Goal: Task Accomplishment & Management: Complete application form

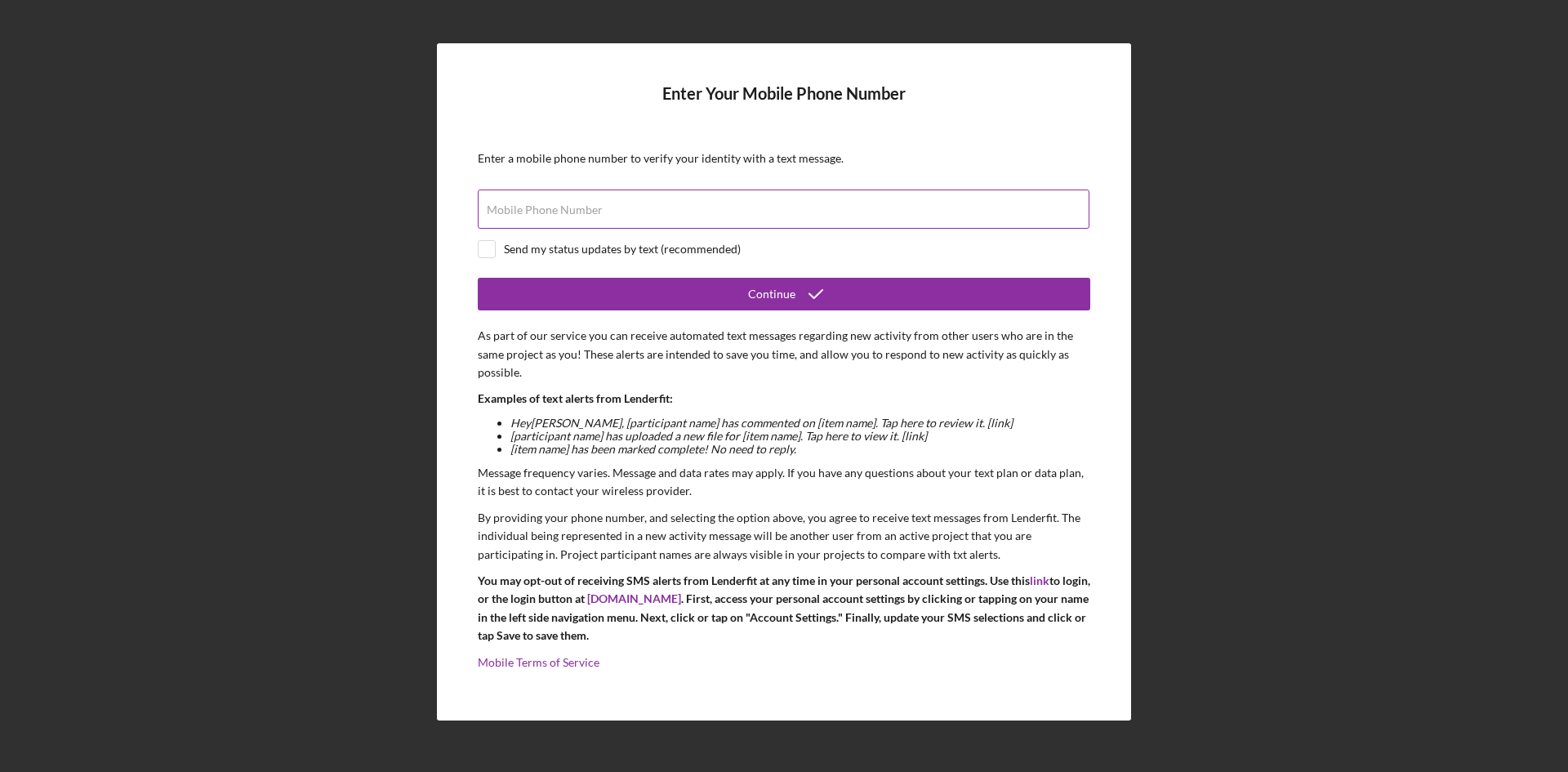
click at [683, 218] on input "Mobile Phone Number" at bounding box center [783, 209] width 611 height 39
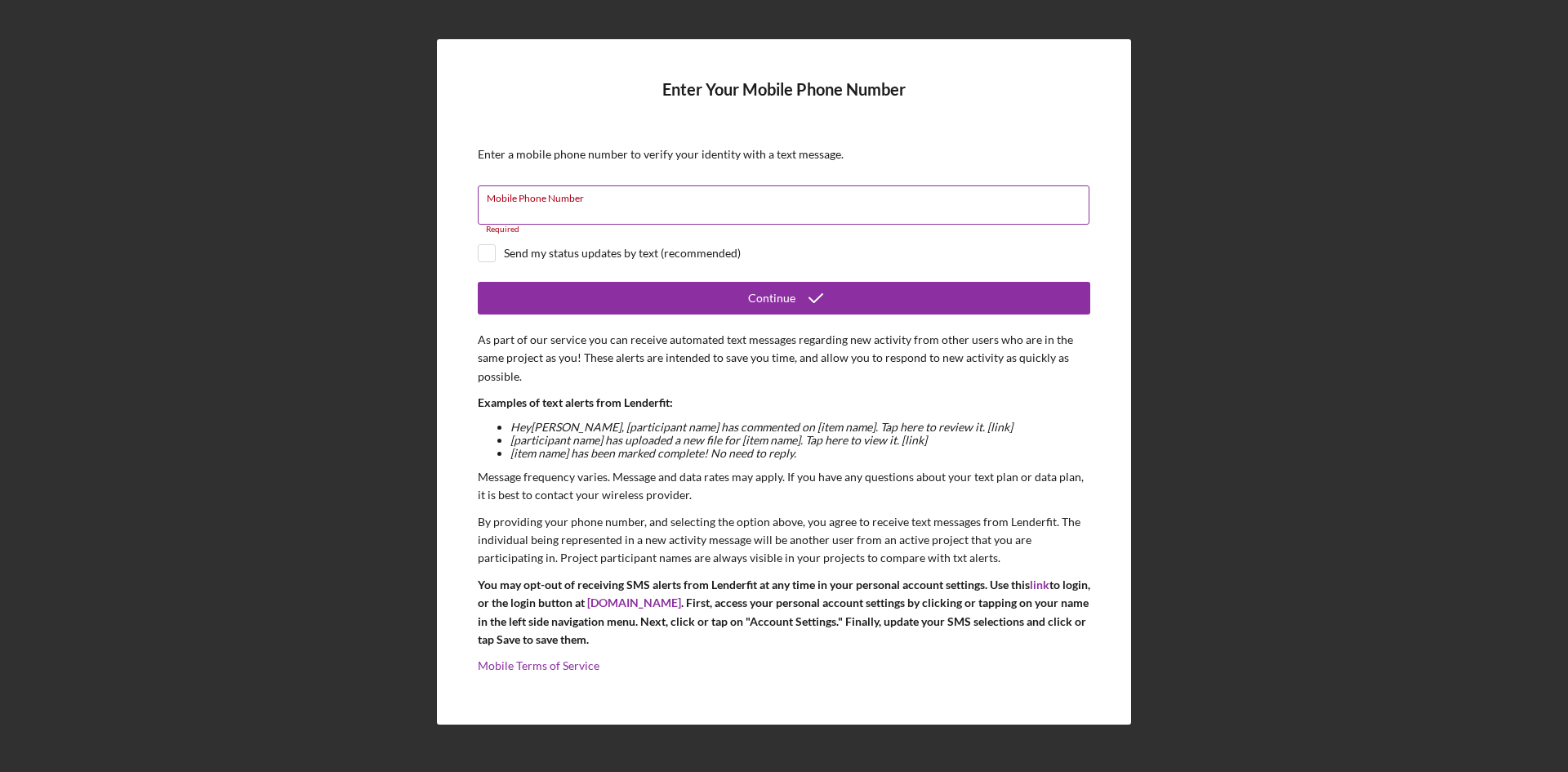
click at [510, 205] on input "Mobile Phone Number" at bounding box center [783, 204] width 611 height 39
paste input "[PHONE_NUMBER]"
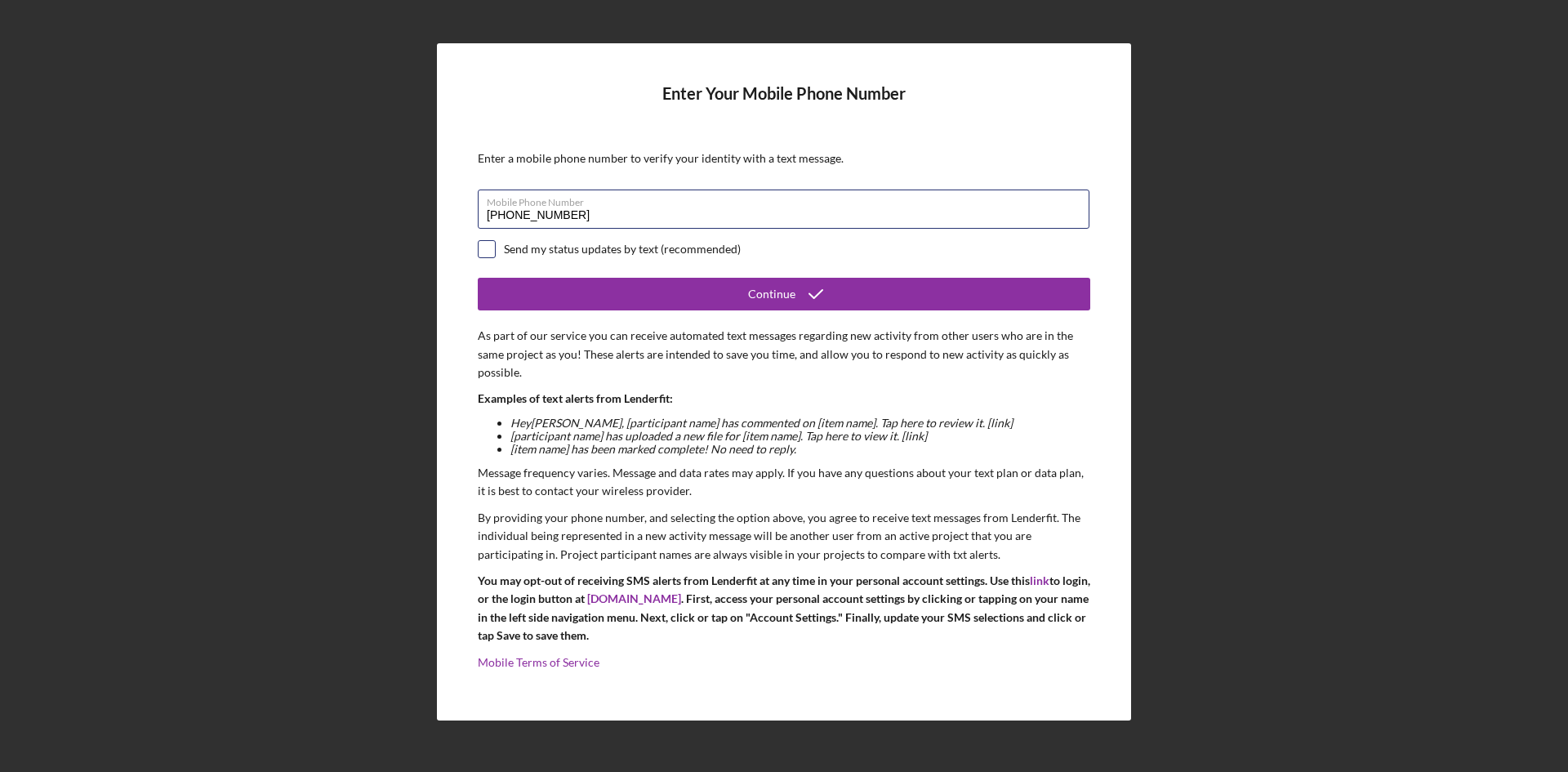
type input "[PHONE_NUMBER]"
click at [491, 255] on input "checkbox" at bounding box center [487, 249] width 16 height 17
checkbox input "true"
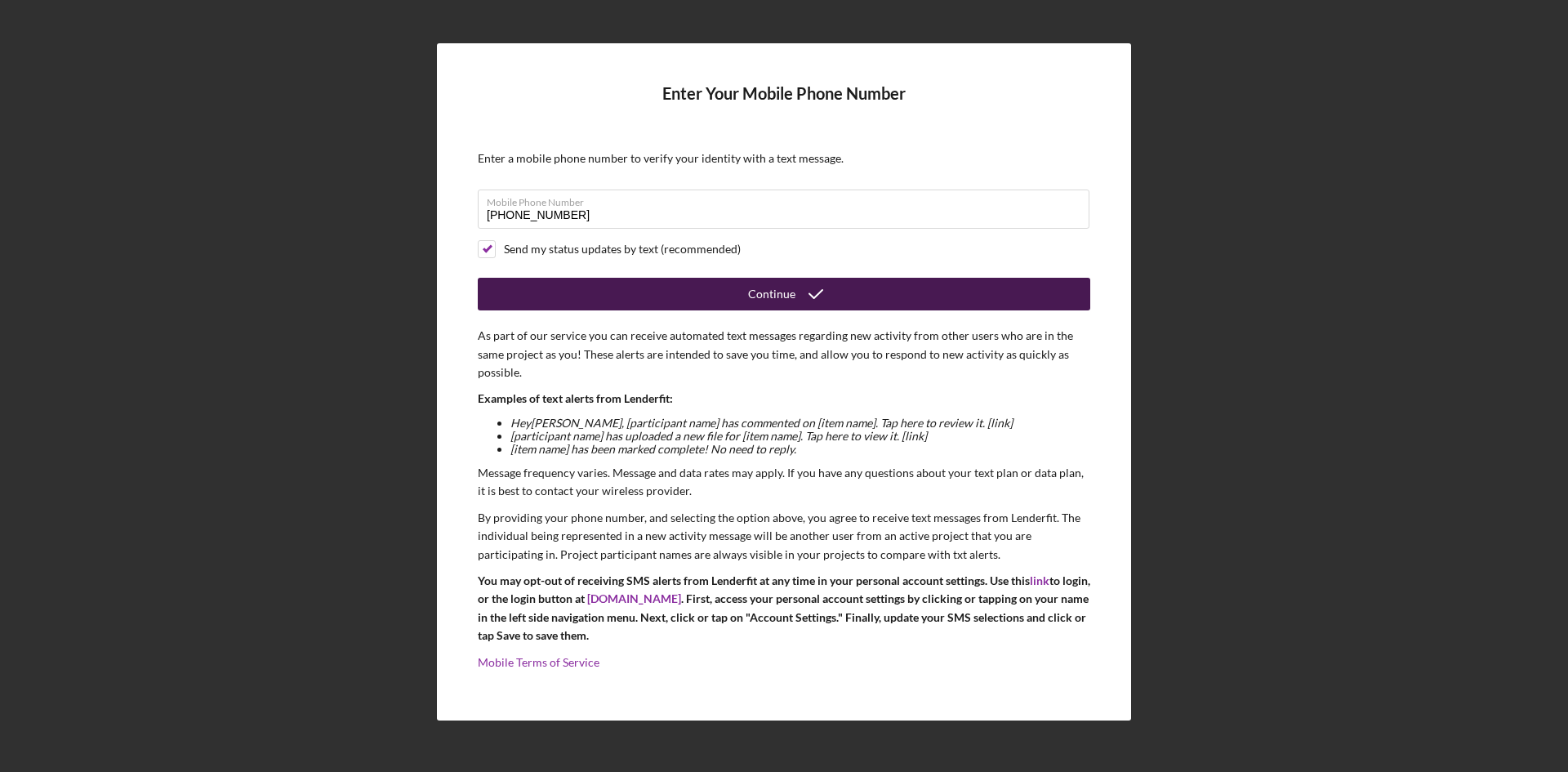
click at [790, 294] on div "Continue" at bounding box center [772, 294] width 48 height 33
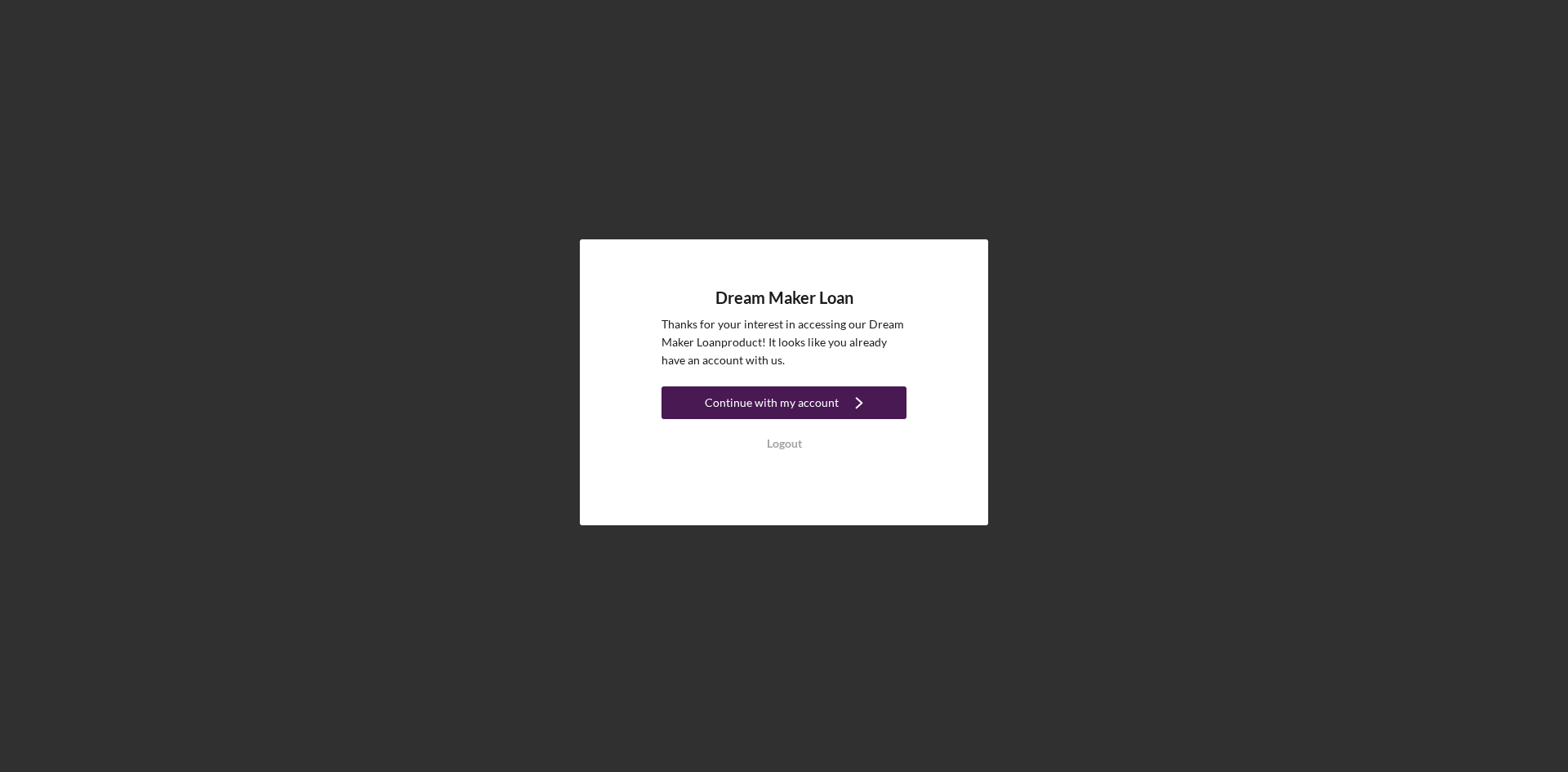
click at [815, 400] on div "Continue with my account" at bounding box center [772, 403] width 134 height 33
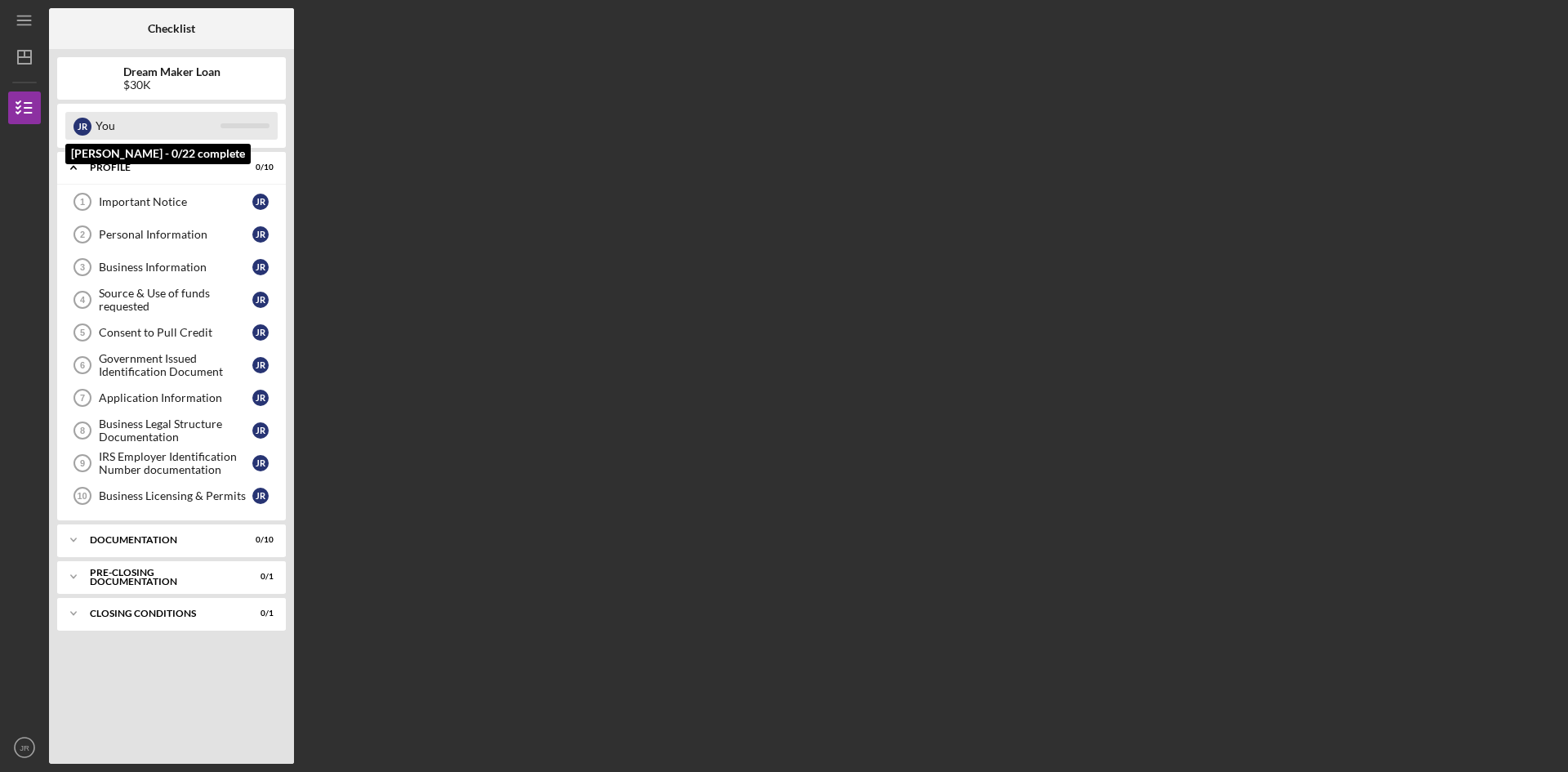
click at [119, 129] on div "You" at bounding box center [158, 126] width 125 height 28
click at [117, 161] on div "Icon/Expander Profile 0 / 10" at bounding box center [171, 168] width 229 height 34
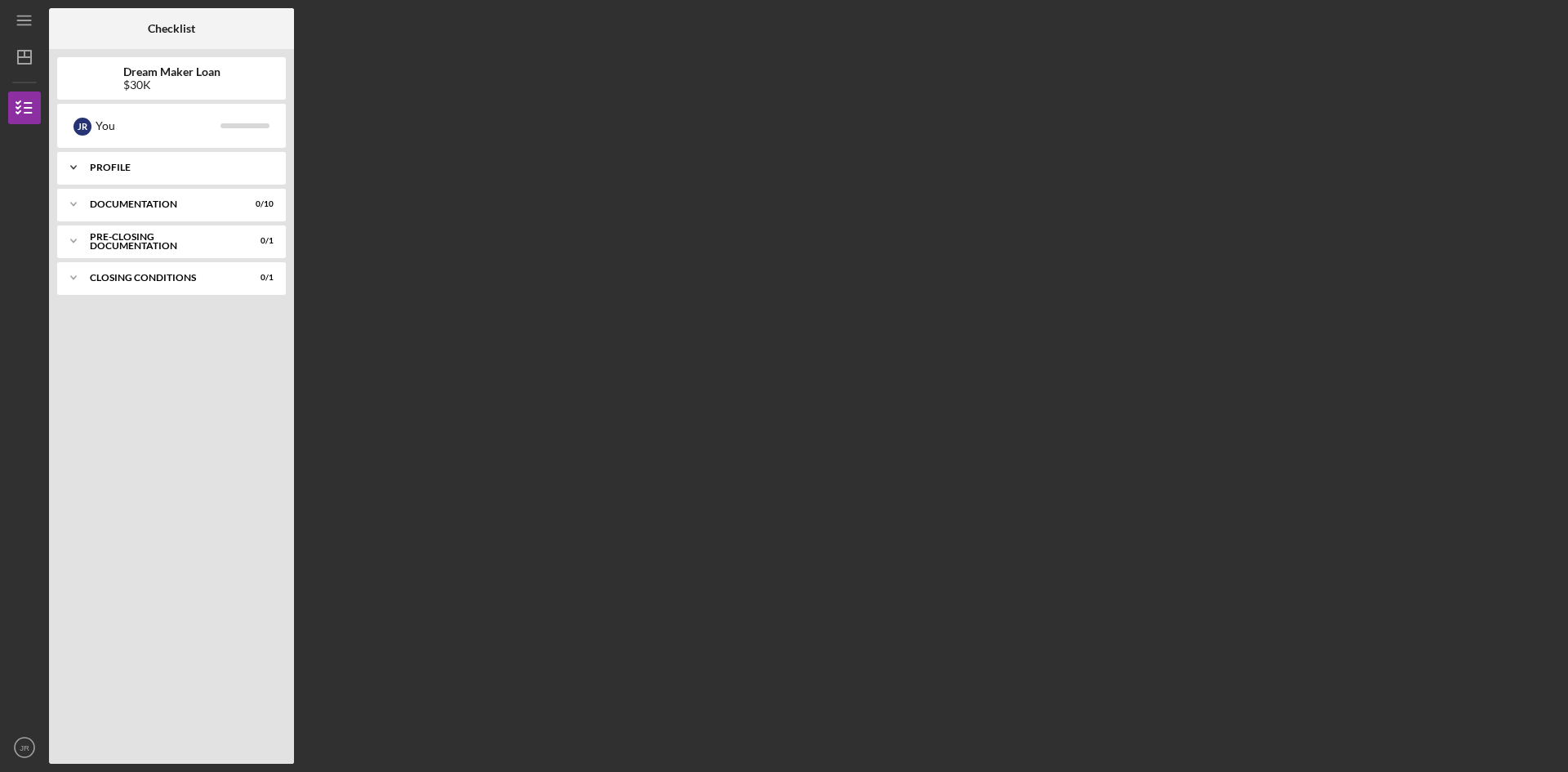
click at [117, 161] on div "Icon/Expander Profile 0 / 10" at bounding box center [171, 168] width 229 height 33
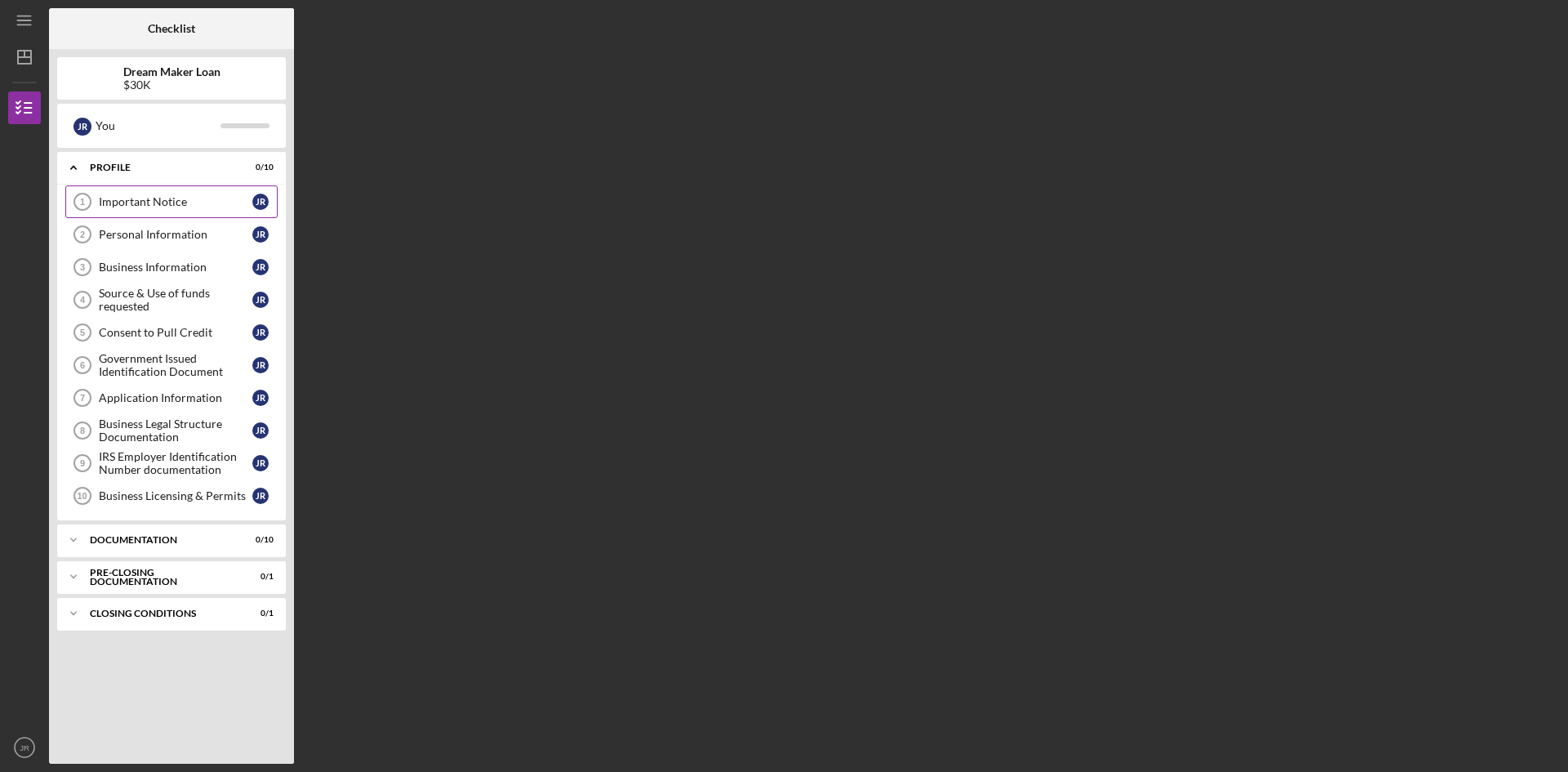
click at [159, 210] on link "Important Notice 1 Important Notice J R" at bounding box center [171, 202] width 213 height 33
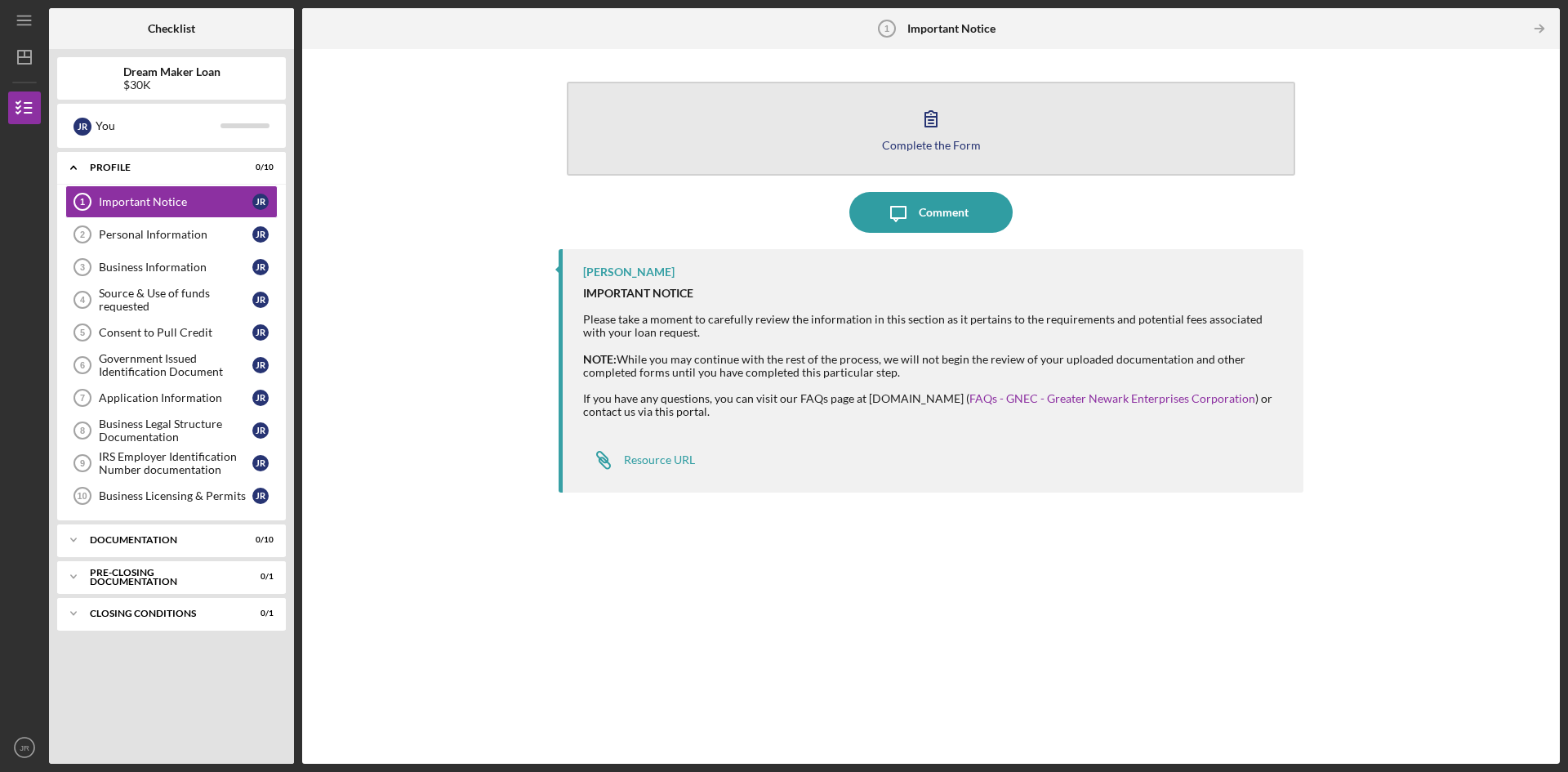
click at [927, 127] on icon "button" at bounding box center [931, 118] width 11 height 16
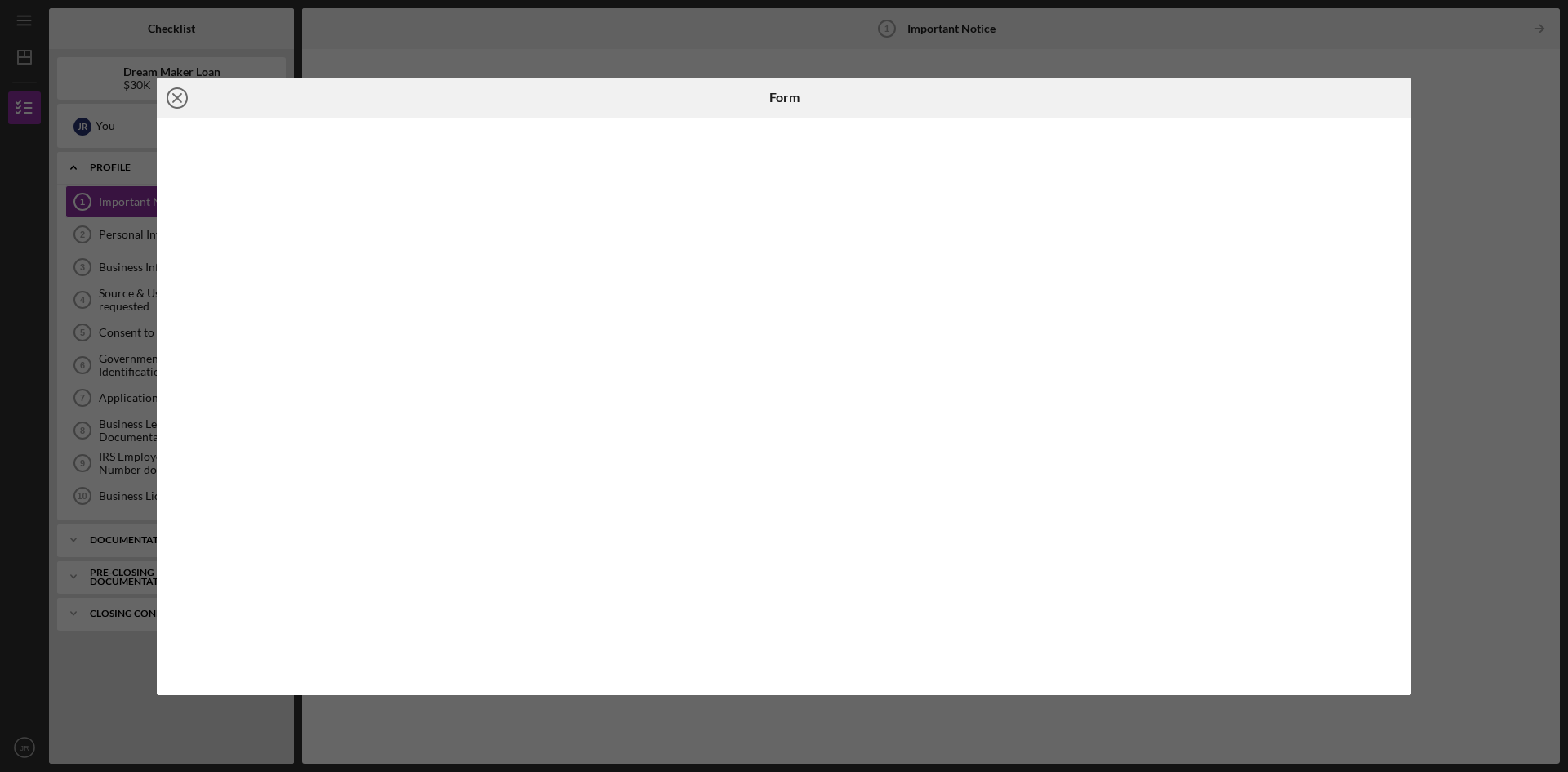
click at [168, 95] on circle at bounding box center [177, 97] width 19 height 19
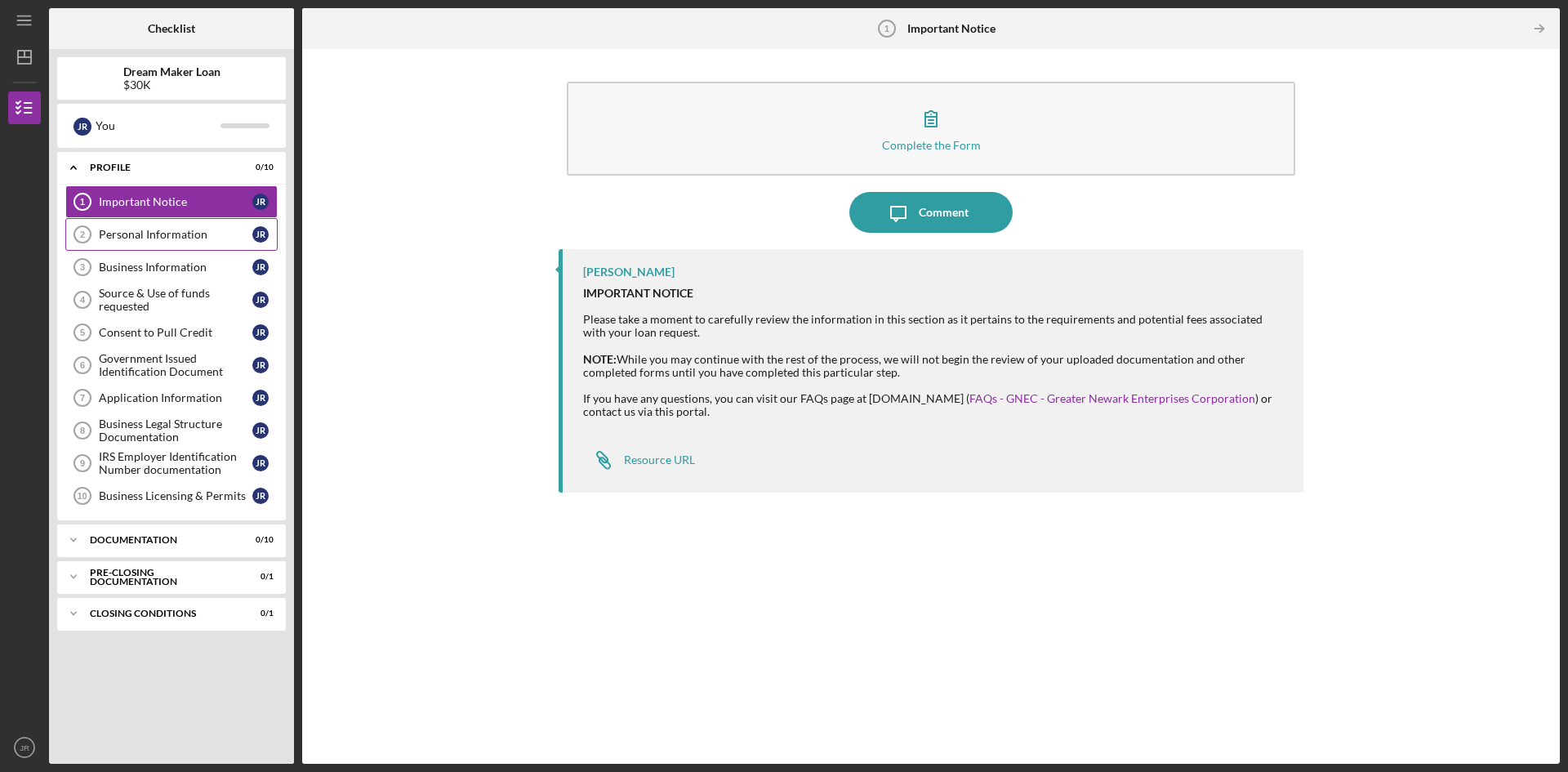
click at [144, 237] on div "Personal Information" at bounding box center [176, 235] width 154 height 13
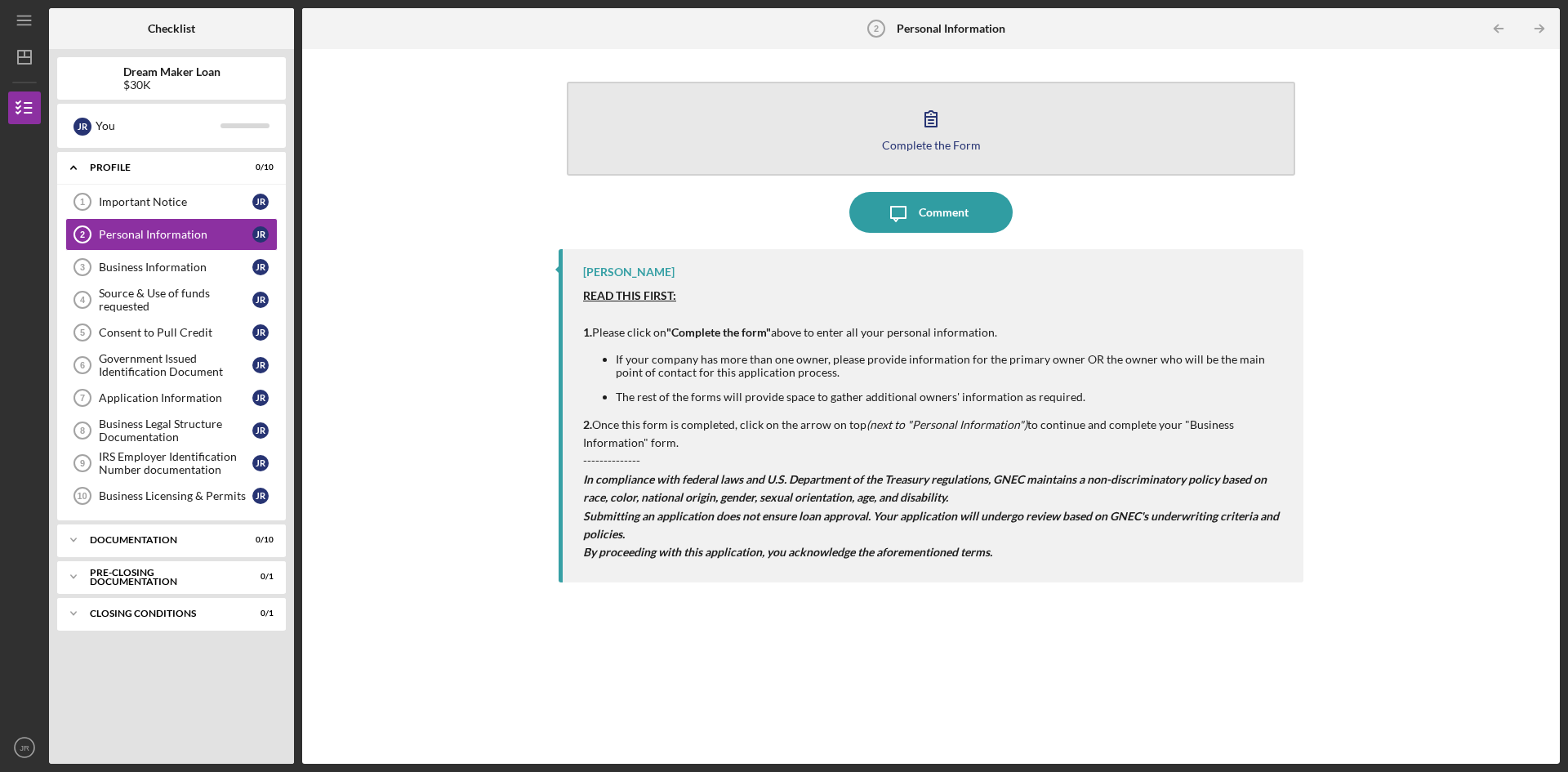
click at [923, 147] on div "Complete the Form" at bounding box center [931, 145] width 99 height 12
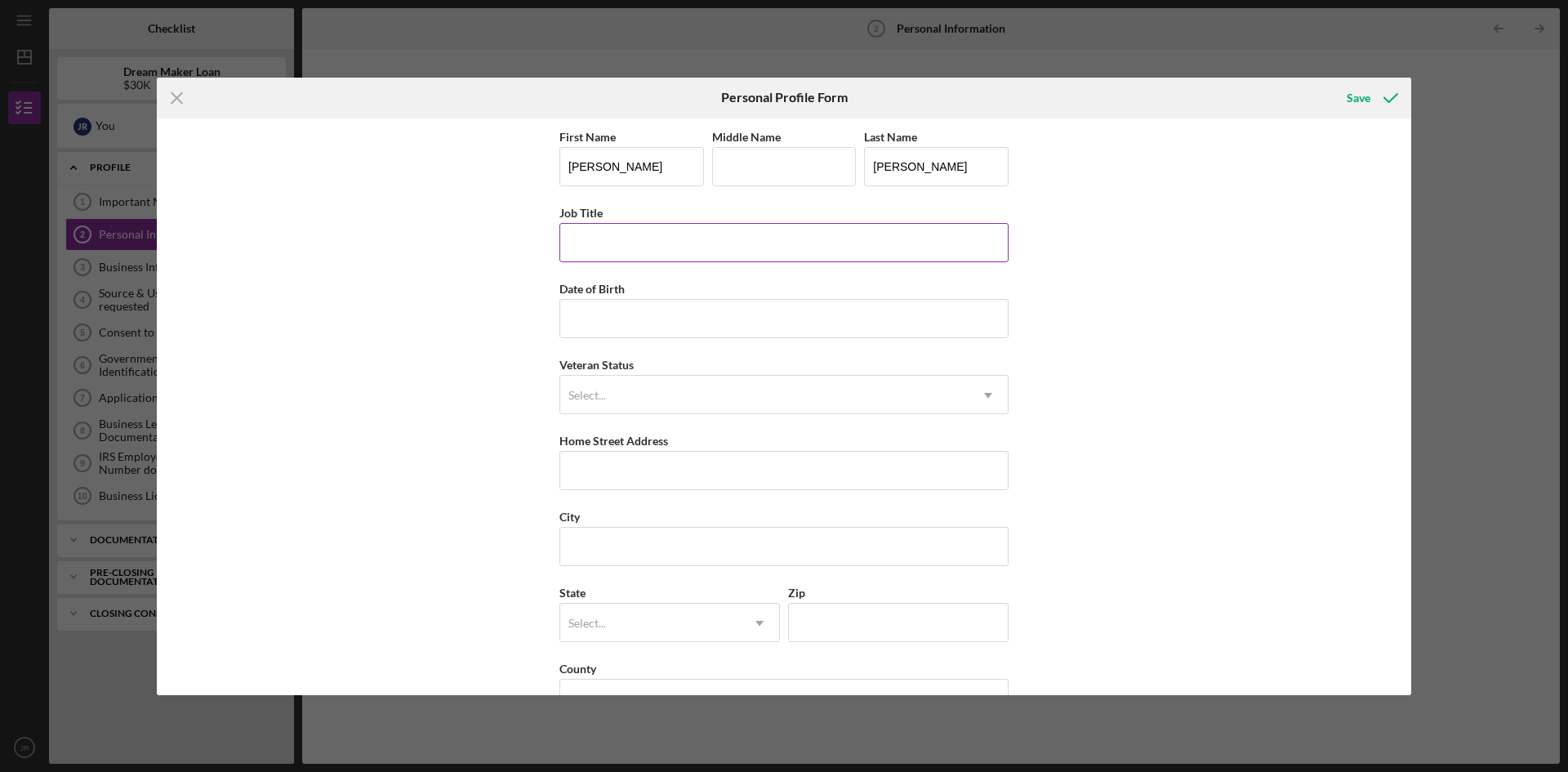
click at [675, 254] on input "Job Title" at bounding box center [784, 242] width 449 height 39
click at [742, 169] on input "Middle Name" at bounding box center [784, 166] width 145 height 39
click at [620, 242] on input "Job Title" at bounding box center [784, 242] width 449 height 39
click at [812, 160] on input "Middle Name" at bounding box center [784, 166] width 145 height 39
click at [588, 249] on input "Job Title" at bounding box center [784, 242] width 449 height 39
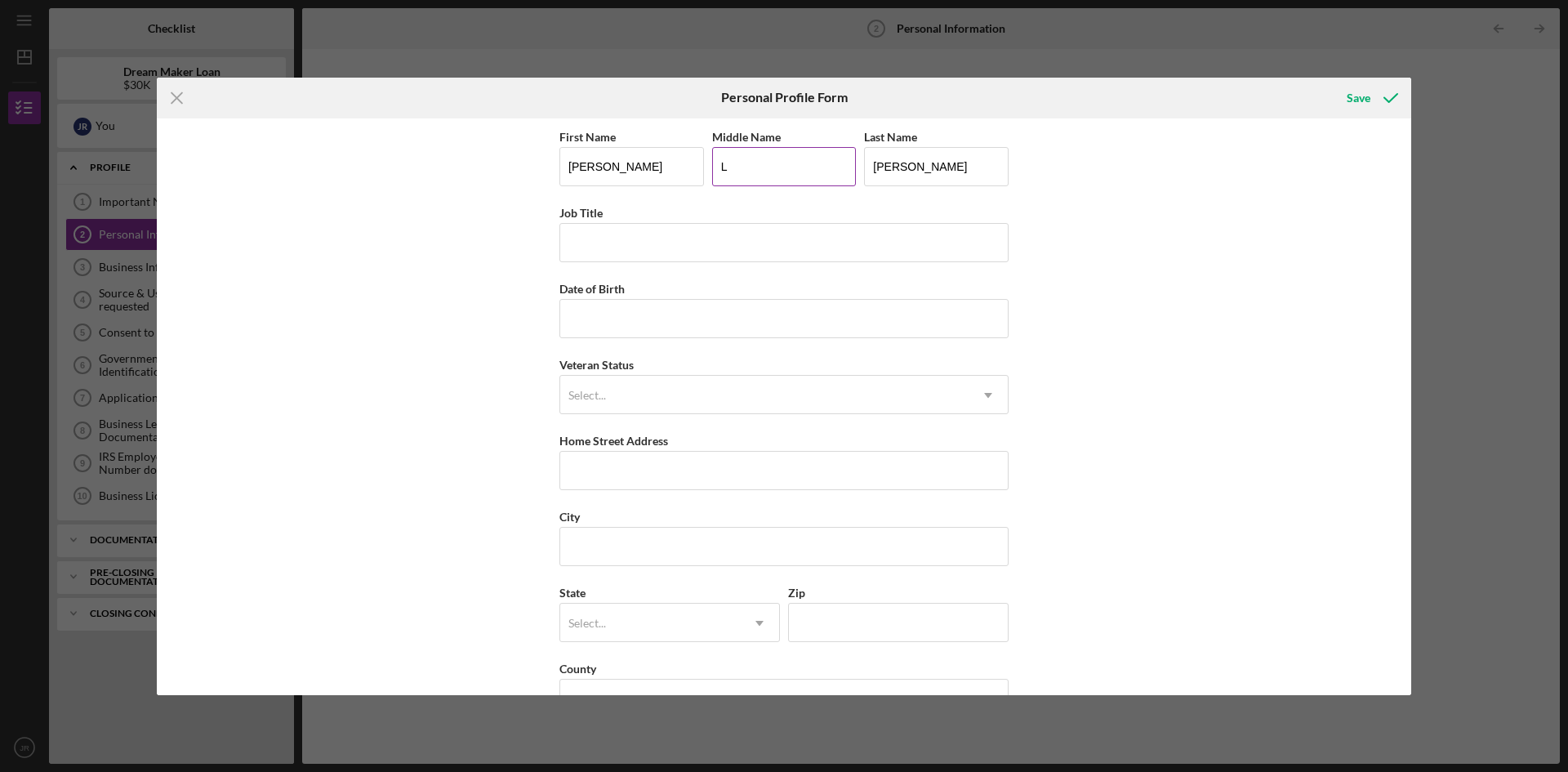
drag, startPoint x: 727, startPoint y: 164, endPoint x: 743, endPoint y: 165, distance: 16.0
click at [727, 164] on input "L" at bounding box center [784, 166] width 145 height 39
type input "[PERSON_NAME]"
click at [1048, 305] on div "First Name [PERSON_NAME] Middle Name [PERSON_NAME] Last Name [PERSON_NAME] Job …" at bounding box center [784, 406] width 1255 height 577
click at [603, 226] on input "Job Title" at bounding box center [784, 242] width 449 height 39
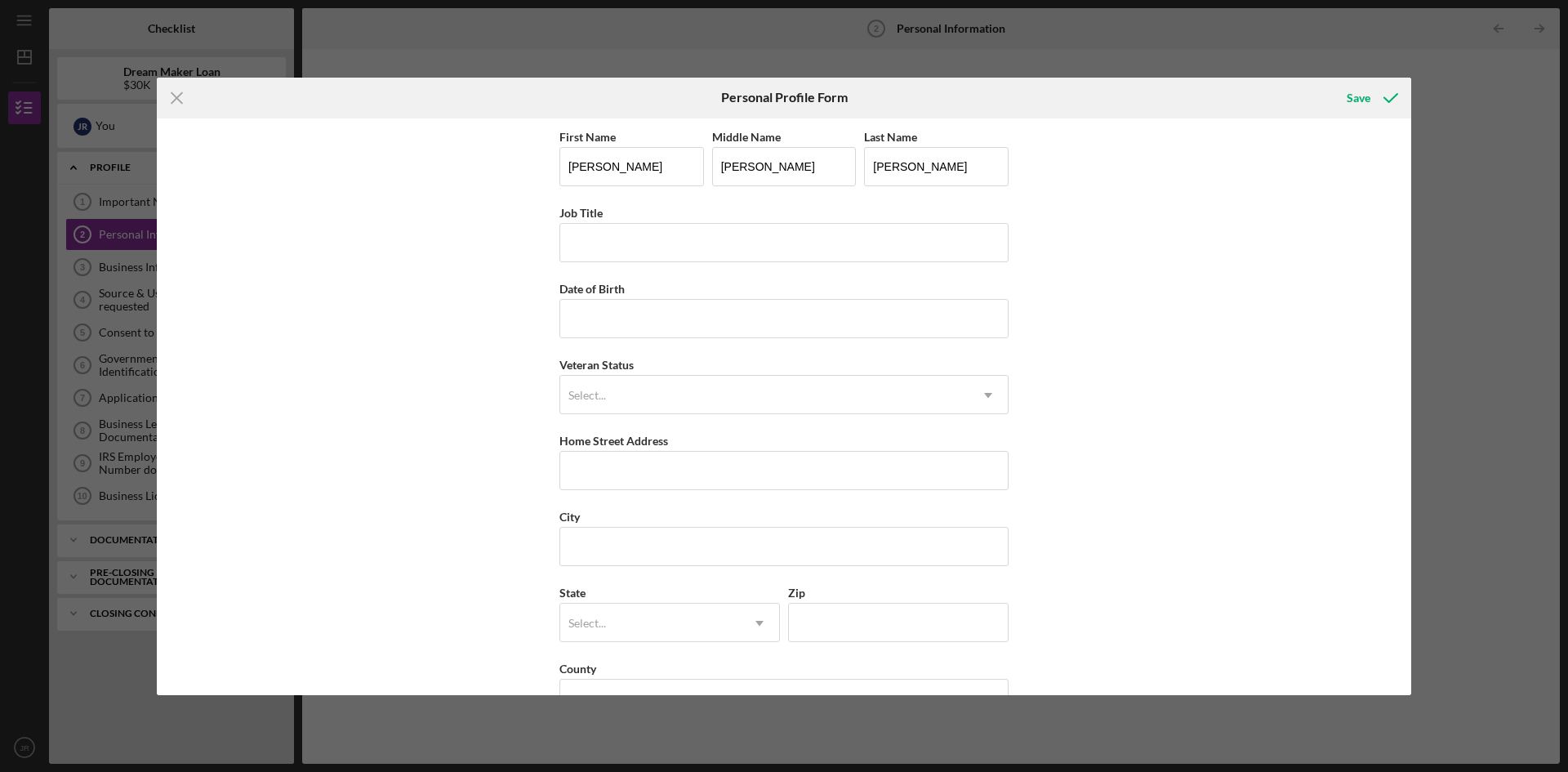
click at [1137, 318] on div "First Name [PERSON_NAME] Middle Name [PERSON_NAME] Last Name [PERSON_NAME] Job …" at bounding box center [784, 406] width 1255 height 577
click at [1104, 297] on div "First Name [PERSON_NAME] Middle Name [PERSON_NAME] Last Name [PERSON_NAME] Job …" at bounding box center [784, 406] width 1255 height 577
click at [742, 94] on h6 "Personal Profile Form" at bounding box center [784, 97] width 126 height 15
click at [251, 139] on div "First Name [PERSON_NAME] Middle Name [PERSON_NAME] Last Name [PERSON_NAME] Job …" at bounding box center [784, 406] width 1255 height 577
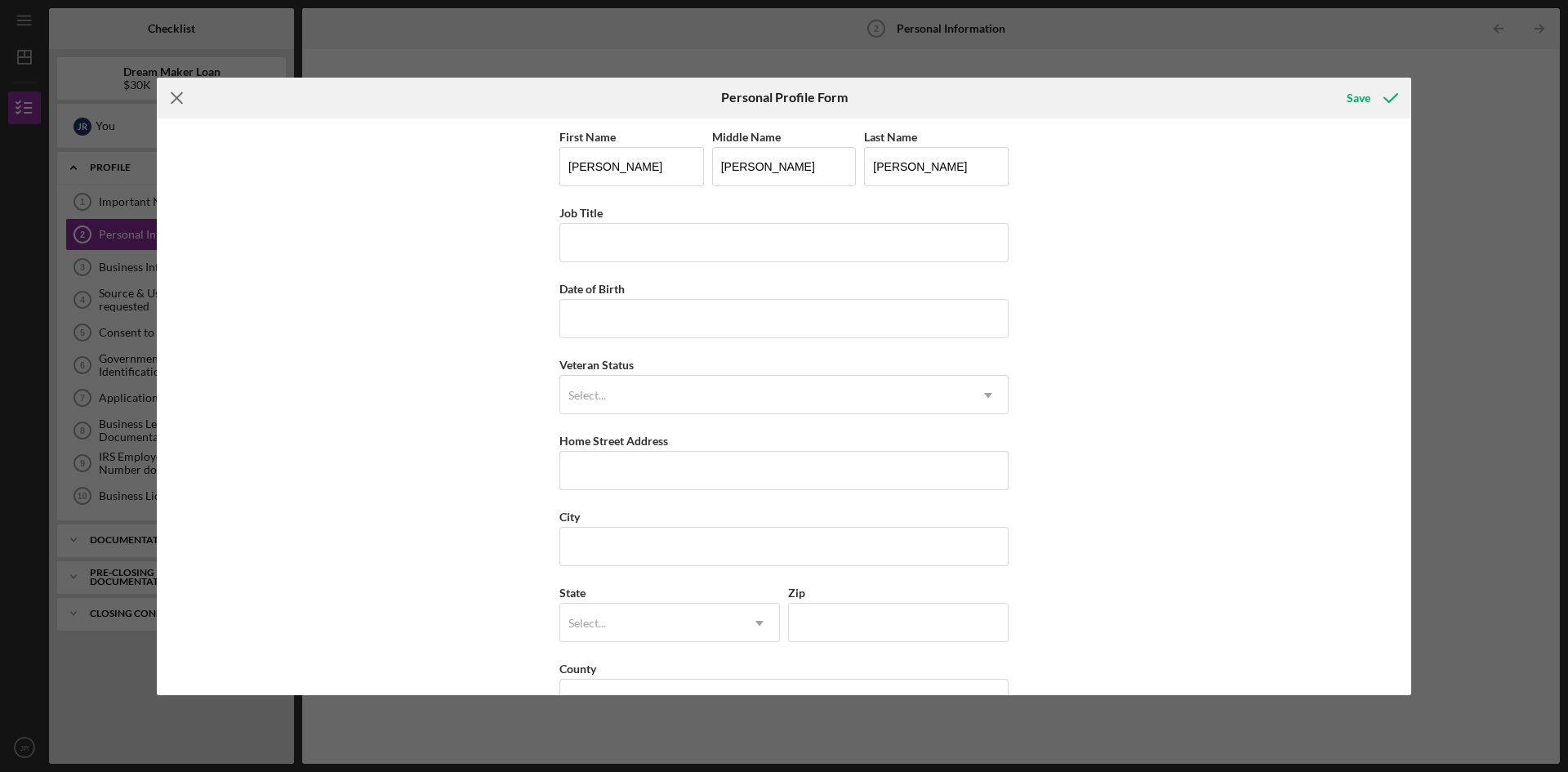
click at [172, 98] on icon "Icon/Menu Close" at bounding box center [177, 98] width 41 height 41
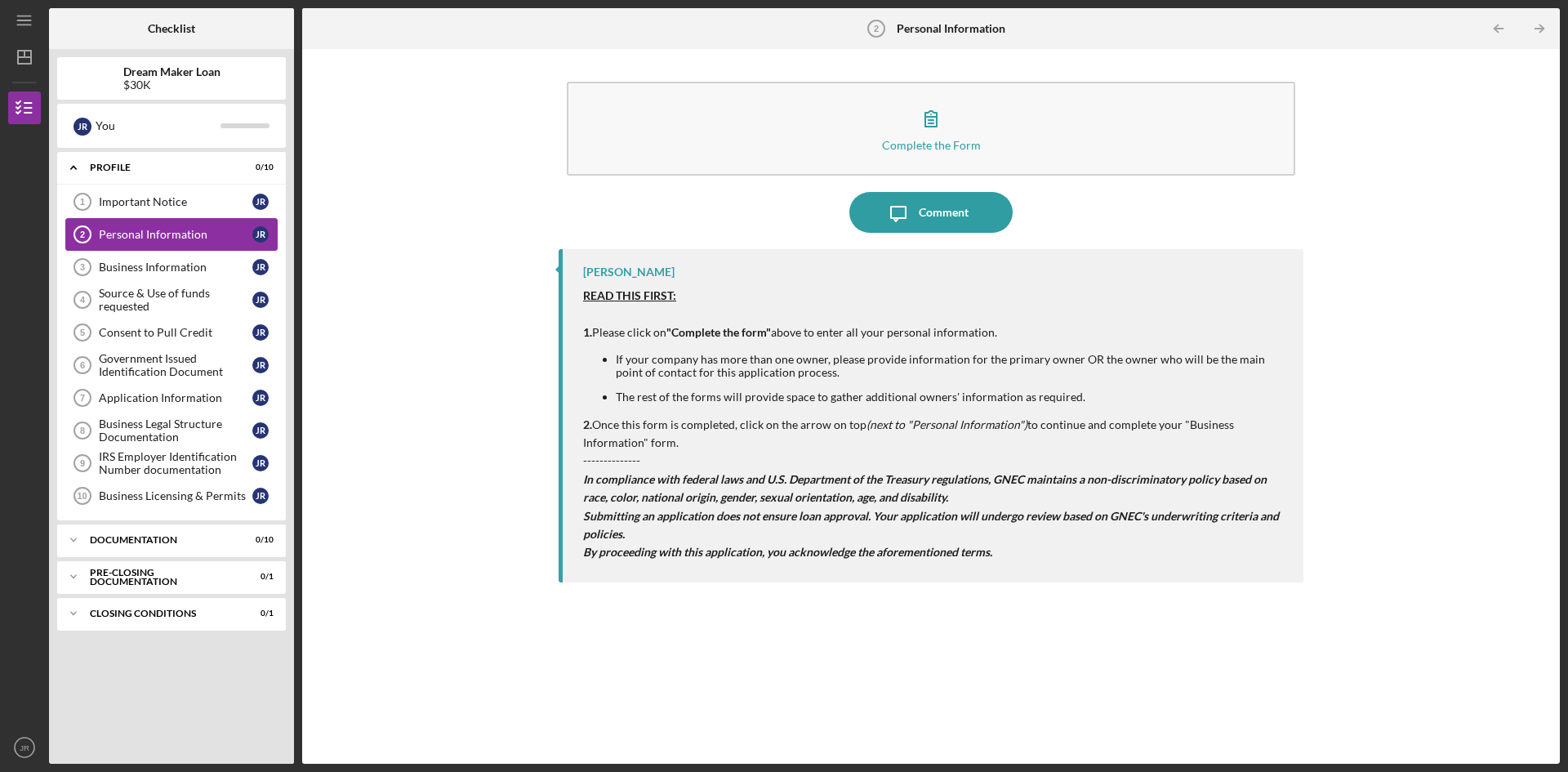
click at [174, 234] on div "Personal Information" at bounding box center [176, 235] width 154 height 13
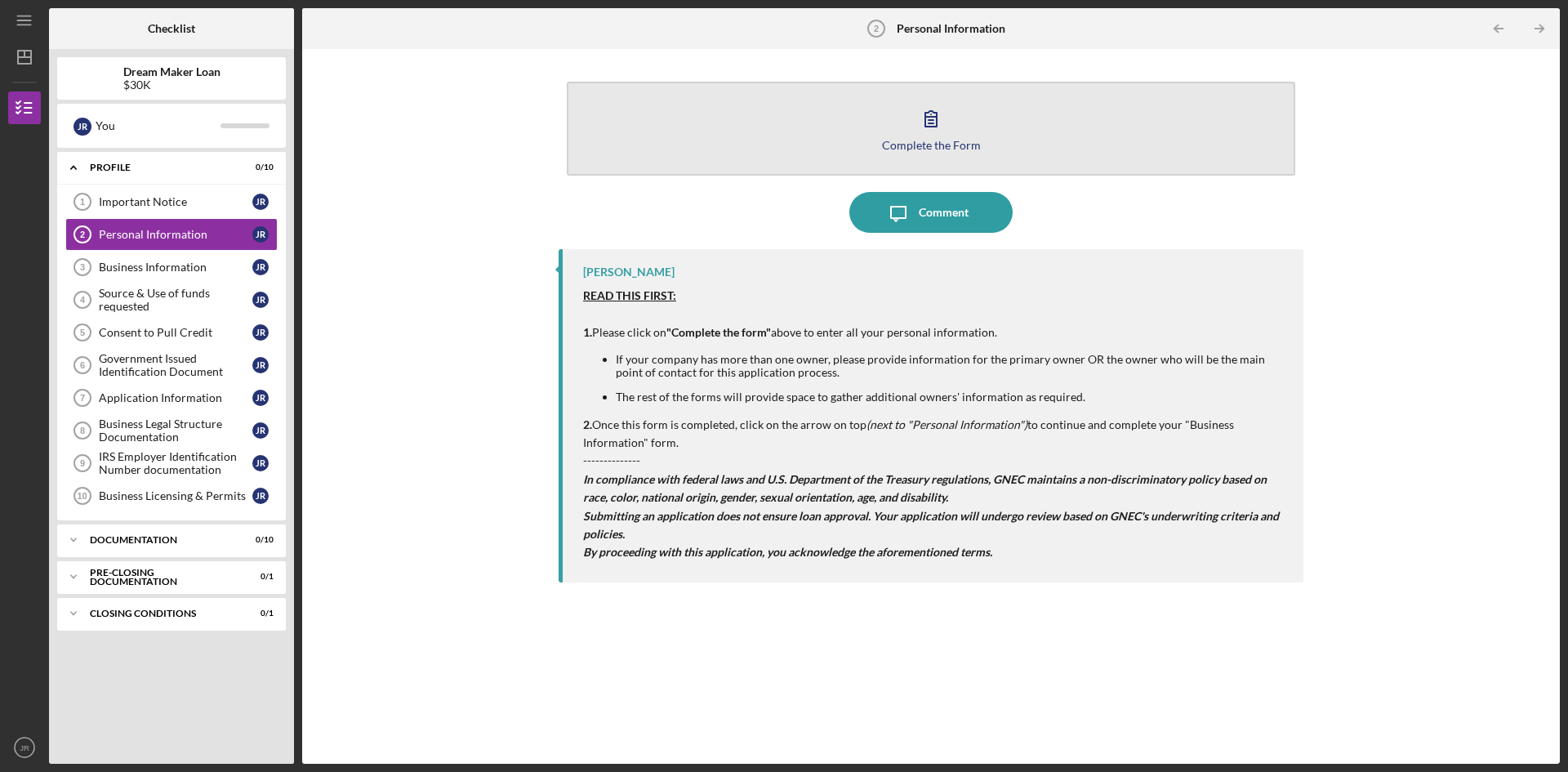
click at [933, 142] on div "Complete the Form" at bounding box center [931, 145] width 99 height 12
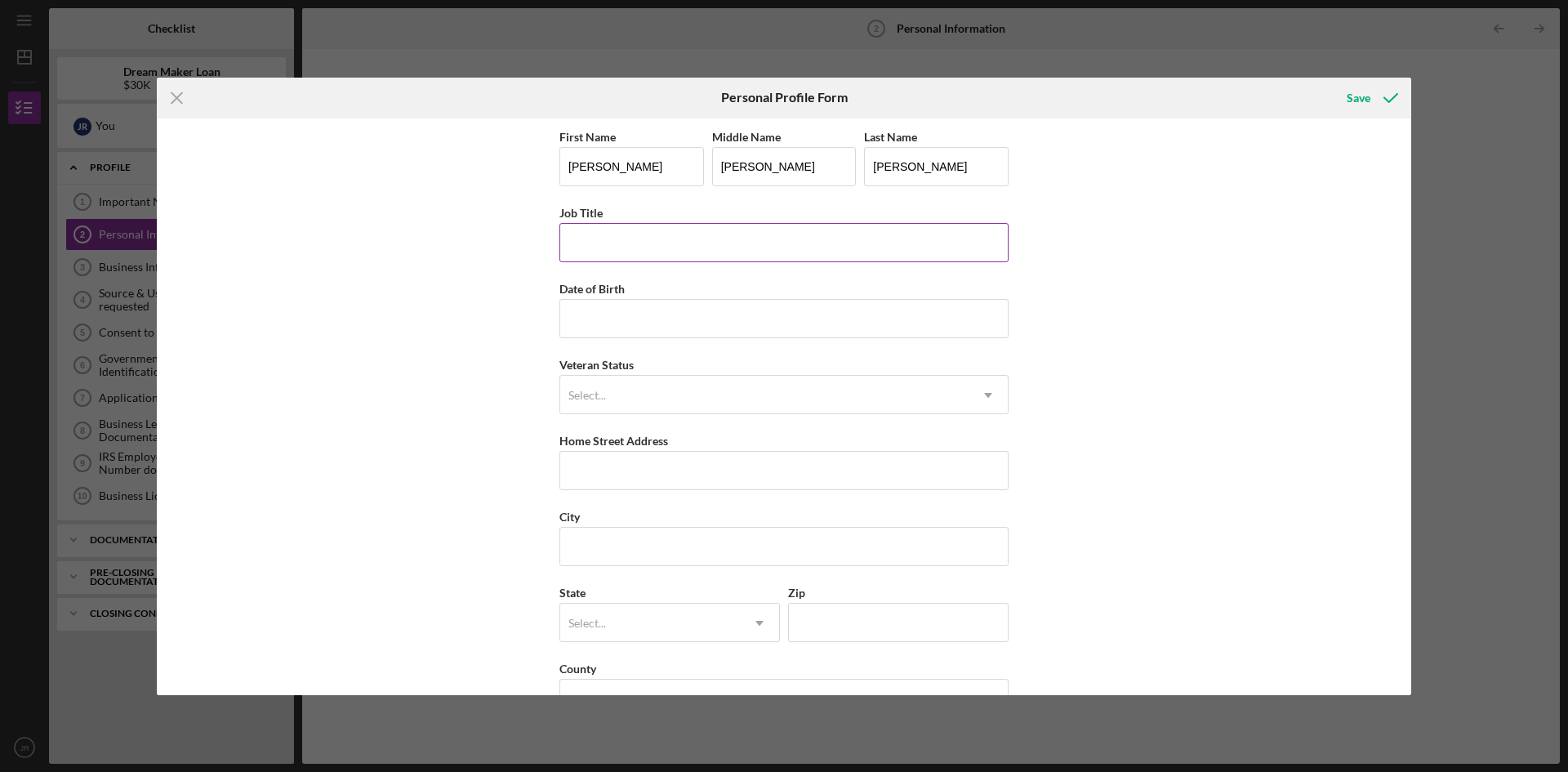
click at [594, 239] on input "Job Title" at bounding box center [784, 242] width 449 height 39
type input "OWNER"
click at [609, 304] on input "Date of Birth" at bounding box center [784, 318] width 449 height 39
type input "[DATE]"
click at [1134, 334] on div "First Name [PERSON_NAME] Middle Name [PERSON_NAME] Last Name [PERSON_NAME] Job …" at bounding box center [784, 406] width 1255 height 577
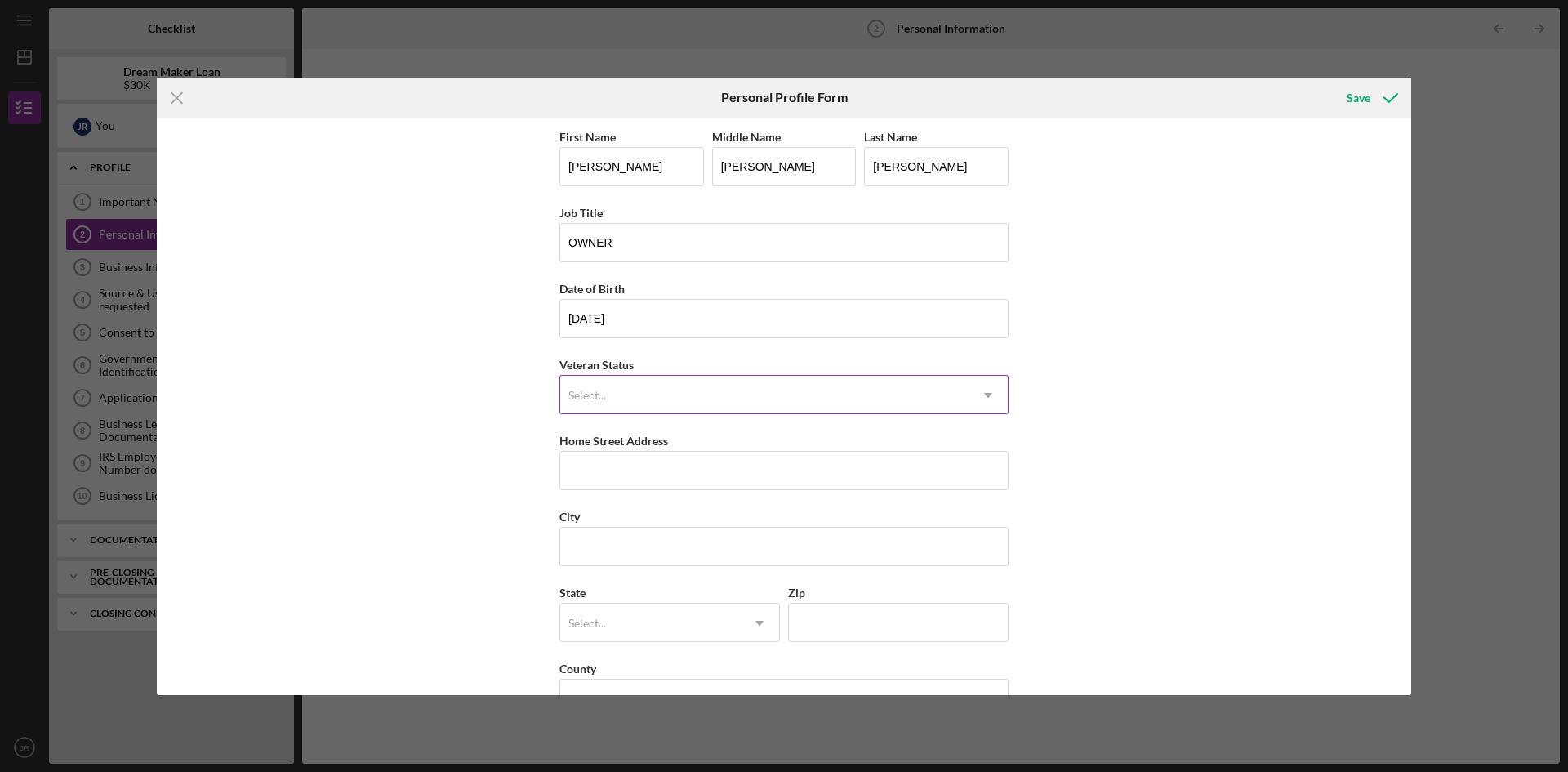
click at [987, 399] on icon "Icon/Dropdown Arrow" at bounding box center [988, 395] width 39 height 39
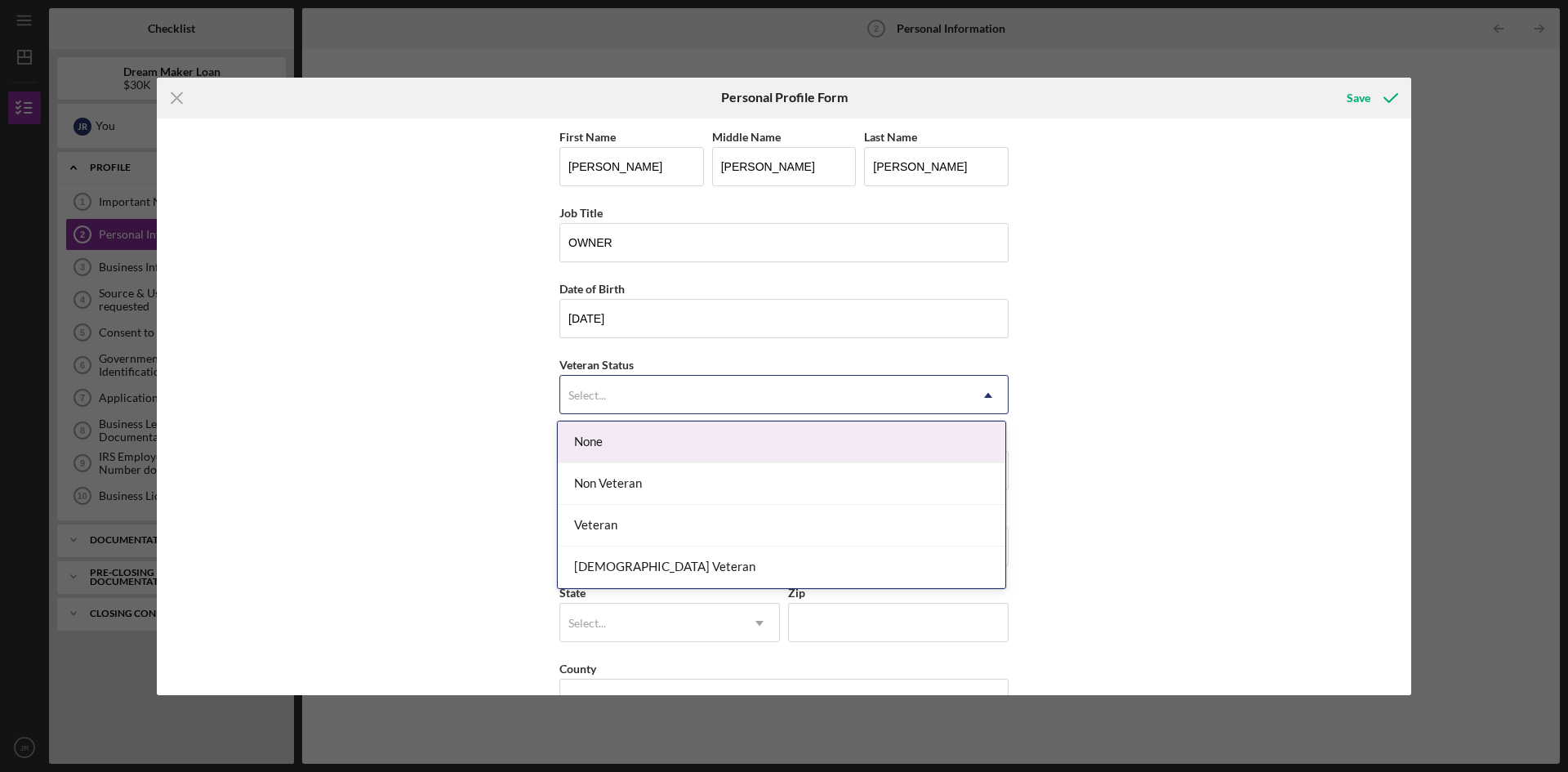
click at [583, 439] on div "None" at bounding box center [782, 442] width 447 height 41
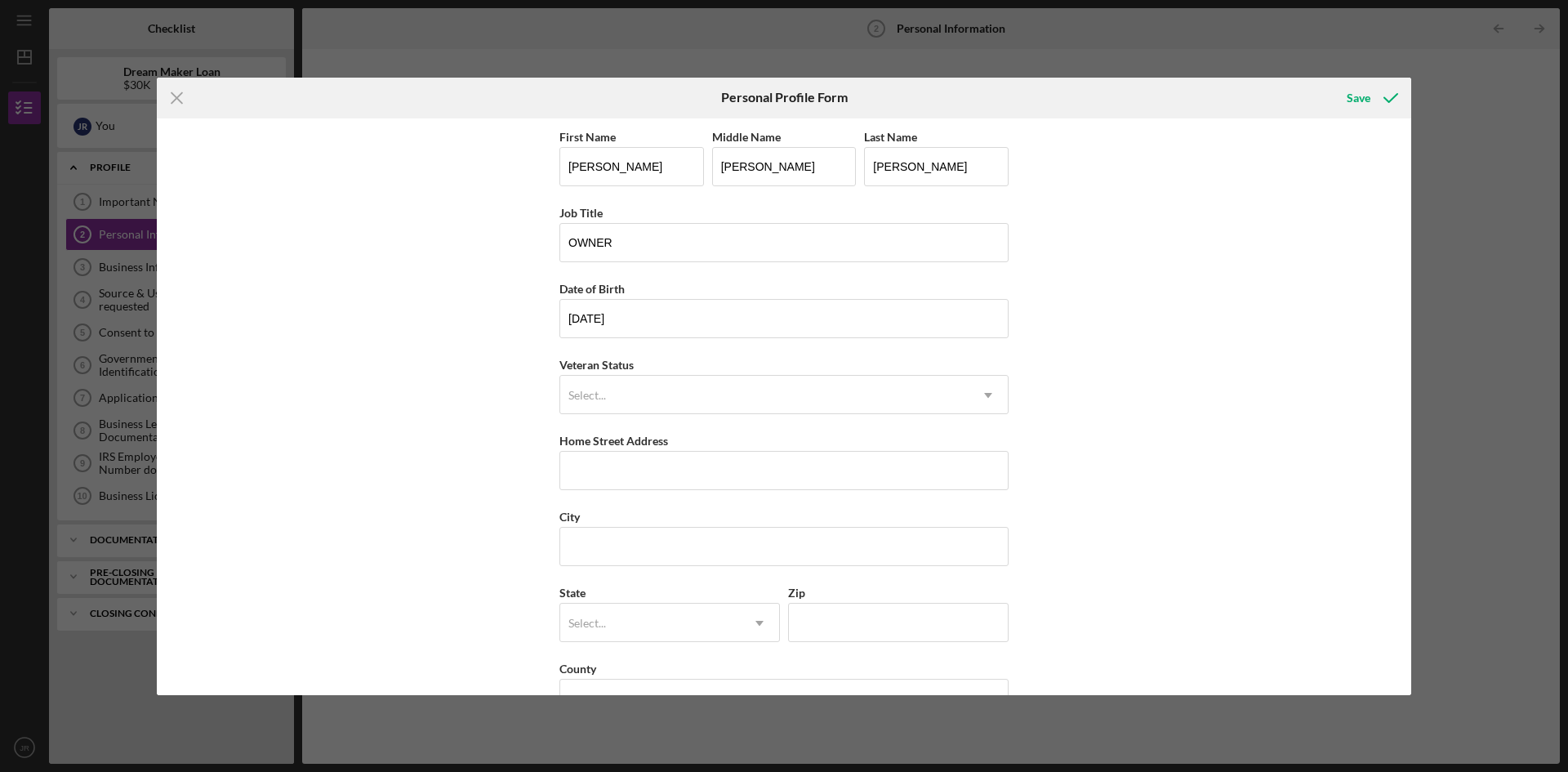
scroll to position [48, 0]
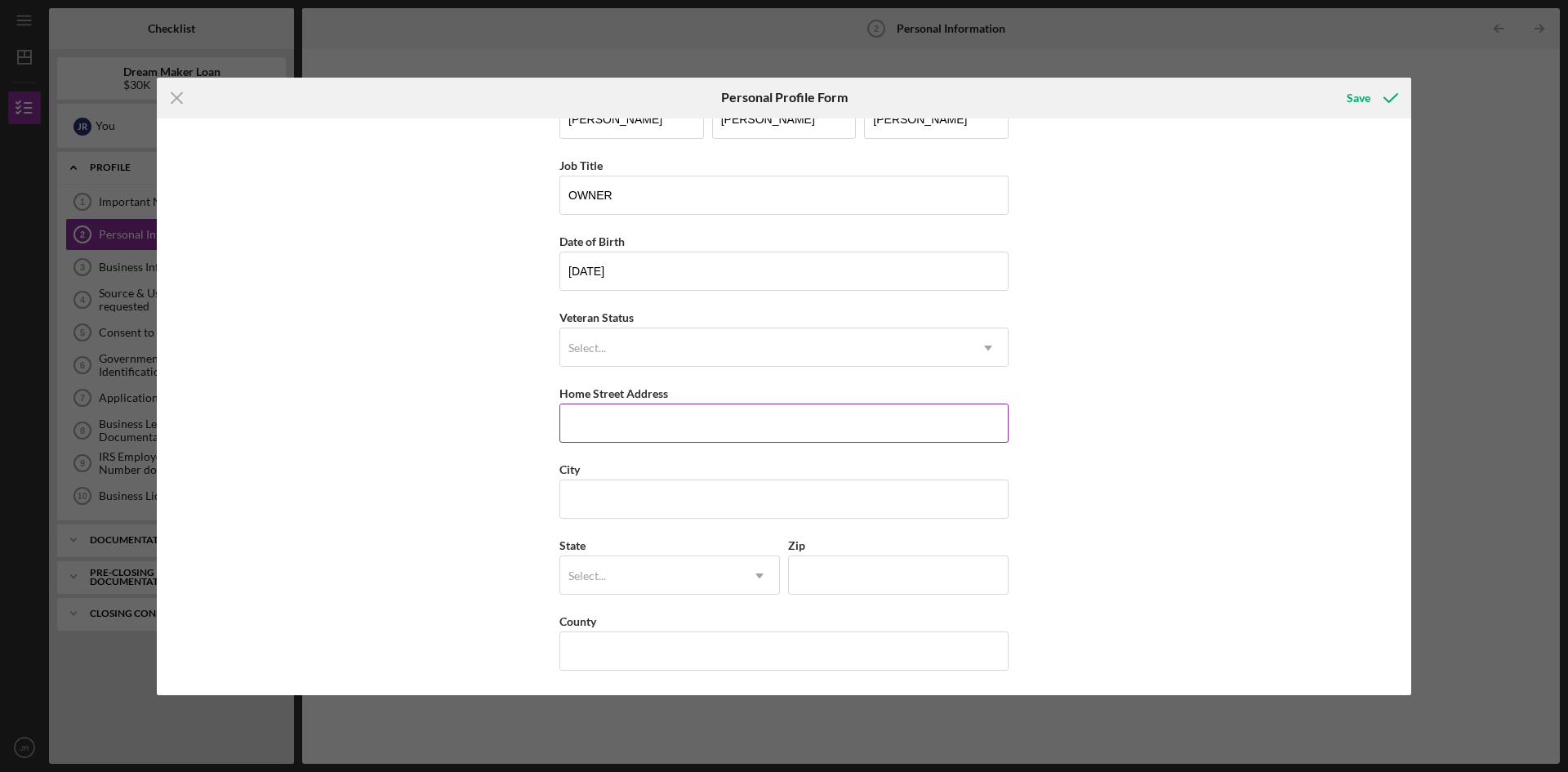
click at [657, 421] on input "Home Street Address" at bounding box center [784, 423] width 449 height 39
click at [587, 425] on input "Home Street Address" at bounding box center [784, 423] width 449 height 39
paste input "[STREET_ADDRESS][PERSON_NAME]"
drag, startPoint x: 655, startPoint y: 421, endPoint x: 702, endPoint y: 425, distance: 47.2
click at [702, 425] on input "[STREET_ADDRESS][PERSON_NAME]" at bounding box center [784, 423] width 449 height 39
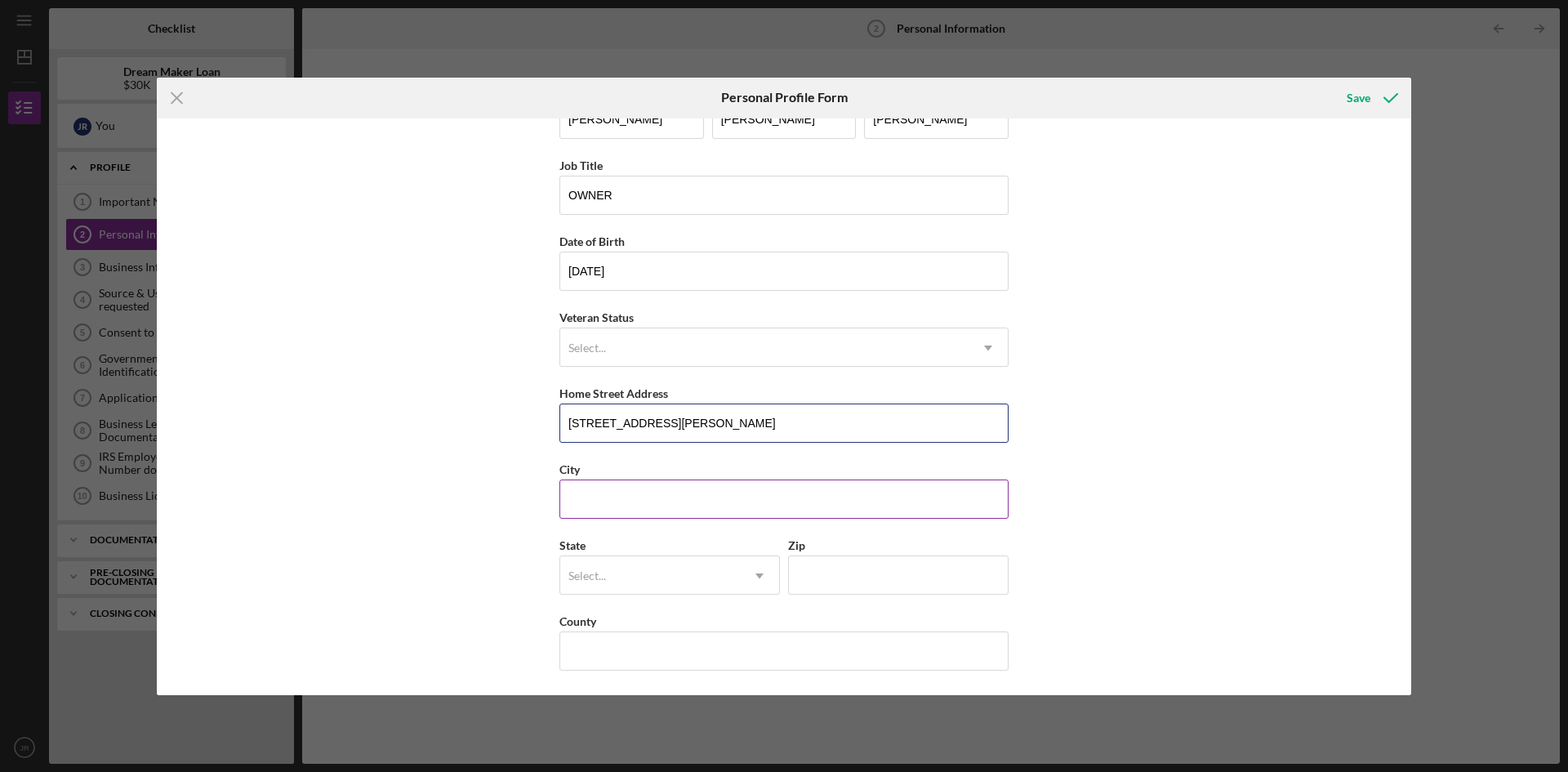
type input "[STREET_ADDRESS][PERSON_NAME]"
click at [609, 497] on input "City" at bounding box center [784, 499] width 449 height 39
paste input "KEARNY"
type input "KEARNY"
click at [828, 579] on input "Zip" at bounding box center [898, 575] width 221 height 39
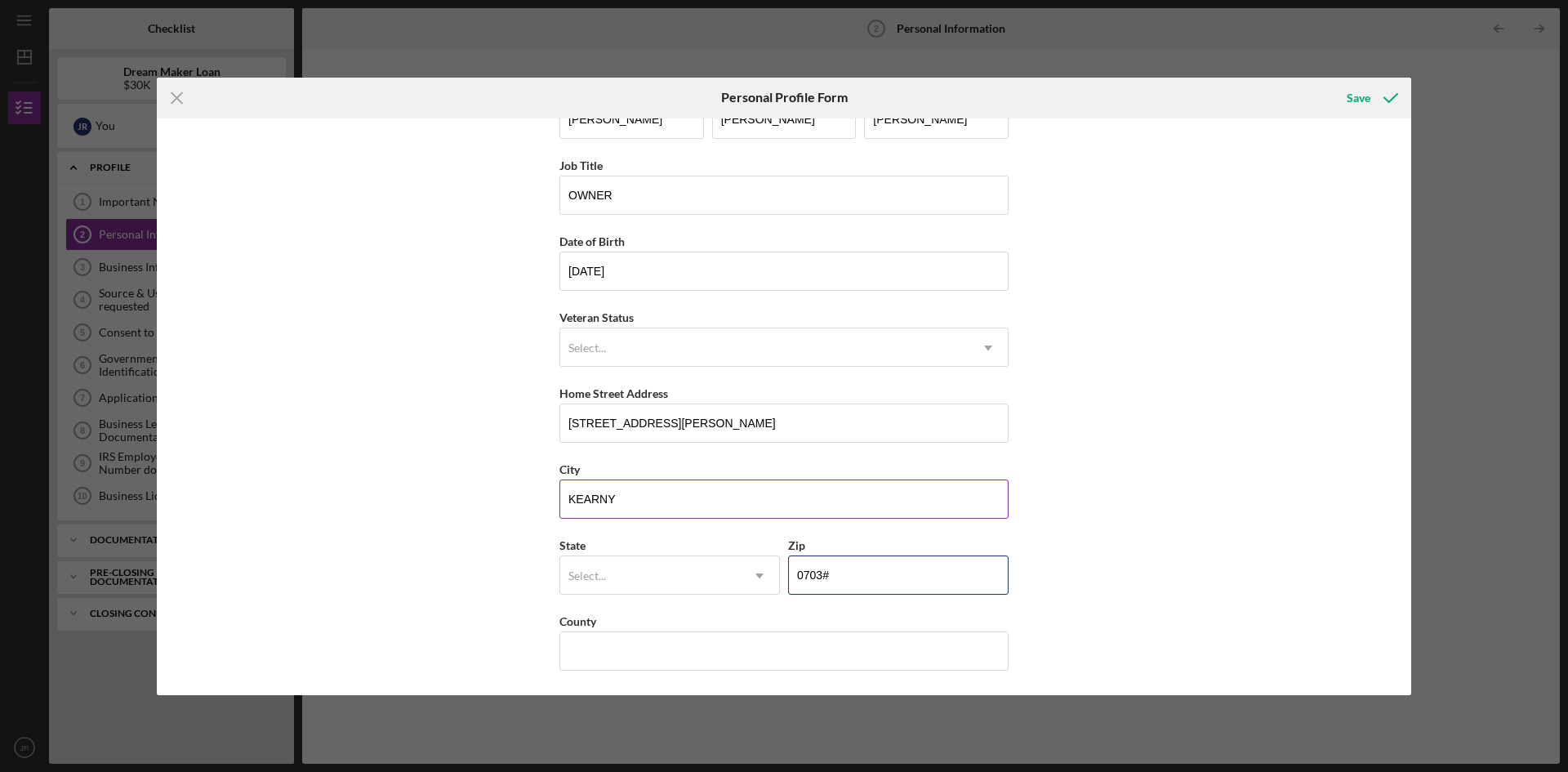
type input "0703#"
click at [643, 502] on input "KEARNY" at bounding box center [784, 499] width 449 height 39
drag, startPoint x: 658, startPoint y: 421, endPoint x: 817, endPoint y: 429, distance: 159.2
click at [817, 429] on input "[STREET_ADDRESS][PERSON_NAME]" at bounding box center [784, 423] width 449 height 39
type input "[STREET_ADDRESS][PERSON_NAME]"
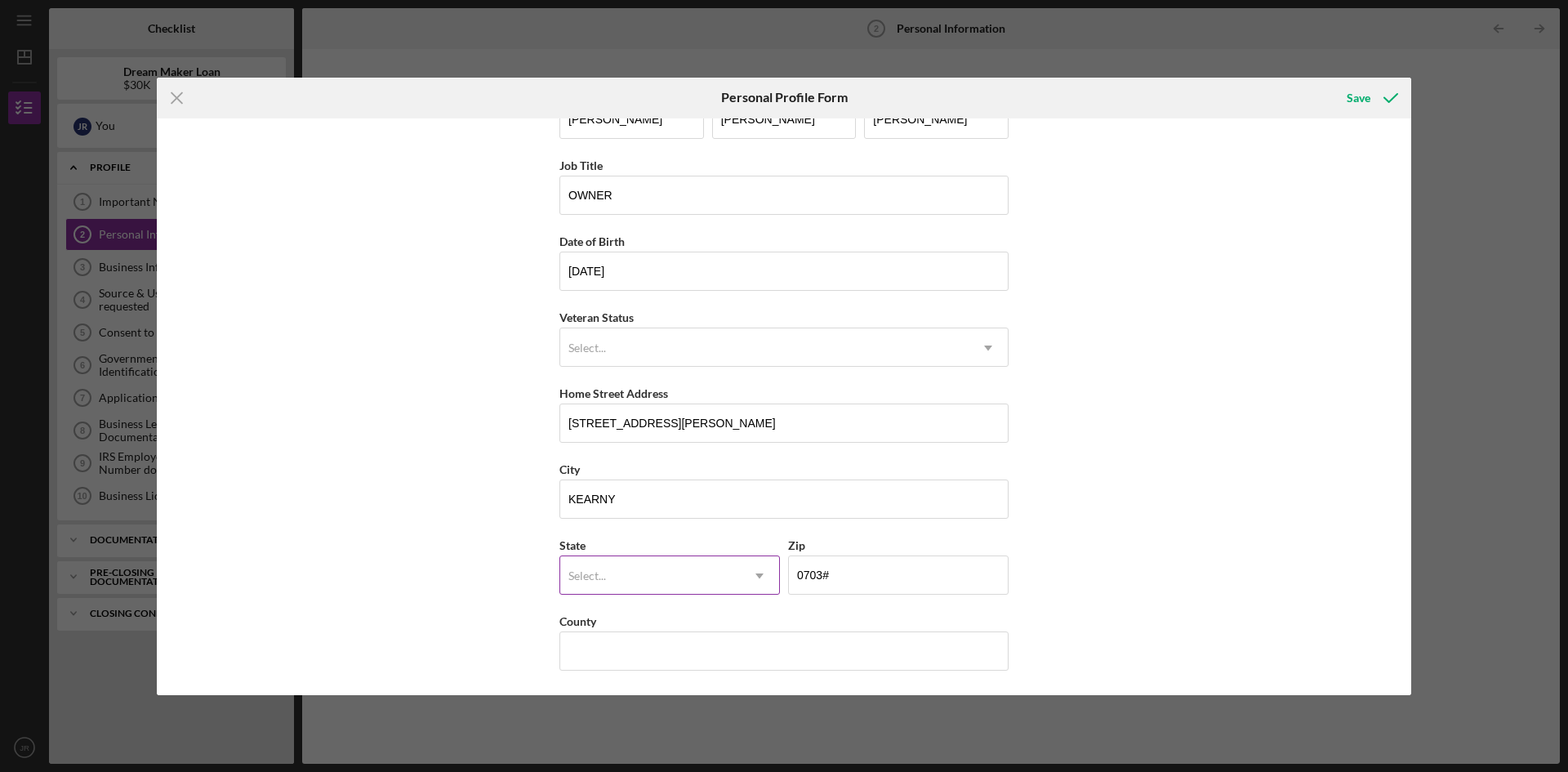
click at [754, 573] on icon "Icon/Dropdown Arrow" at bounding box center [759, 576] width 39 height 39
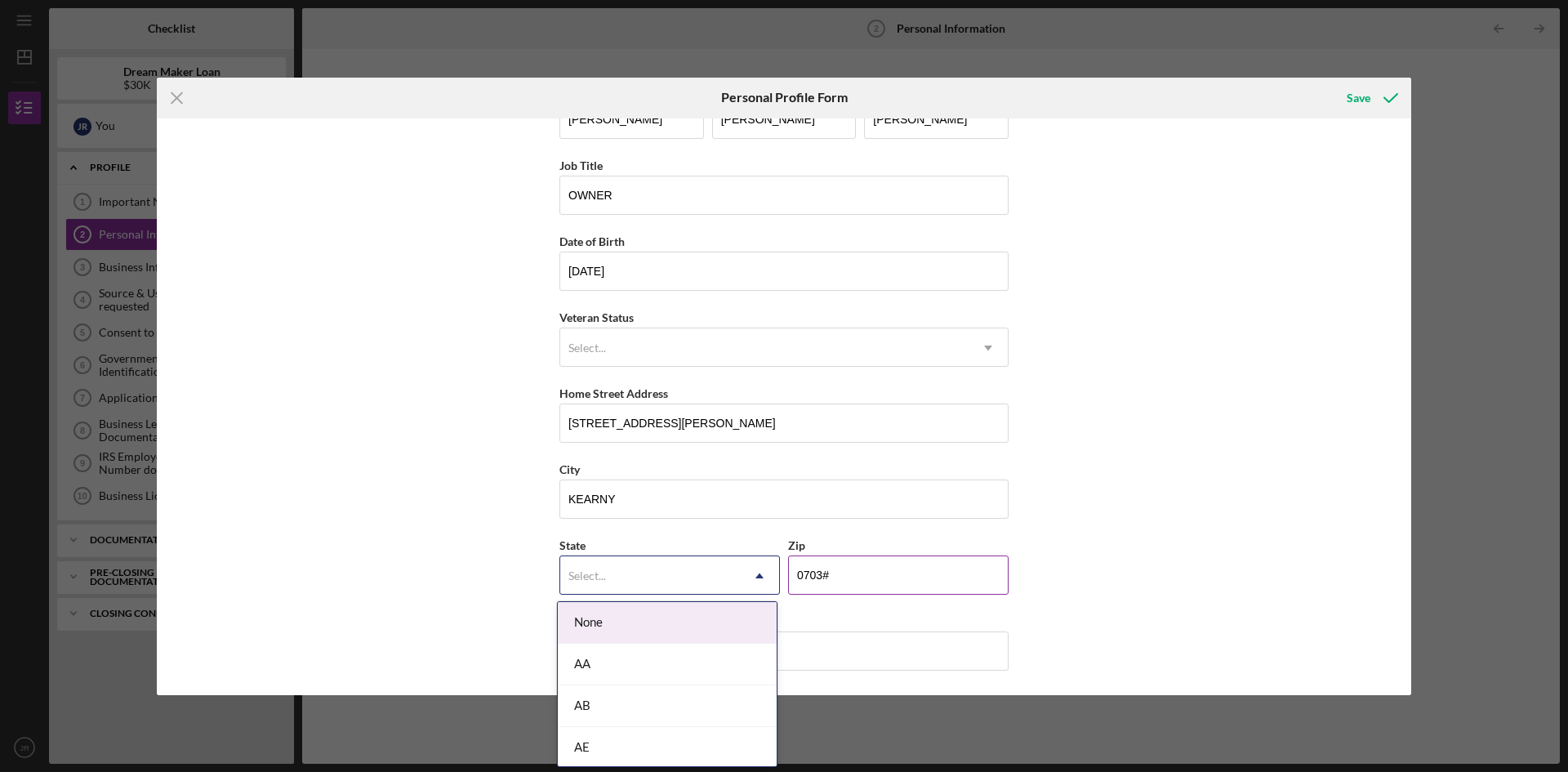
click at [829, 568] on input "0703#" at bounding box center [898, 575] width 221 height 39
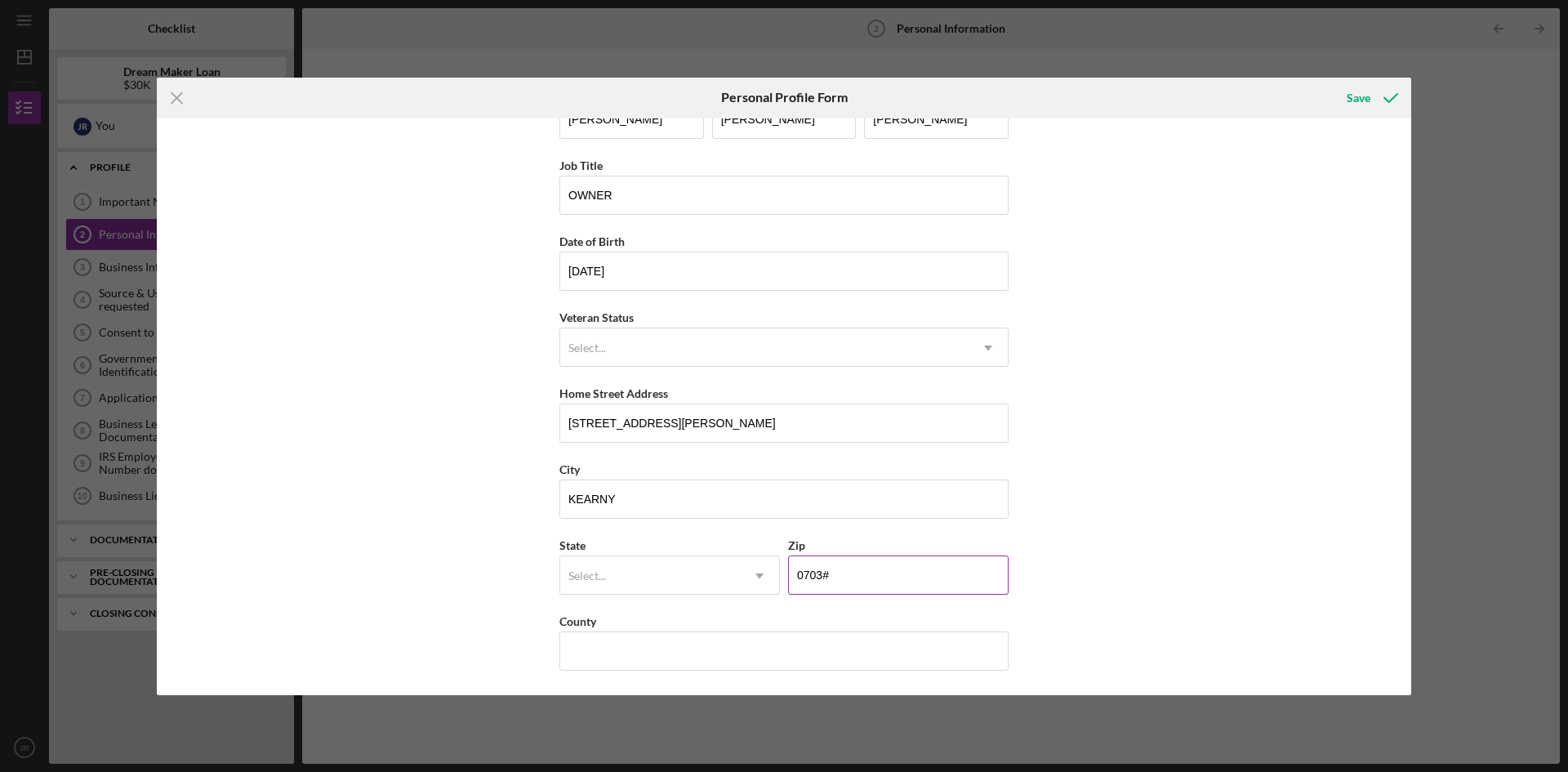
click at [836, 572] on input "0703#" at bounding box center [898, 575] width 221 height 39
type input "0####"
type input "07032"
click at [632, 581] on div "Select..." at bounding box center [650, 576] width 180 height 38
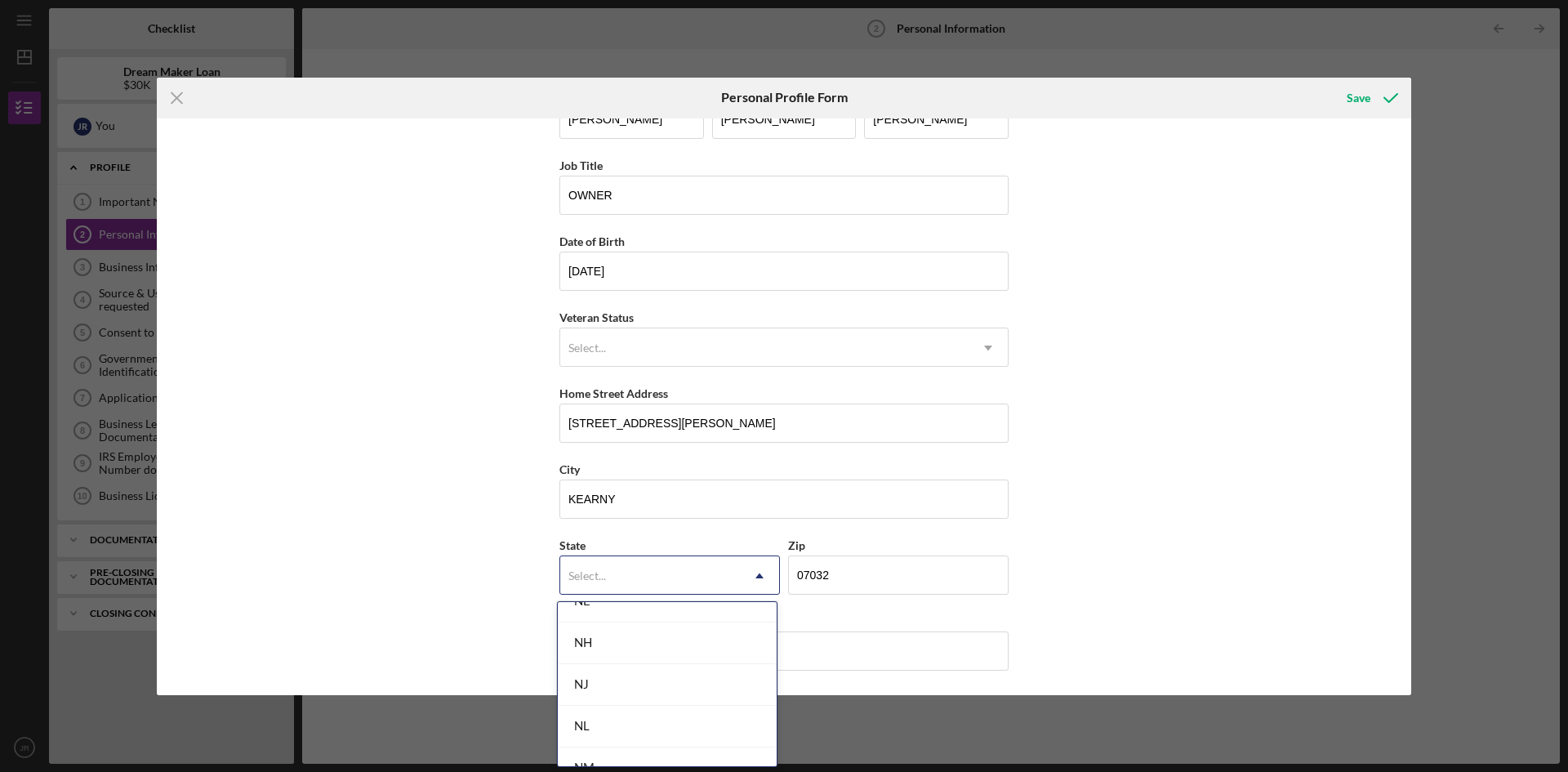
scroll to position [1798, 0]
click at [584, 653] on div "NJ" at bounding box center [667, 658] width 219 height 41
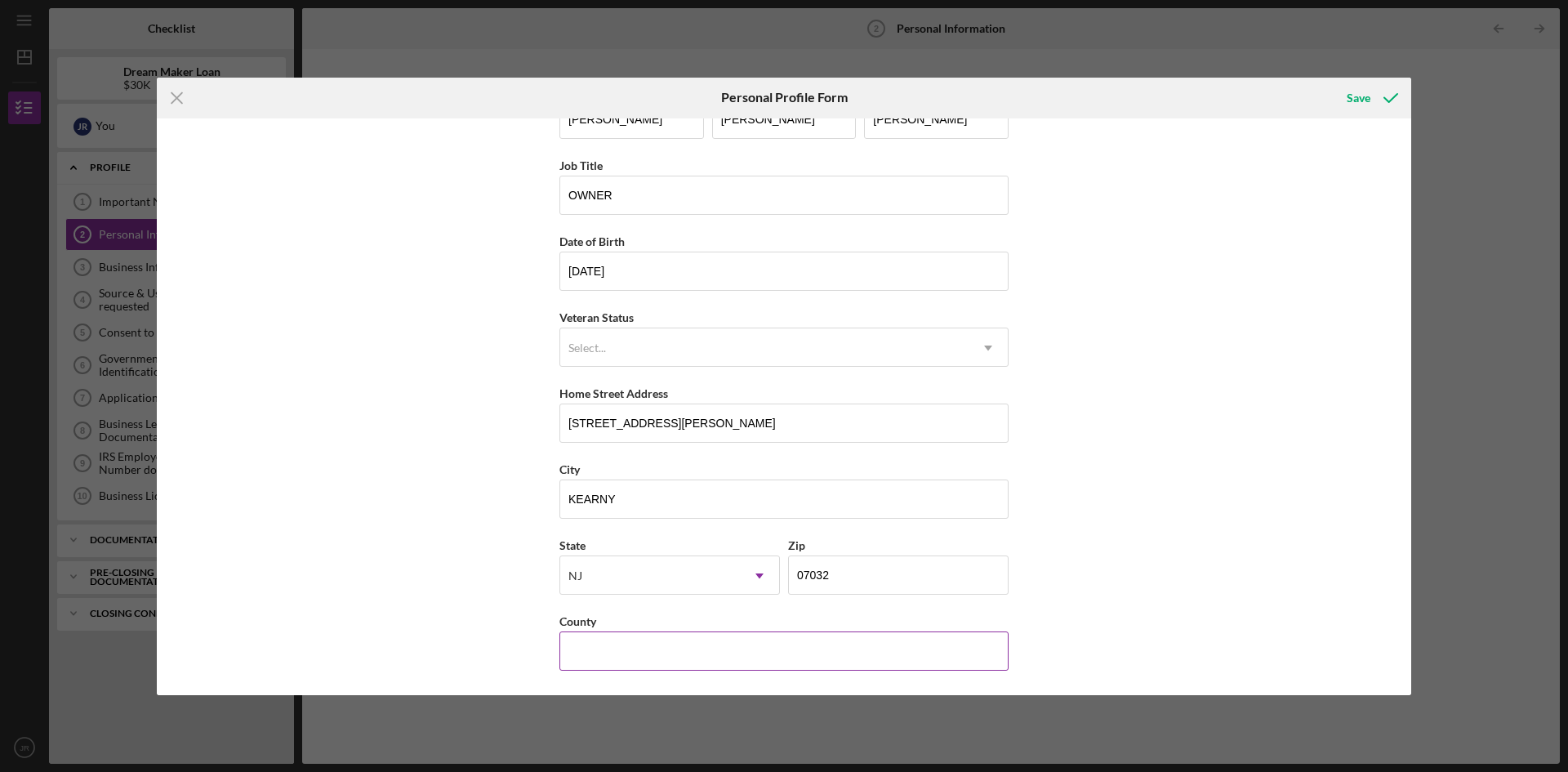
click at [622, 658] on input "County" at bounding box center [784, 651] width 449 height 39
type input "[US_STATE]"
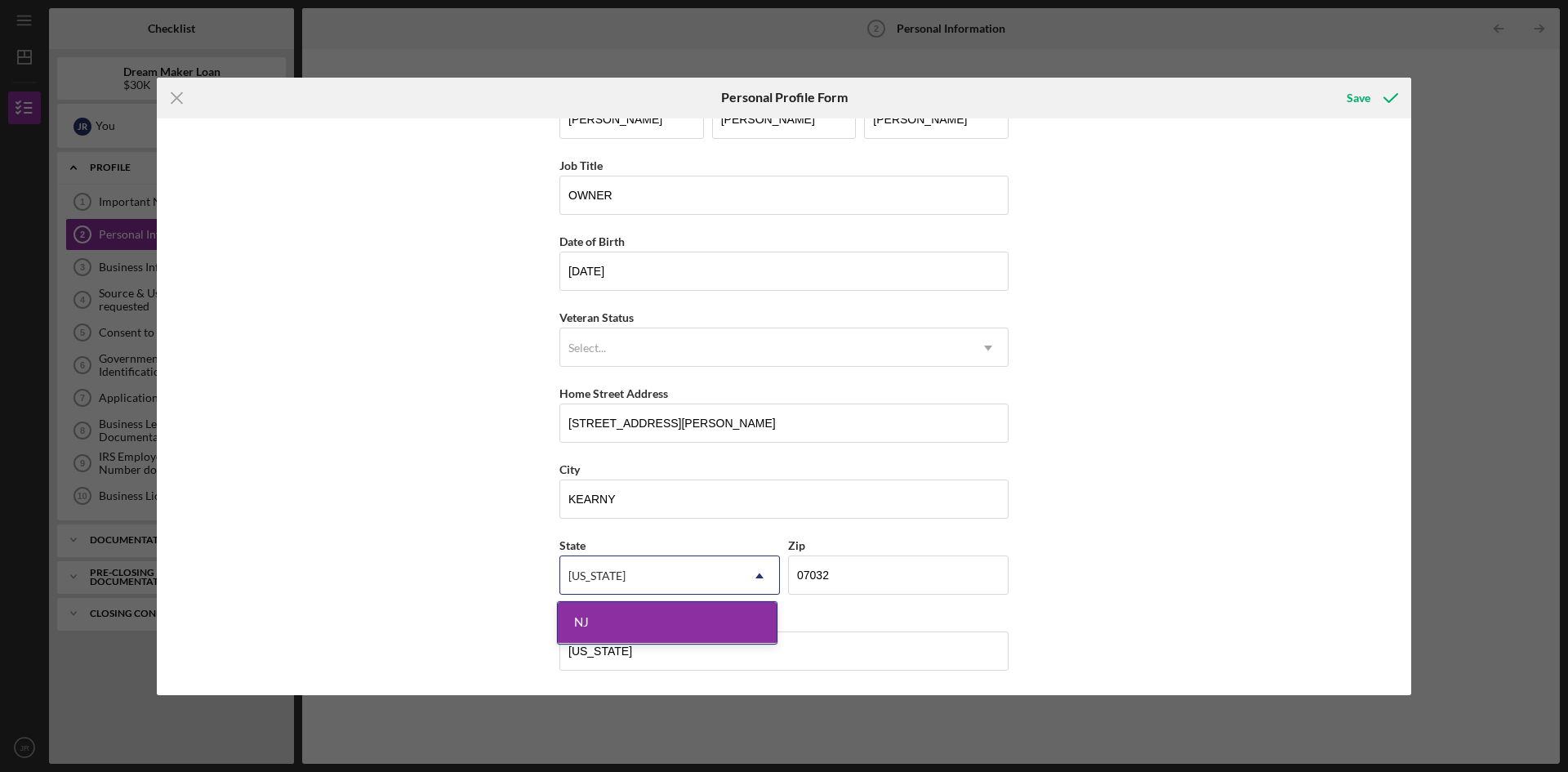
click at [1205, 578] on div "First Name [PERSON_NAME] Middle Name [PERSON_NAME] Last Name [PERSON_NAME] Job …" at bounding box center [784, 406] width 1255 height 577
click at [595, 620] on div "NJ" at bounding box center [667, 623] width 219 height 41
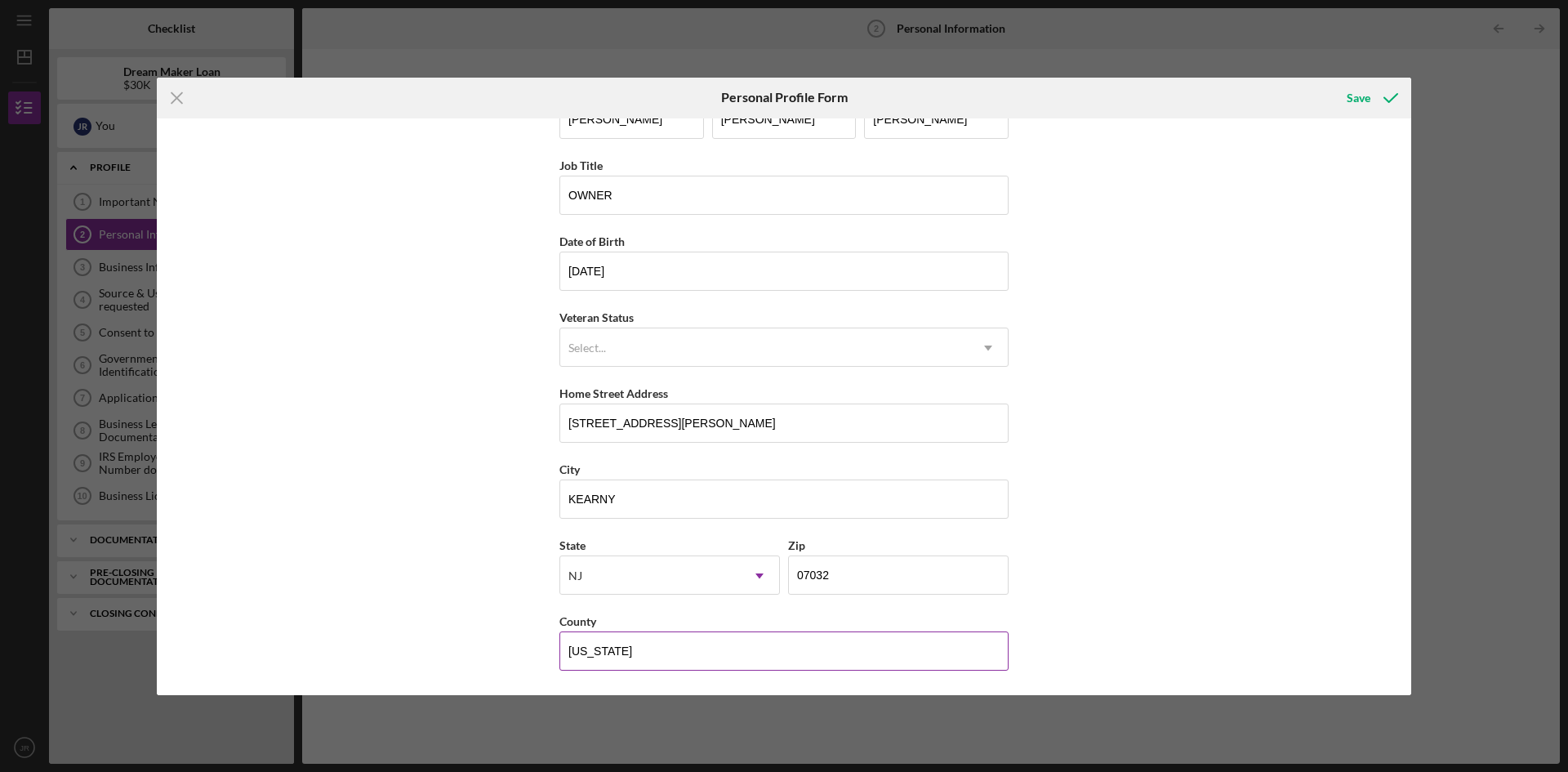
click at [663, 656] on input "[US_STATE]" at bounding box center [784, 651] width 449 height 39
type input "N"
drag, startPoint x: 568, startPoint y: 503, endPoint x: 673, endPoint y: 503, distance: 105.0
click at [673, 503] on input "KEARNY" at bounding box center [784, 499] width 449 height 39
click at [589, 650] on input "County" at bounding box center [784, 651] width 449 height 39
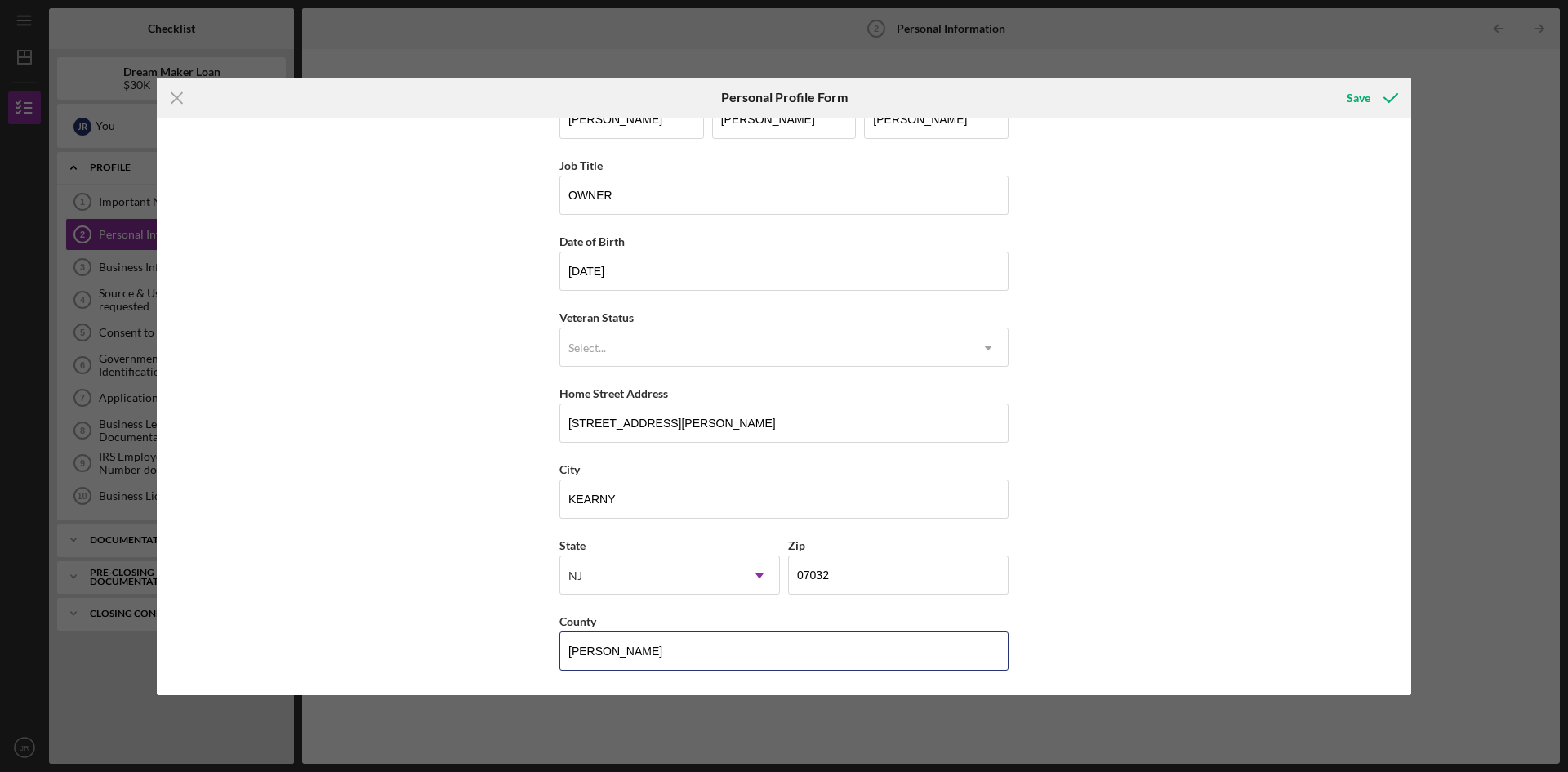
type input "[PERSON_NAME]"
click at [1212, 562] on div "First Name [PERSON_NAME] Middle Name [PERSON_NAME] Last Name [PERSON_NAME] Job …" at bounding box center [784, 406] width 1255 height 577
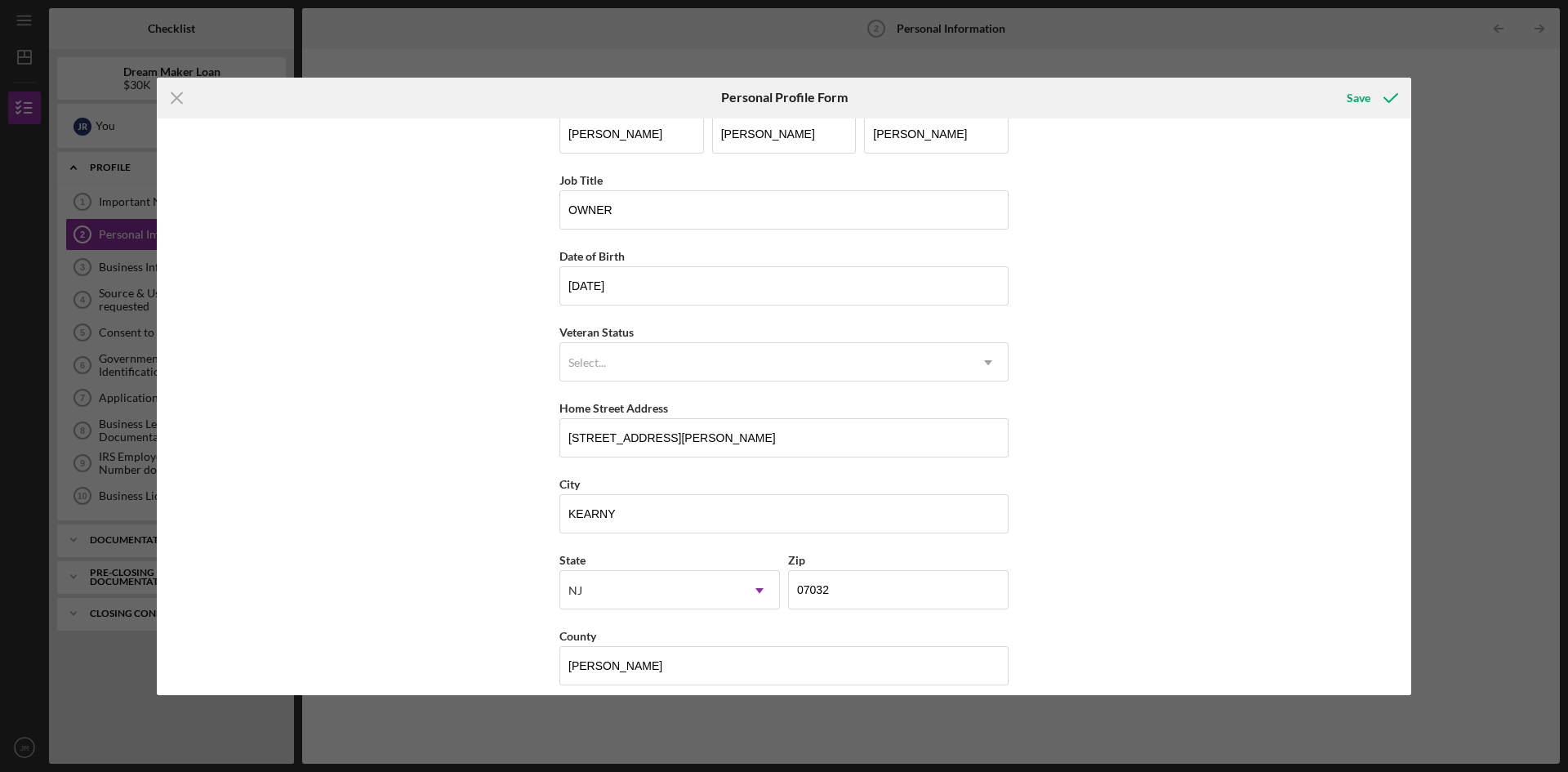
scroll to position [48, 0]
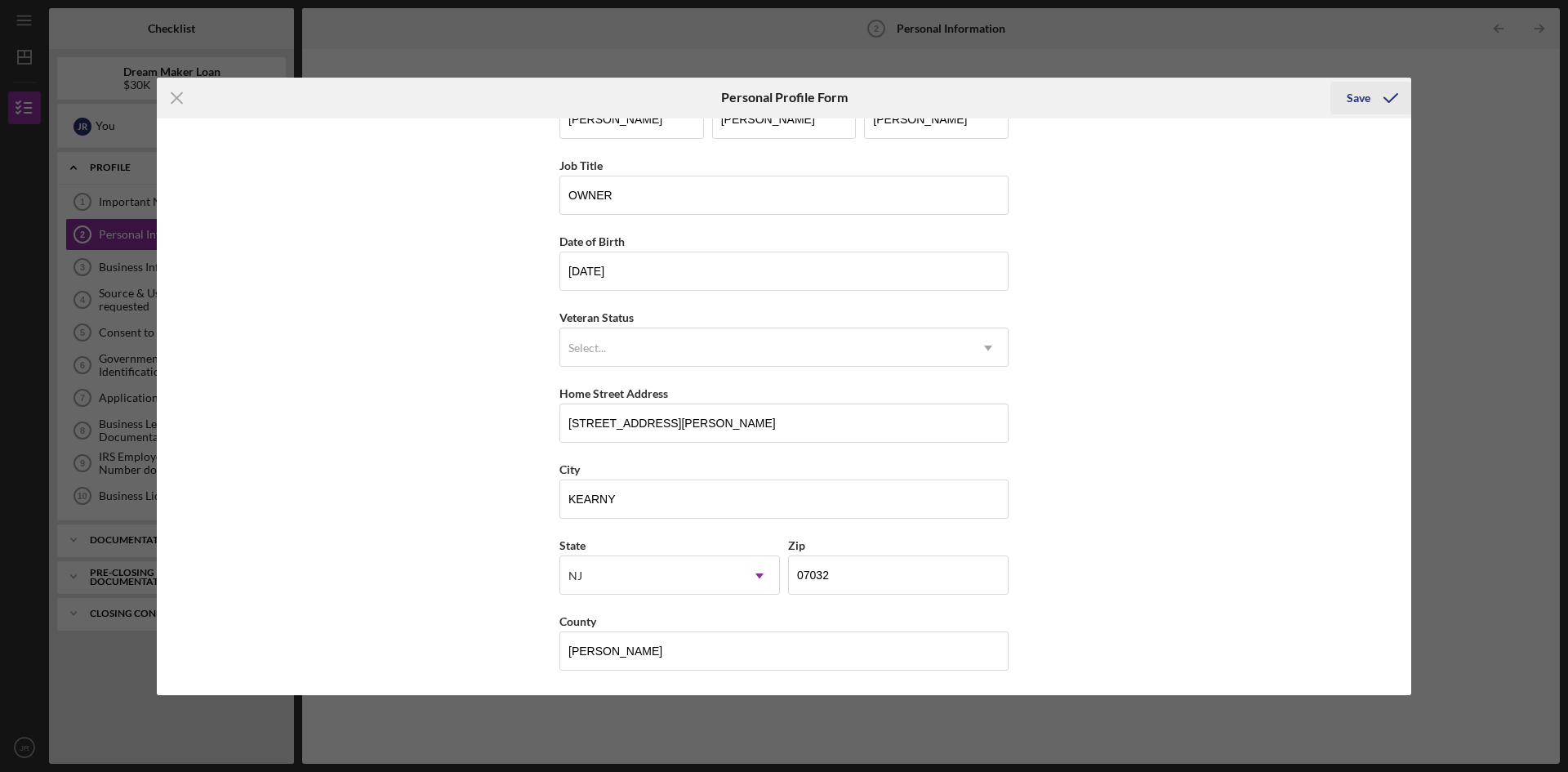
click at [1365, 100] on div "Save" at bounding box center [1359, 98] width 24 height 33
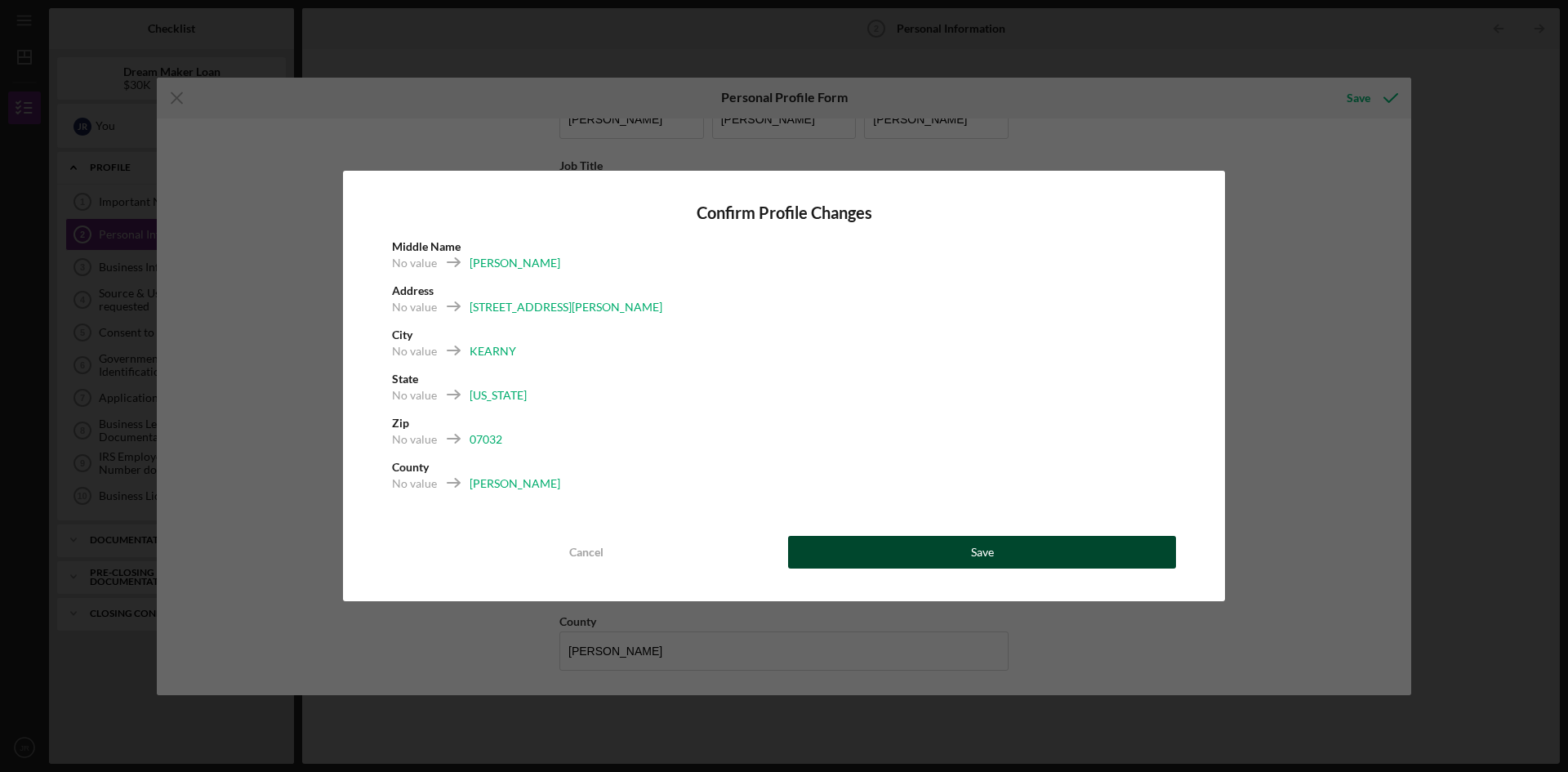
click at [991, 559] on div "Save" at bounding box center [982, 553] width 23 height 33
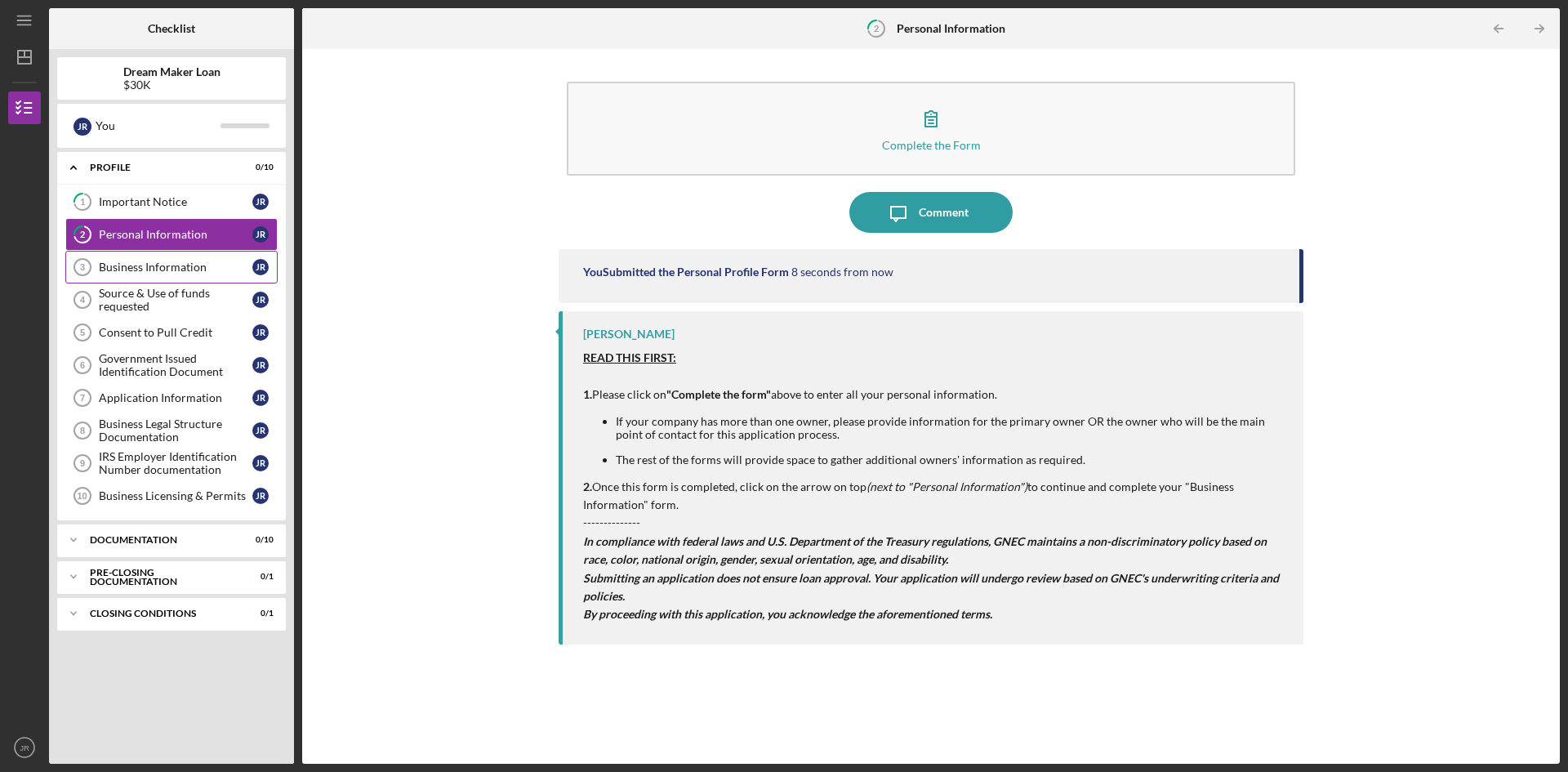
click at [169, 274] on link "Business Information 3 Business Information J R" at bounding box center [171, 268] width 213 height 33
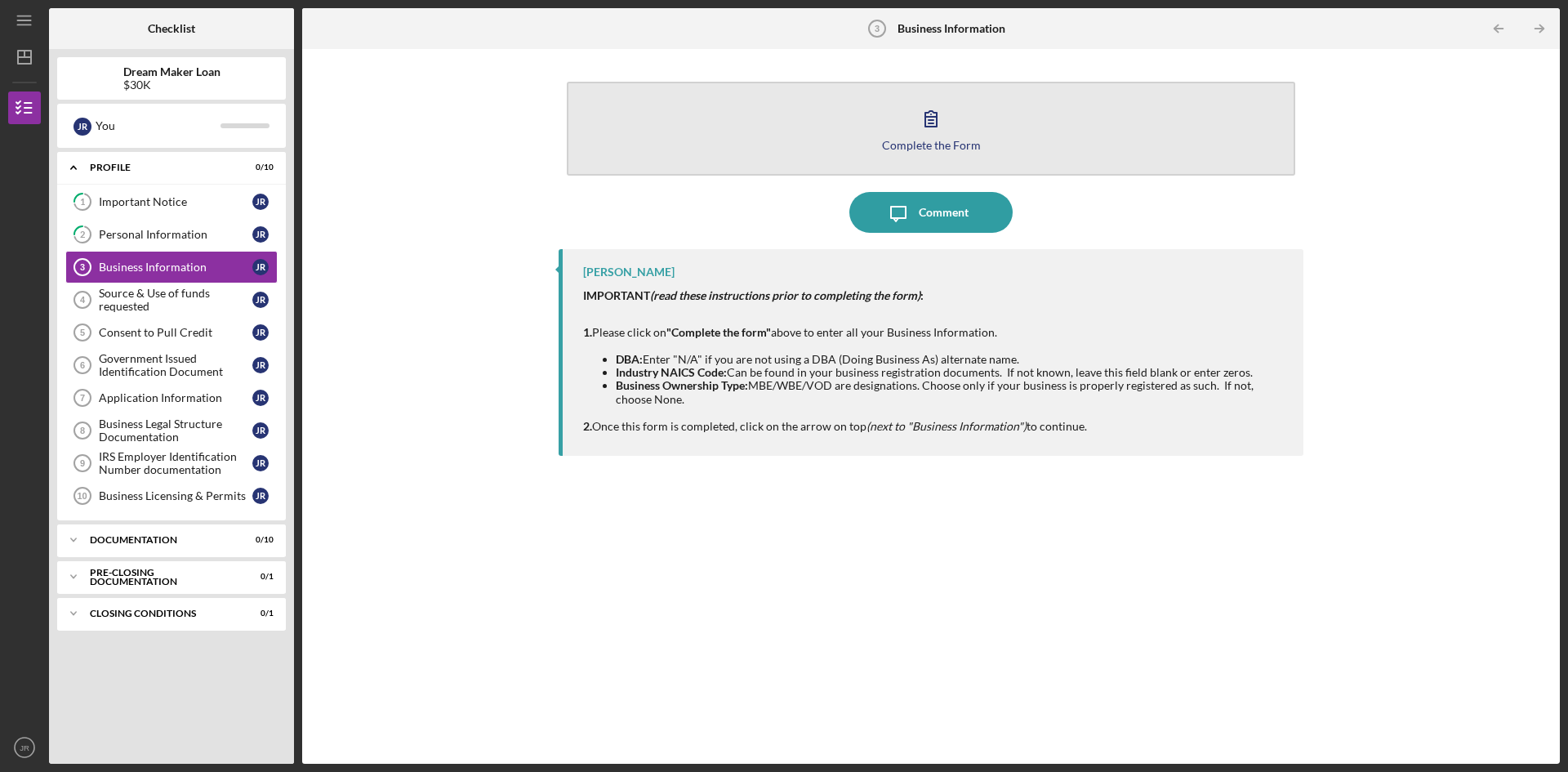
click at [937, 131] on icon "button" at bounding box center [931, 118] width 41 height 41
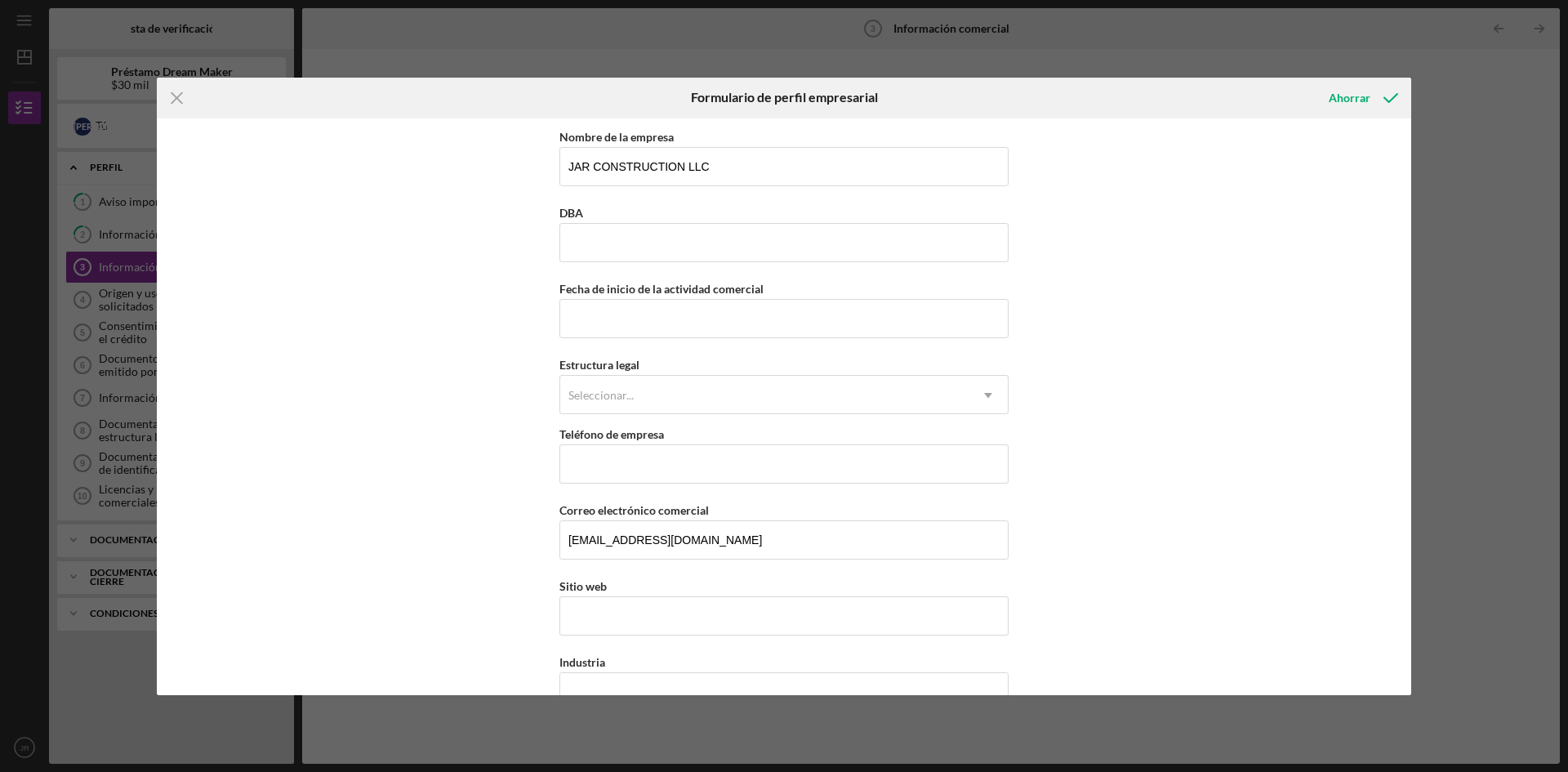
click at [1146, 340] on div "Nombre de la empresa JAR CONSTRUCTION LLC DBA Fecha de inicio de la actividad c…" at bounding box center [784, 406] width 1255 height 577
click at [1179, 244] on div "Nombre de la empresa JAR CONSTRUCTION LLC DBA Fecha de inicio de la actividad c…" at bounding box center [784, 406] width 1255 height 577
click at [576, 317] on input "Fecha de inicio de la actividad comercial" at bounding box center [784, 318] width 449 height 39
type input "[DATE]"
click at [626, 400] on font "Seleccionar..." at bounding box center [600, 394] width 65 height 14
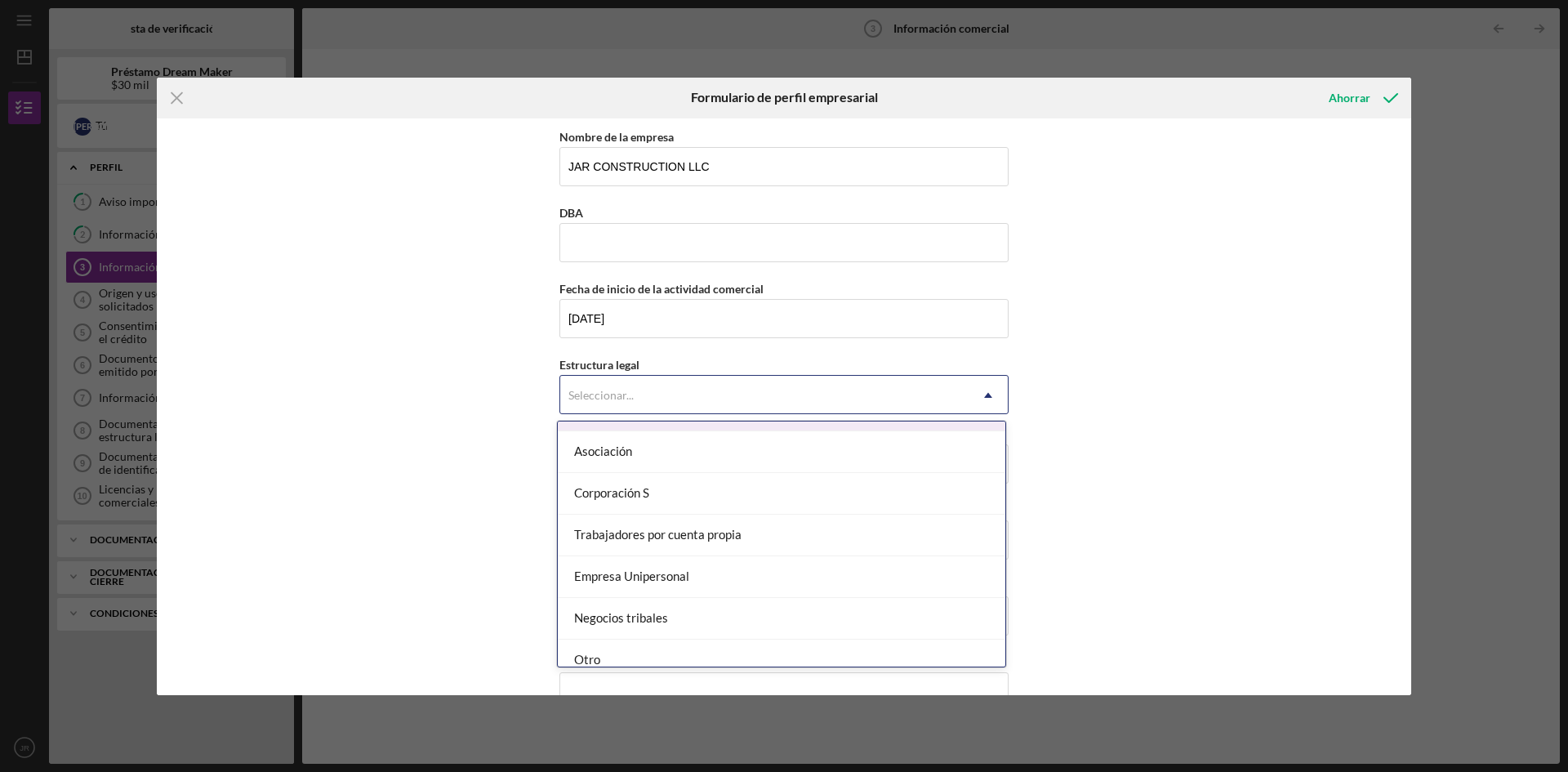
scroll to position [380, 0]
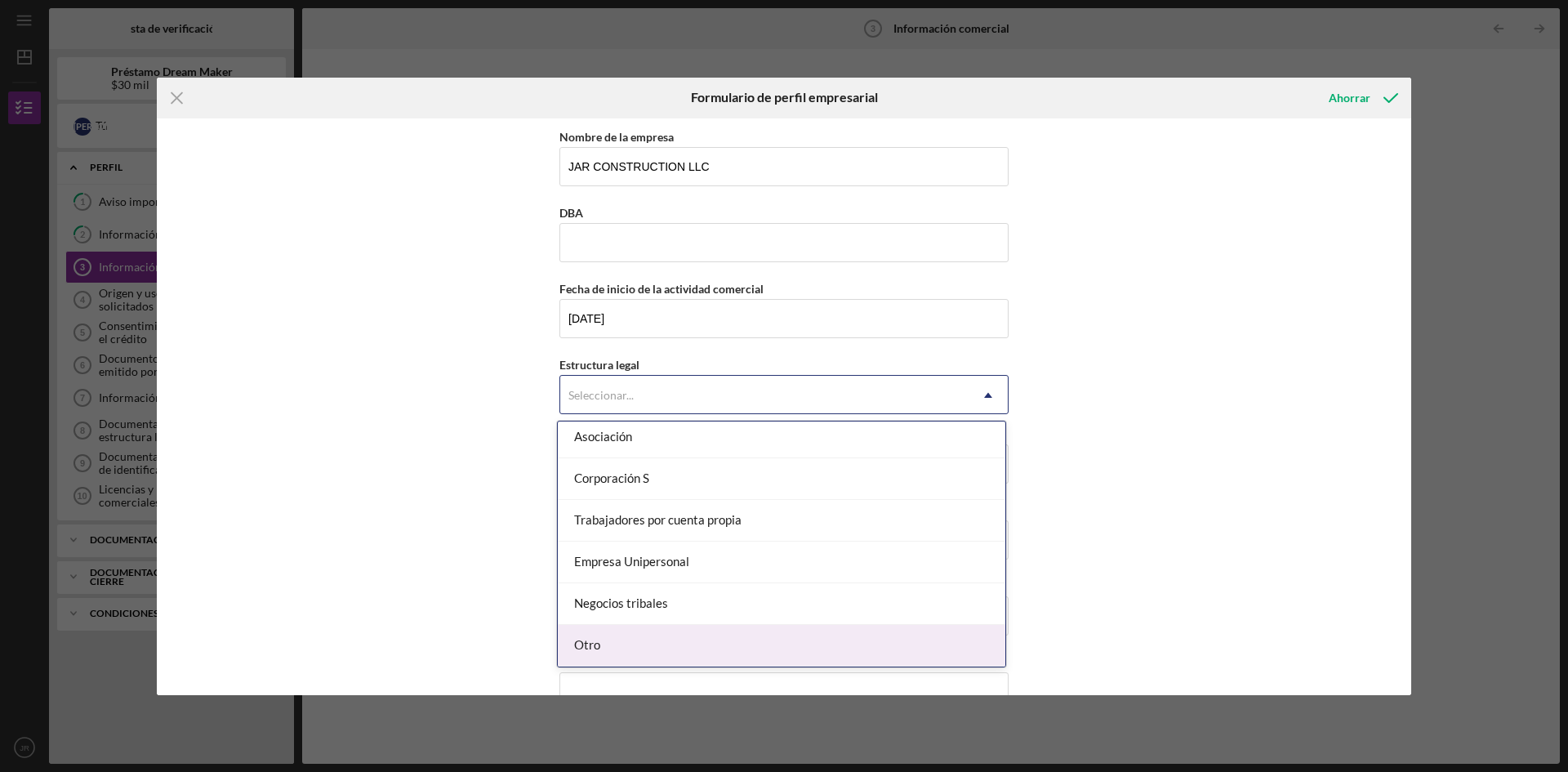
click at [624, 642] on div "Otro" at bounding box center [782, 645] width 447 height 41
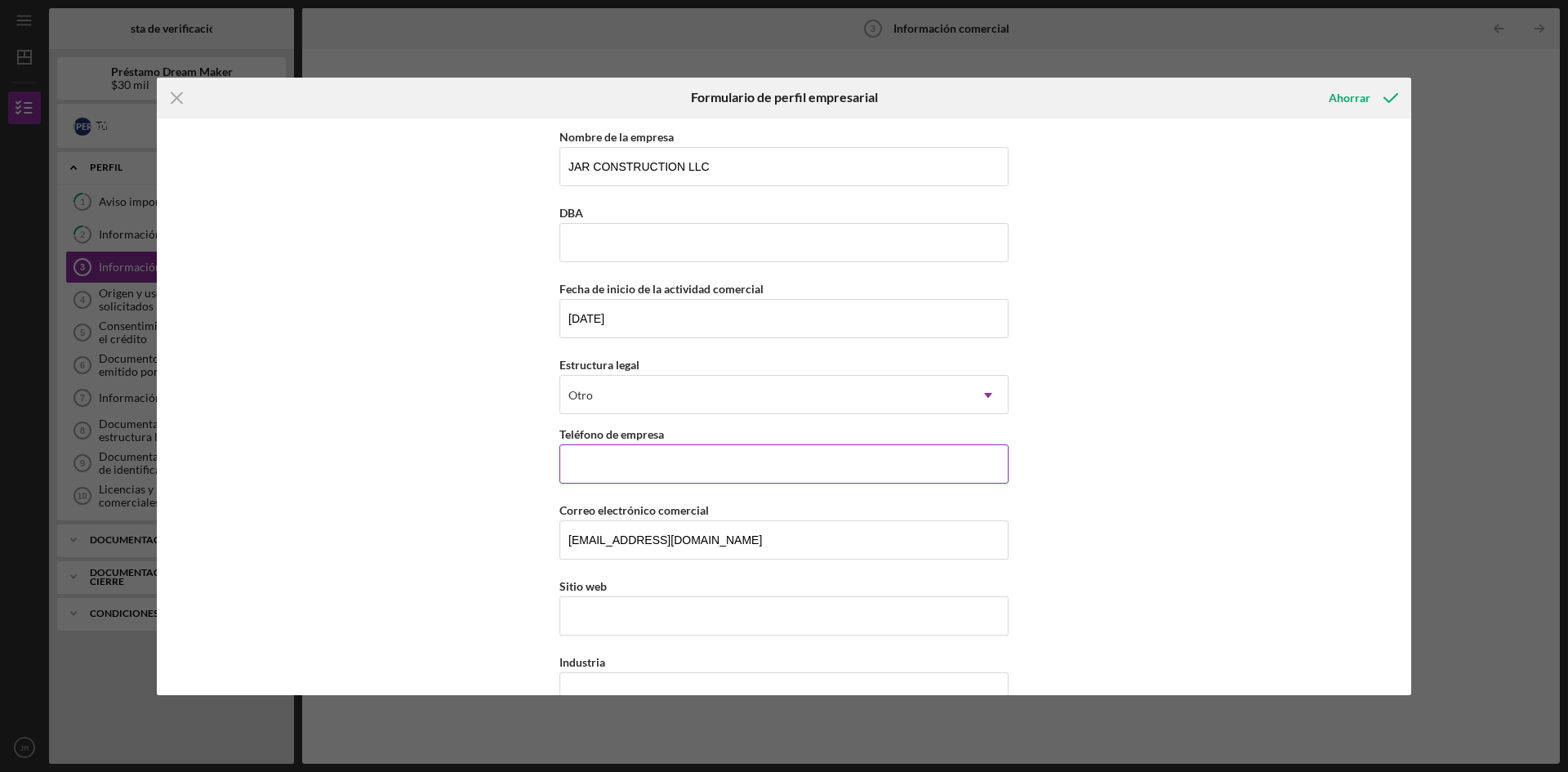
click at [723, 469] on input "Teléfono de empresa" at bounding box center [784, 464] width 449 height 39
click at [959, 61] on div "Icon/Menu Close Formulario de perfil empresarial Ahorrar Nombre de la empresa J…" at bounding box center [784, 386] width 1568 height 772
click at [983, 395] on icon "Icon/Dropdown Arrow" at bounding box center [988, 395] width 39 height 39
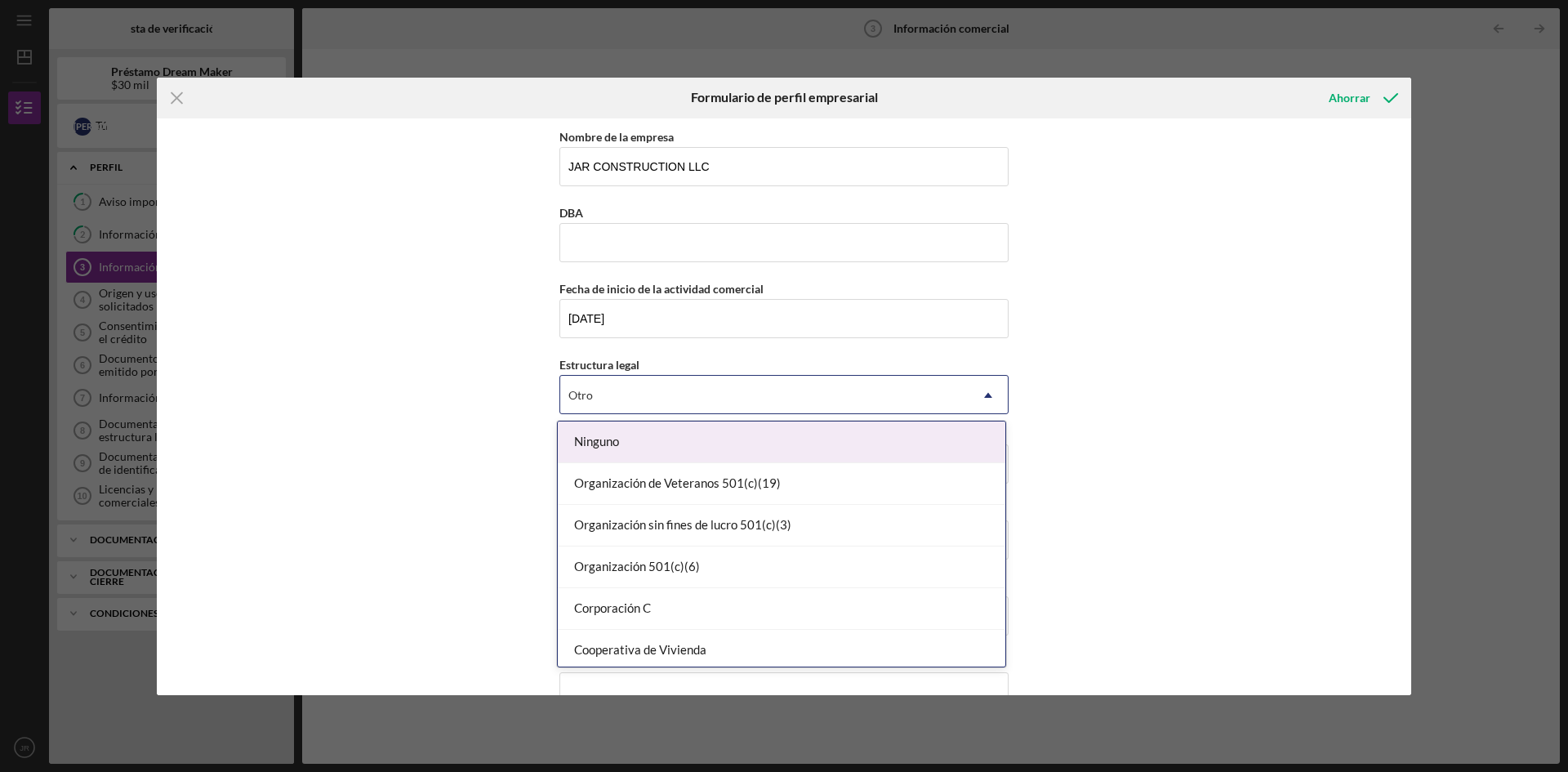
click at [983, 395] on icon "Icon/Dropdown Arrow" at bounding box center [988, 395] width 39 height 39
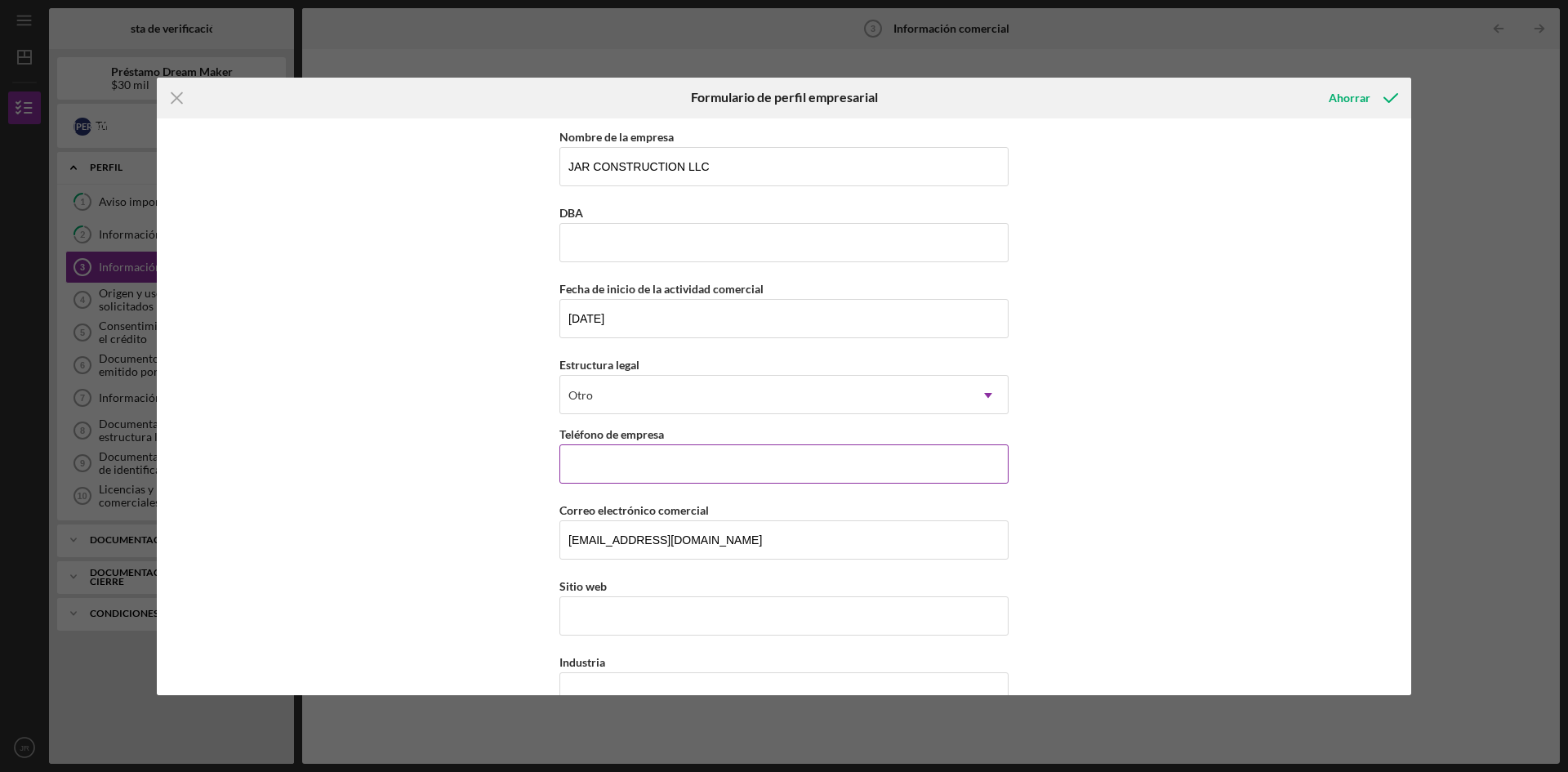
click at [609, 462] on input "Teléfono de empresa" at bounding box center [784, 464] width 449 height 39
paste input "[PHONE_NUMBER]"
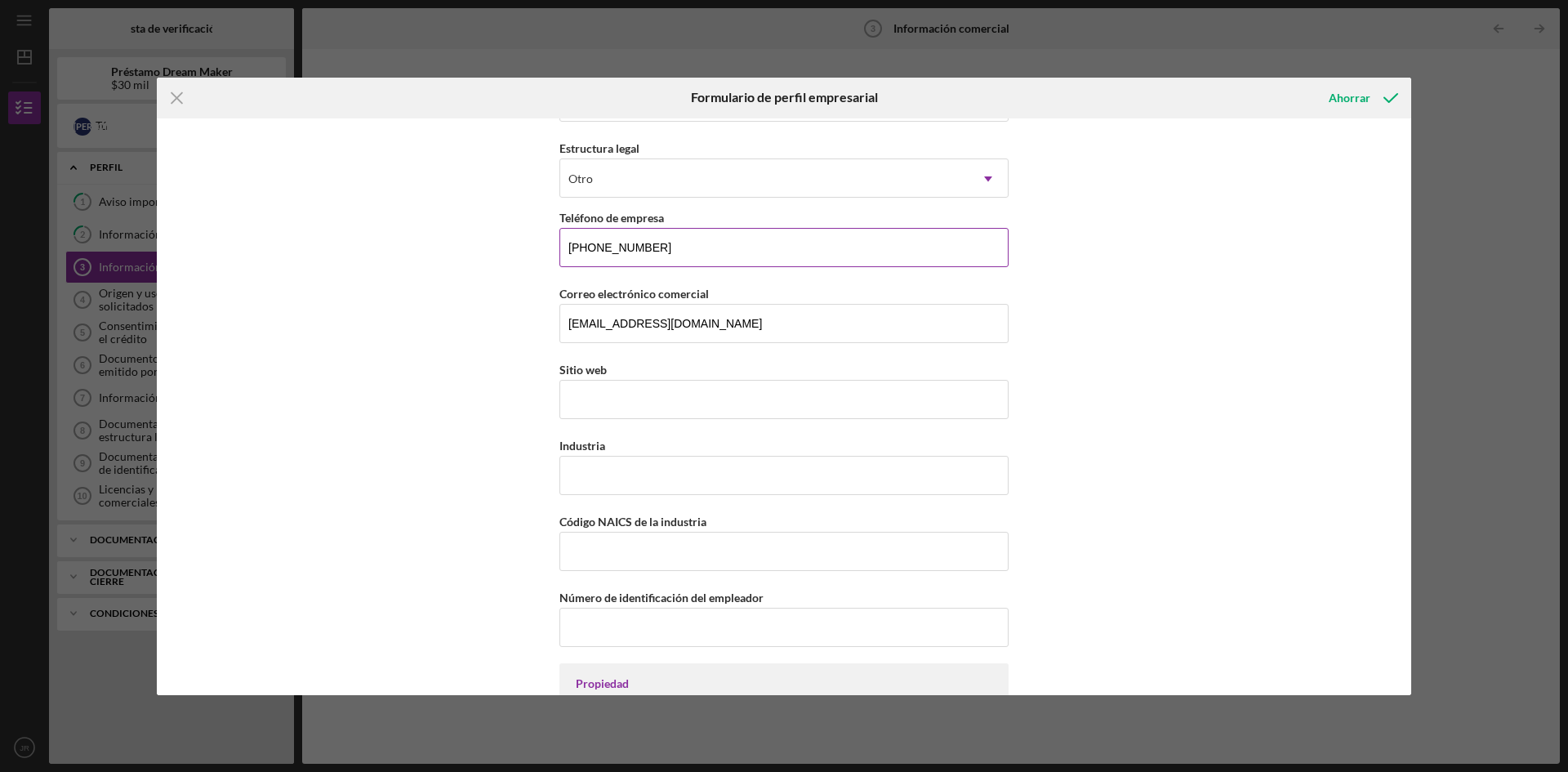
scroll to position [245, 0]
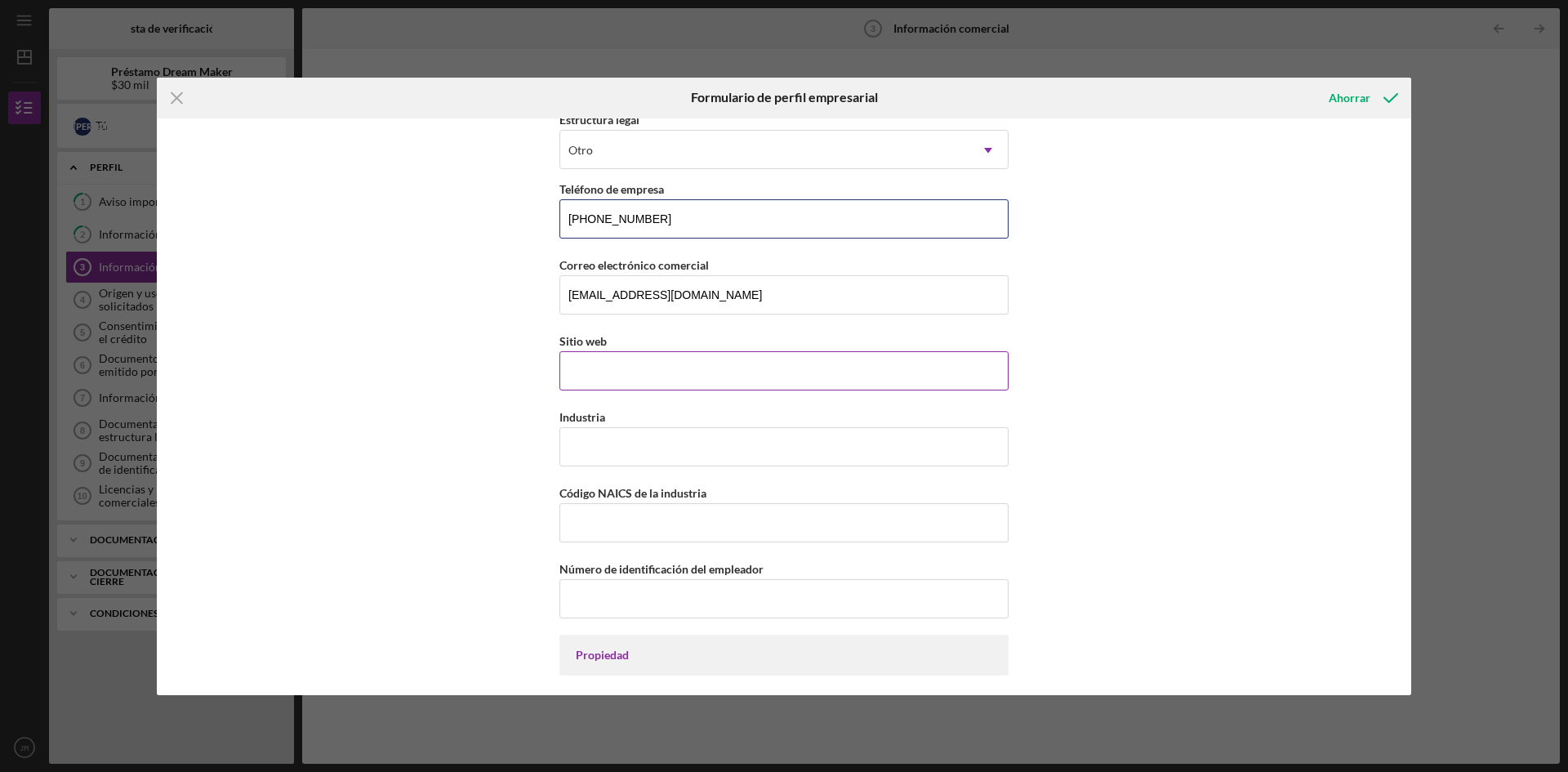
type input "[PHONE_NUMBER]"
click at [663, 366] on input "Sitio web" at bounding box center [784, 370] width 449 height 39
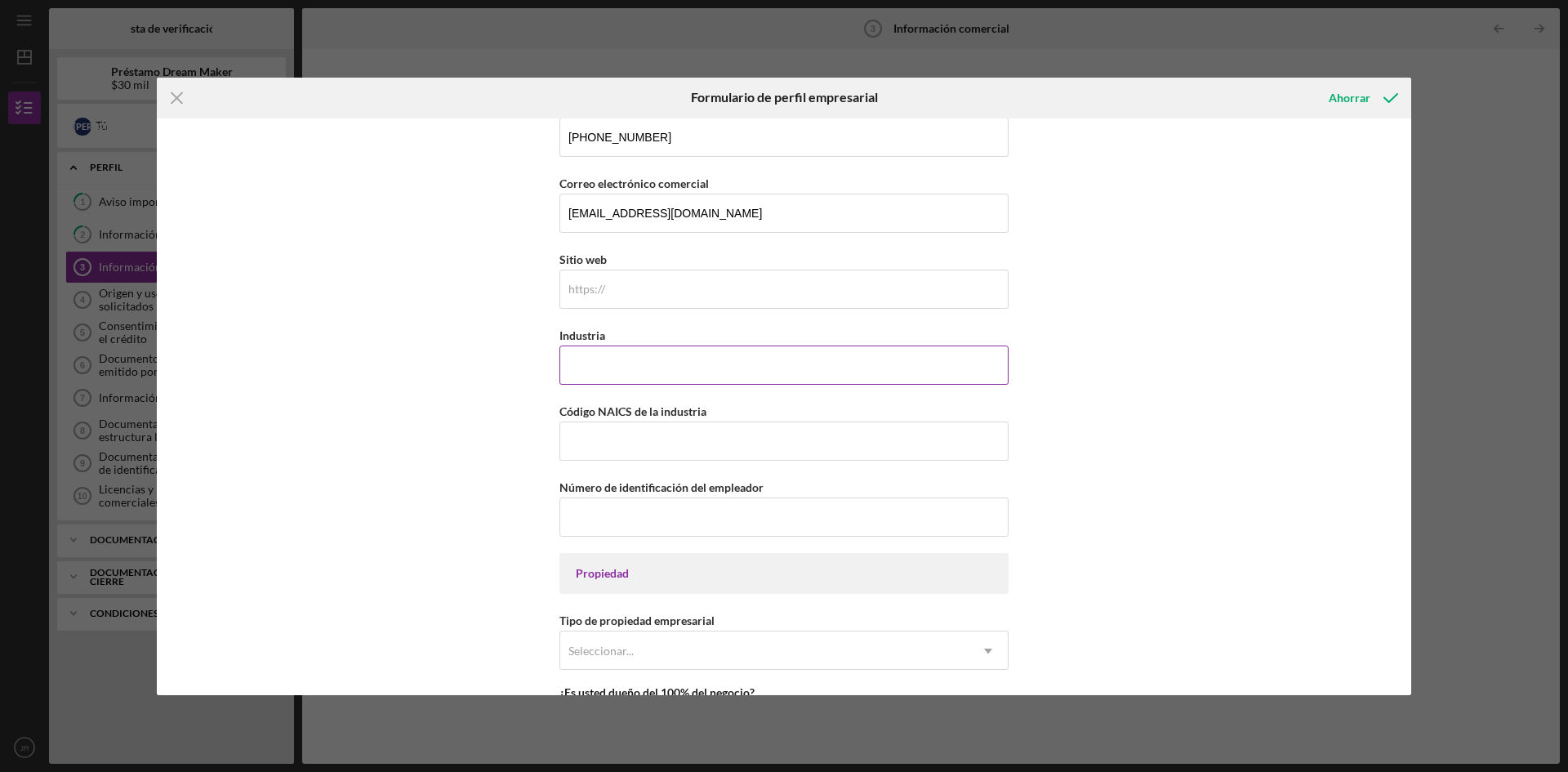
click at [729, 383] on input "Industria" at bounding box center [784, 365] width 449 height 39
type input "L"
click at [606, 371] on input "Industria" at bounding box center [784, 365] width 449 height 39
paste input "GENERAL CONSTRUCTION"
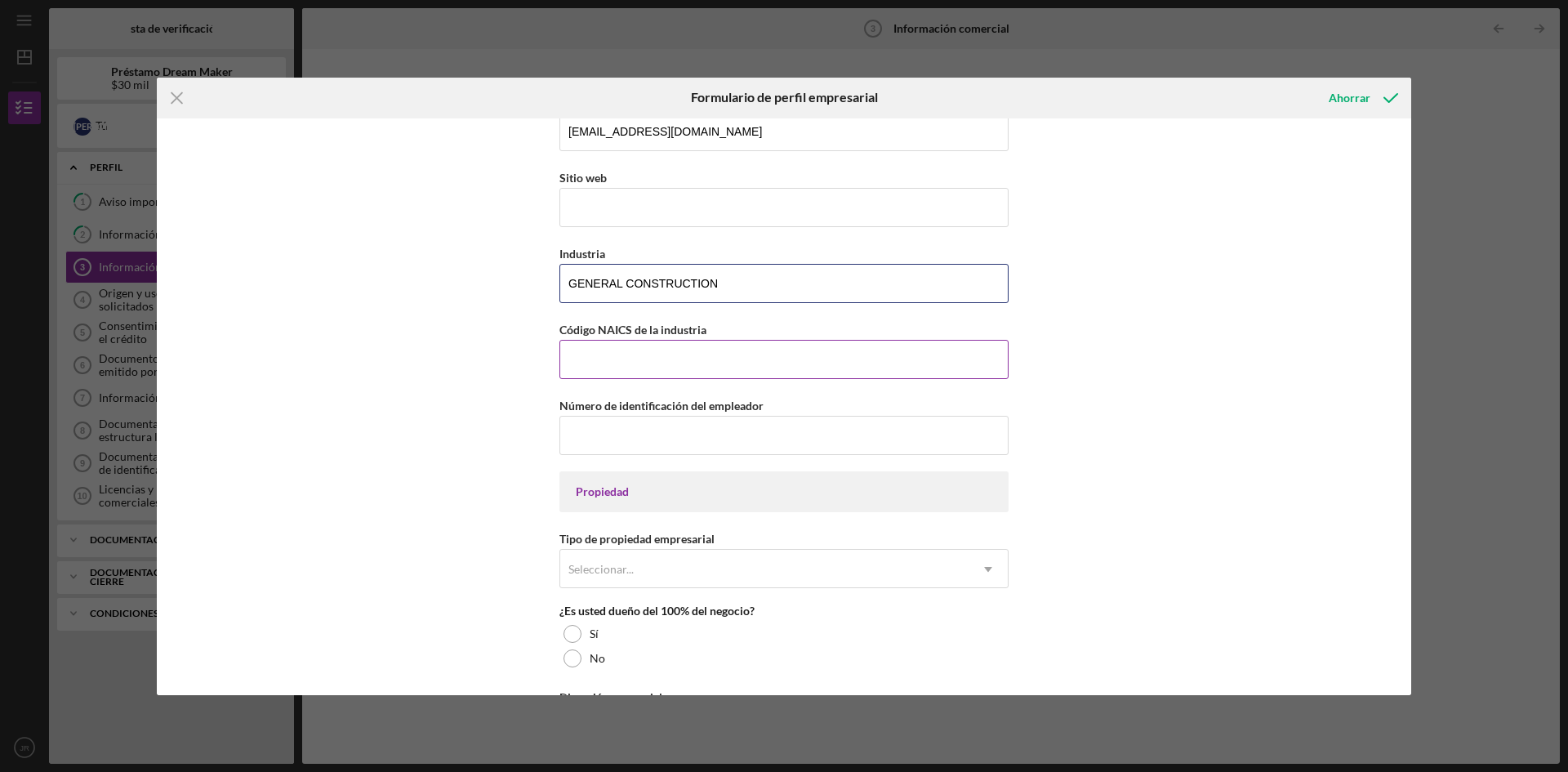
type input "GENERAL CONSTRUCTION"
click at [679, 358] on input "Código NAICS de la industria" at bounding box center [784, 359] width 449 height 39
click at [596, 367] on input "Código NAICS de la industria" at bounding box center [784, 359] width 449 height 39
paste input "236118"
type input "236118"
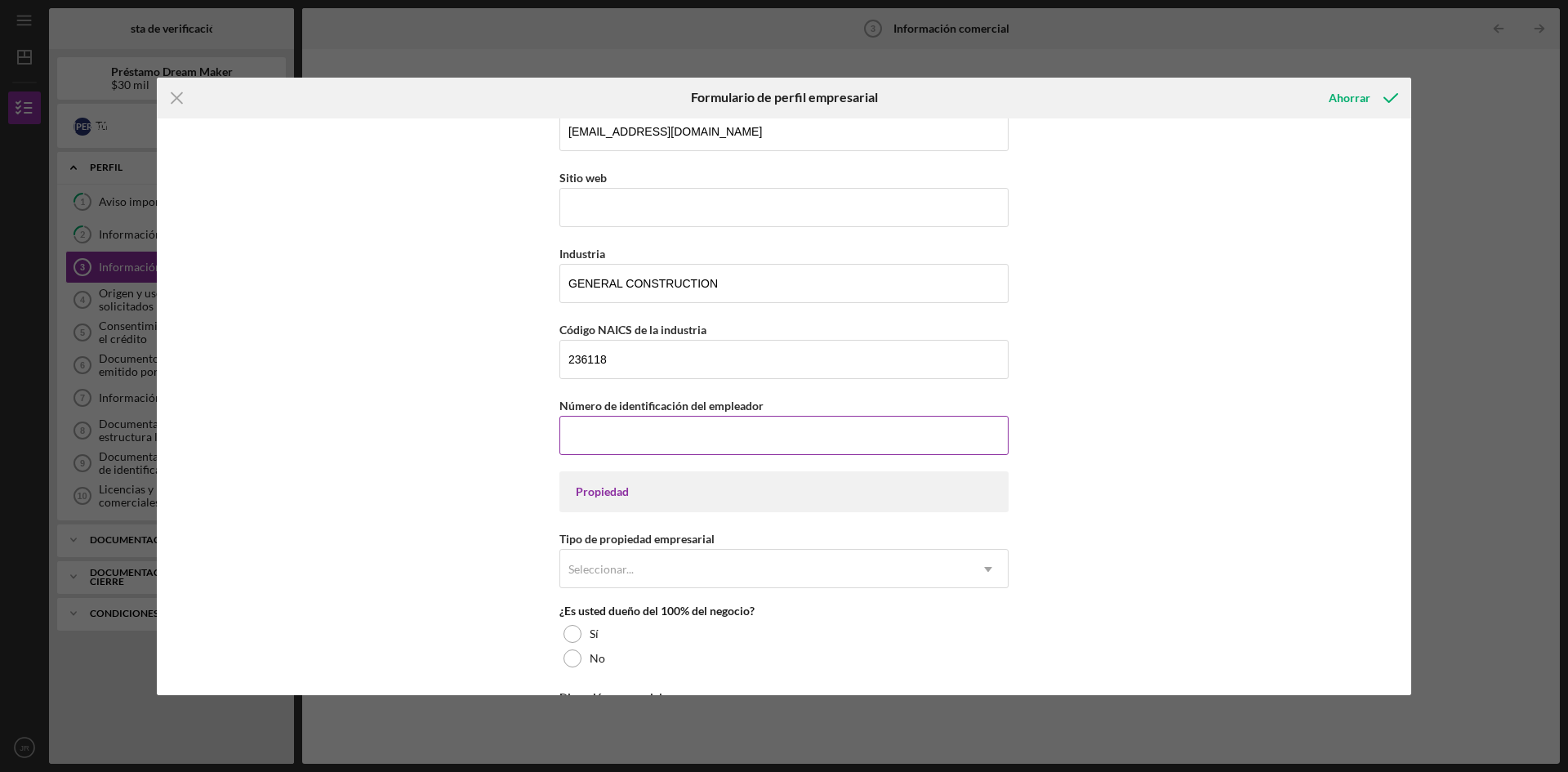
click at [655, 442] on input "Número de identificación del empleador" at bounding box center [784, 436] width 449 height 39
type input "[US_EMPLOYER_IDENTIFICATION_NUMBER]"
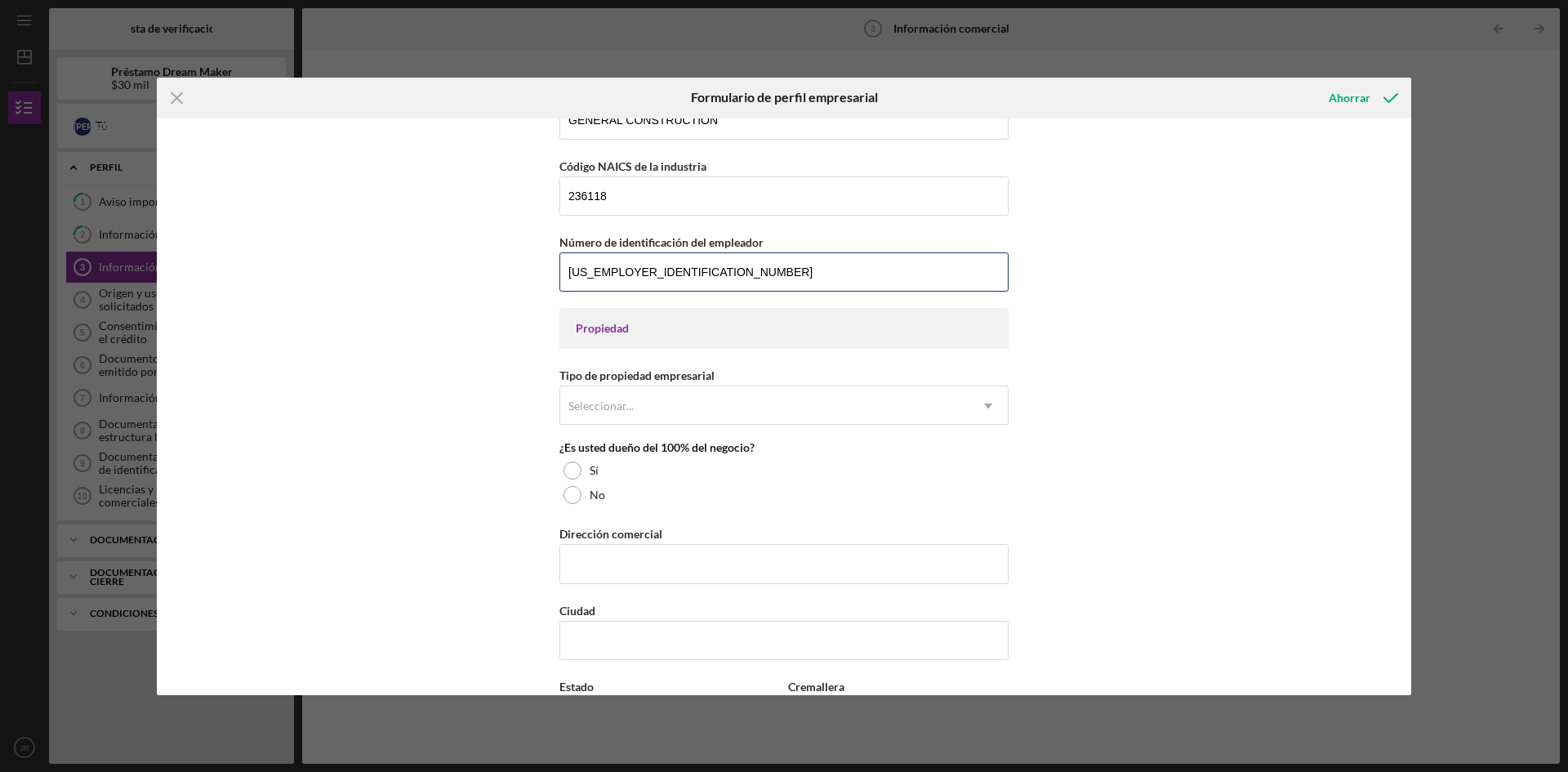
scroll to position [654, 0]
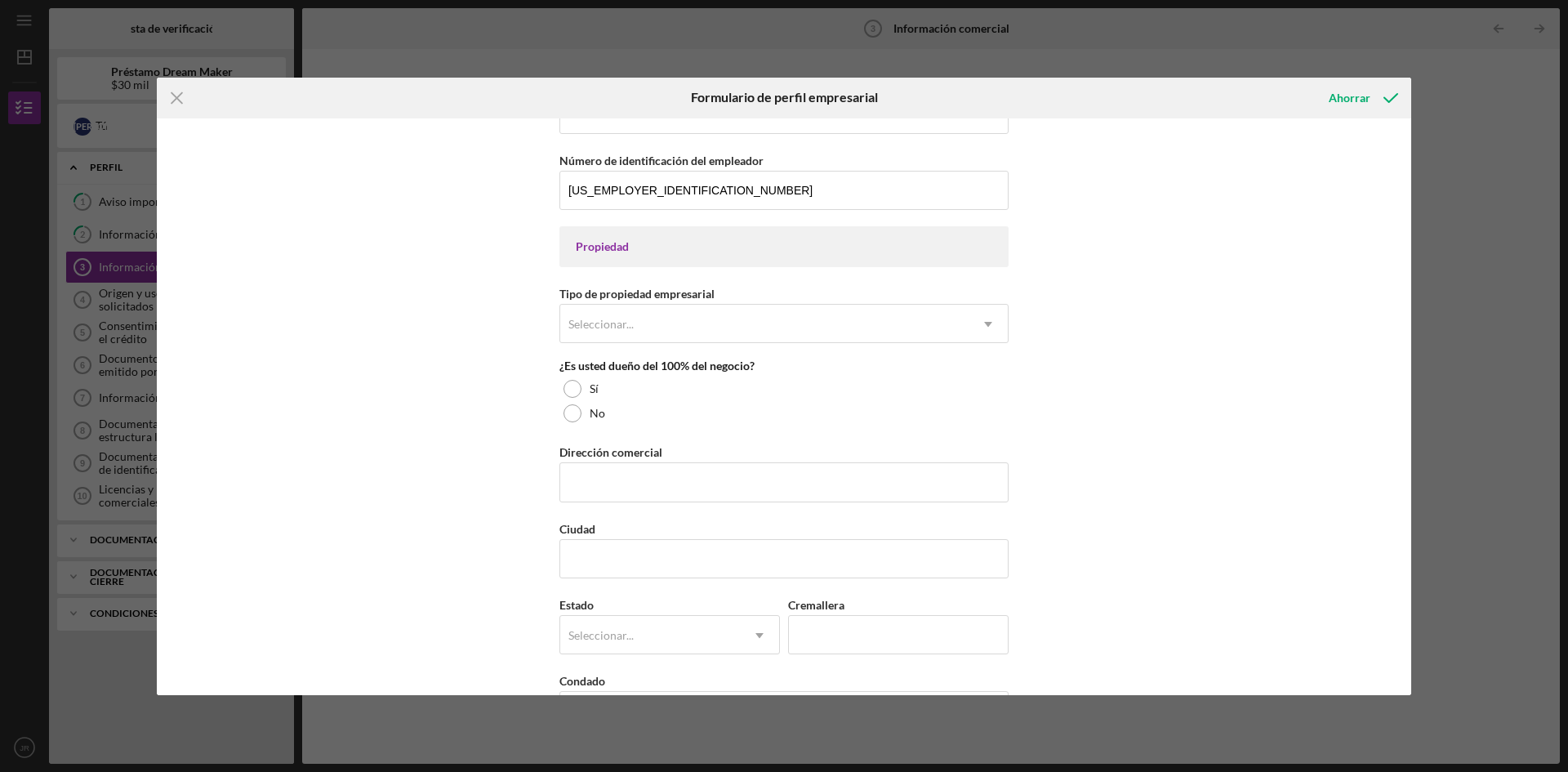
click at [703, 252] on div "Propiedad" at bounding box center [784, 247] width 417 height 13
click at [983, 321] on icon "Icon/Dropdown Arrow" at bounding box center [988, 324] width 39 height 39
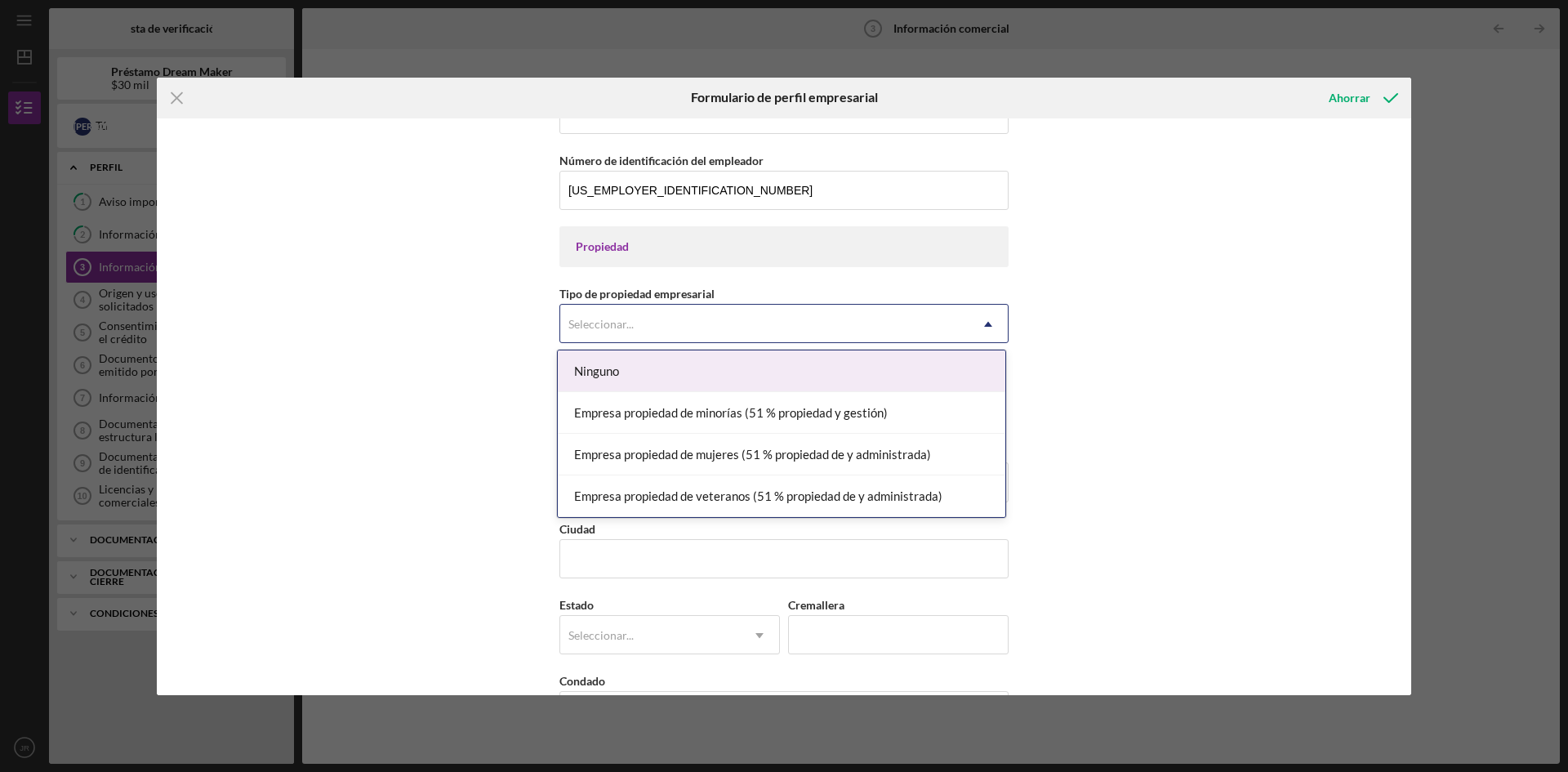
click at [602, 372] on font "Ninguno" at bounding box center [597, 371] width 45 height 15
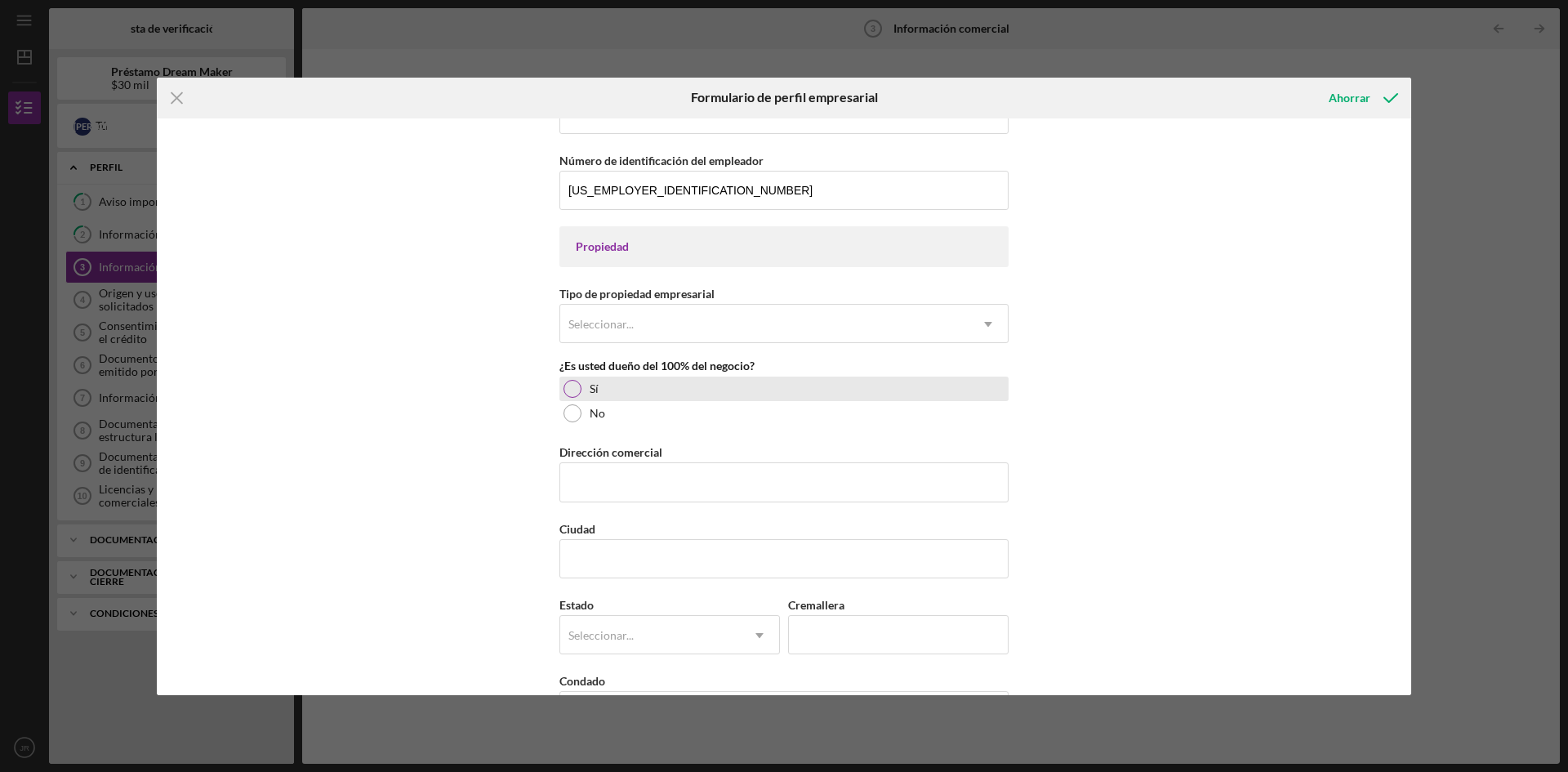
click at [573, 392] on div at bounding box center [573, 389] width 18 height 18
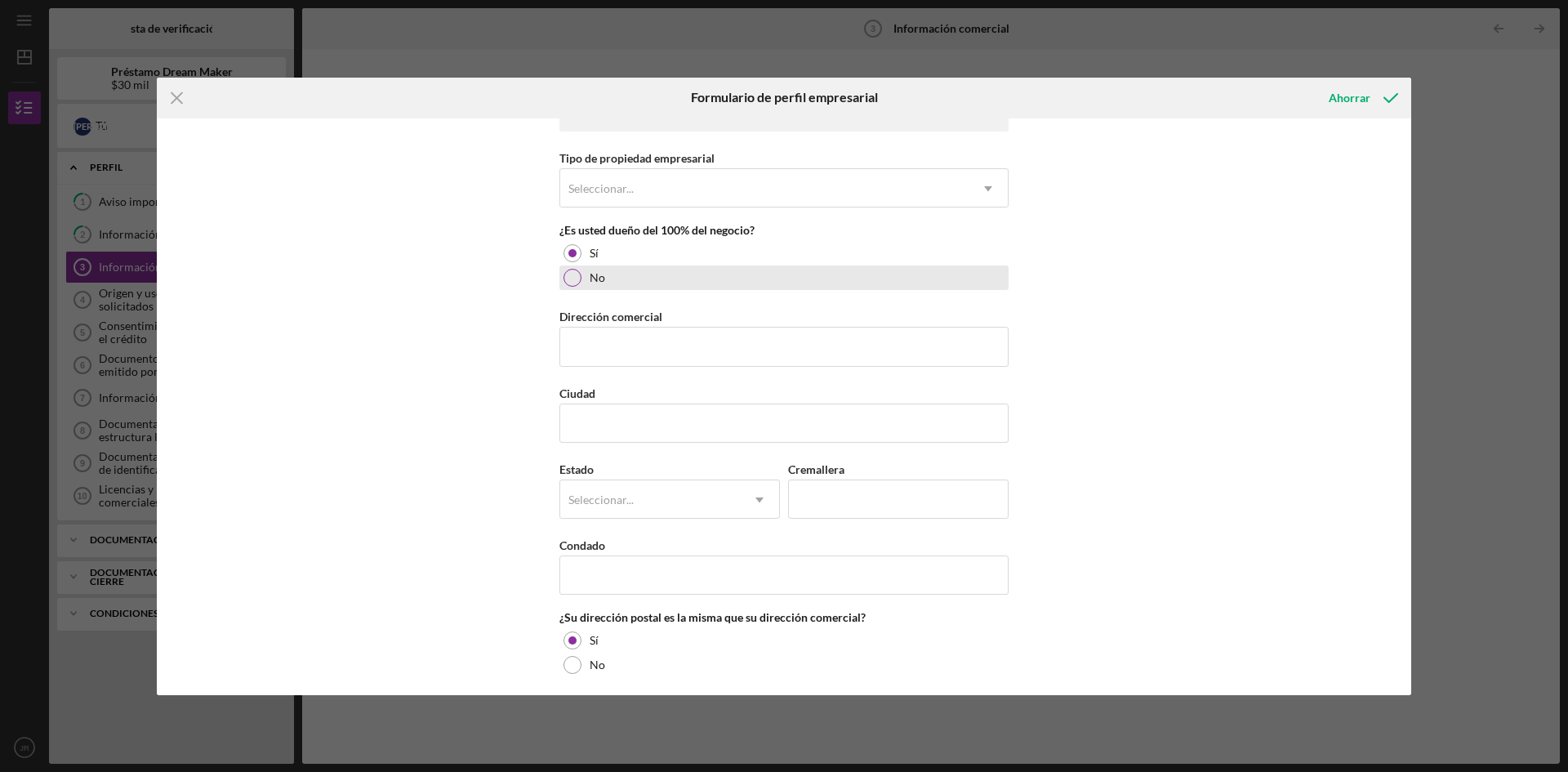
scroll to position [817, 0]
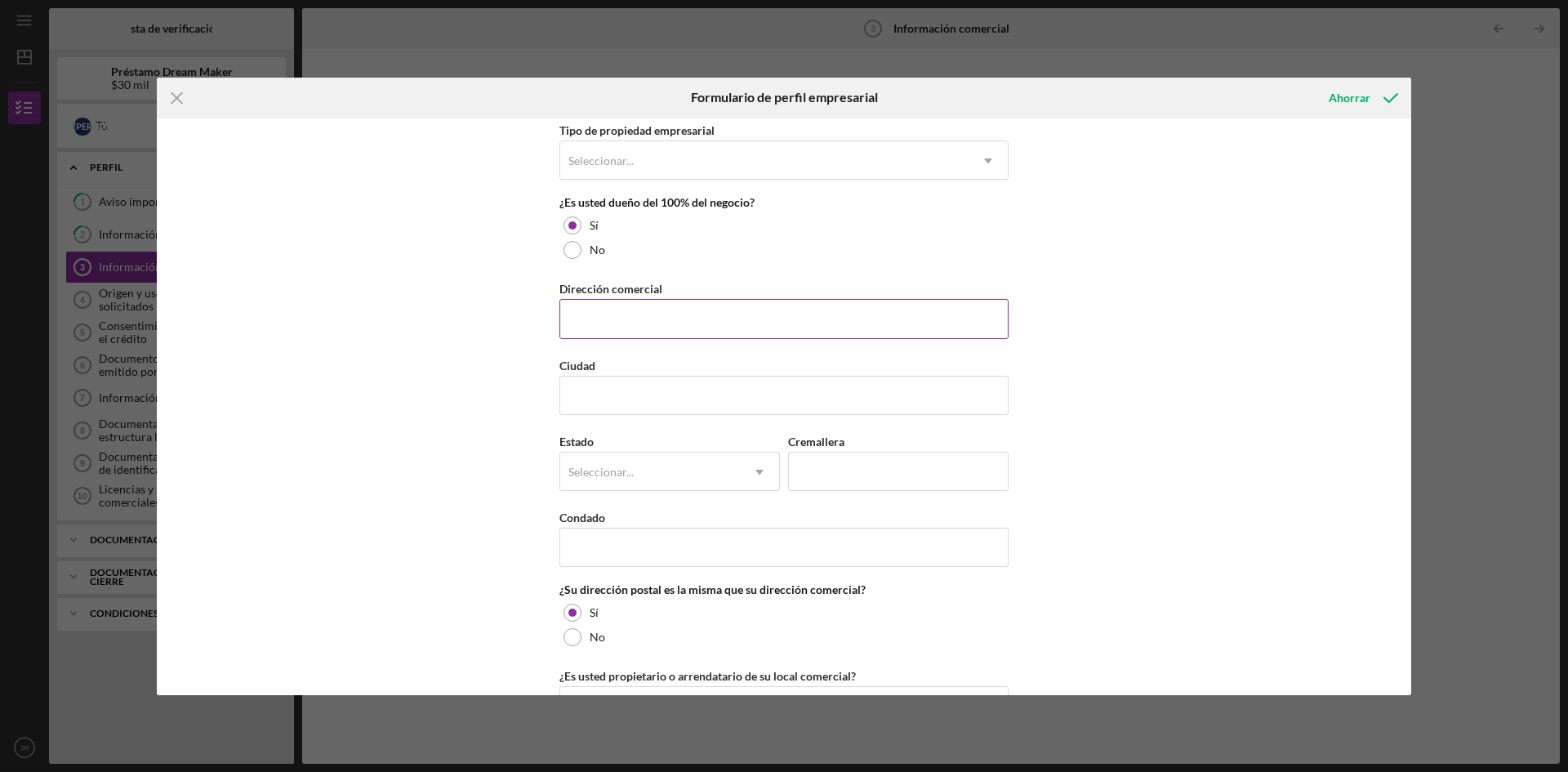
click at [678, 314] on input "Dirección comercial" at bounding box center [784, 318] width 449 height 39
click at [630, 387] on input "Ciudad" at bounding box center [784, 395] width 449 height 39
paste input "[STREET_ADDRESS][PERSON_NAME]"
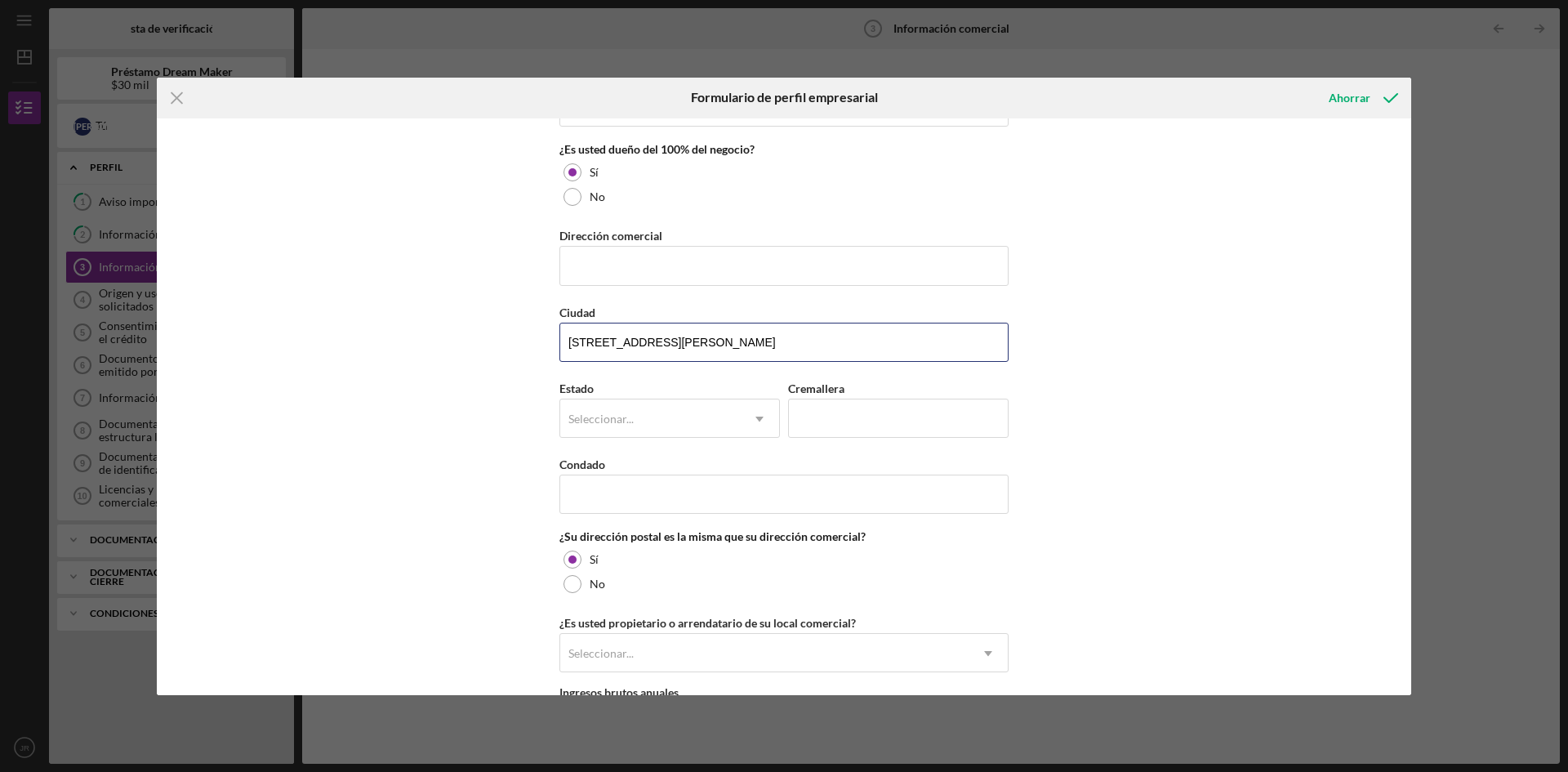
scroll to position [899, 0]
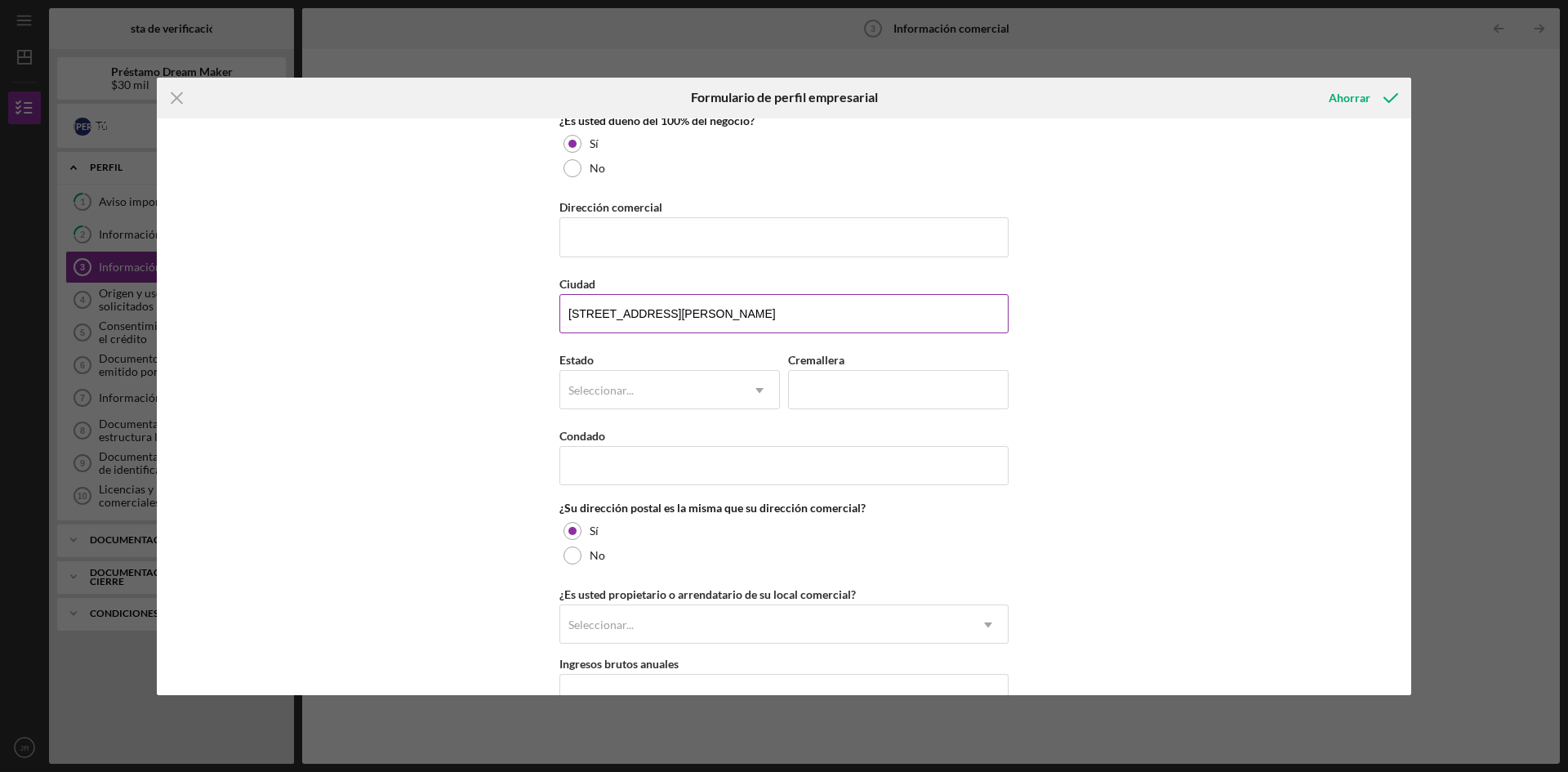
drag, startPoint x: 654, startPoint y: 312, endPoint x: 707, endPoint y: 311, distance: 53.0
click at [707, 311] on input "[STREET_ADDRESS][PERSON_NAME]" at bounding box center [784, 314] width 449 height 39
type input "[STREET_ADDRESS][PERSON_NAME]"
click at [612, 386] on font "Seleccionar..." at bounding box center [600, 390] width 65 height 14
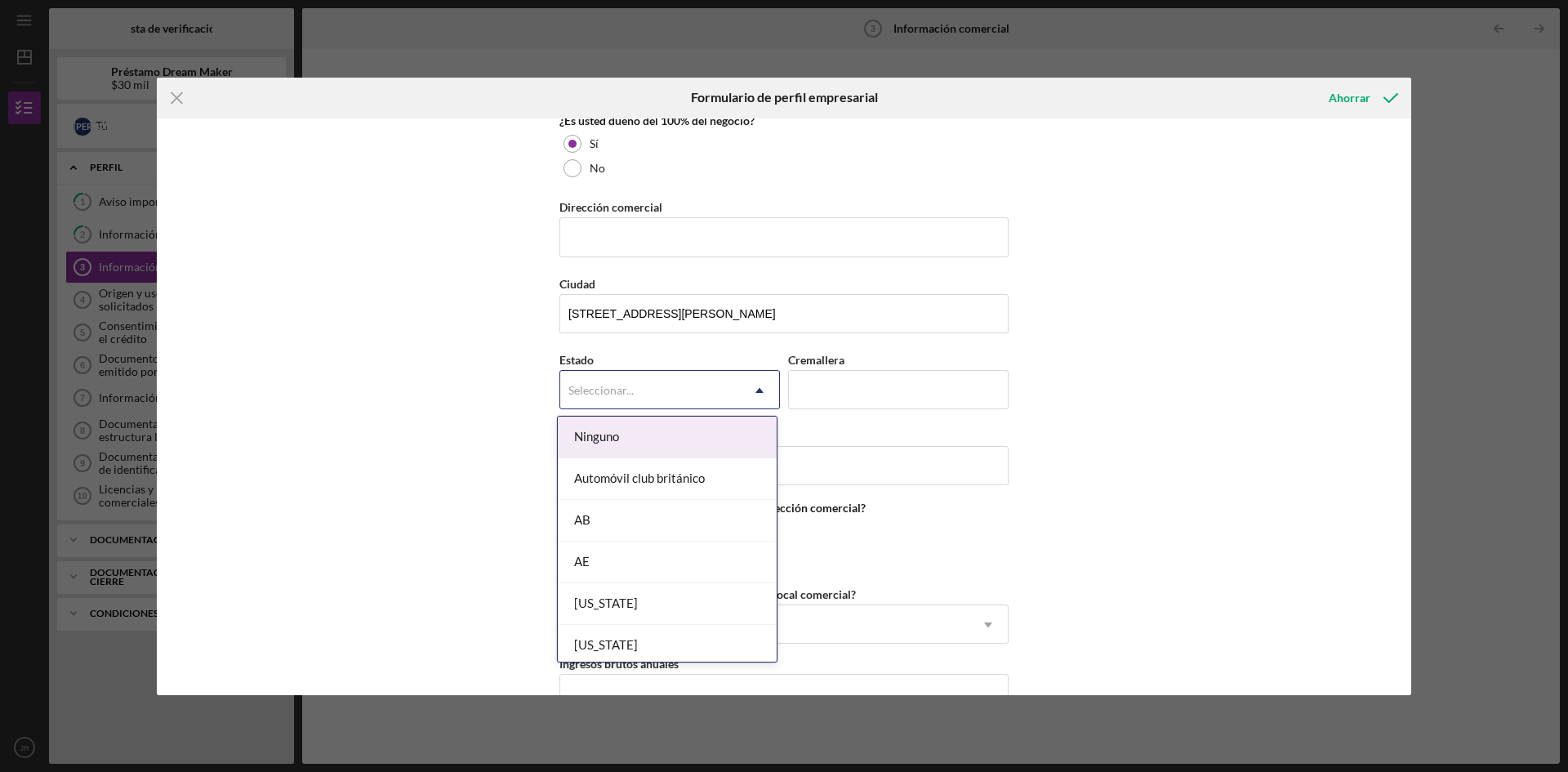
paste input "KEARNY,"
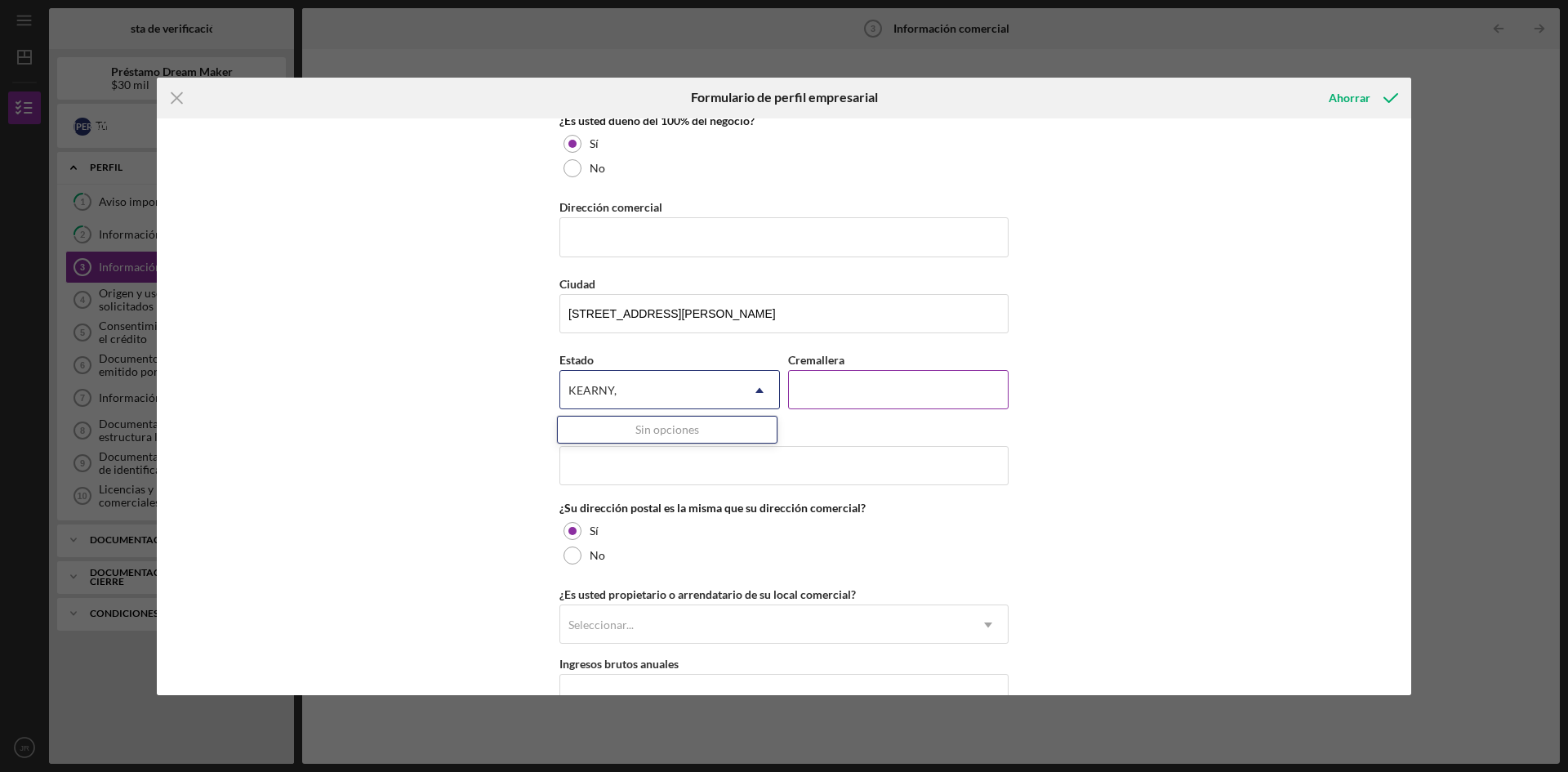
type input "KEARNY,"
click at [828, 381] on input "Cremallera" at bounding box center [898, 390] width 221 height 39
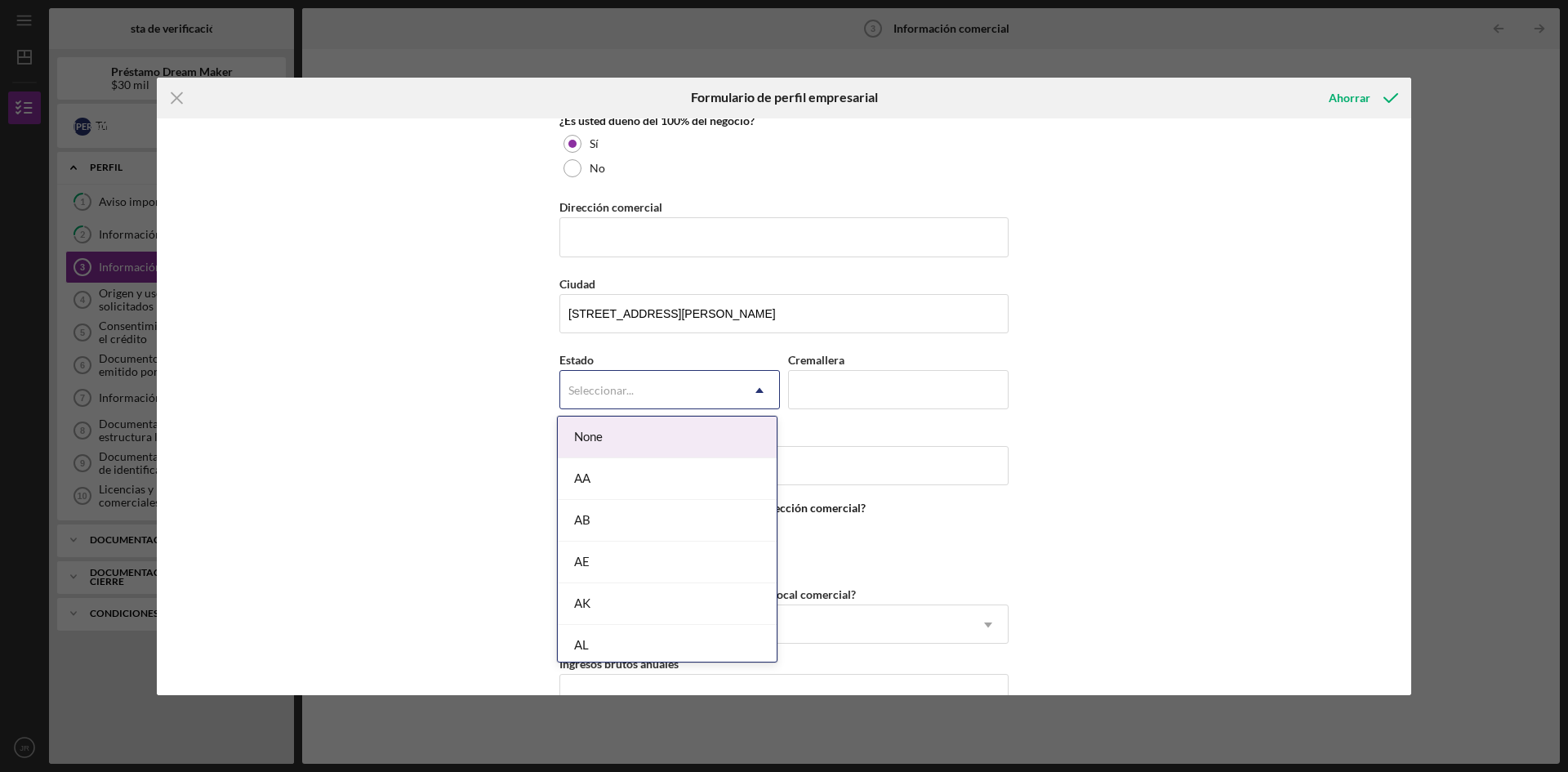
click at [597, 378] on div "Seleccionar..." at bounding box center [650, 390] width 180 height 38
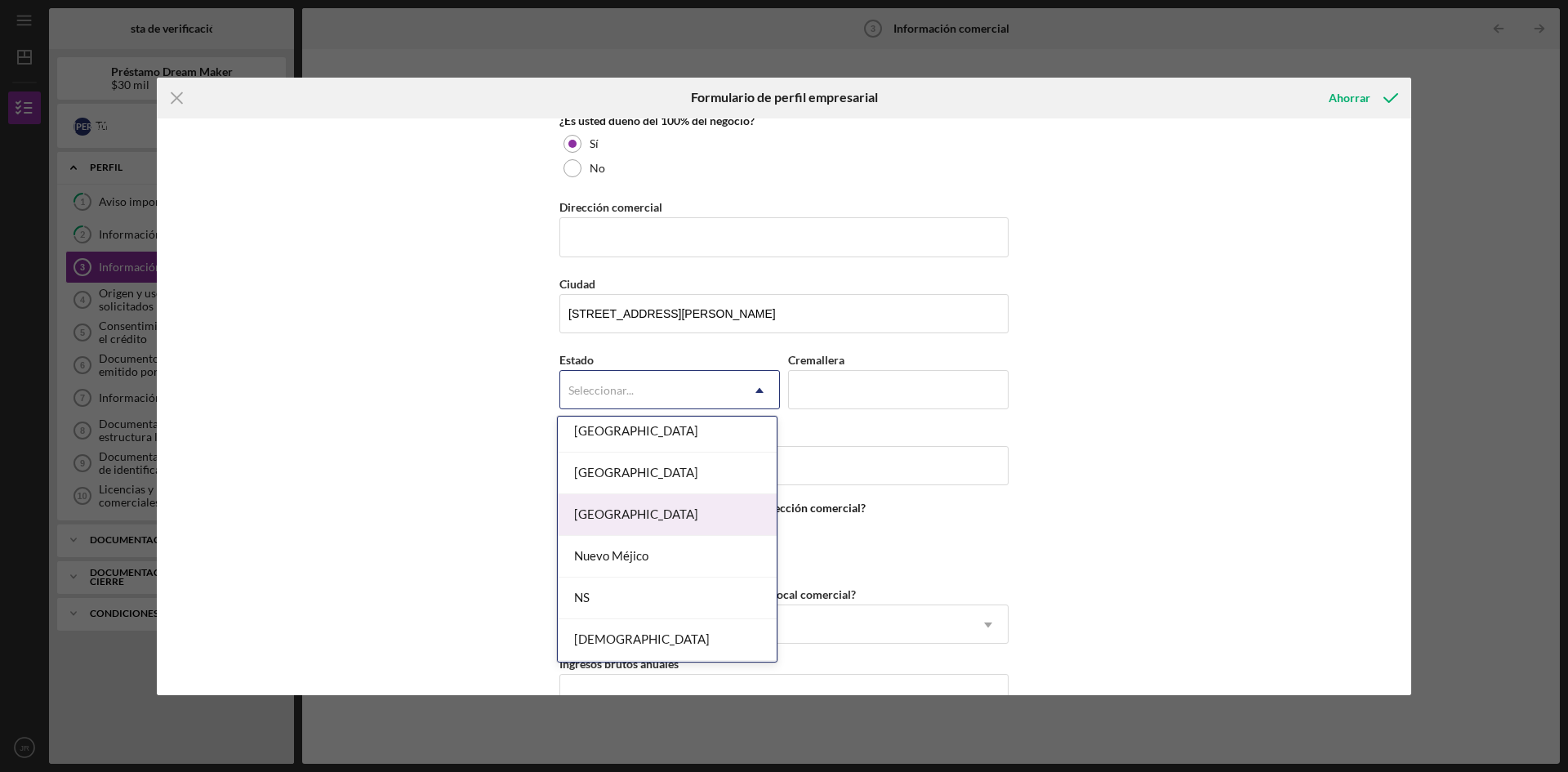
scroll to position [1715, 0]
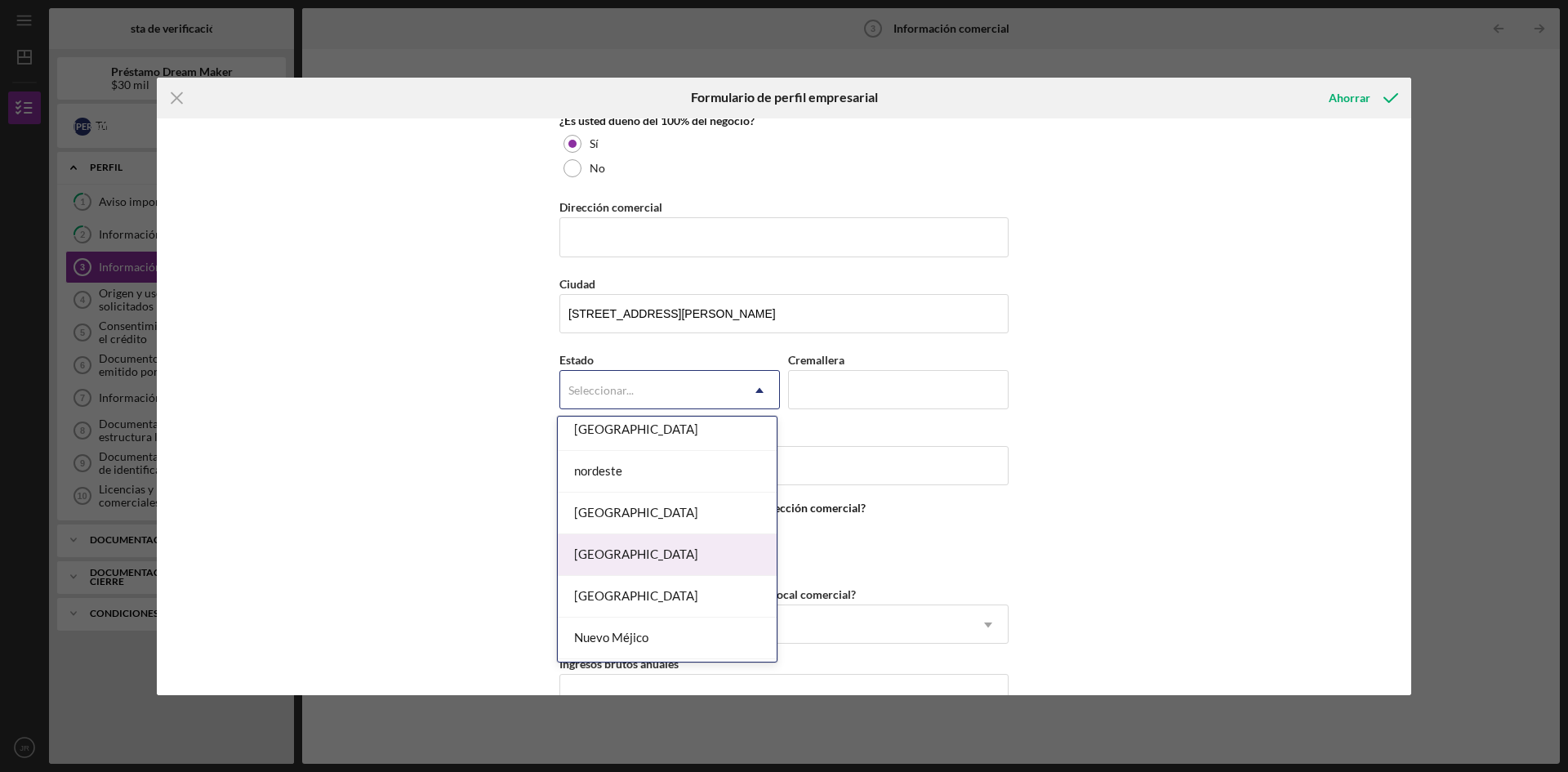
click at [624, 556] on font "[GEOGRAPHIC_DATA]" at bounding box center [636, 554] width 124 height 15
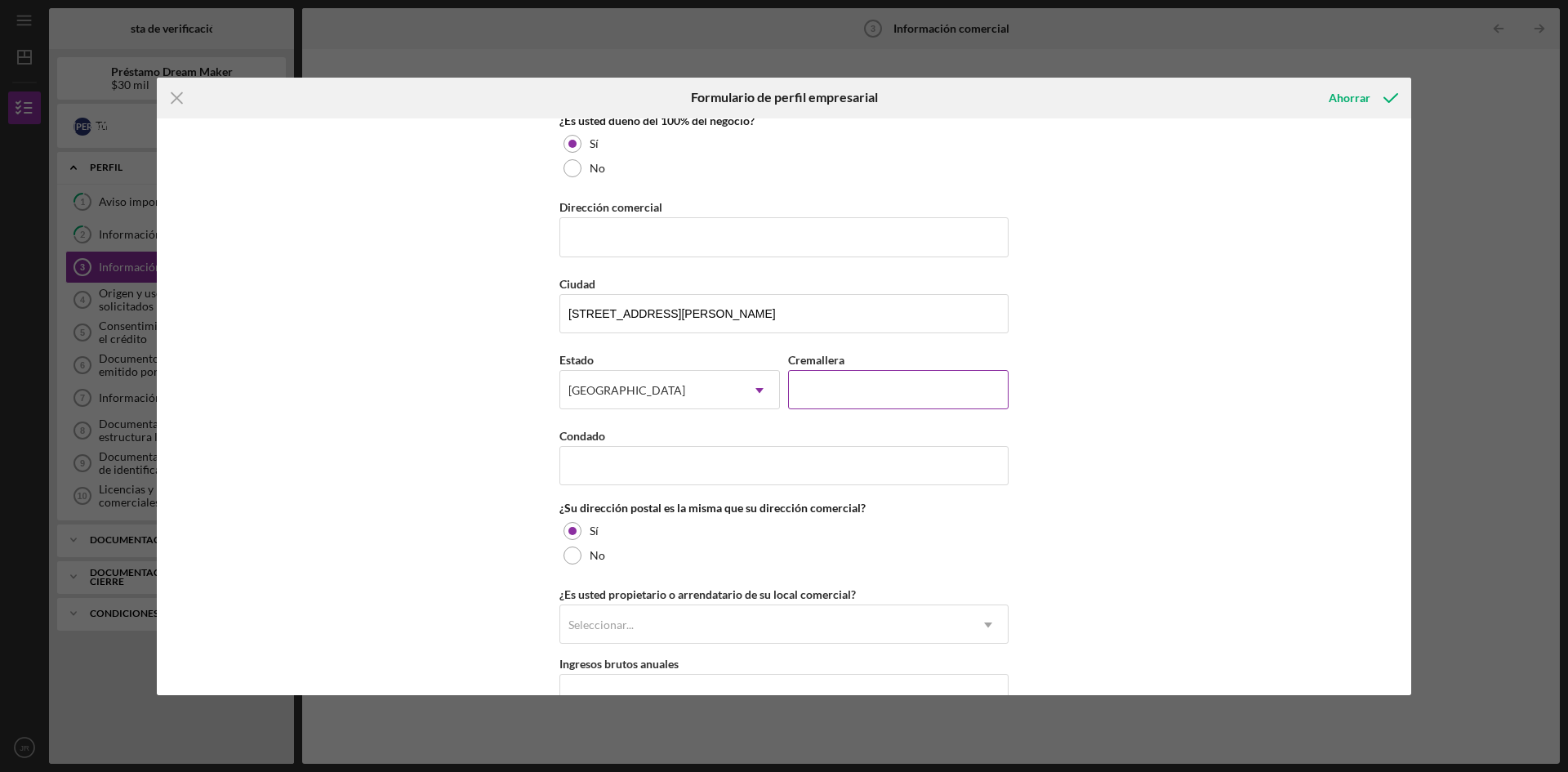
click at [869, 389] on input "Cremallera" at bounding box center [898, 390] width 221 height 39
click at [1066, 180] on div "Nombre de la empresa JAR CONSTRUCTION LLC DBA Fecha de inicio de la actividad c…" at bounding box center [784, 406] width 1255 height 577
click at [601, 467] on input "Condado" at bounding box center [784, 466] width 449 height 39
click at [1132, 206] on div "Nombre de la empresa JAR CONSTRUCTION LLC DBA Fecha de inicio de la actividad c…" at bounding box center [784, 406] width 1255 height 577
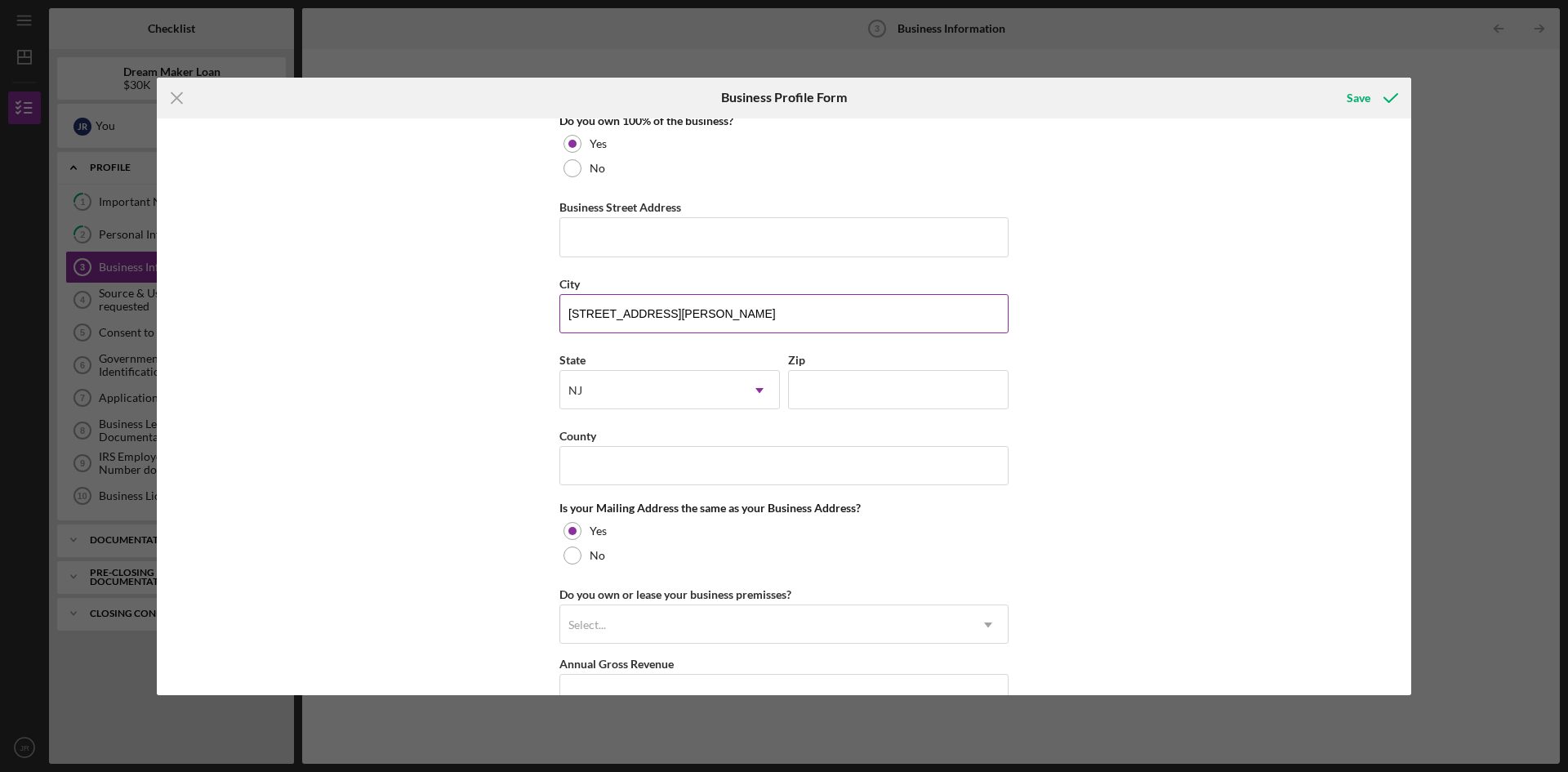
drag, startPoint x: 727, startPoint y: 309, endPoint x: 777, endPoint y: 316, distance: 50.5
click at [777, 316] on input "[STREET_ADDRESS][PERSON_NAME]" at bounding box center [784, 314] width 449 height 39
click at [852, 400] on input "Zip" at bounding box center [898, 390] width 221 height 39
paste input "07032"
type input "07032"
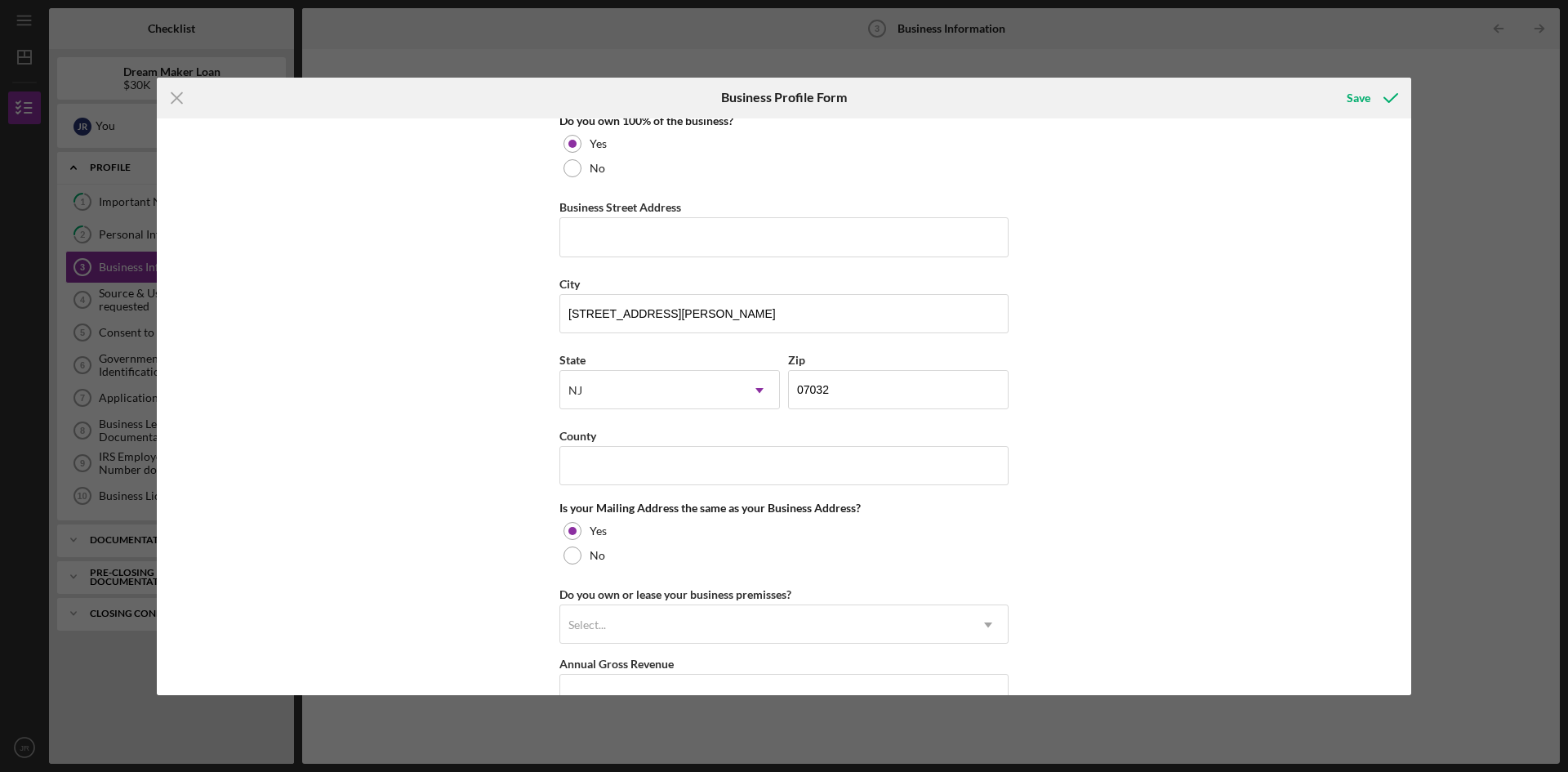
click at [1152, 325] on div "Business Name JAR CONSTRUCTION LLC DBA Business Start Date [DATE] Legal Structu…" at bounding box center [784, 406] width 1255 height 577
drag, startPoint x: 655, startPoint y: 312, endPoint x: 795, endPoint y: 320, distance: 140.2
click at [795, 320] on input "[STREET_ADDRESS][PERSON_NAME]" at bounding box center [784, 314] width 449 height 39
type input "[STREET_ADDRESS][PERSON_NAME]"
click at [1231, 357] on div "Business Name JAR CONSTRUCTION LLC DBA Business Start Date [DATE] Legal Structu…" at bounding box center [784, 406] width 1255 height 577
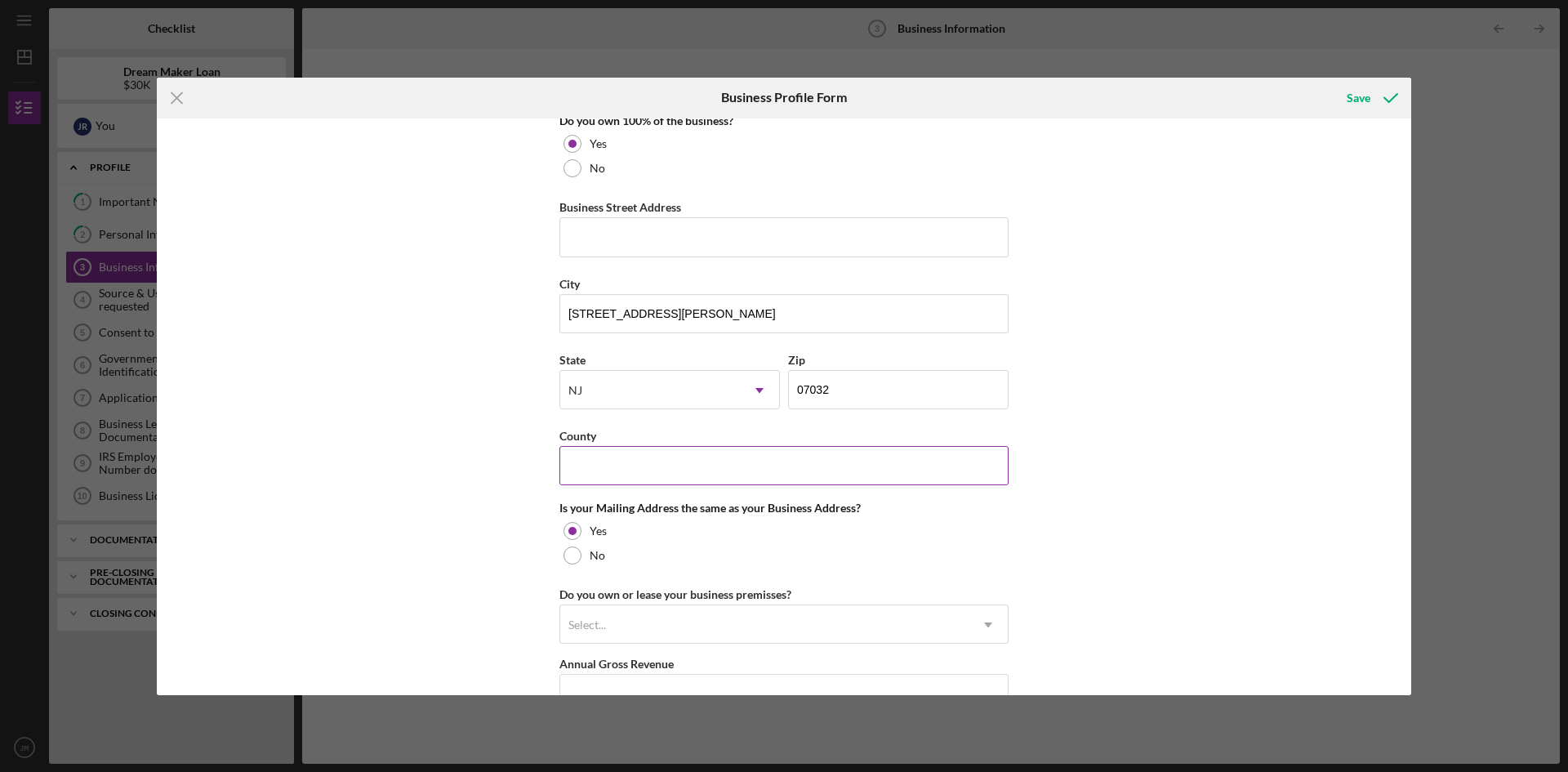
click at [652, 469] on input "County" at bounding box center [784, 466] width 449 height 39
type input "[PERSON_NAME]"
click at [1207, 327] on div "Business Name JAR CONSTRUCTION LLC DBA Business Start Date [DATE] Legal Structu…" at bounding box center [784, 406] width 1255 height 577
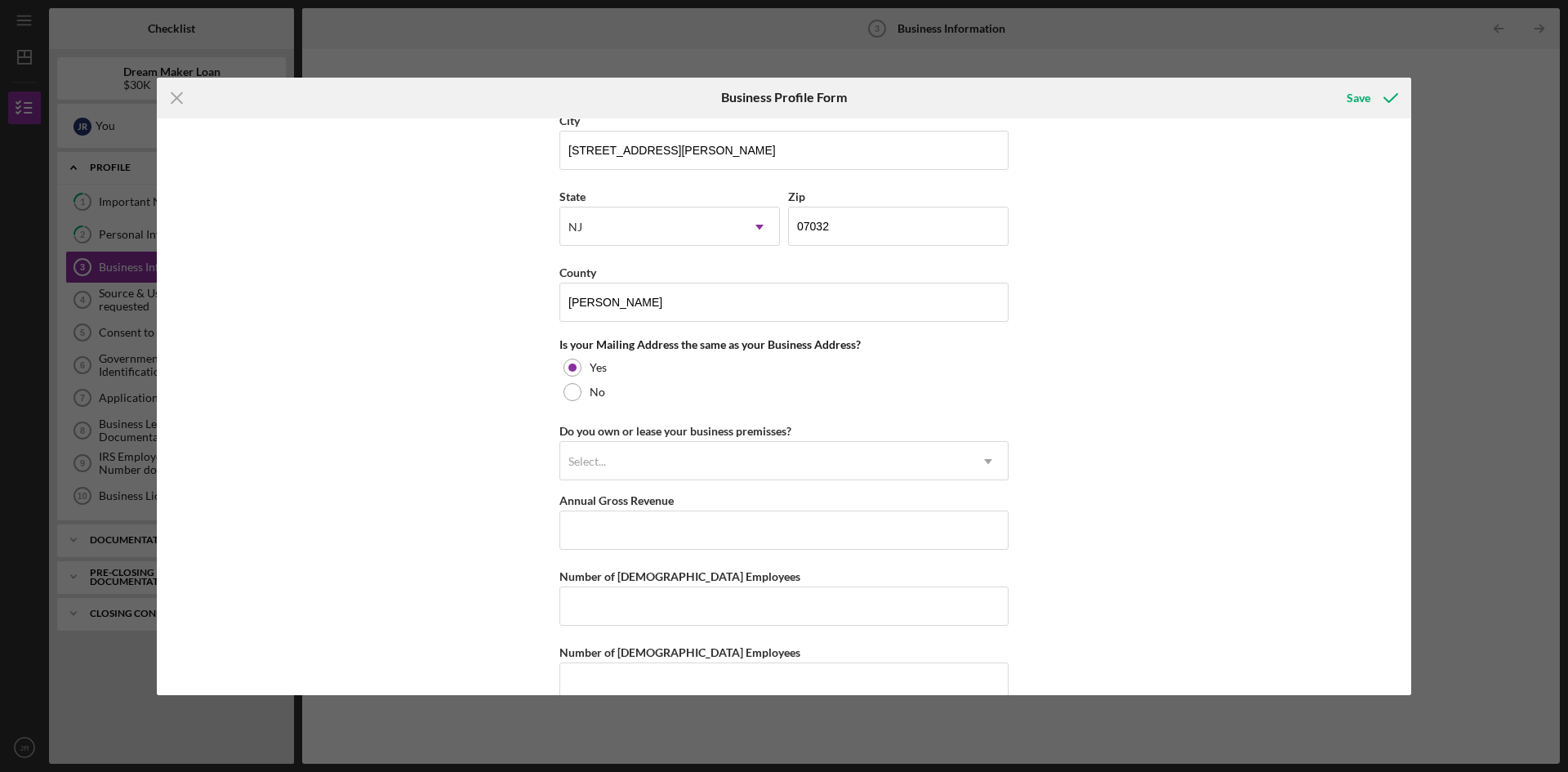
scroll to position [1093, 0]
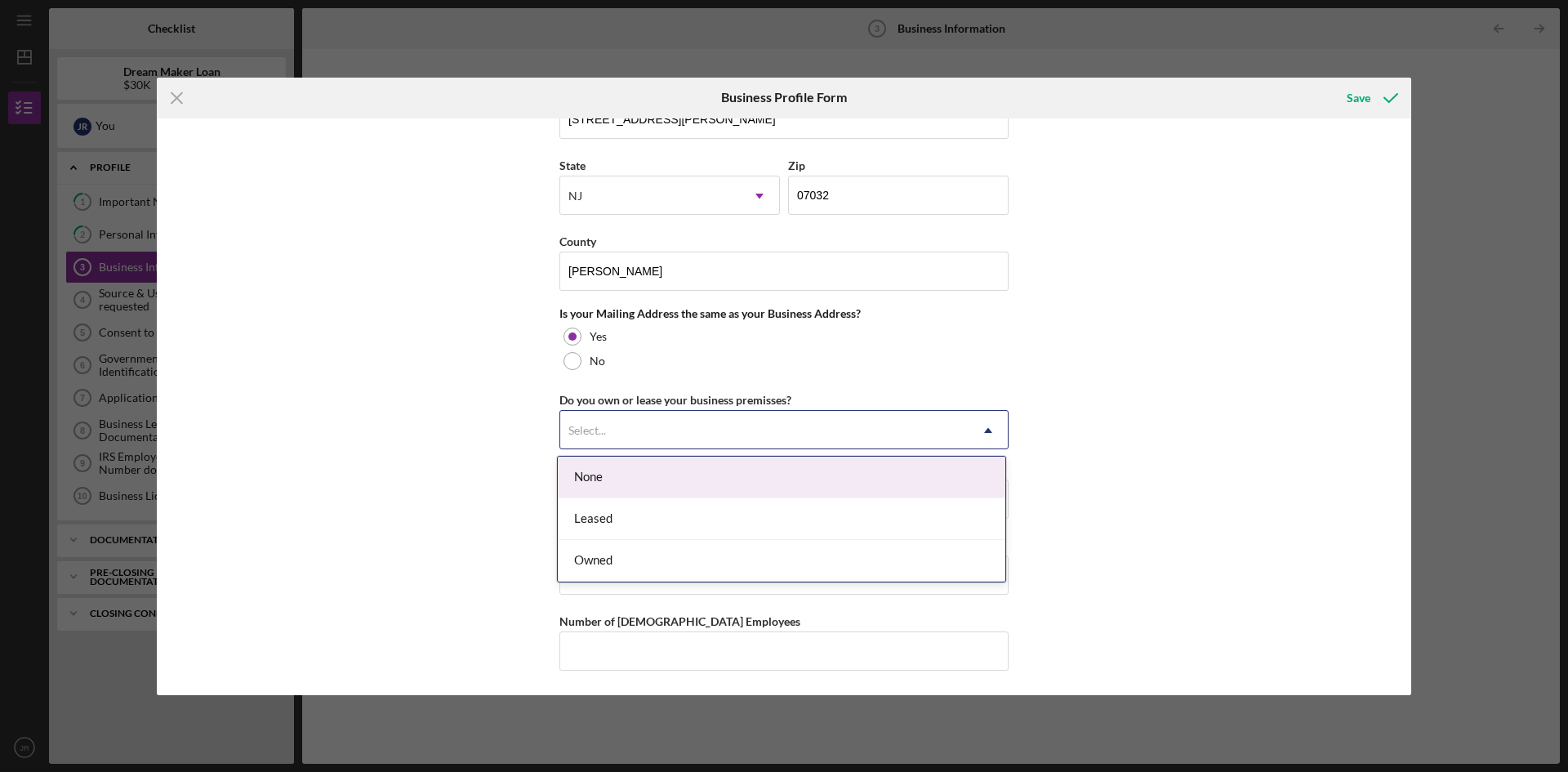
click at [985, 428] on icon "Icon/Dropdown Arrow" at bounding box center [988, 430] width 39 height 39
click at [623, 480] on div "None" at bounding box center [782, 477] width 447 height 41
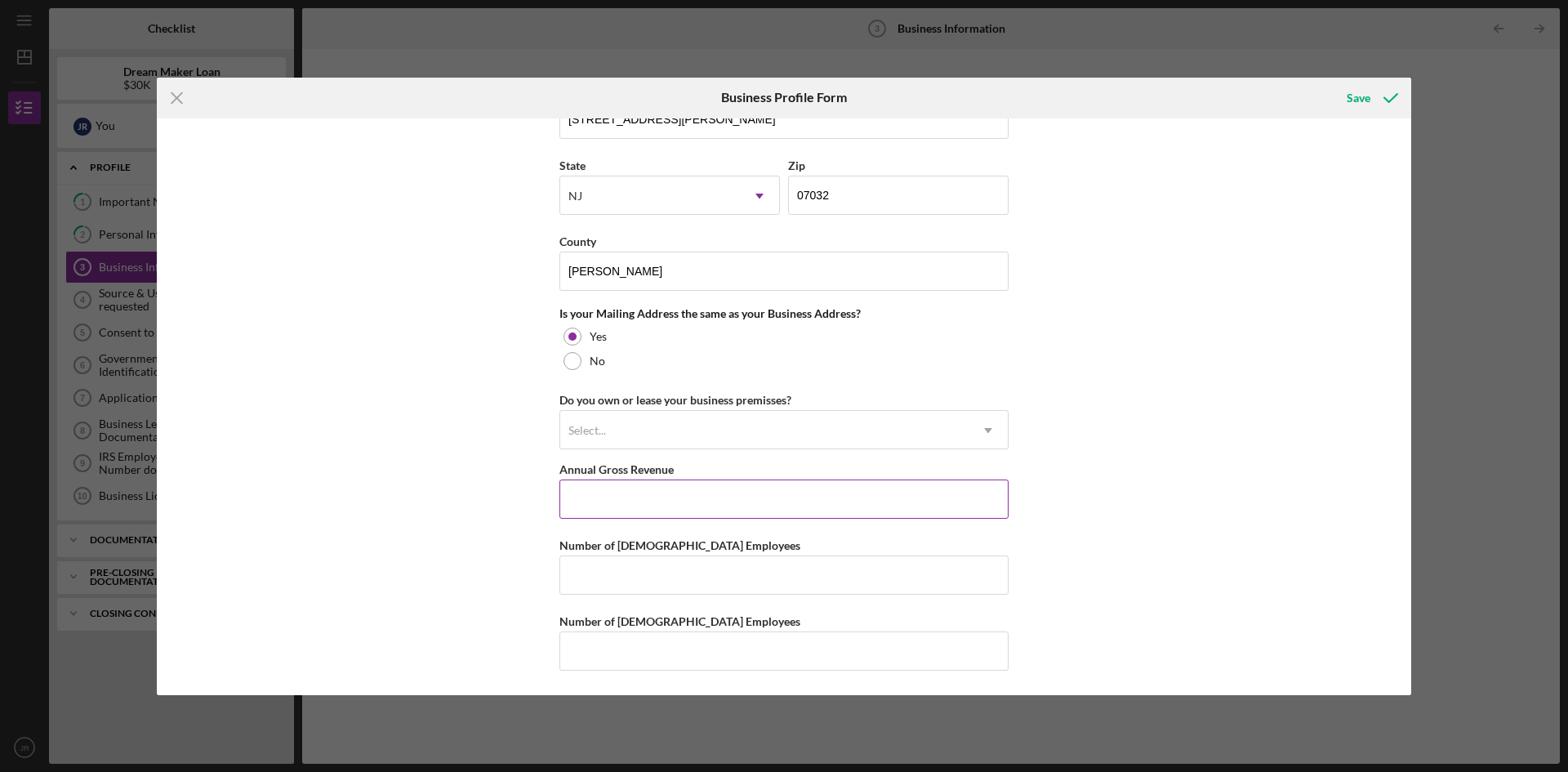
click at [916, 500] on input "Annual Gross Revenue" at bounding box center [784, 499] width 449 height 39
click at [652, 432] on div "Select..." at bounding box center [764, 430] width 409 height 38
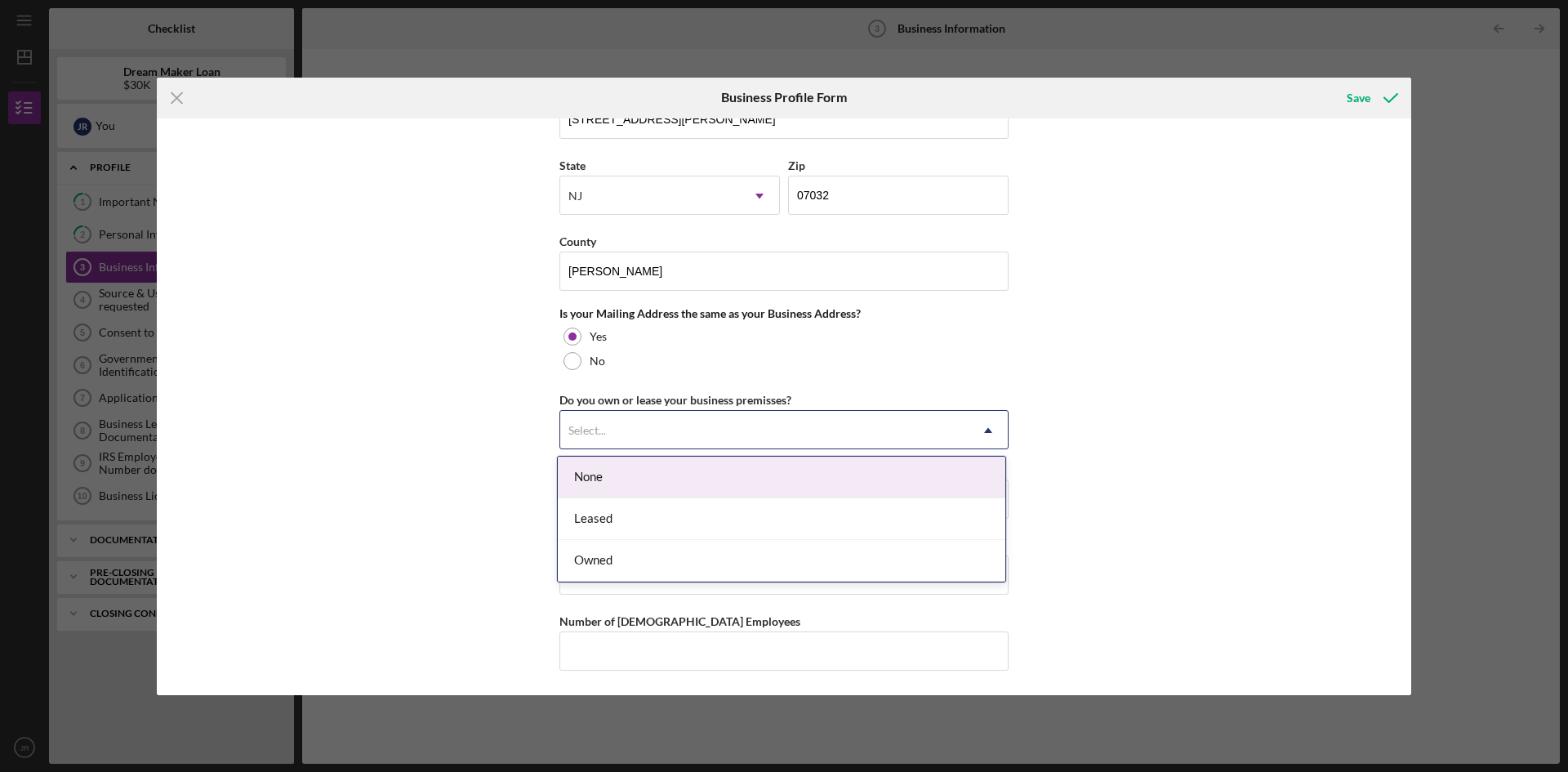
click at [594, 478] on div "None" at bounding box center [782, 477] width 447 height 41
click at [992, 435] on icon "Icon/Dropdown Arrow" at bounding box center [988, 430] width 39 height 39
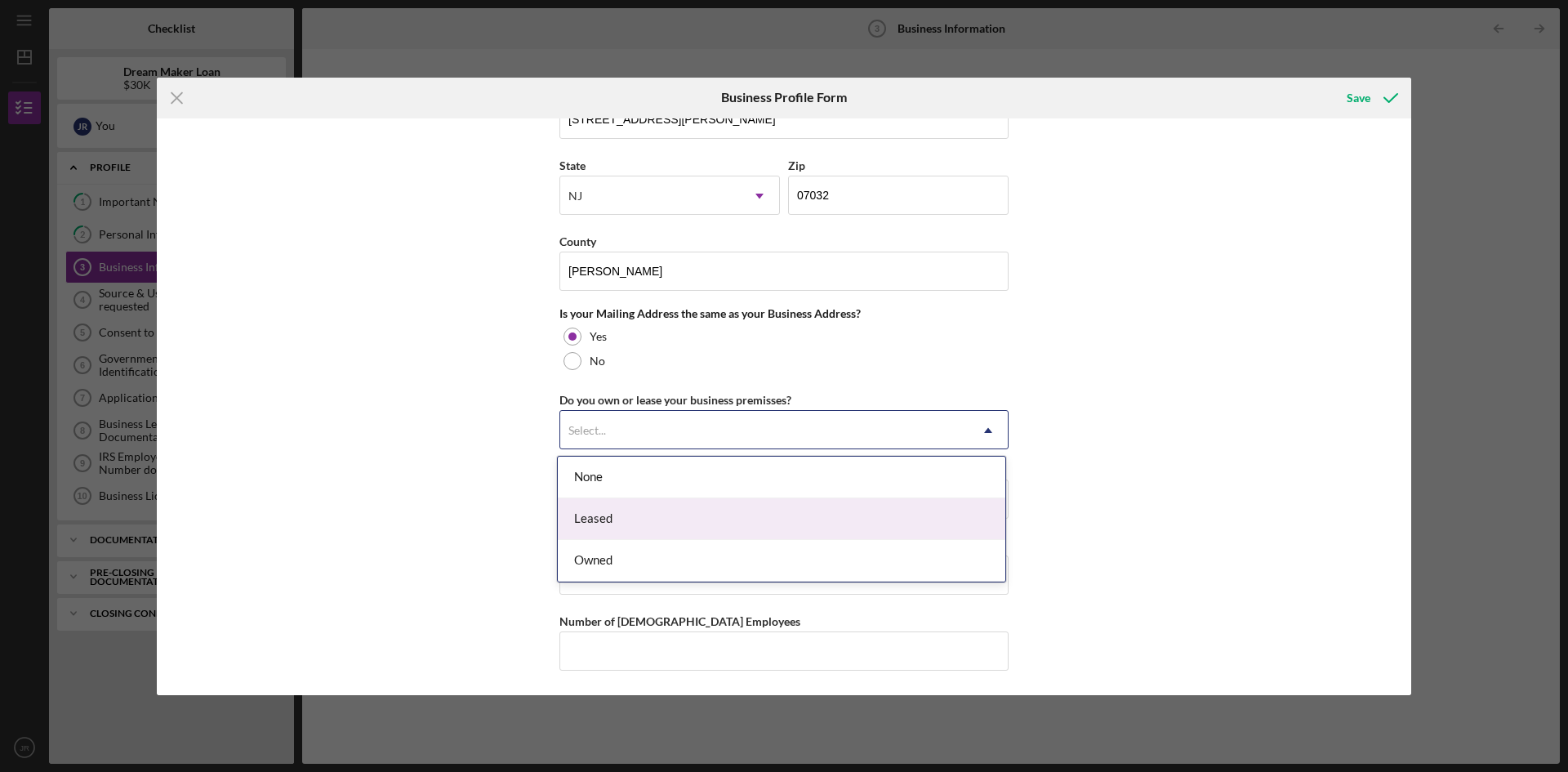
click at [682, 520] on div "Leased" at bounding box center [782, 519] width 447 height 41
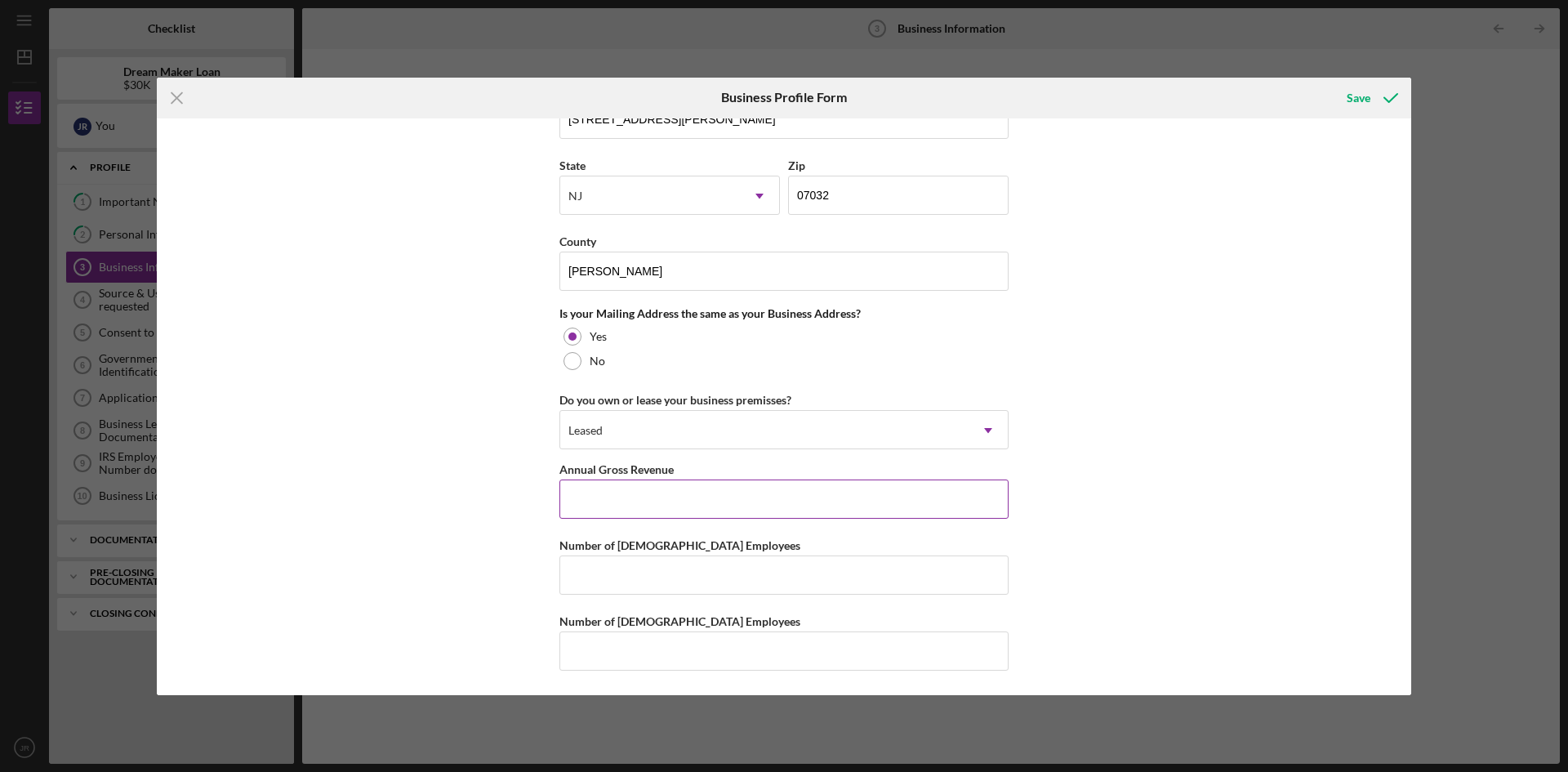
click at [620, 503] on input "Annual Gross Revenue" at bounding box center [784, 499] width 449 height 39
click at [1129, 440] on div "Nombre de la empresa JAR CONSTRUCTION LLC DBA Fecha de inicio de la actividad c…" at bounding box center [784, 406] width 1255 height 577
click at [663, 491] on input "Ingresos brutos anuales" at bounding box center [784, 499] width 449 height 39
drag, startPoint x: 620, startPoint y: 504, endPoint x: 536, endPoint y: 516, distance: 84.9
click at [540, 515] on div "Nombre de la empresa JAR CONSTRUCTION LLC DBA Fecha de inicio de la actividad c…" at bounding box center [784, 406] width 1255 height 577
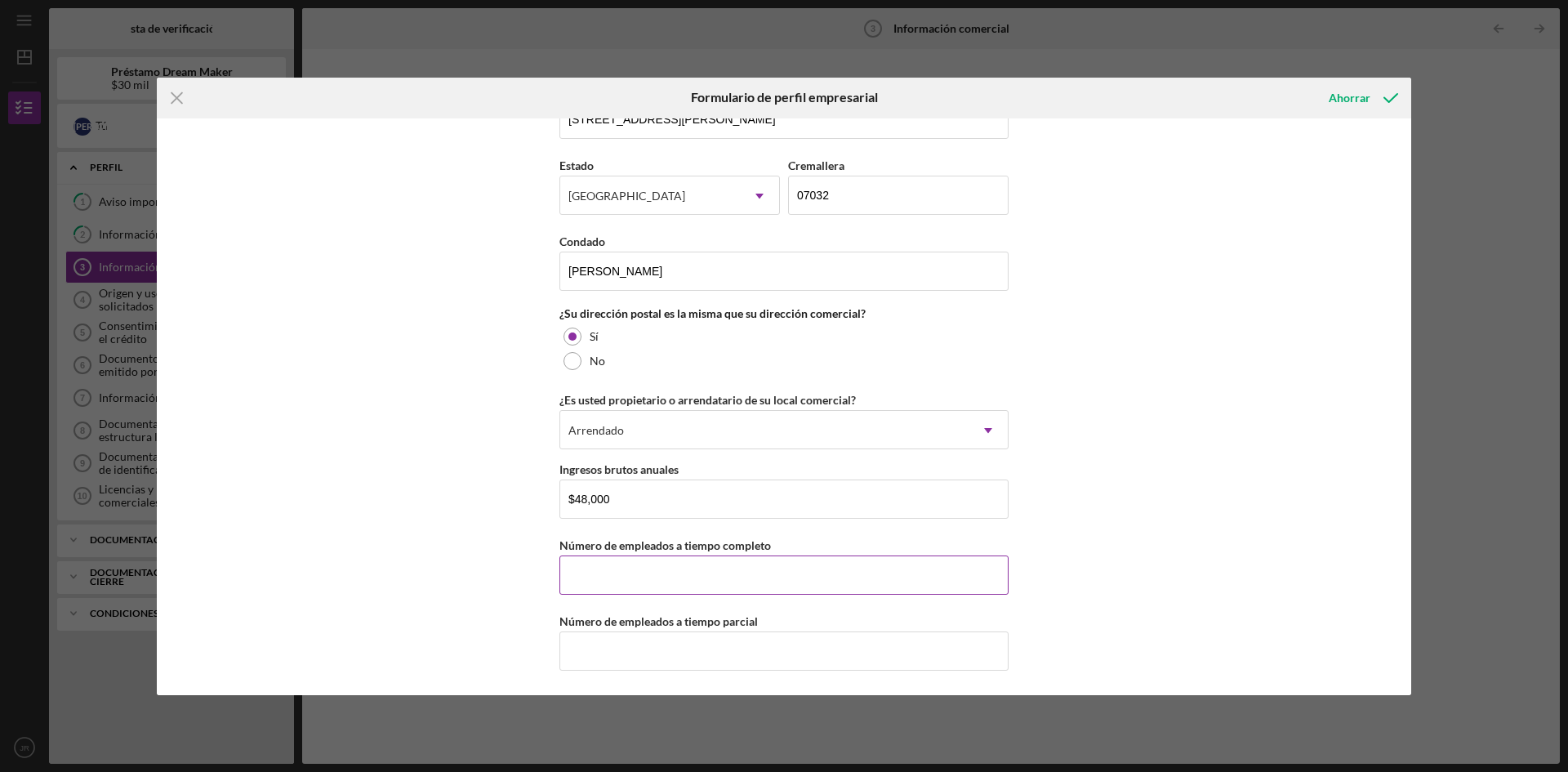
click at [657, 580] on input "Número de empleados a tiempo completo" at bounding box center [784, 575] width 449 height 39
drag, startPoint x: 627, startPoint y: 496, endPoint x: 536, endPoint y: 509, distance: 91.9
click at [537, 509] on div "Nombre de la empresa JAR CONSTRUCTION LLC DBA Fecha de inicio de la actividad c…" at bounding box center [784, 406] width 1255 height 577
type input "$577,319"
click at [1155, 430] on div "Nombre de la empresa JAR CONSTRUCTION LLC DBA Fecha de inicio de la actividad c…" at bounding box center [784, 406] width 1255 height 577
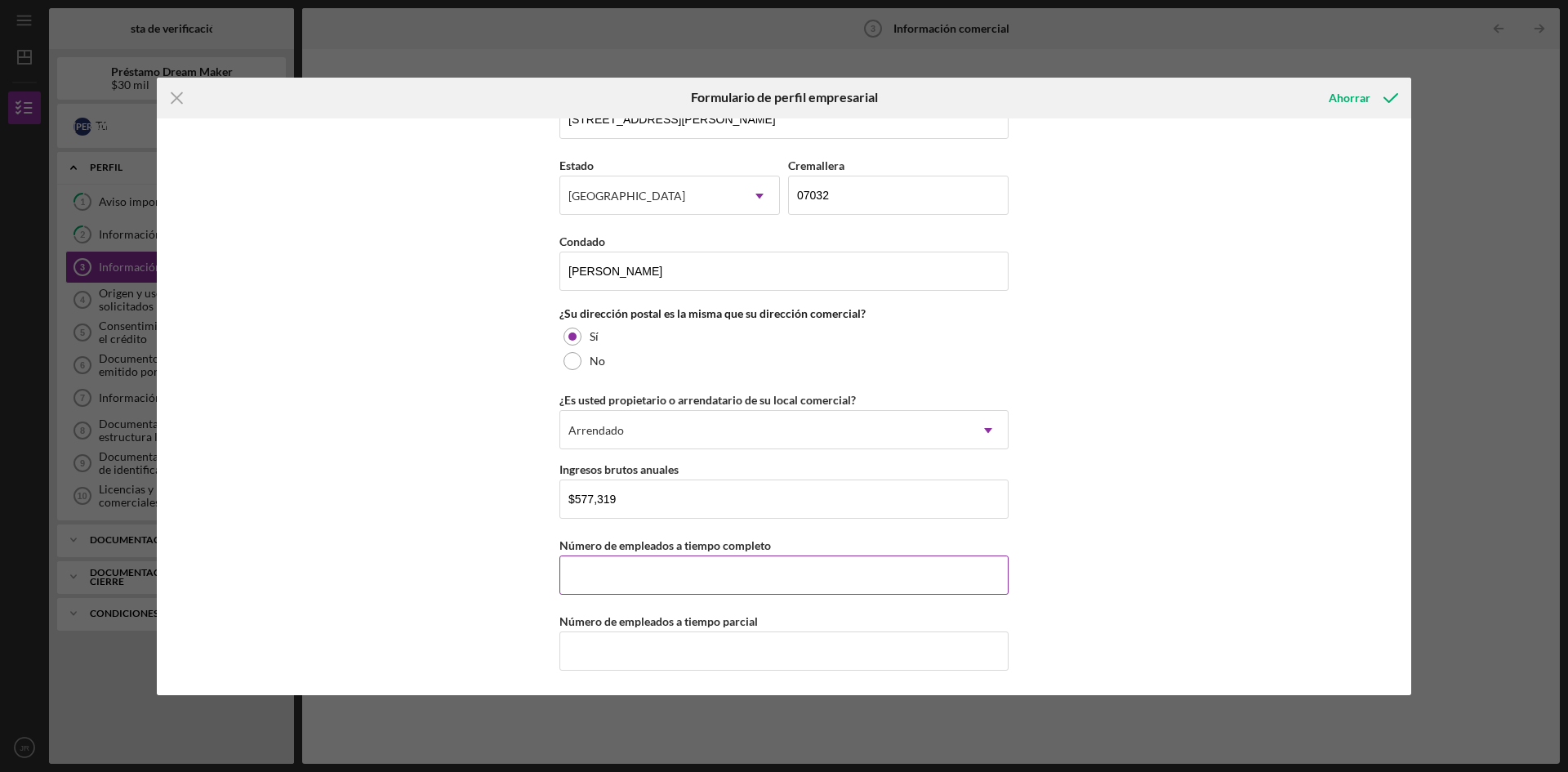
click at [609, 575] on input "Número de empleados a tiempo completo" at bounding box center [784, 575] width 449 height 39
type input "5"
click at [659, 645] on input "Número de empleados a tiempo parcial" at bounding box center [784, 651] width 449 height 39
type input "5"
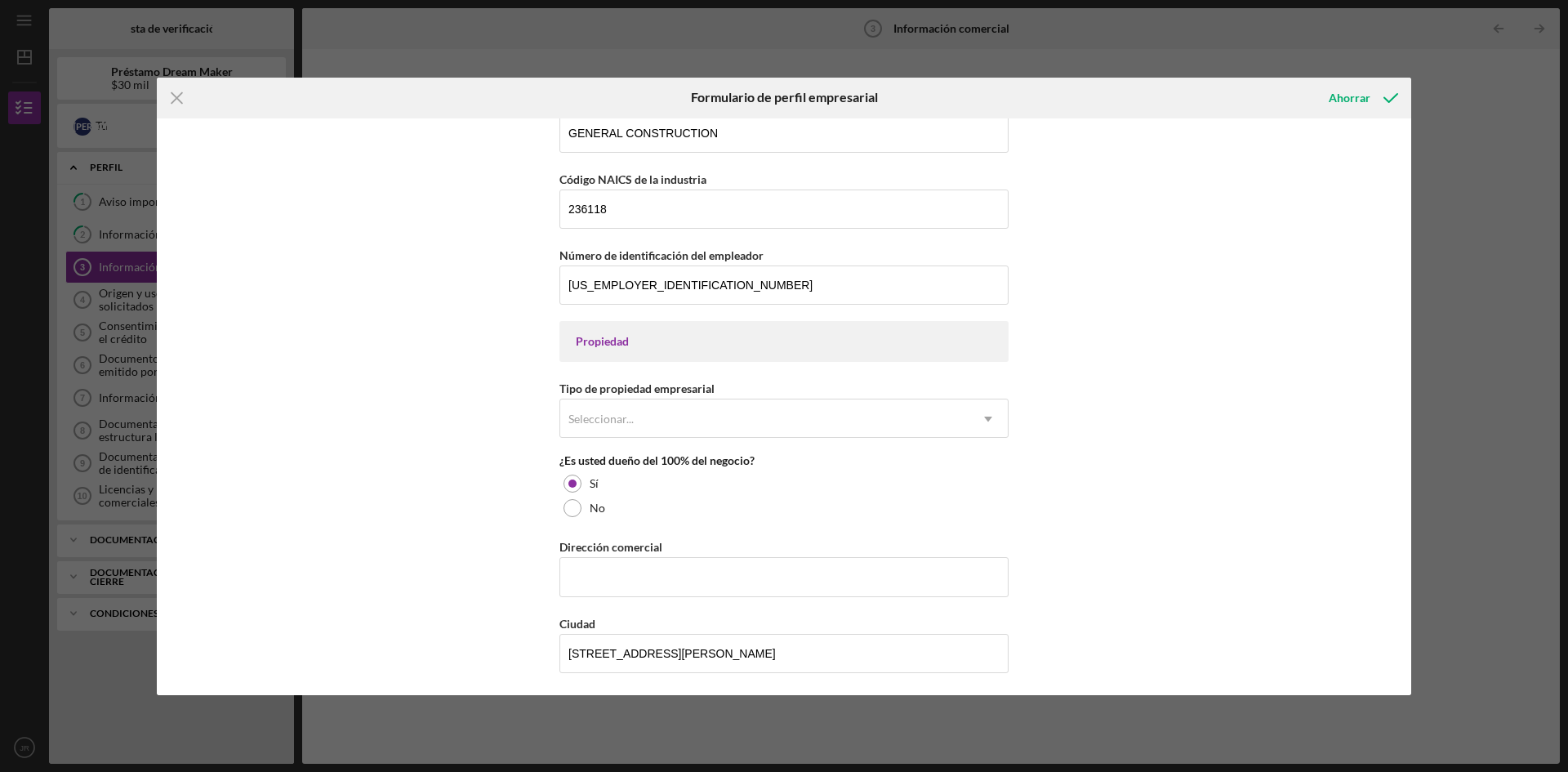
scroll to position [522, 0]
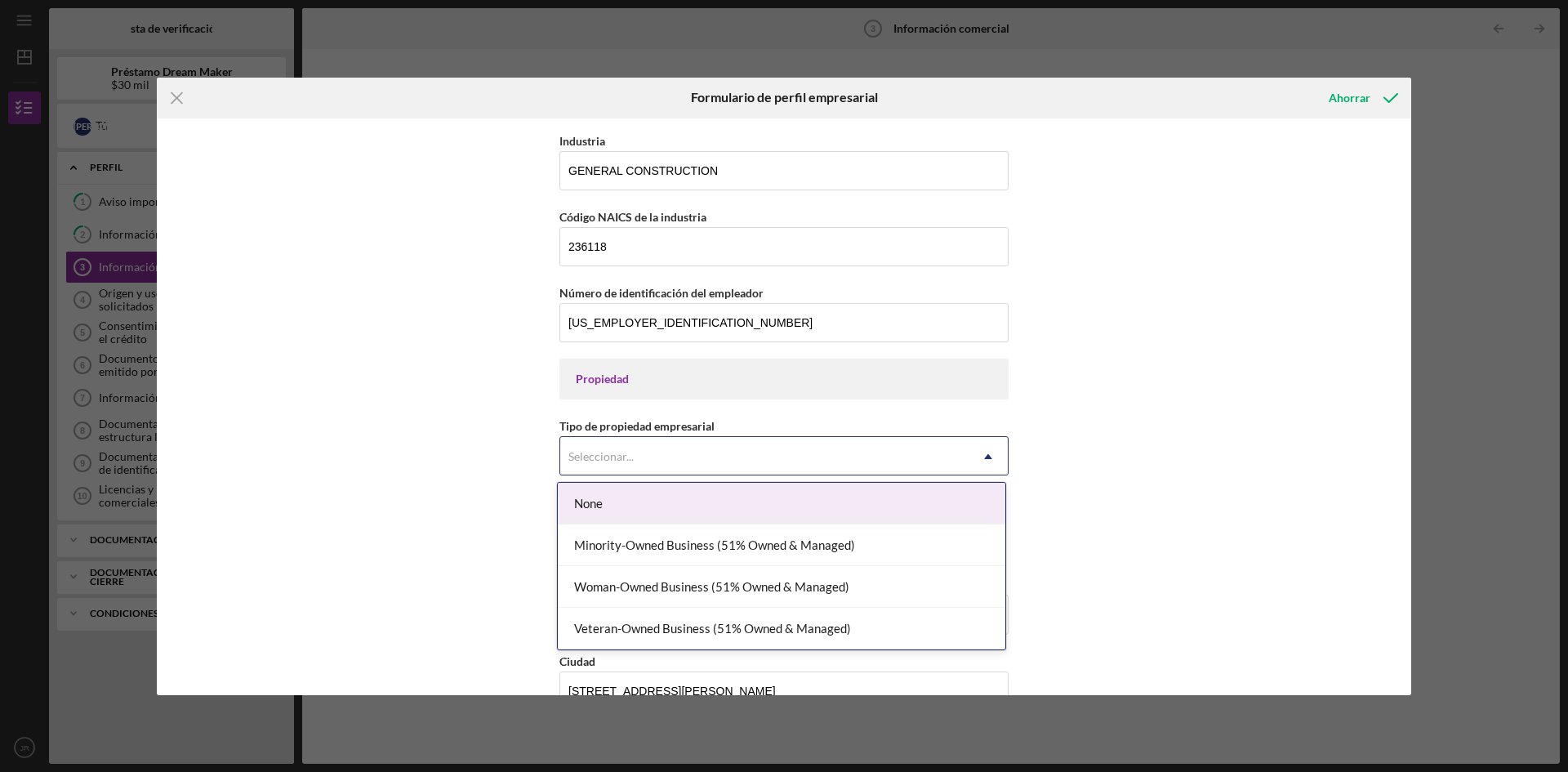
click at [986, 452] on icon "Icon/Dropdown Arrow" at bounding box center [988, 457] width 39 height 39
click at [1211, 441] on div "Nombre de la empresa JAR CONSTRUCTION LLC DBA Fecha de inicio de la actividad c…" at bounding box center [784, 406] width 1255 height 577
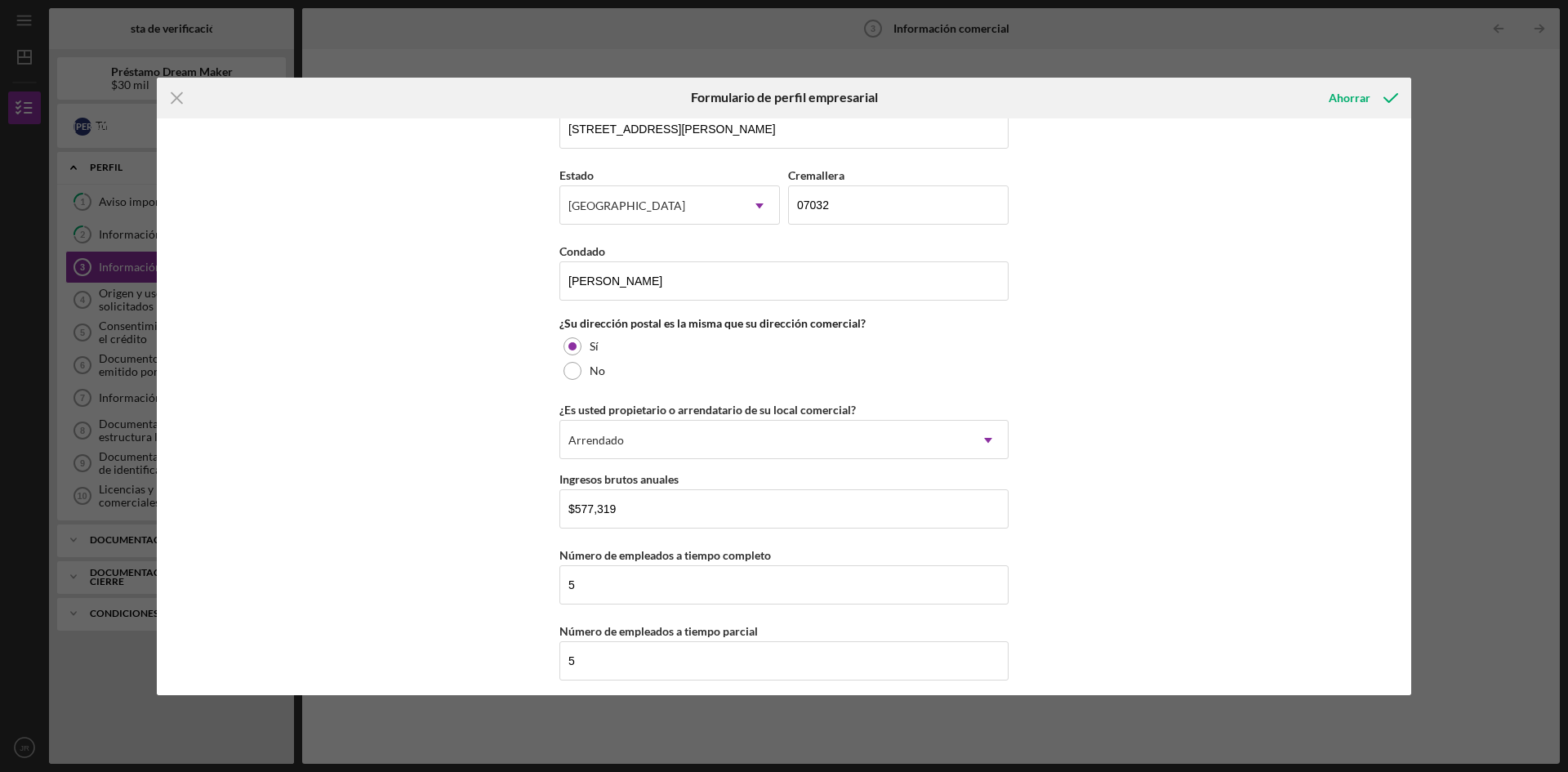
scroll to position [1093, 0]
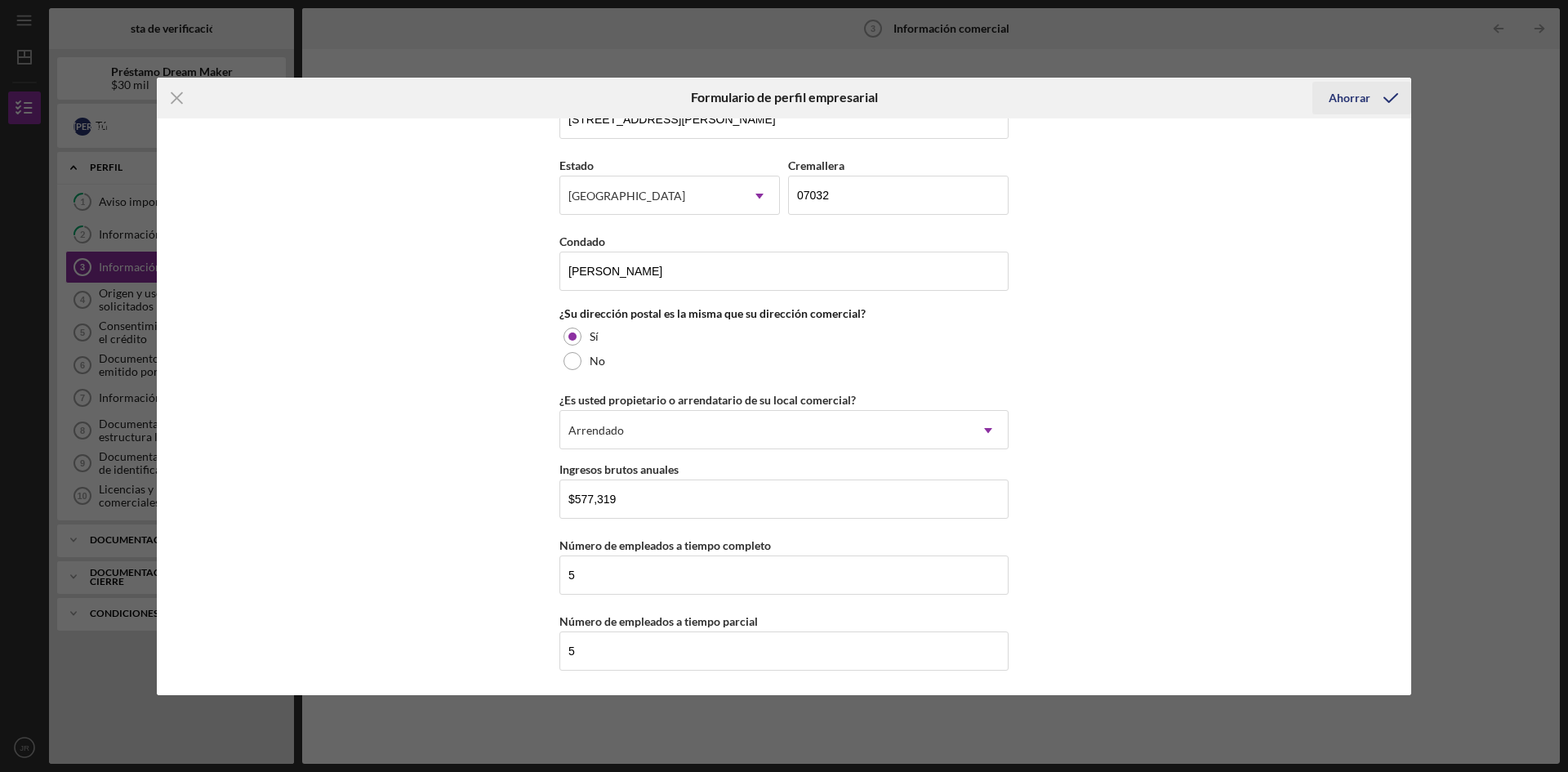
click at [1358, 98] on font "Ahorrar" at bounding box center [1349, 97] width 41 height 14
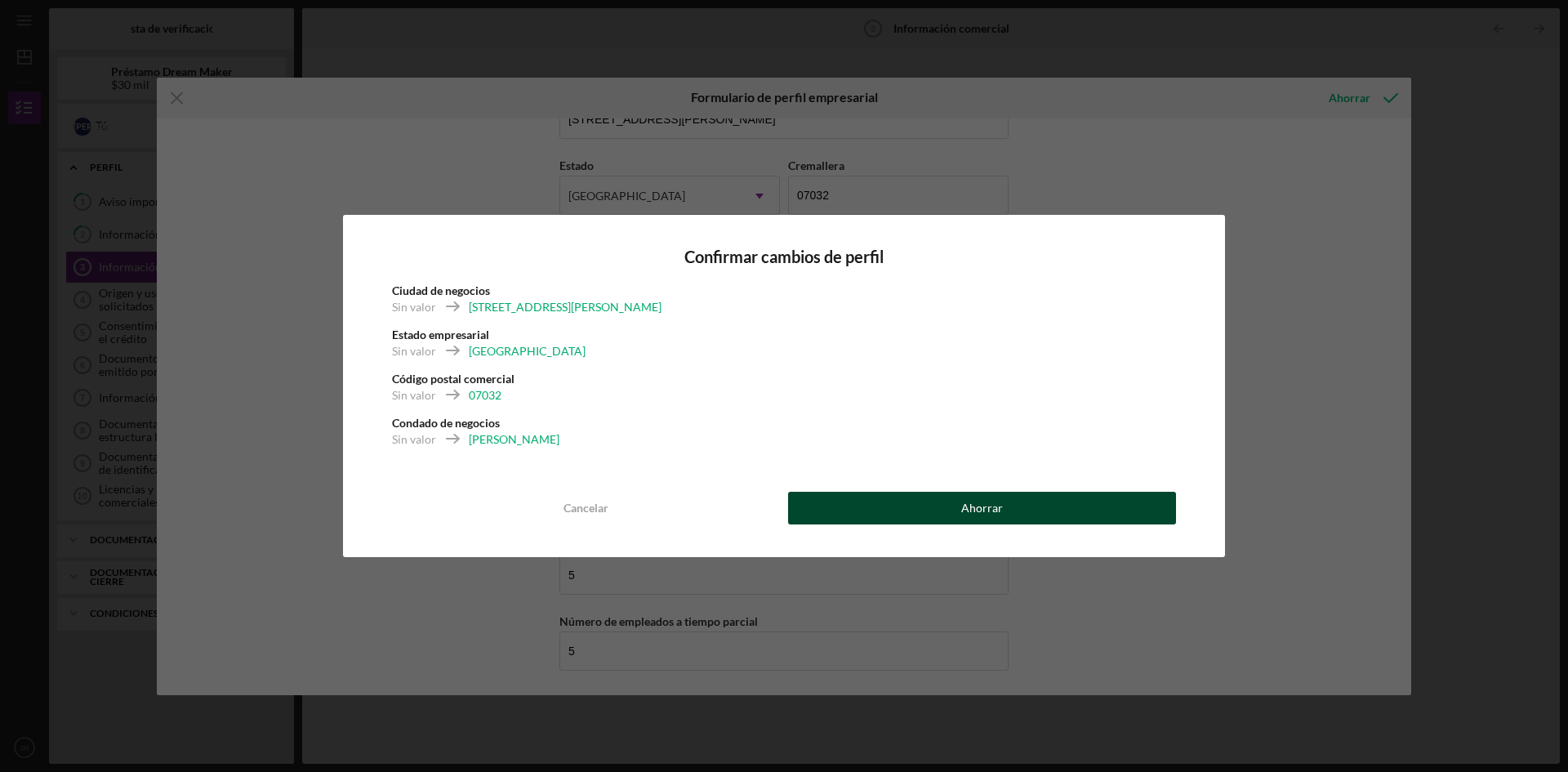
click at [965, 509] on font "Ahorrar" at bounding box center [981, 507] width 41 height 14
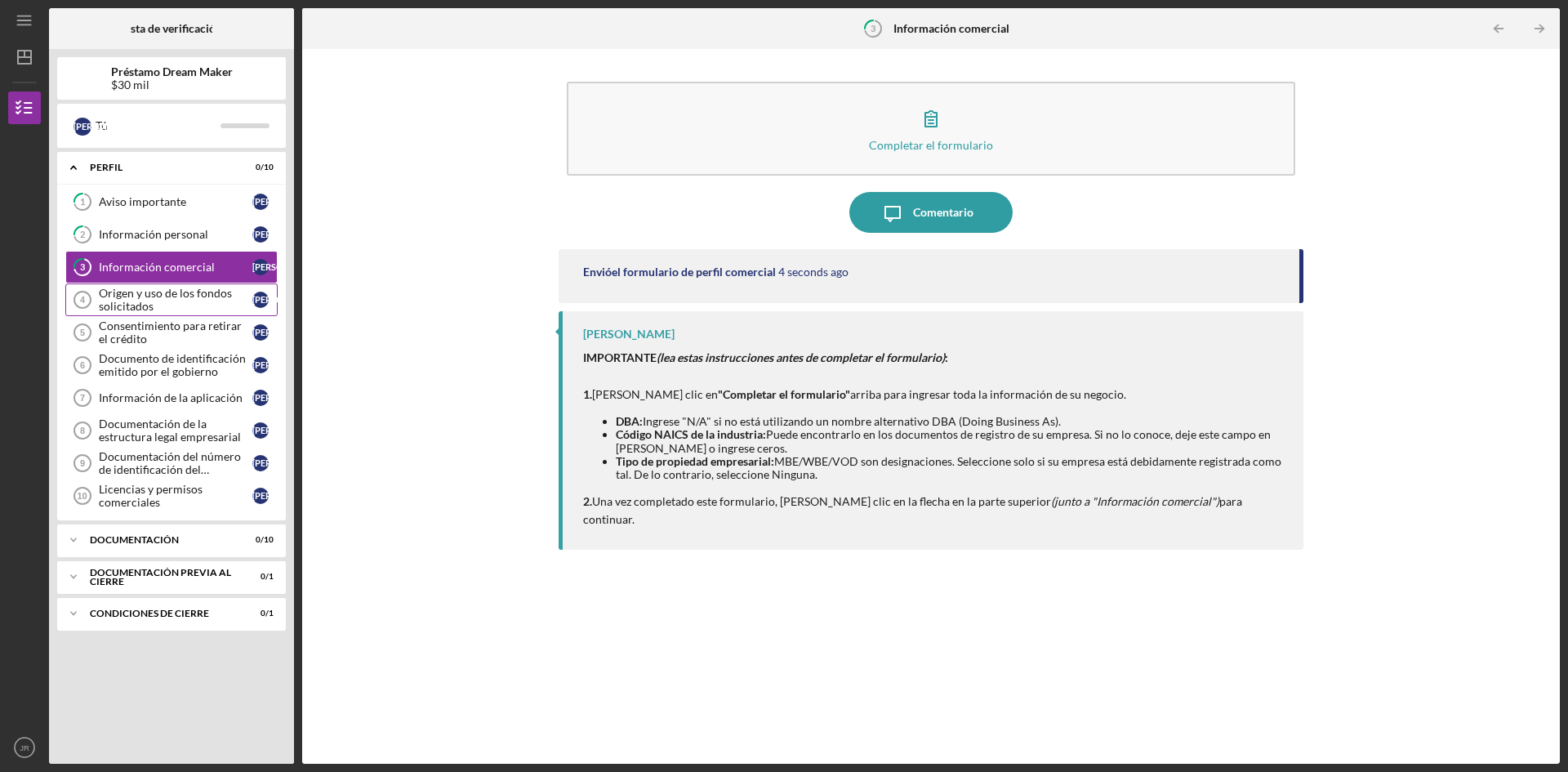
click at [131, 297] on font "Origen y uso de los fondos solicitados" at bounding box center [165, 299] width 133 height 27
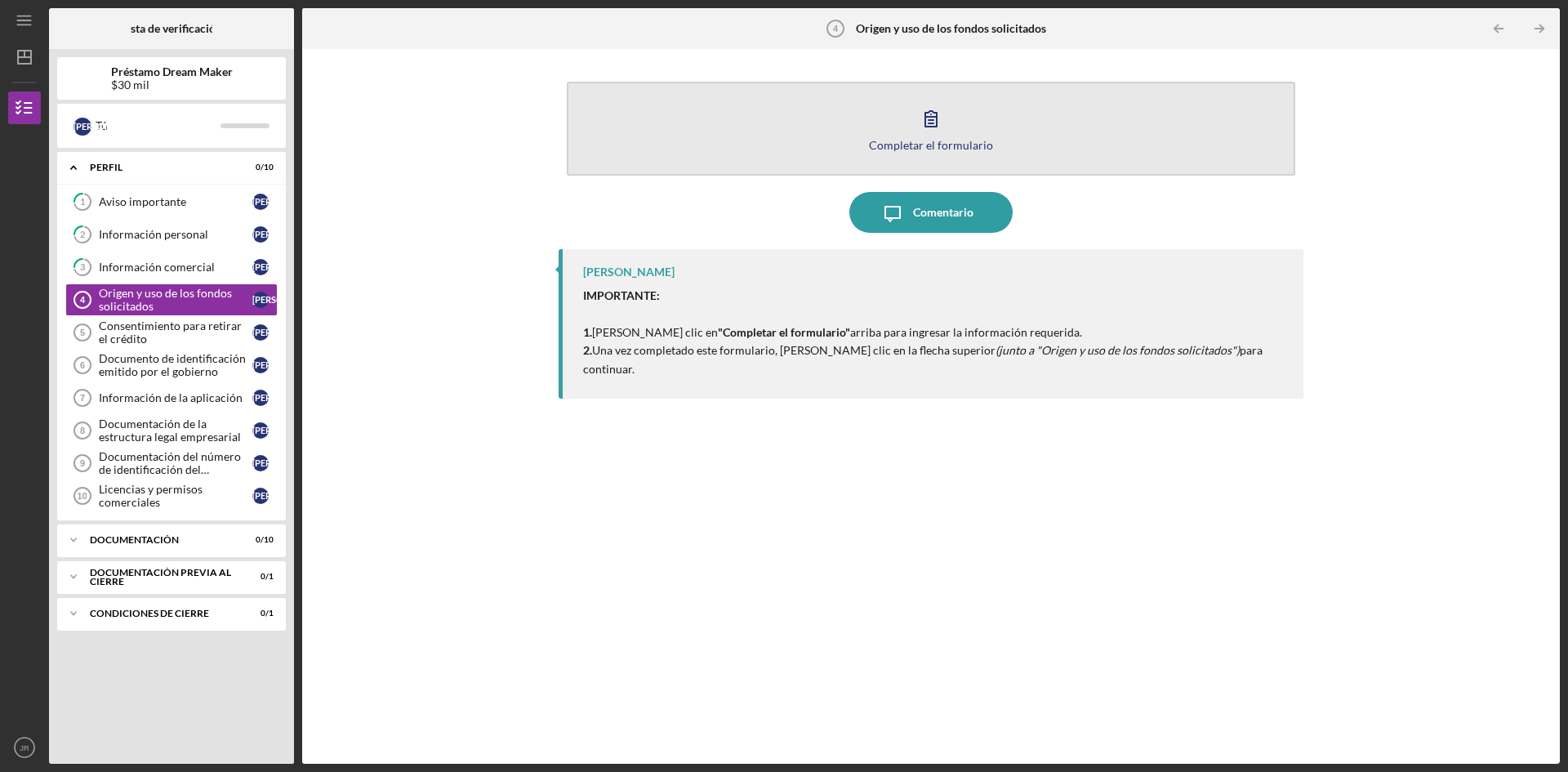
click at [915, 133] on icon "button" at bounding box center [931, 118] width 41 height 41
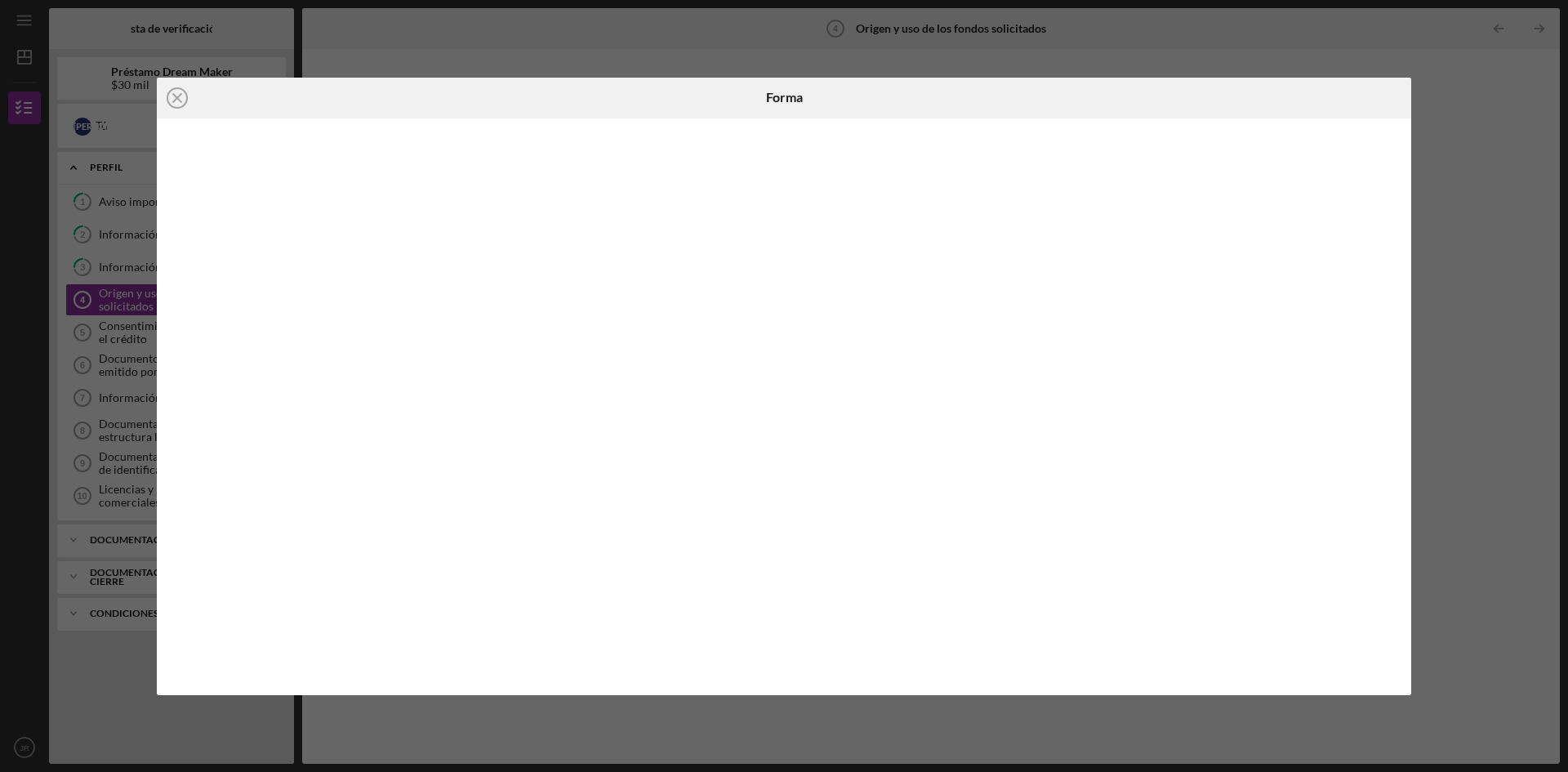
click at [1497, 166] on div "Icon/Close Forma" at bounding box center [784, 386] width 1568 height 772
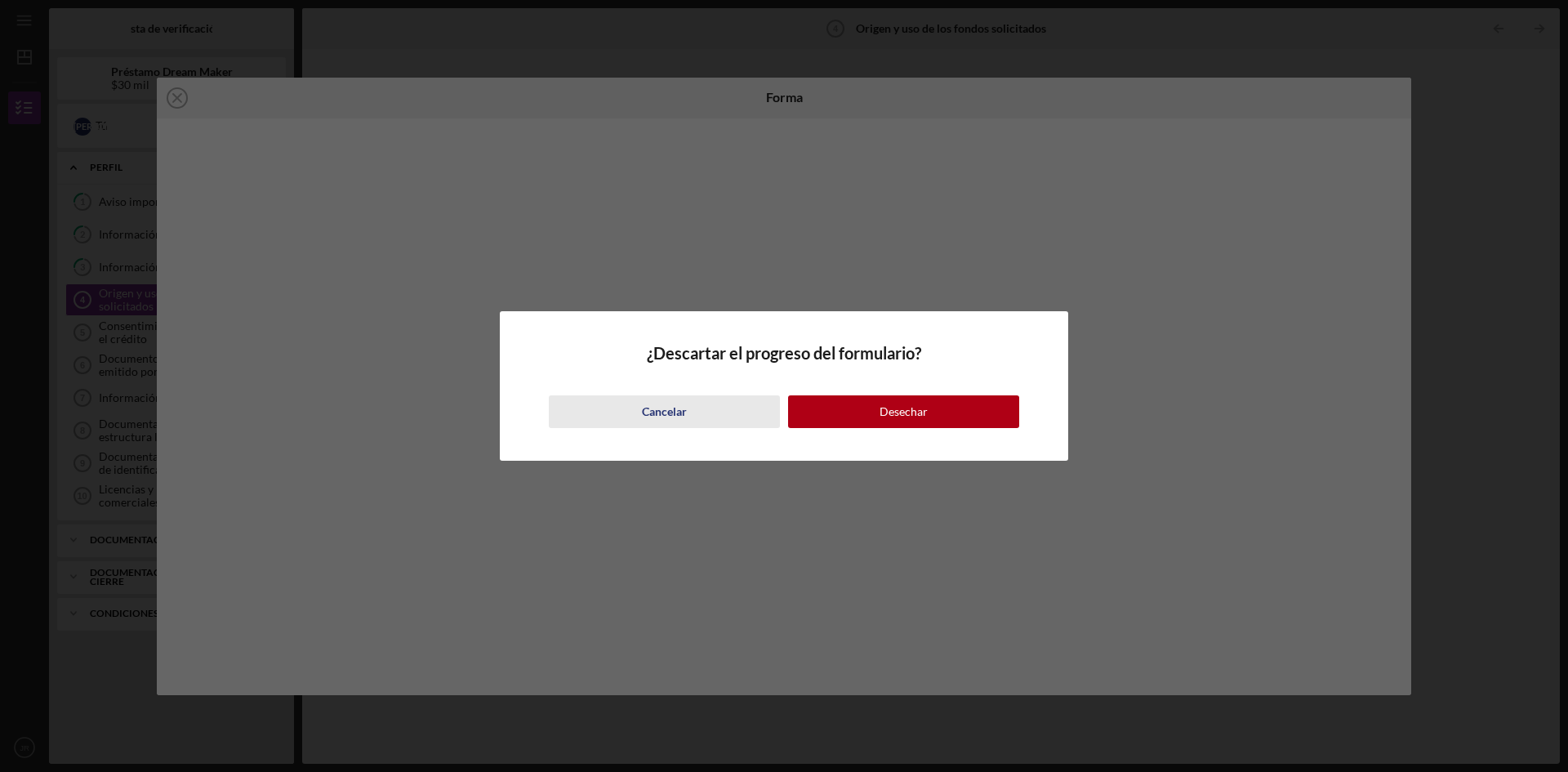
click at [652, 421] on div "Cancelar" at bounding box center [663, 412] width 45 height 33
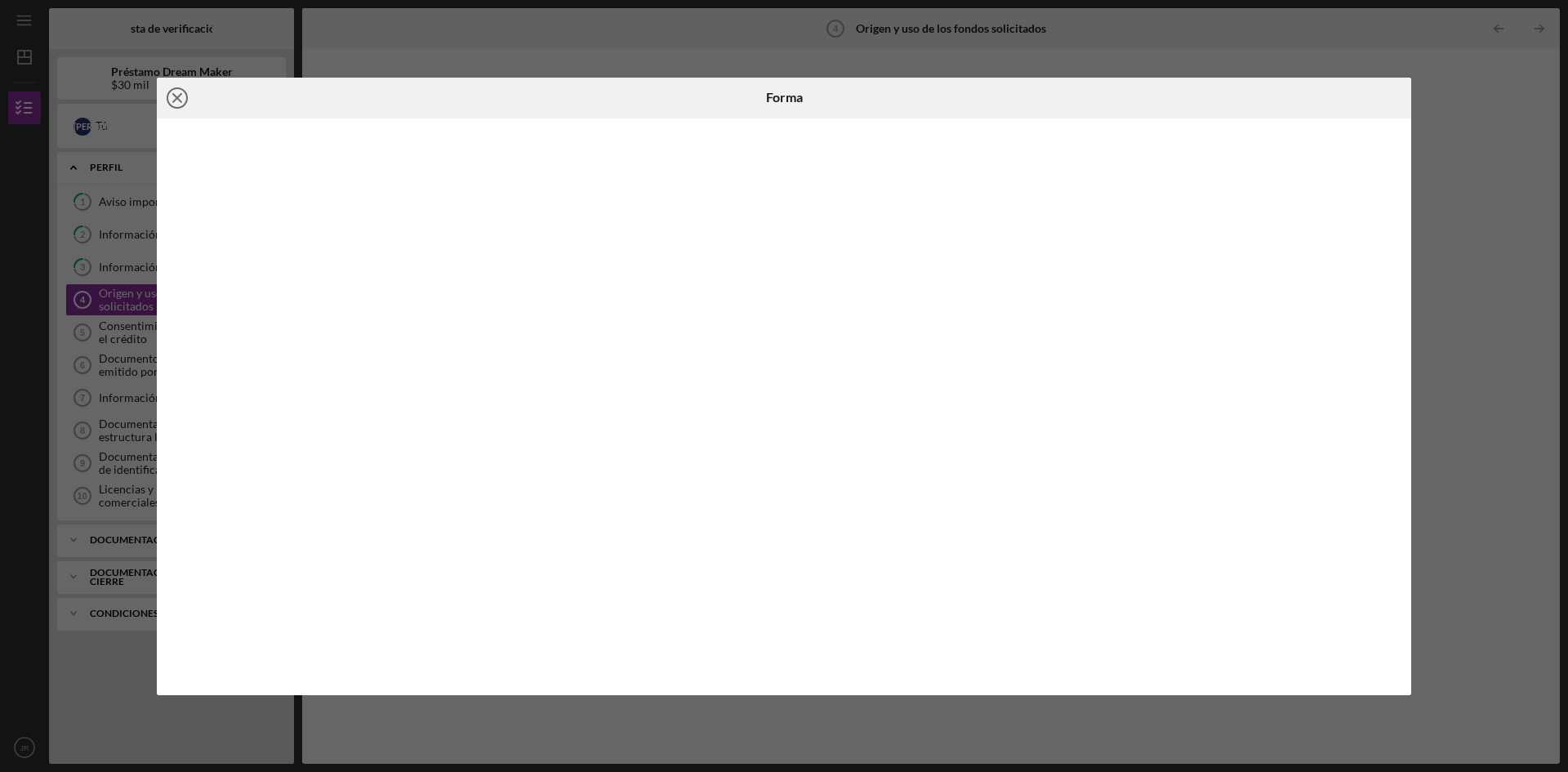
click at [175, 95] on line at bounding box center [177, 97] width 8 height 8
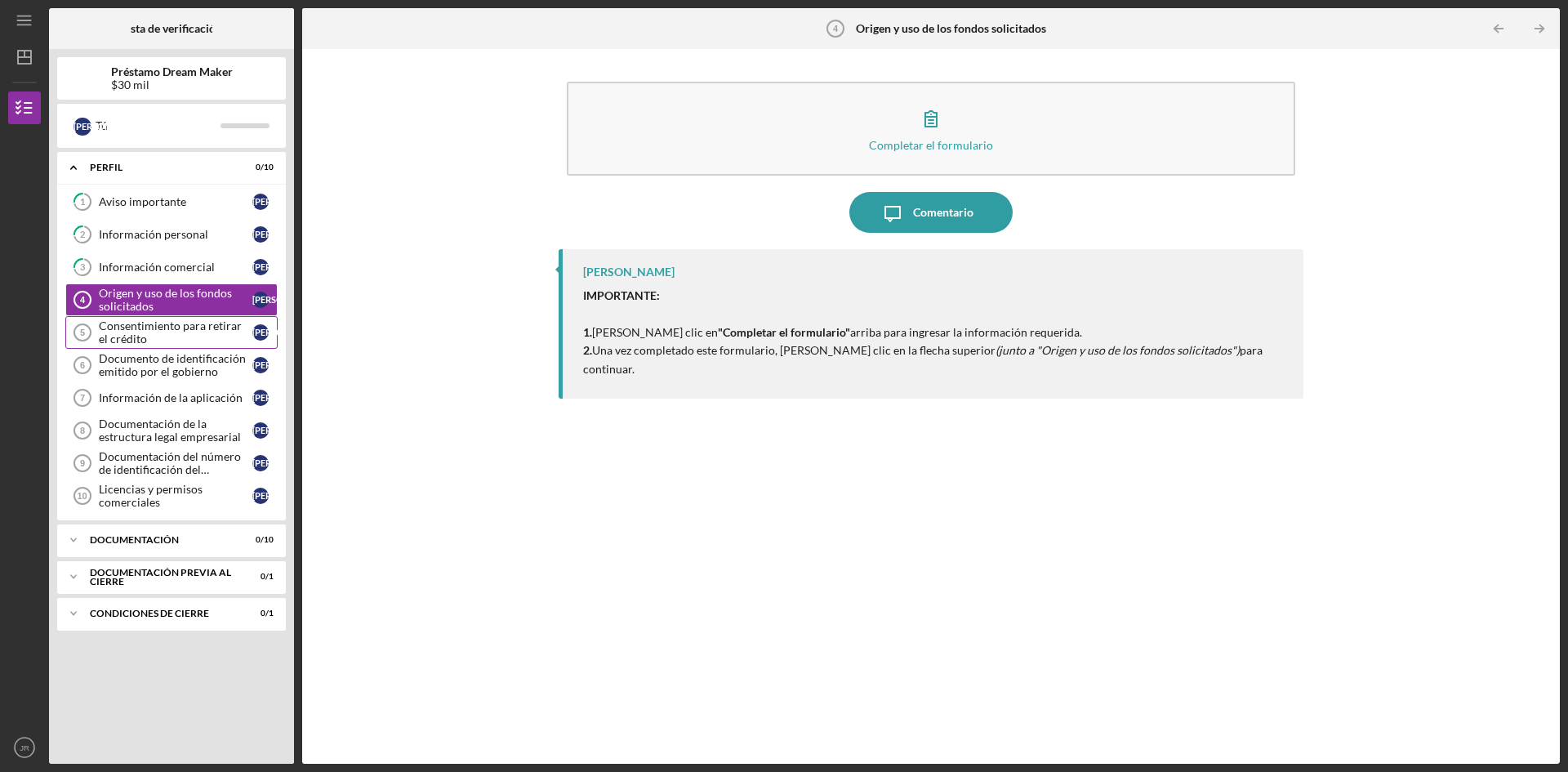
click at [160, 336] on div "Consentimiento para retirar el crédito" at bounding box center [176, 332] width 154 height 27
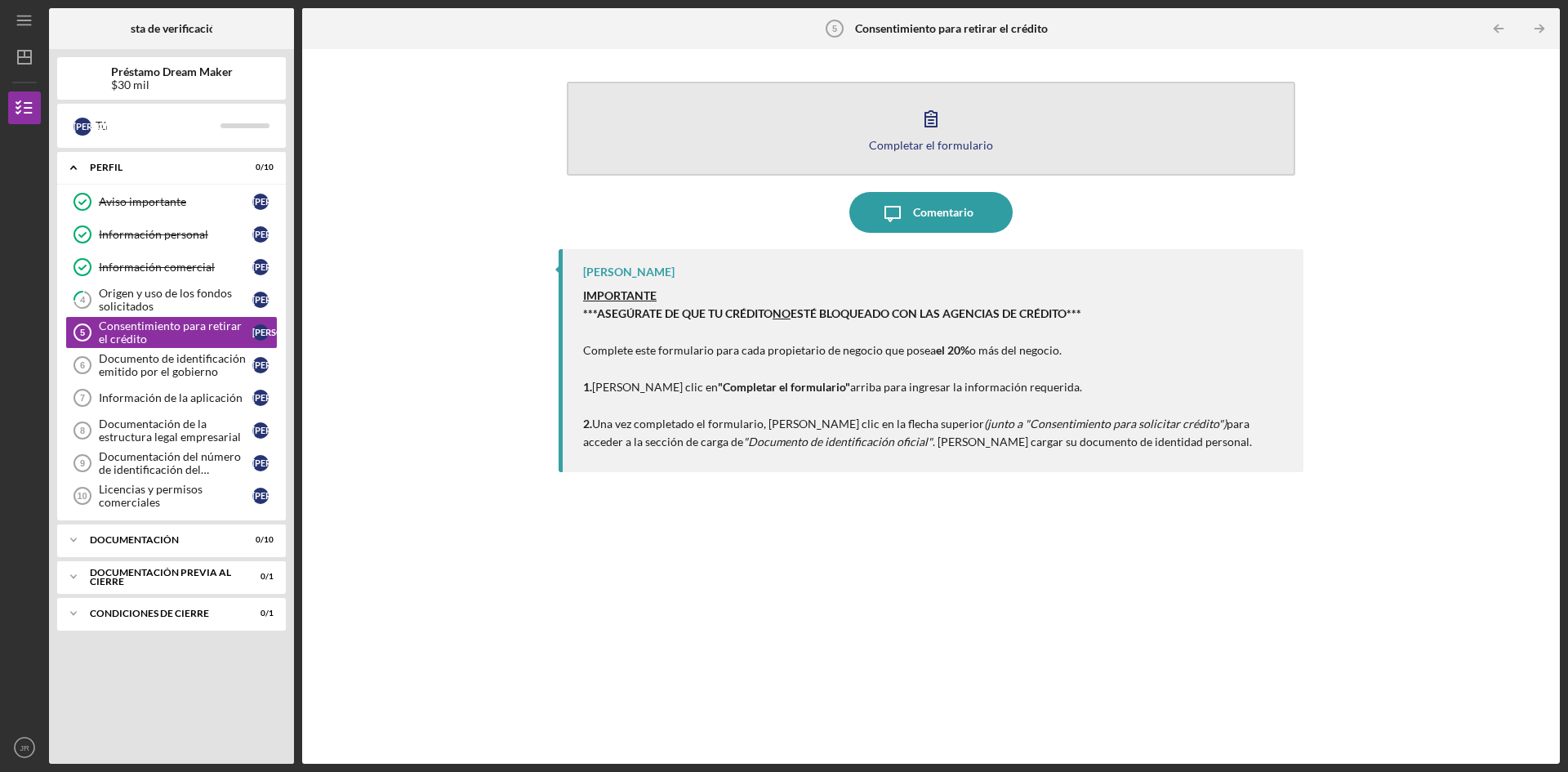
click at [931, 115] on circle "button" at bounding box center [931, 115] width 2 height 2
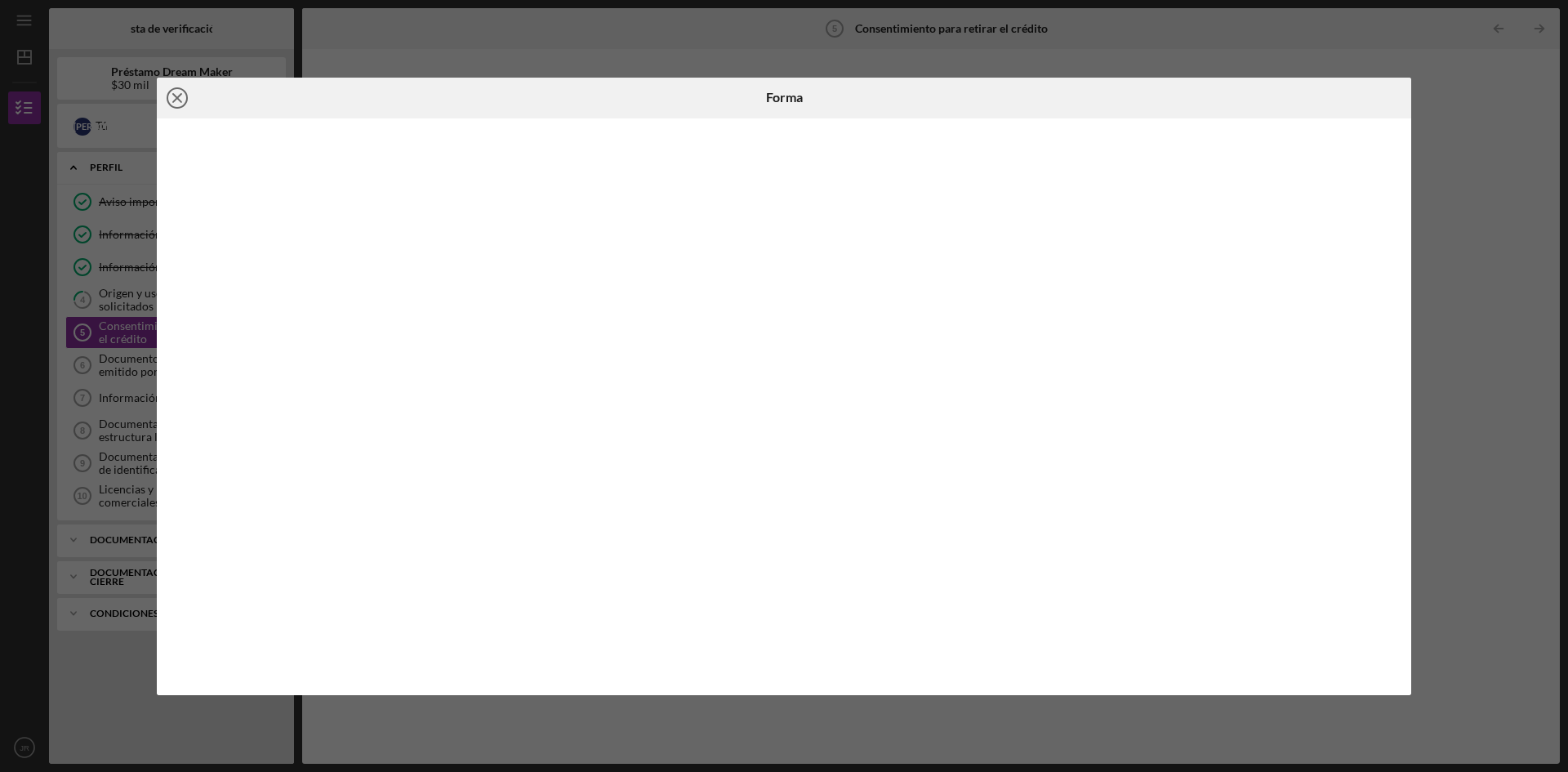
click at [176, 95] on line at bounding box center [177, 97] width 8 height 8
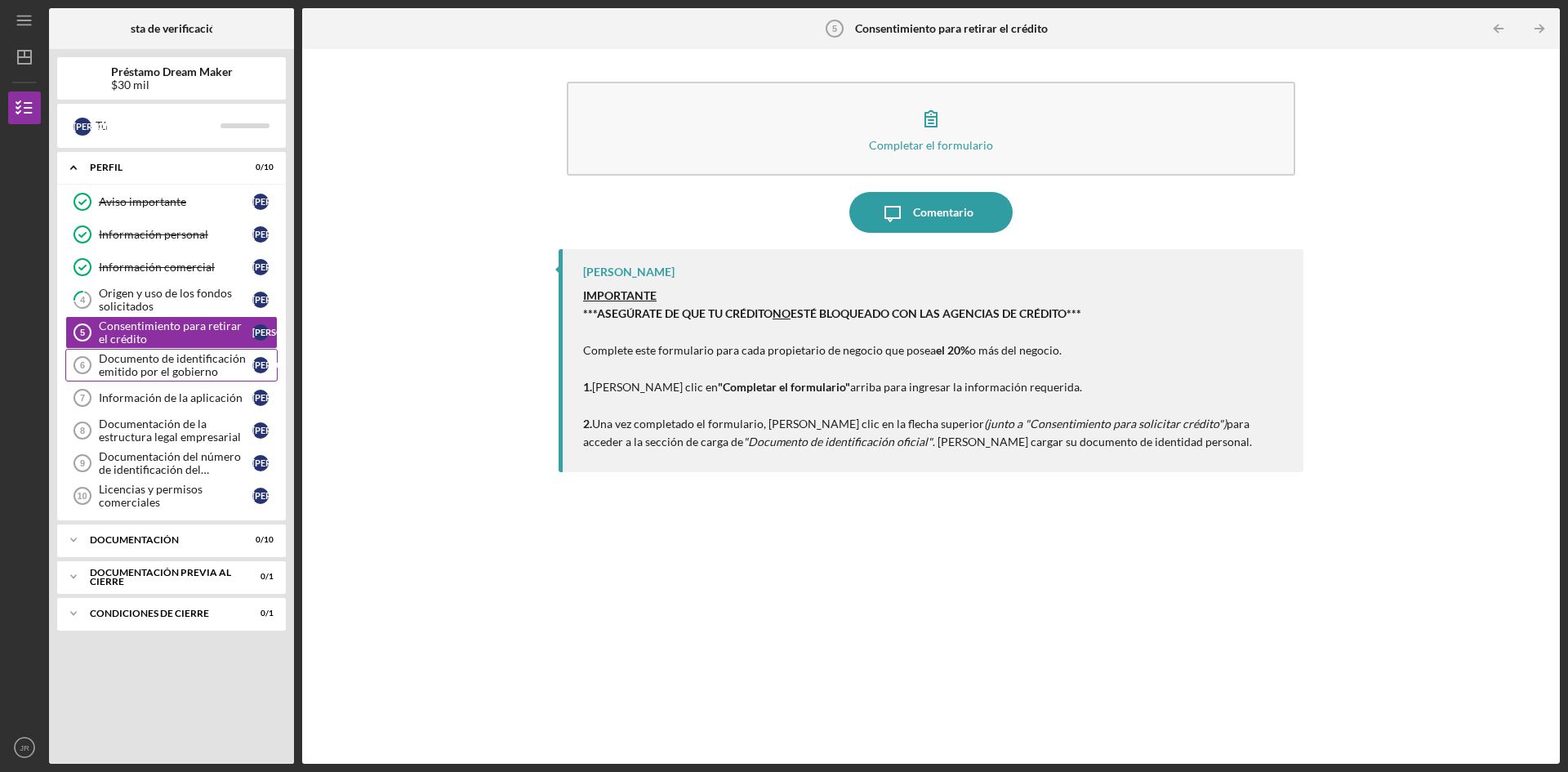
click at [160, 367] on font "Documento de identificación emitido por el gobierno" at bounding box center [172, 364] width 147 height 27
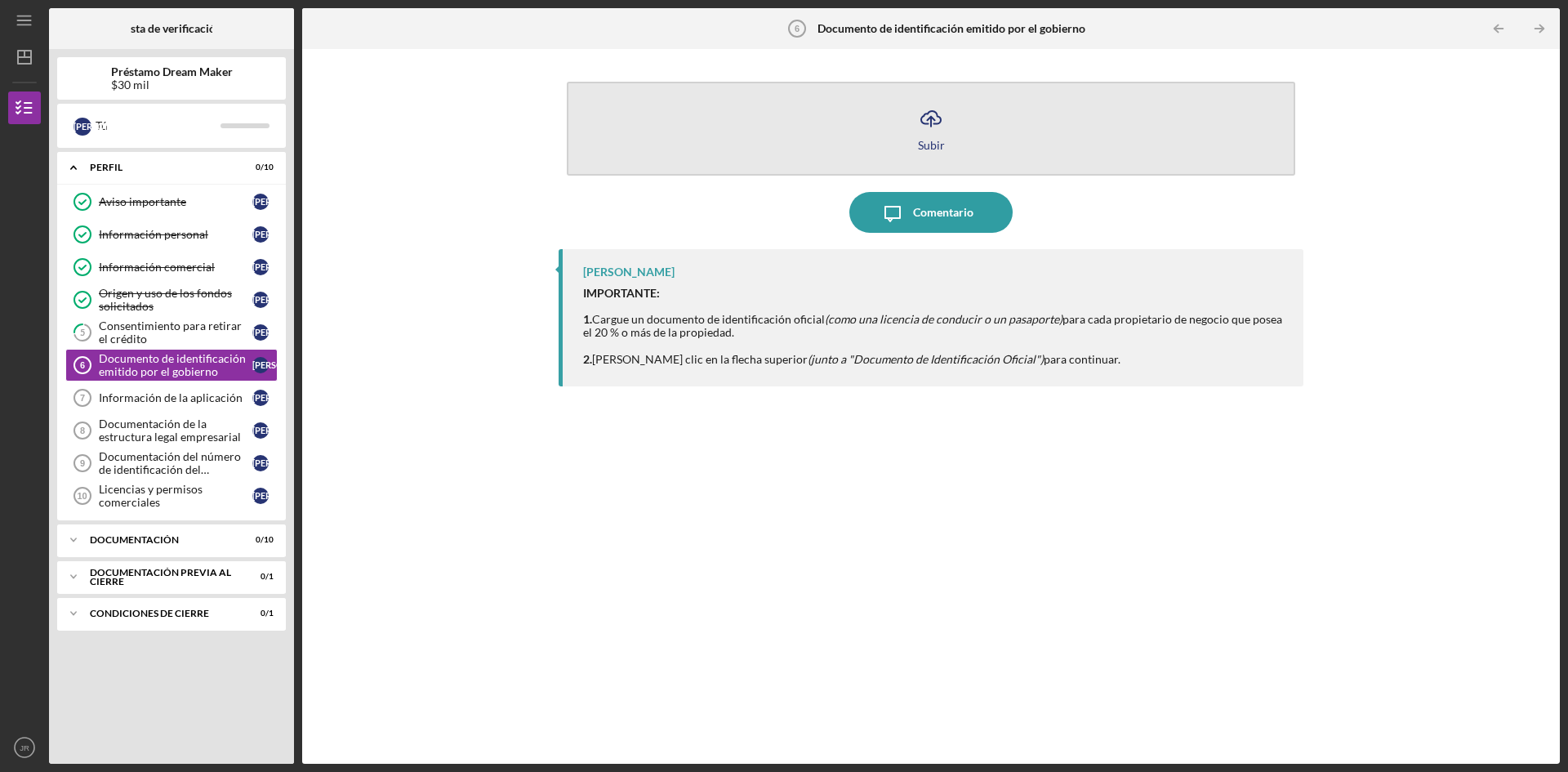
click at [929, 127] on icon "Icon/Upload" at bounding box center [931, 118] width 41 height 41
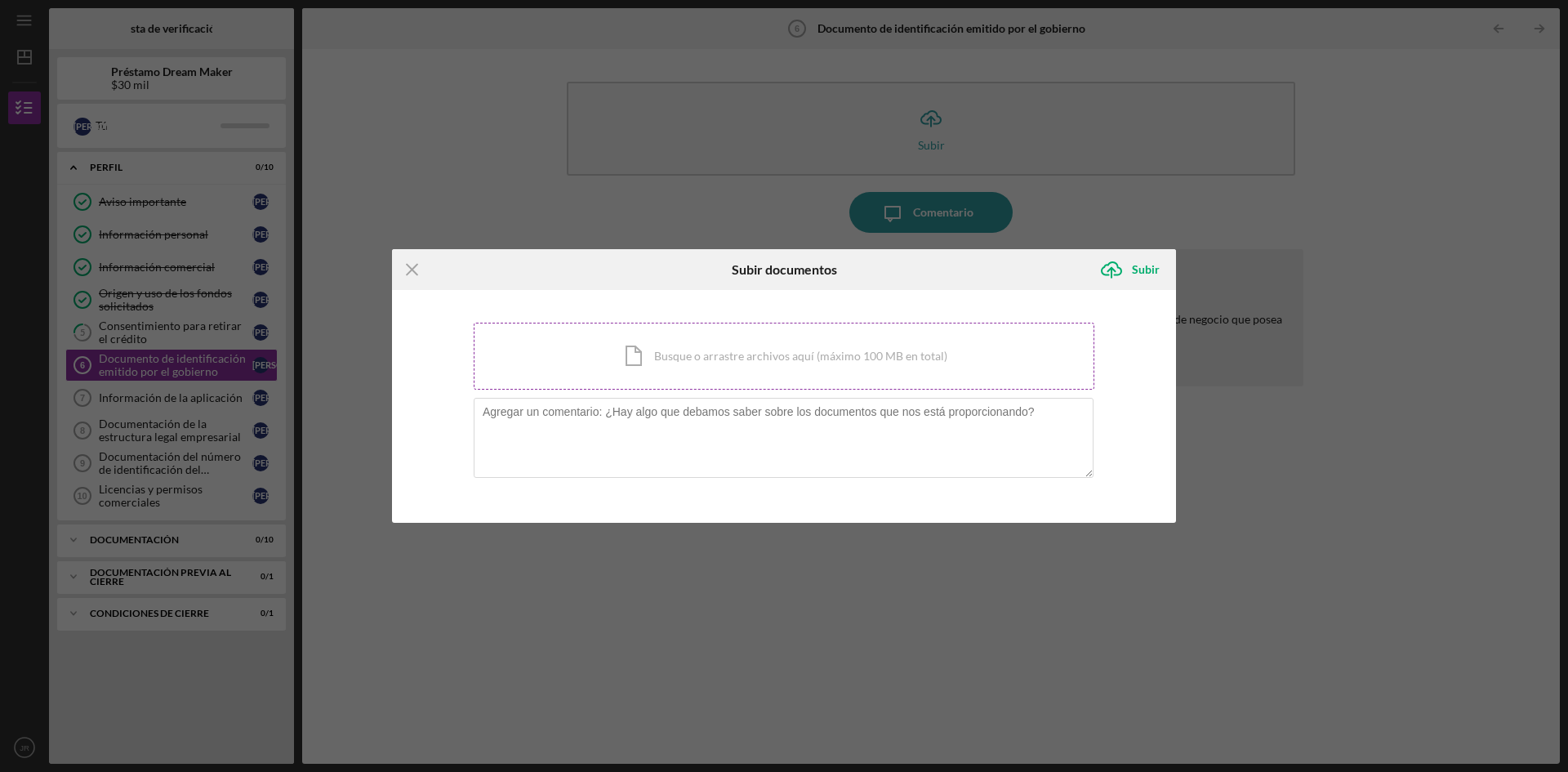
click at [609, 351] on div "Icon/Document Busque o arrastre archivos aquí (máximo 100 MB en total) Toque pa…" at bounding box center [784, 356] width 620 height 67
click at [675, 347] on div "Icon/Document Busque o arrastre archivos aquí (máximo 100 MB en total) Toque pa…" at bounding box center [784, 356] width 620 height 67
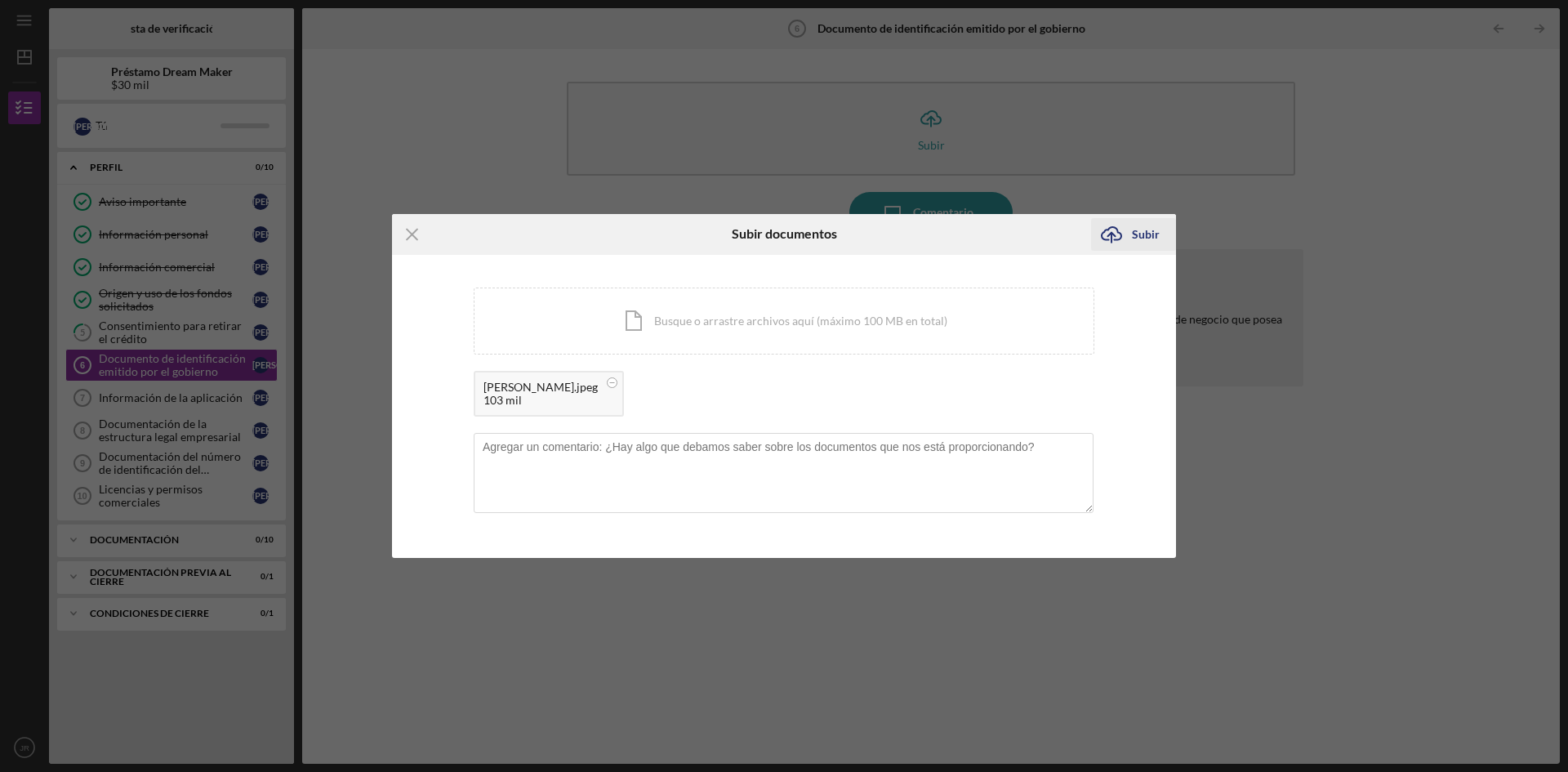
click at [1135, 233] on font "Subir" at bounding box center [1146, 234] width 27 height 14
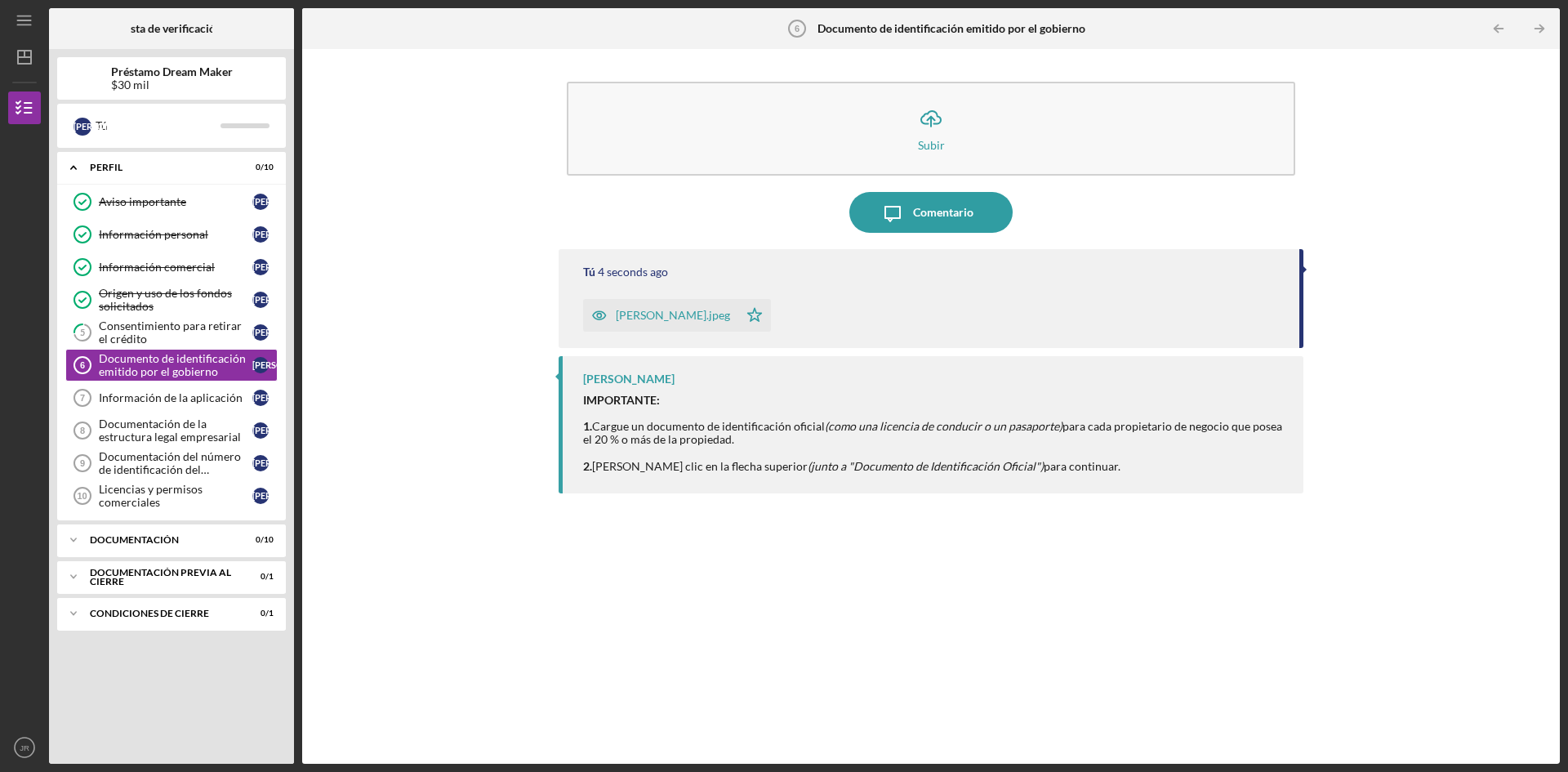
click at [597, 312] on icon "button" at bounding box center [599, 315] width 13 height 8
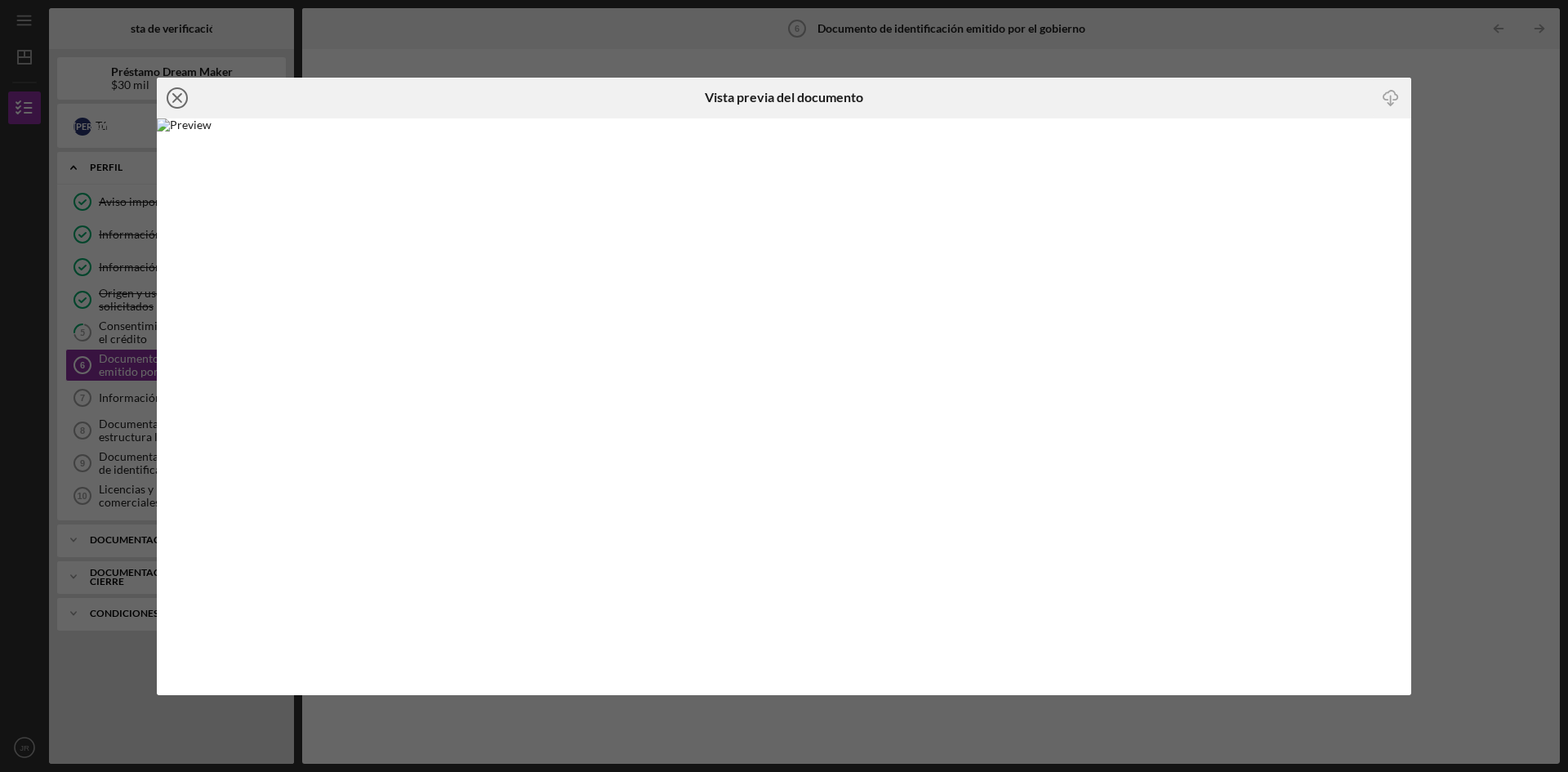
click at [180, 96] on icon "Icon/Close" at bounding box center [177, 98] width 41 height 41
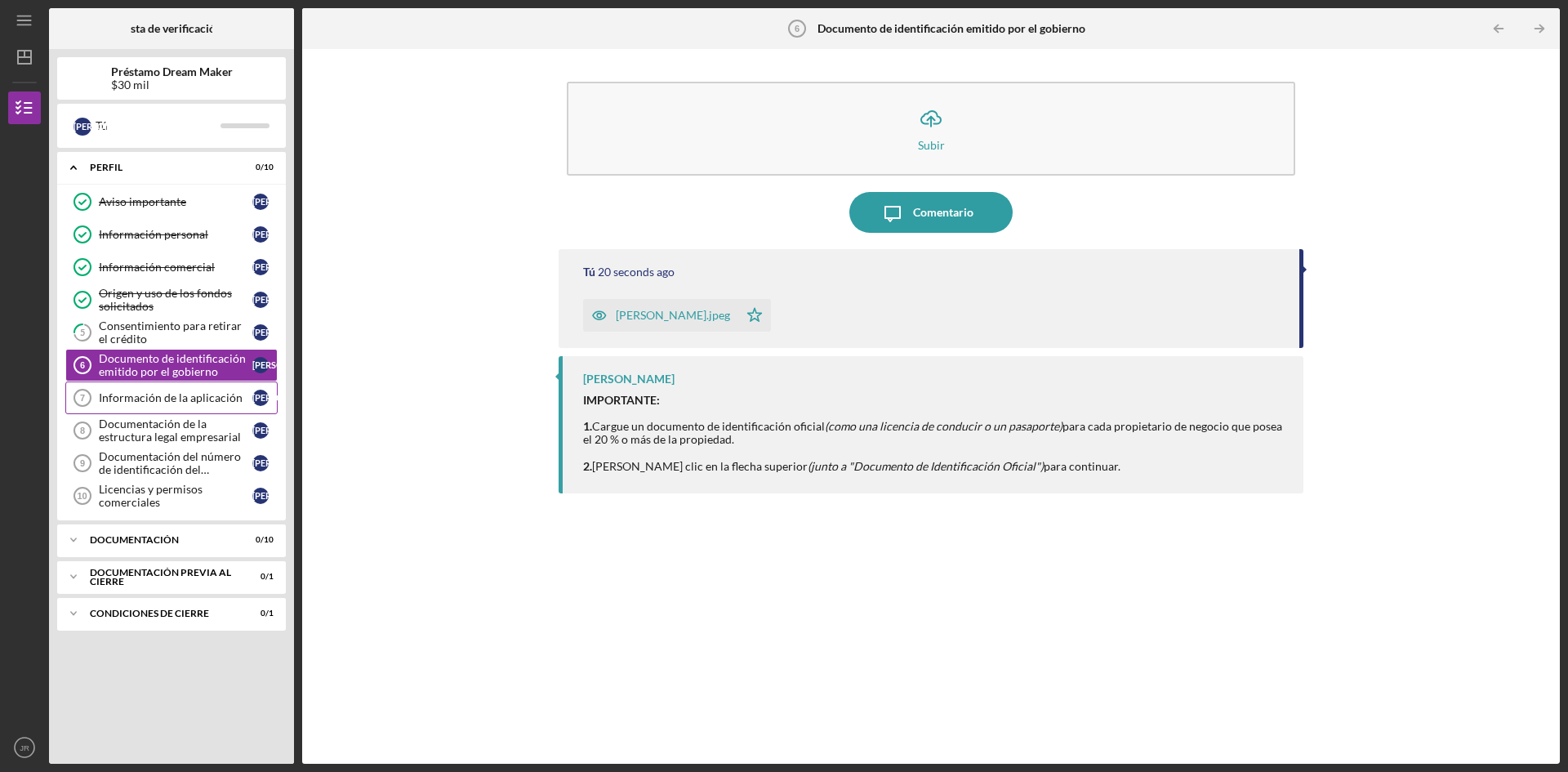
click at [150, 394] on font "Información de la aplicación" at bounding box center [170, 397] width 144 height 14
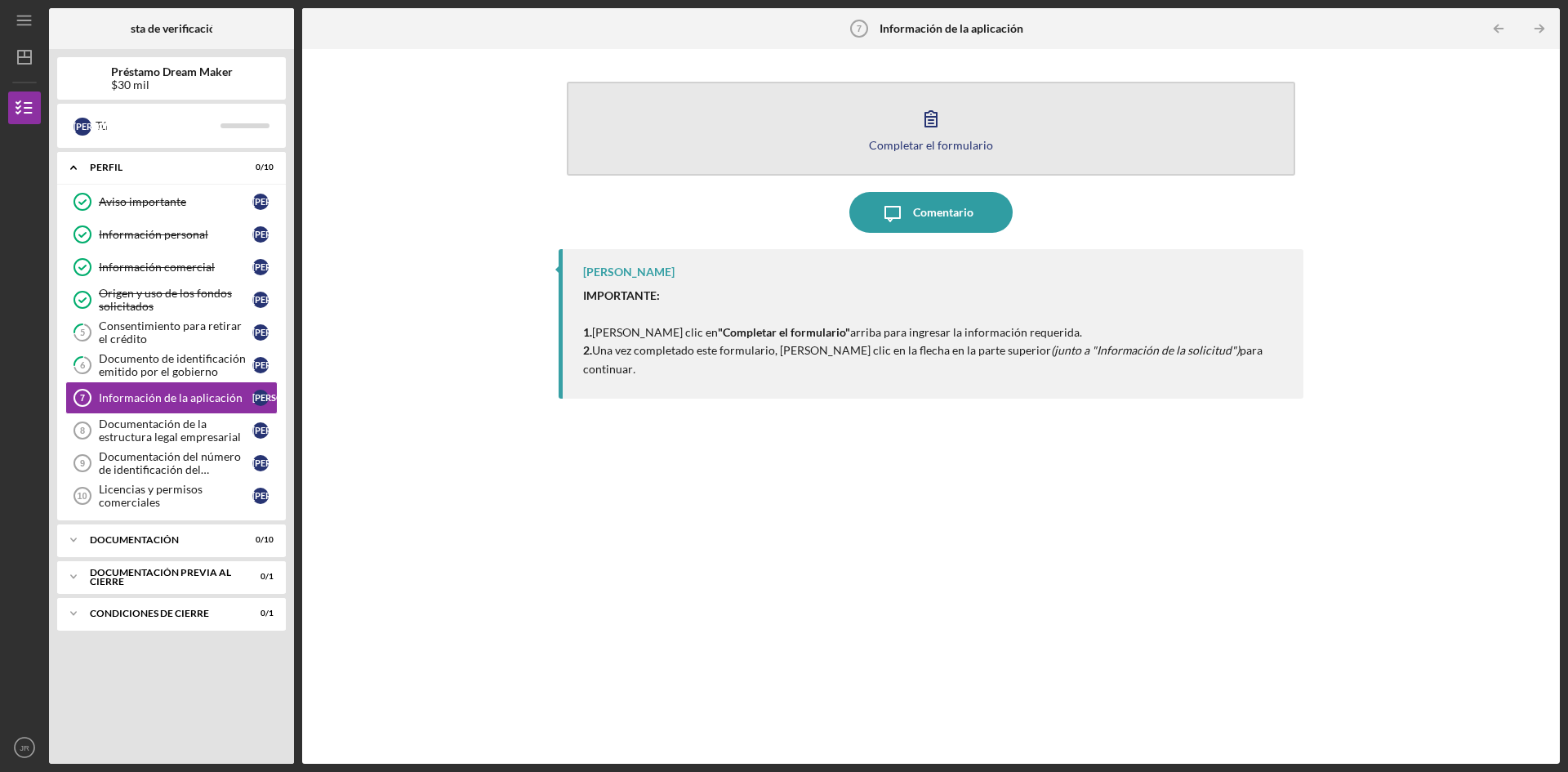
click at [932, 124] on icon "button" at bounding box center [931, 118] width 11 height 16
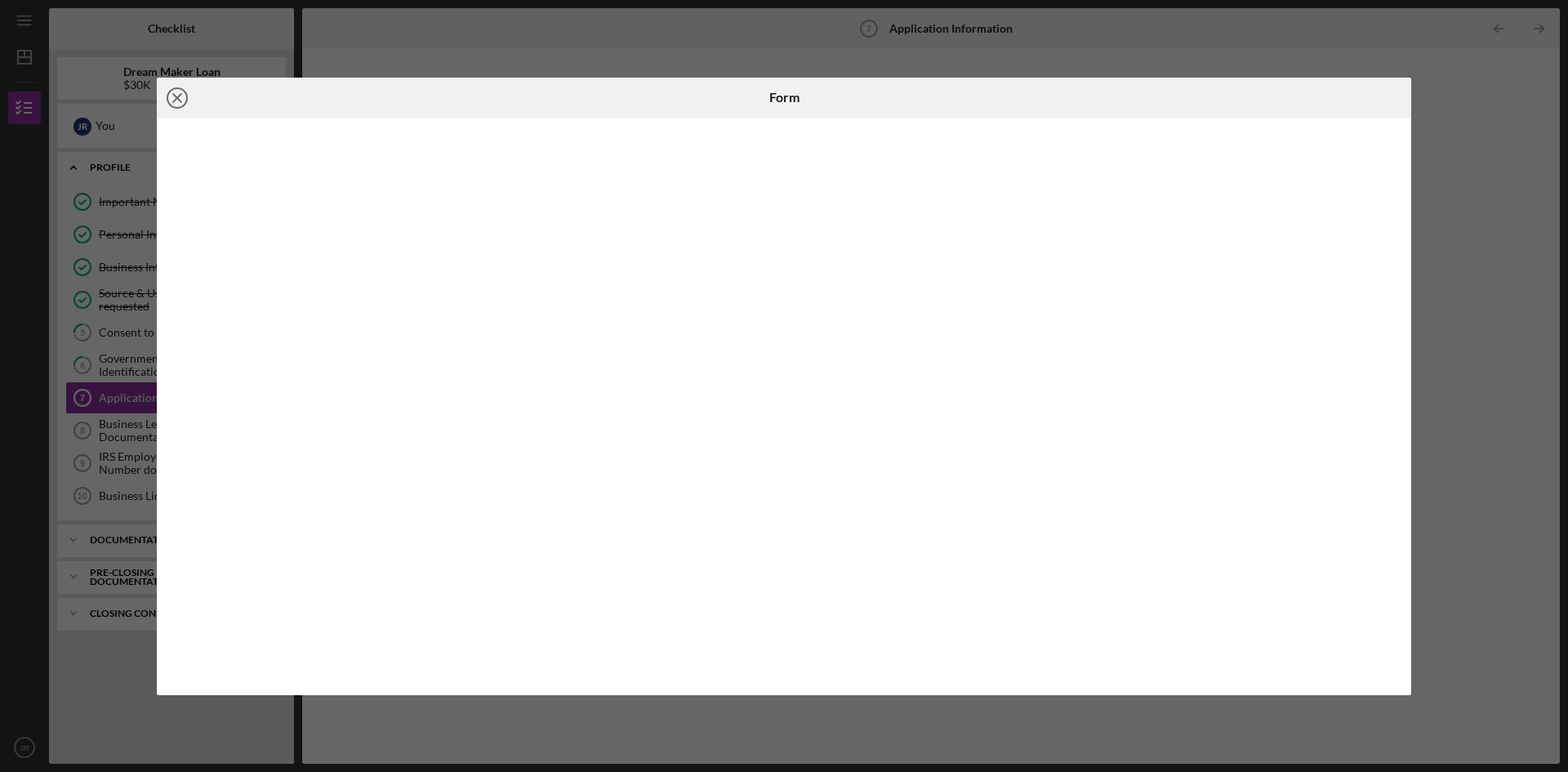
click at [179, 100] on line at bounding box center [177, 97] width 8 height 8
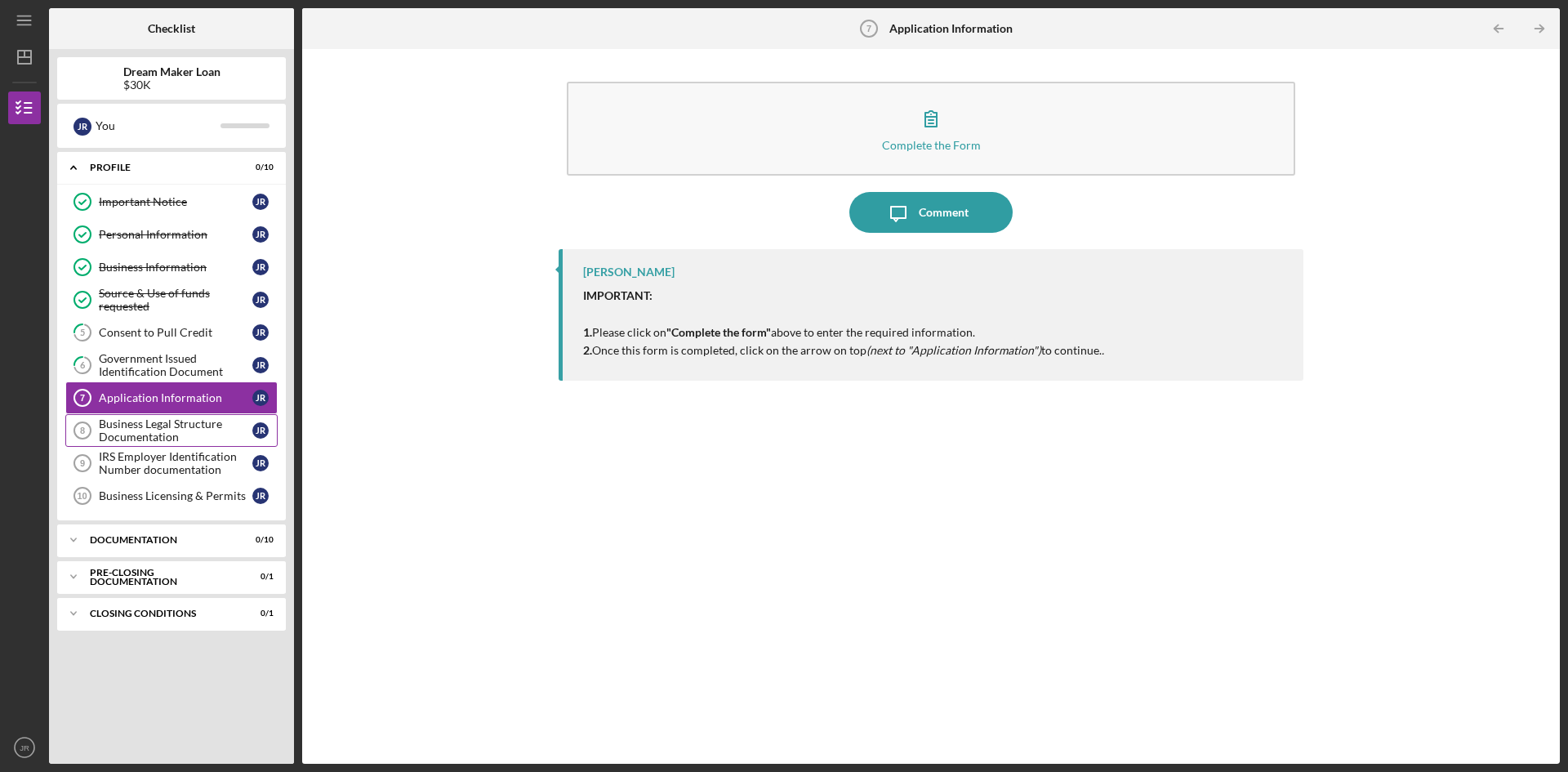
click at [125, 428] on div "Business Legal Structure Documentation" at bounding box center [176, 430] width 154 height 27
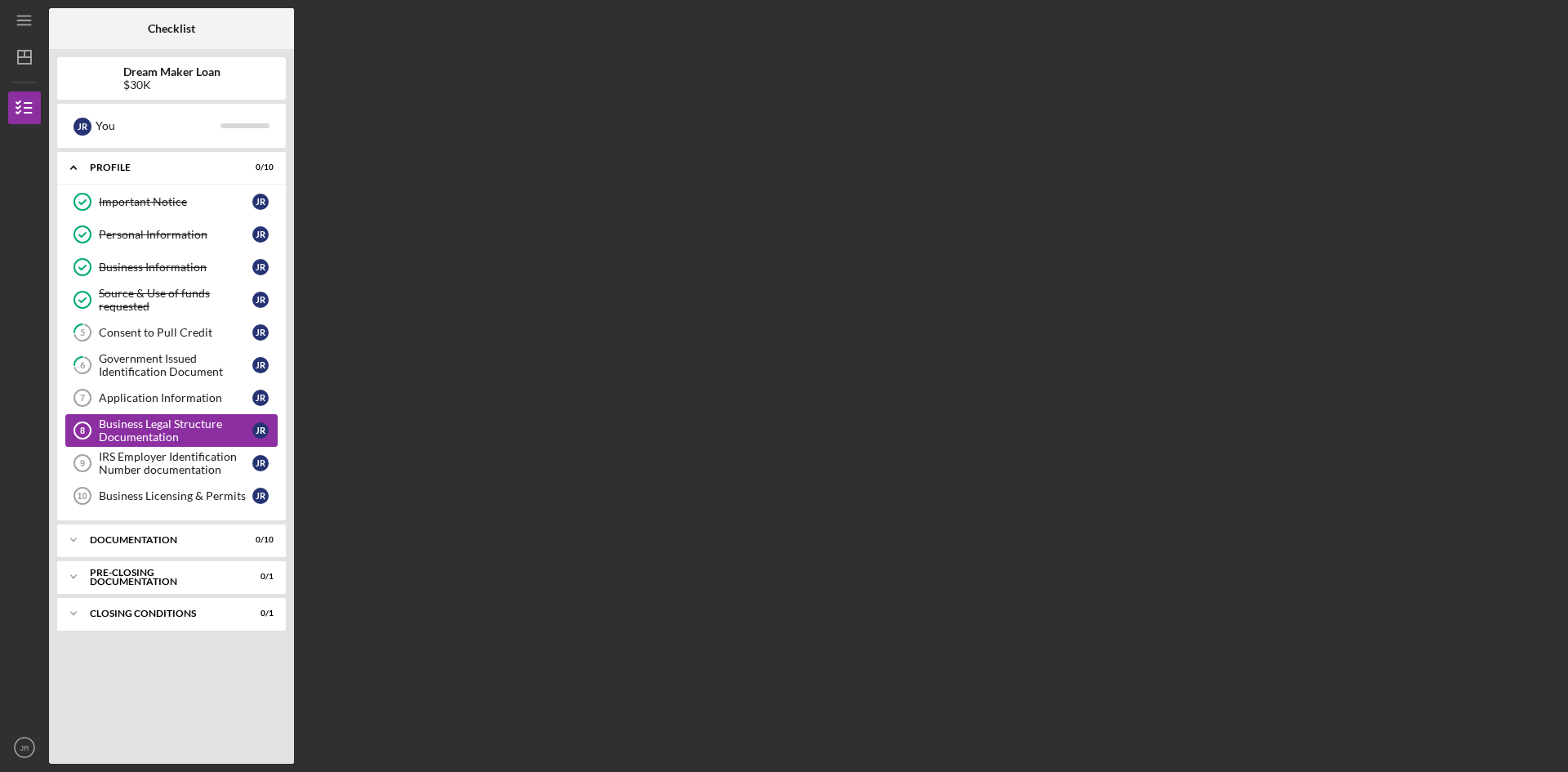
click at [125, 428] on div "Business Legal Structure Documentation" at bounding box center [176, 430] width 154 height 27
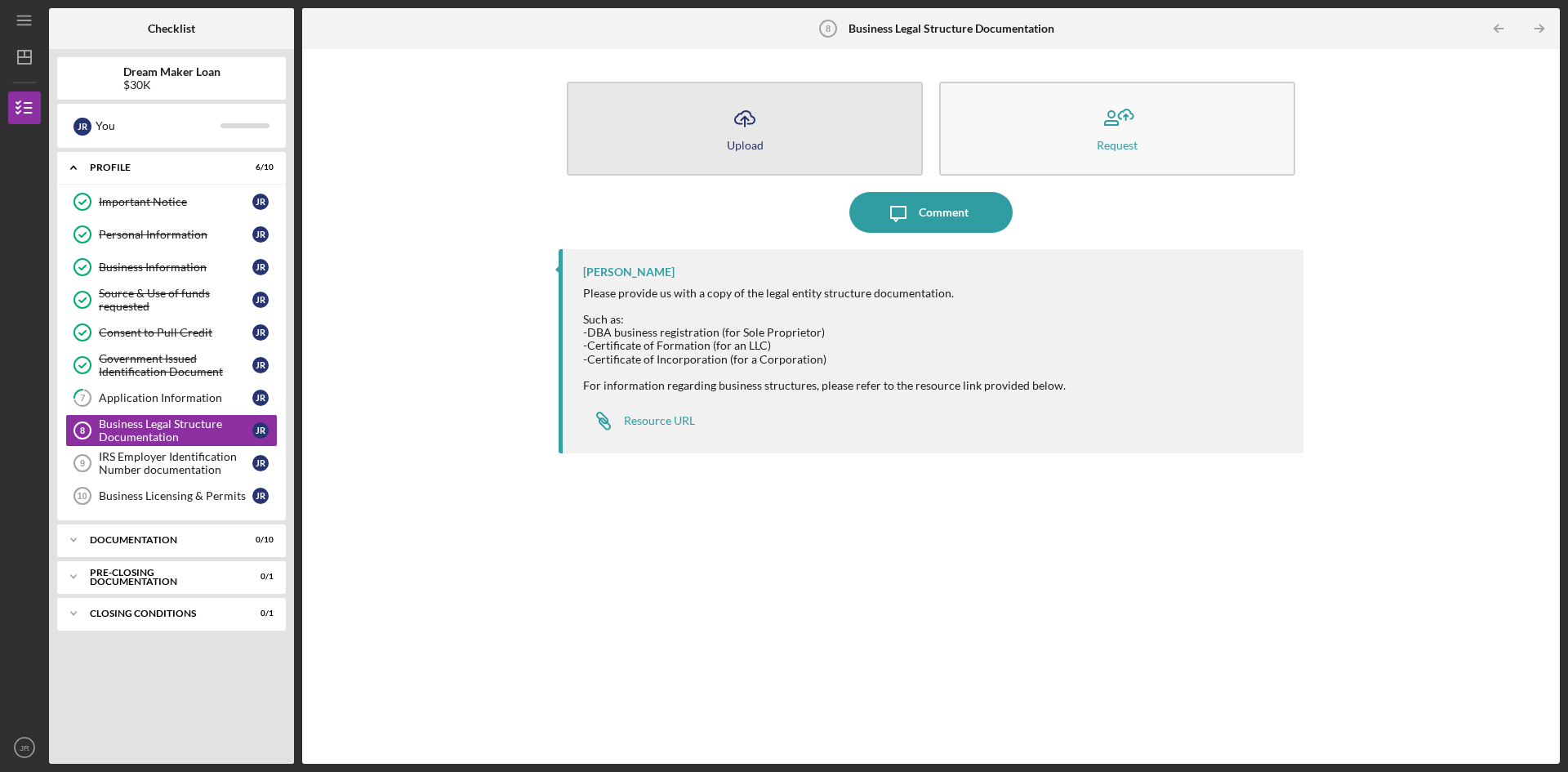
click at [774, 128] on button "Icon/Upload Upload" at bounding box center [744, 128] width 356 height 94
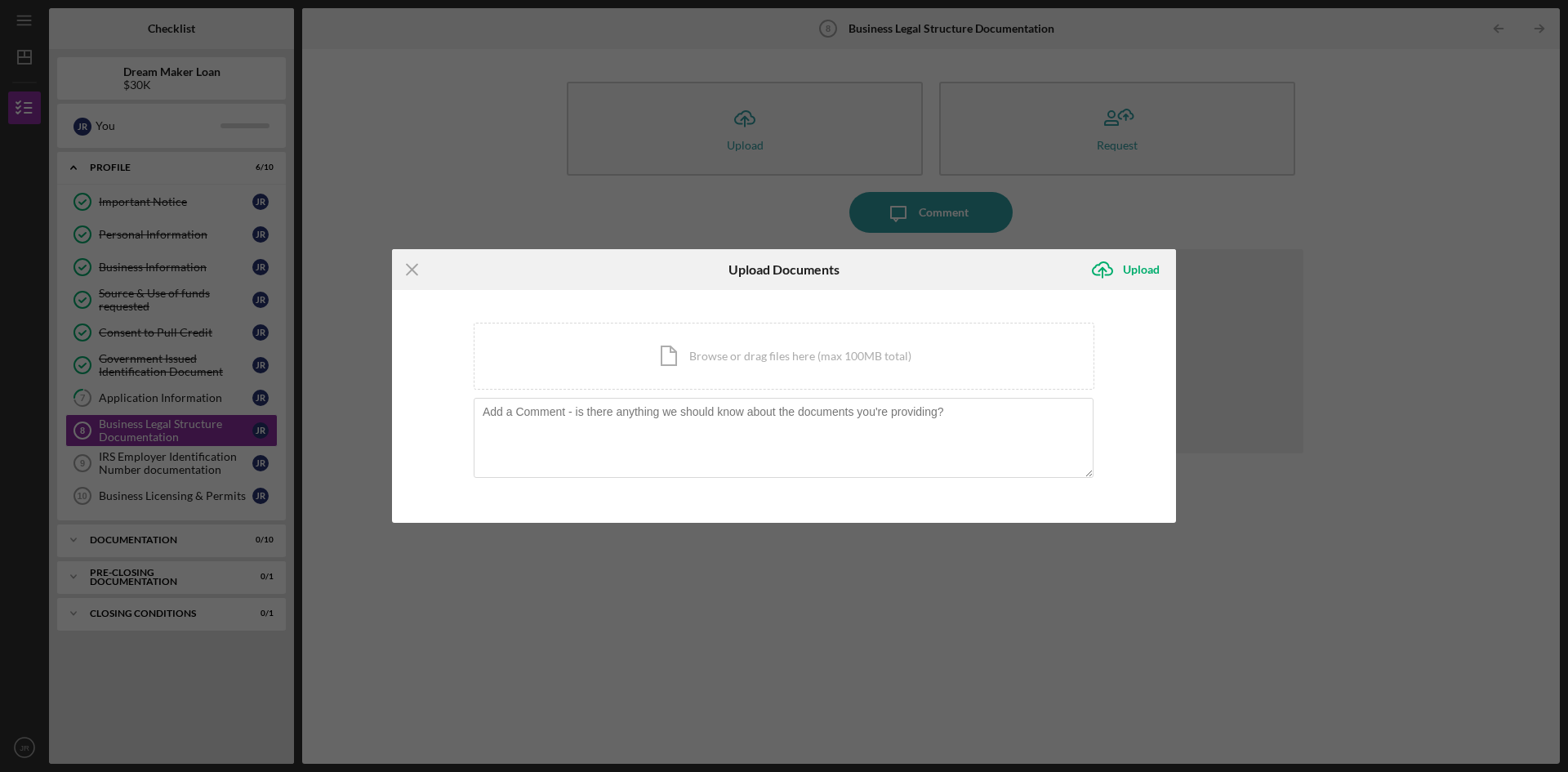
click at [1283, 239] on div "Icon/Menu Close Upload Documents Icon/Upload Upload You're uploading documents …" at bounding box center [784, 386] width 1568 height 772
click at [412, 268] on line at bounding box center [412, 270] width 11 height 11
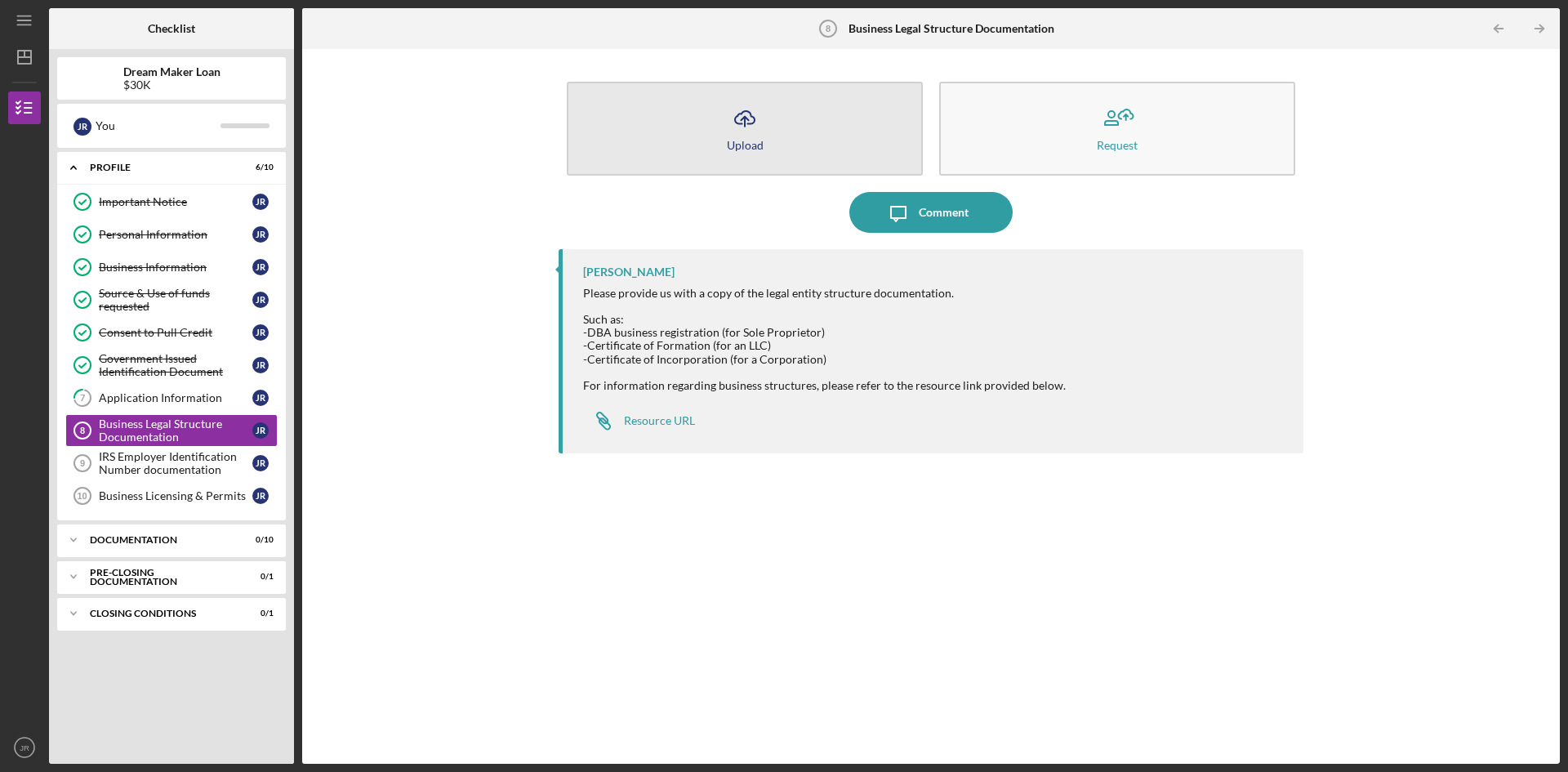
click at [742, 118] on icon "Icon/Upload" at bounding box center [744, 118] width 41 height 41
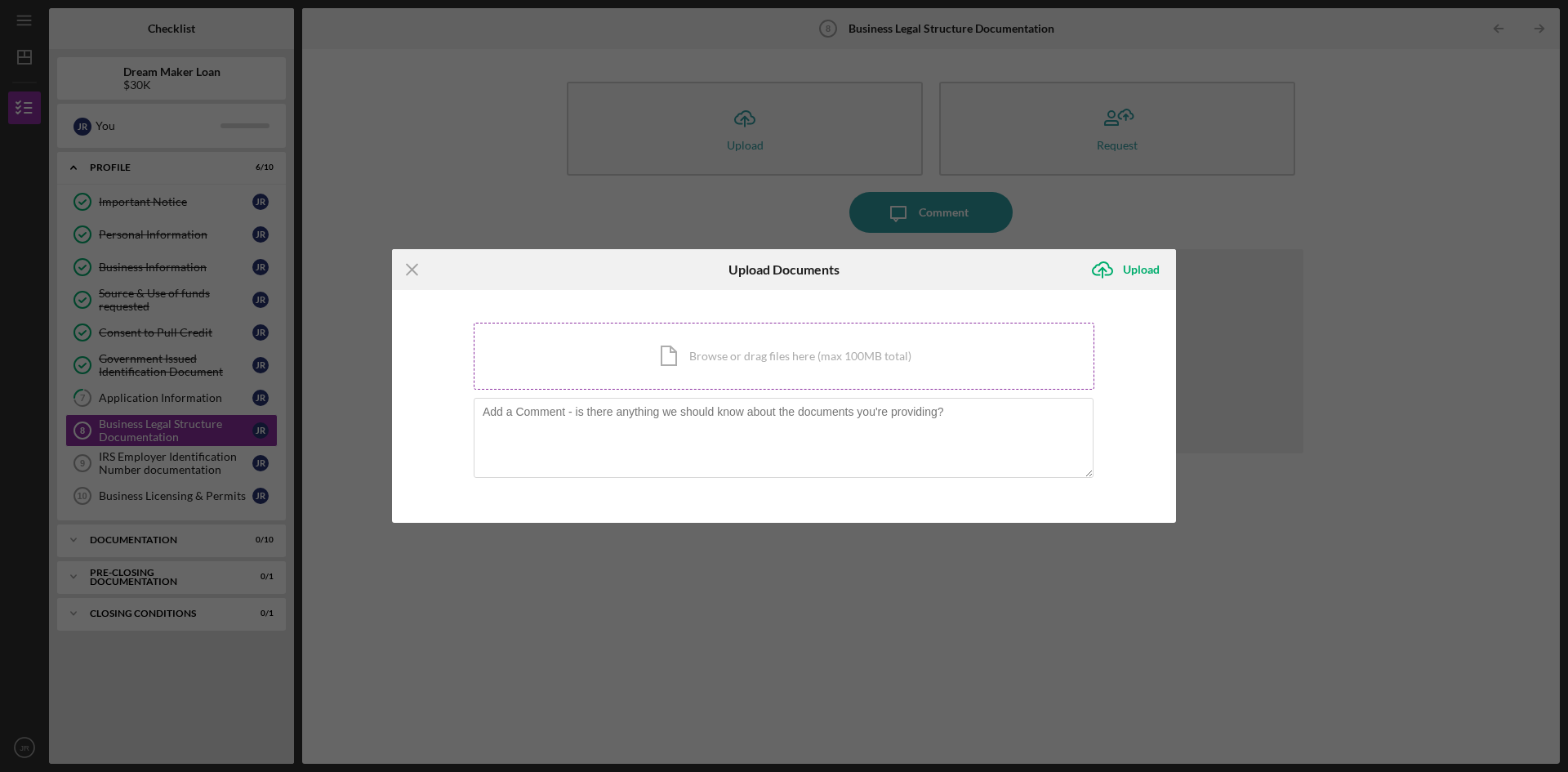
click at [679, 366] on div "Icon/Document Browse or drag files here (max 100MB total) Tap to choose files o…" at bounding box center [784, 356] width 620 height 67
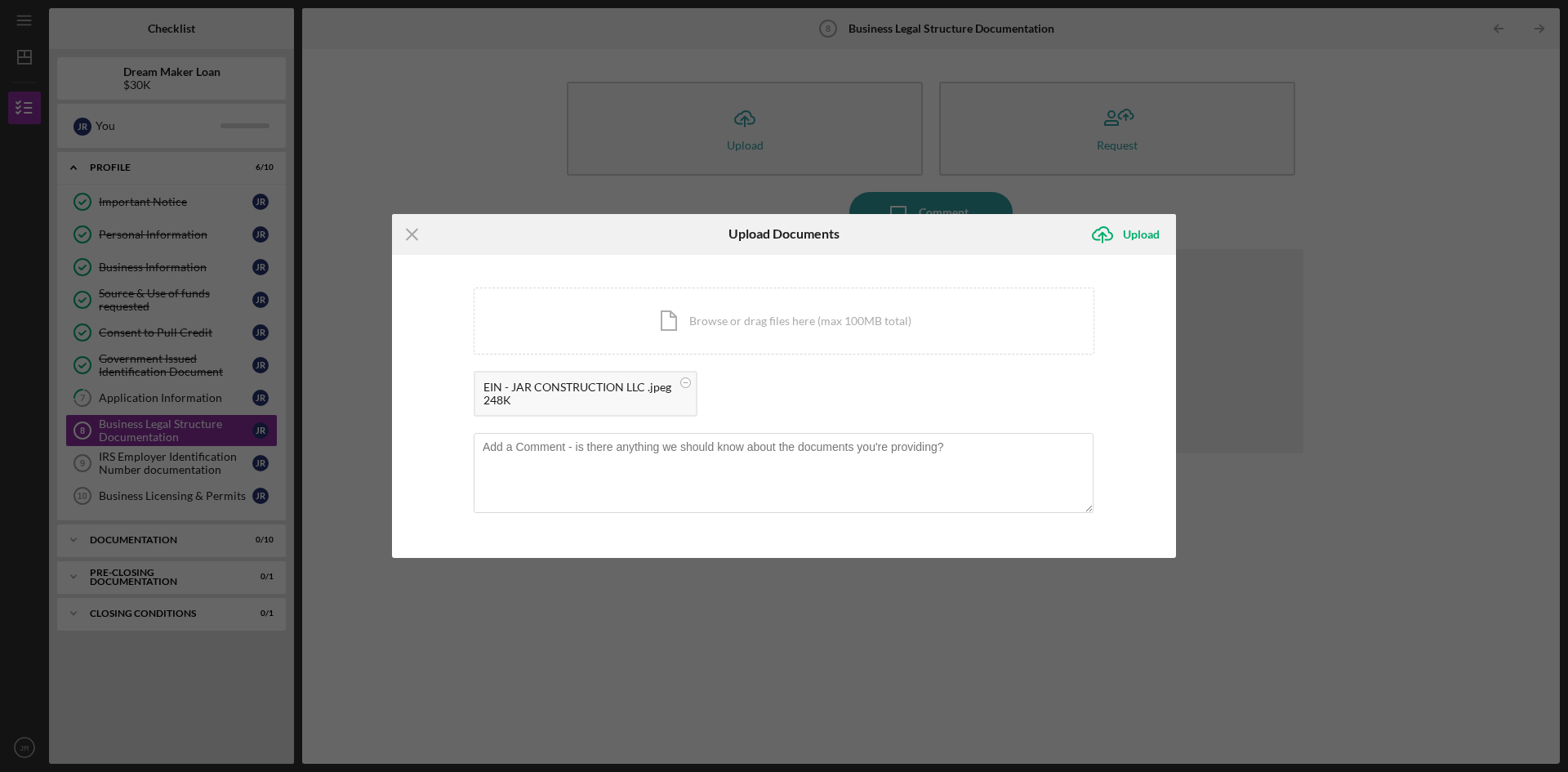
click at [743, 137] on div "Icon/Menu Close Upload Documents Icon/Upload Upload You're uploading documents …" at bounding box center [784, 386] width 1568 height 772
click at [723, 132] on div "Icon/Menu Close Upload Documents Icon/Upload Upload You're uploading documents …" at bounding box center [784, 386] width 1568 height 772
click at [724, 325] on div "Icon/Document Browse or drag files here (max 100MB total) Tap to choose files o…" at bounding box center [784, 321] width 620 height 67
click at [691, 387] on circle at bounding box center [685, 382] width 10 height 10
click at [686, 381] on circle at bounding box center [685, 382] width 10 height 10
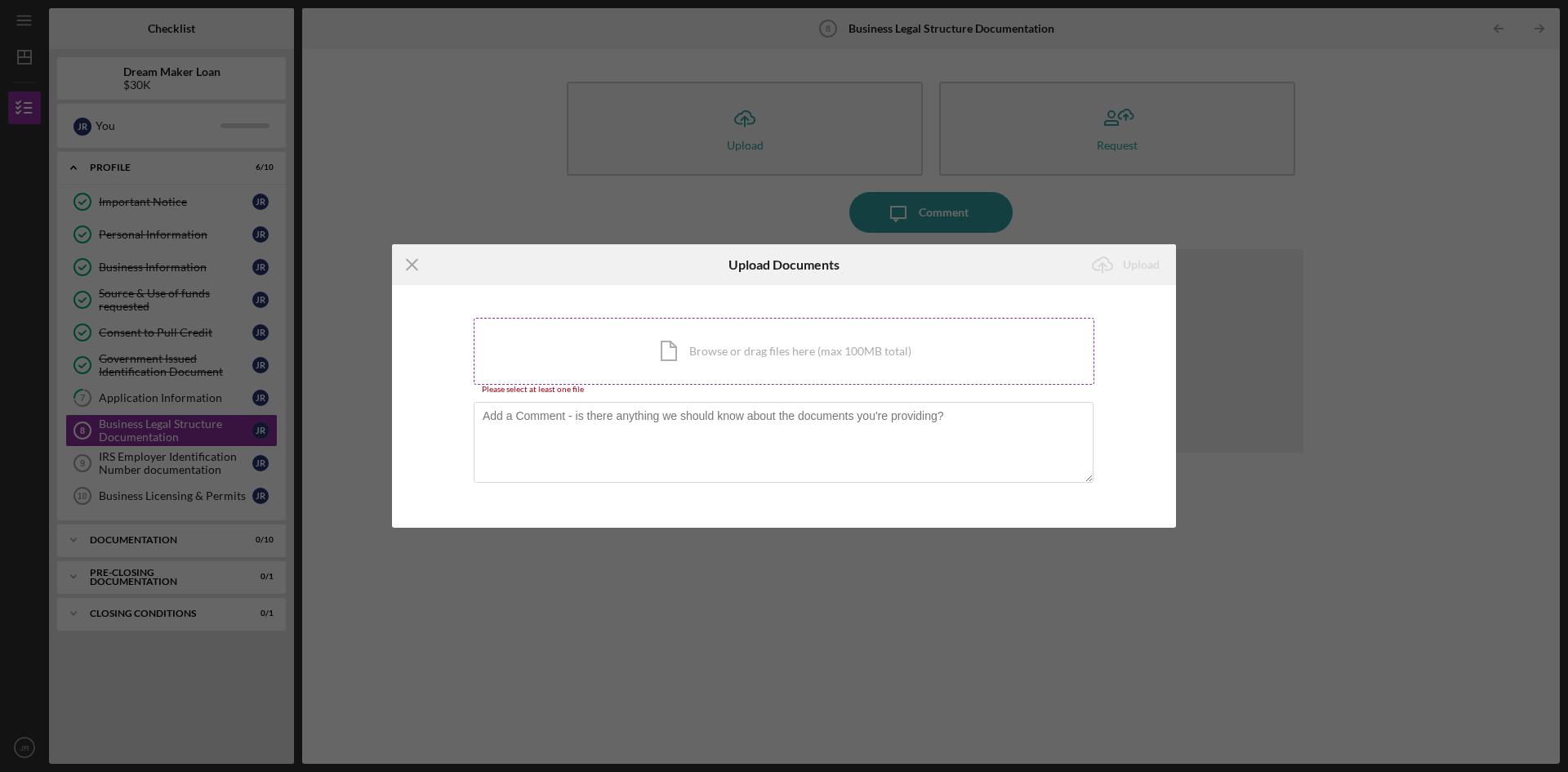
click at [582, 350] on div "Icon/Document Browse or drag files here (max 100MB total) Tap to choose files o…" at bounding box center [784, 351] width 620 height 67
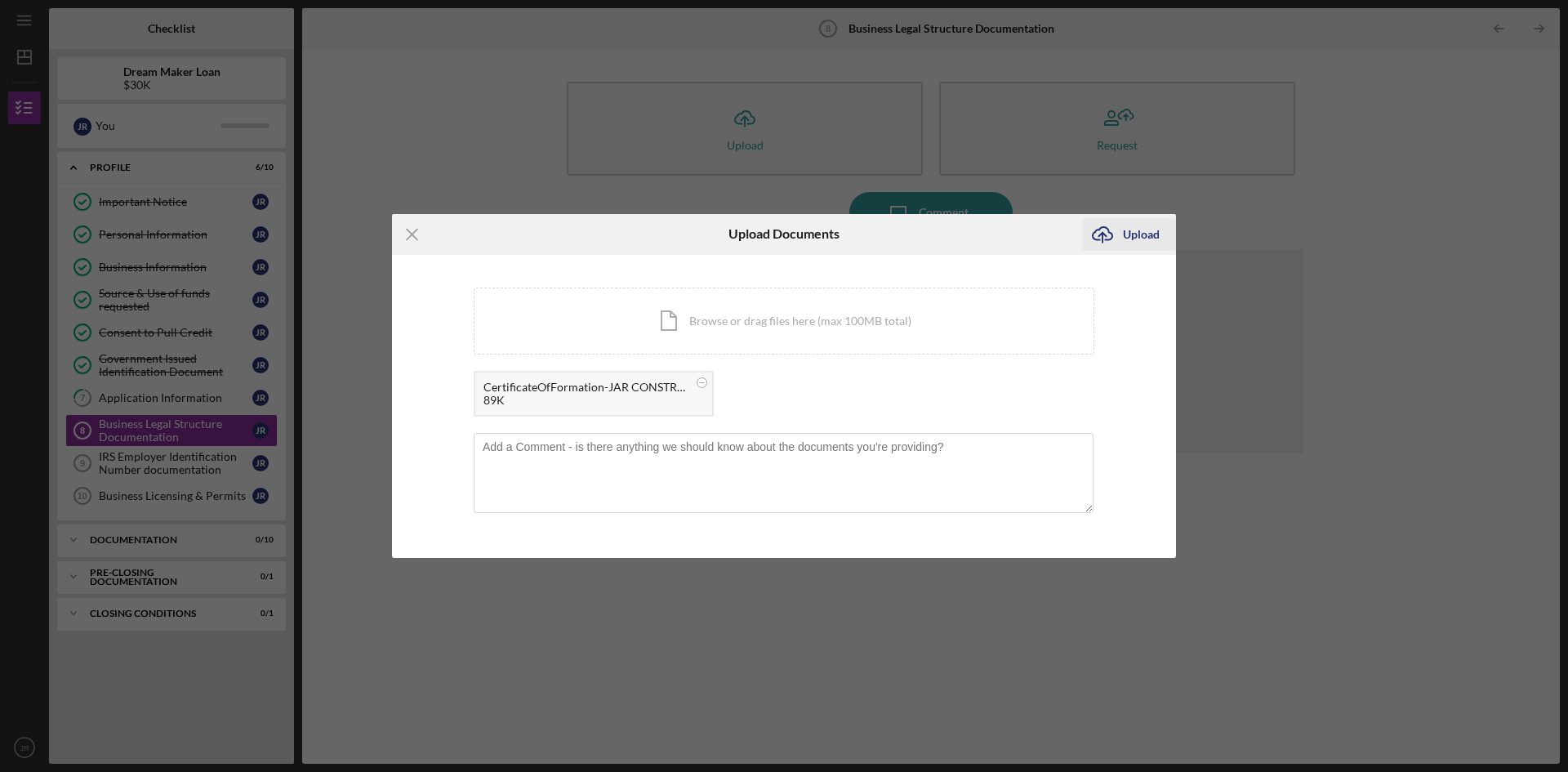
click at [1139, 233] on div "Upload" at bounding box center [1141, 235] width 37 height 33
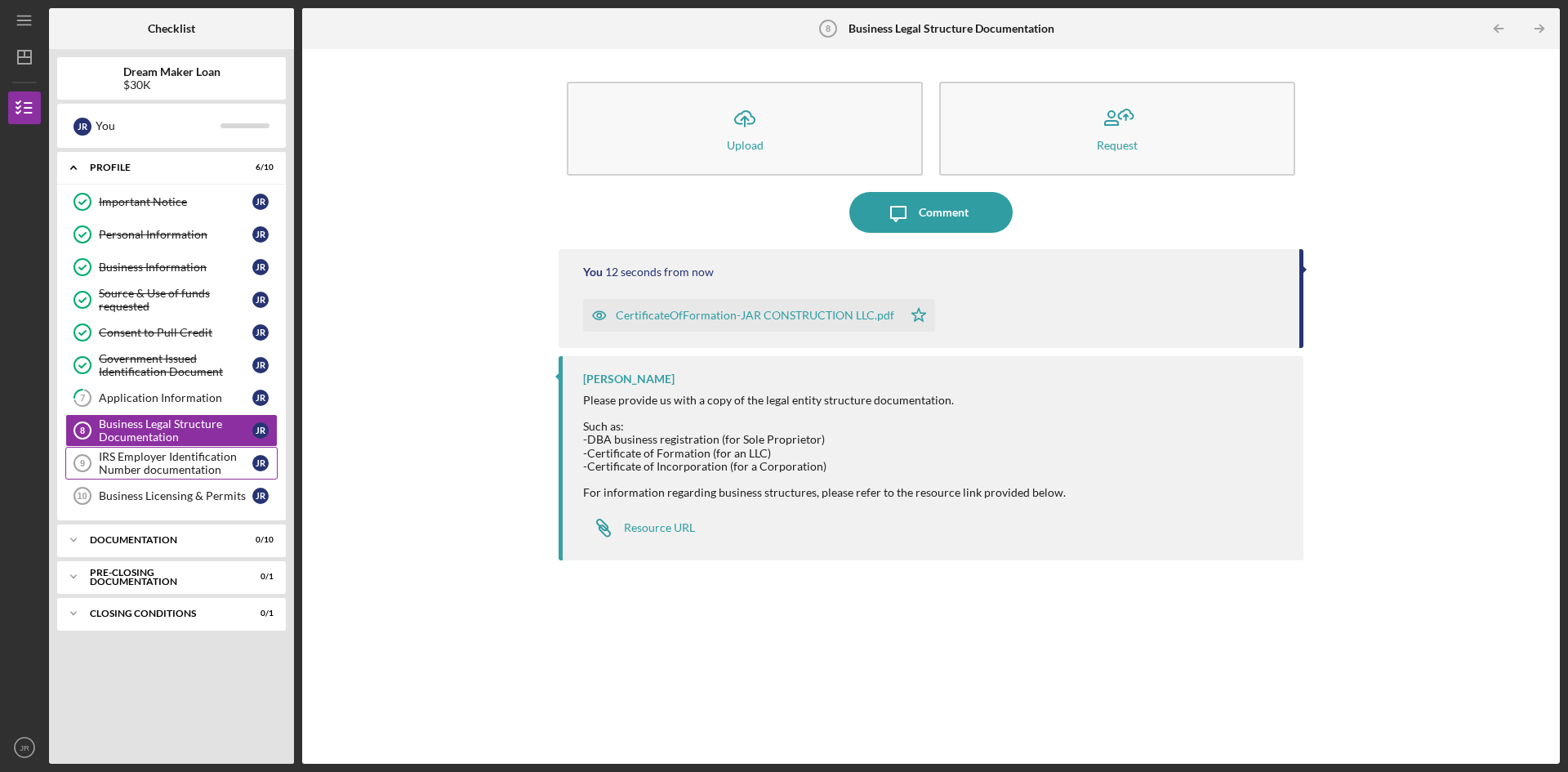
click at [147, 466] on div "IRS Employer Identification Number documentation" at bounding box center [176, 463] width 154 height 27
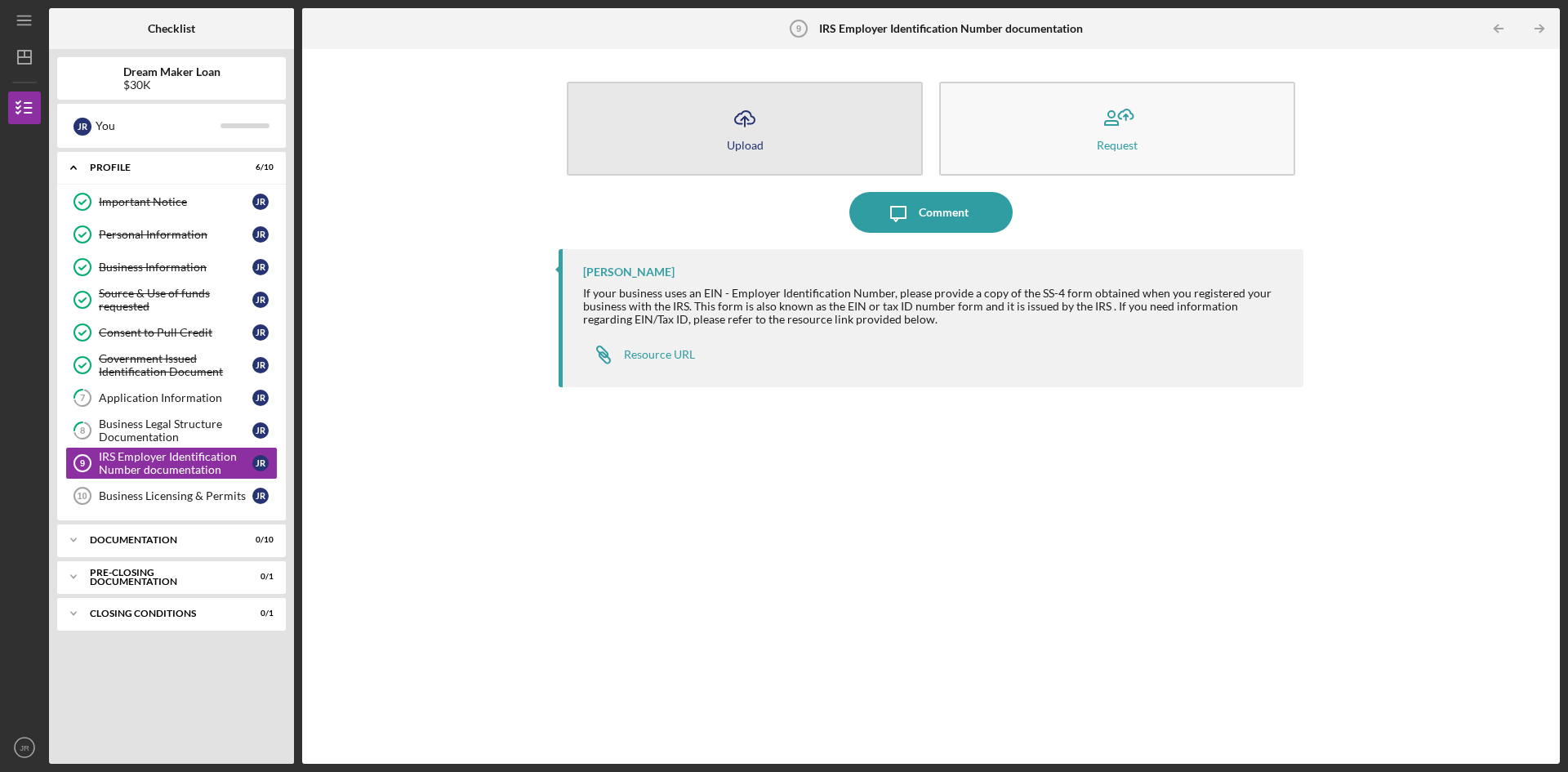
click at [754, 139] on div "Upload" at bounding box center [745, 145] width 37 height 12
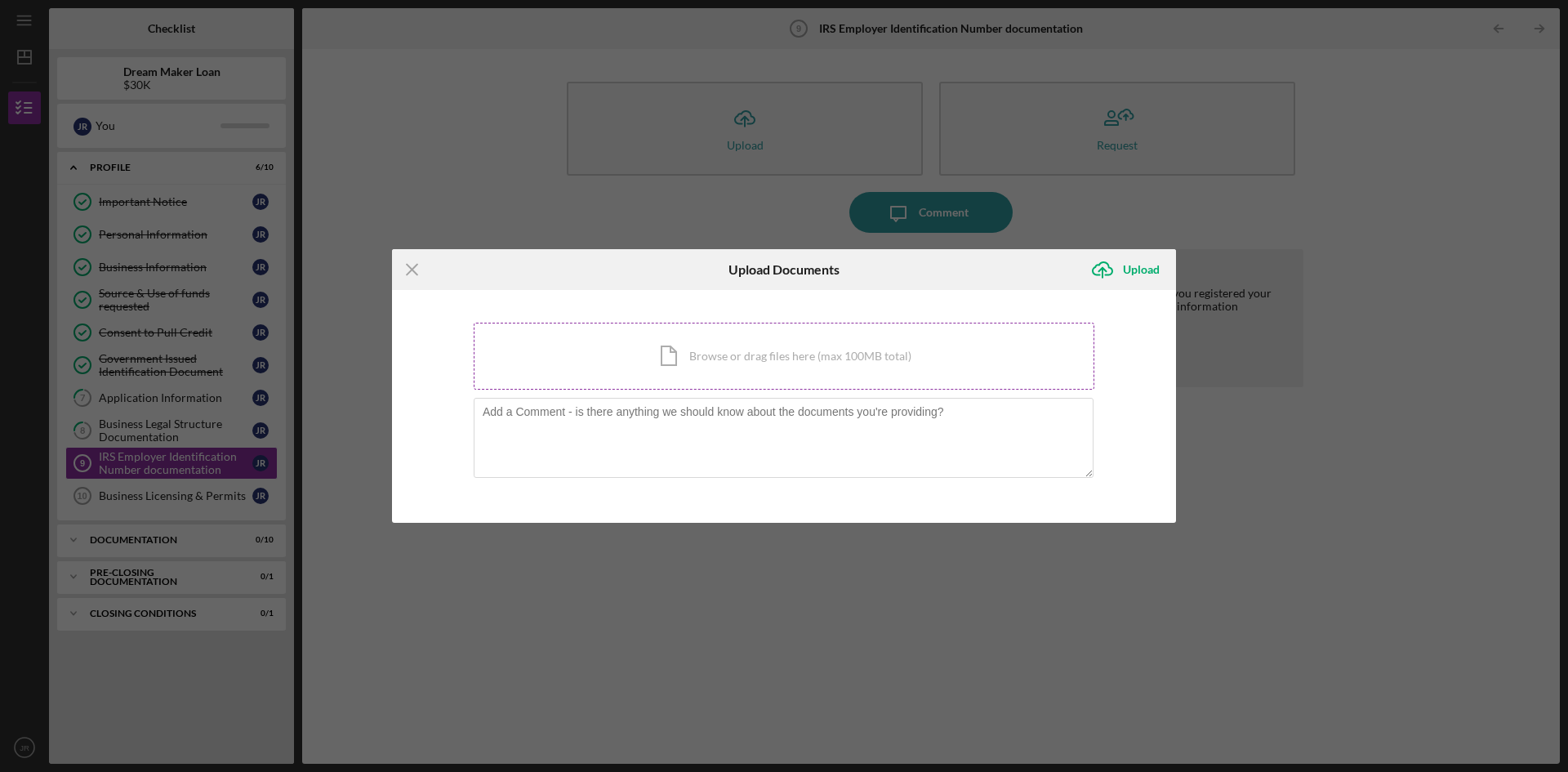
click at [626, 349] on div "Icon/Document Browse or drag files here (max 100MB total) Tap to choose files o…" at bounding box center [784, 356] width 620 height 67
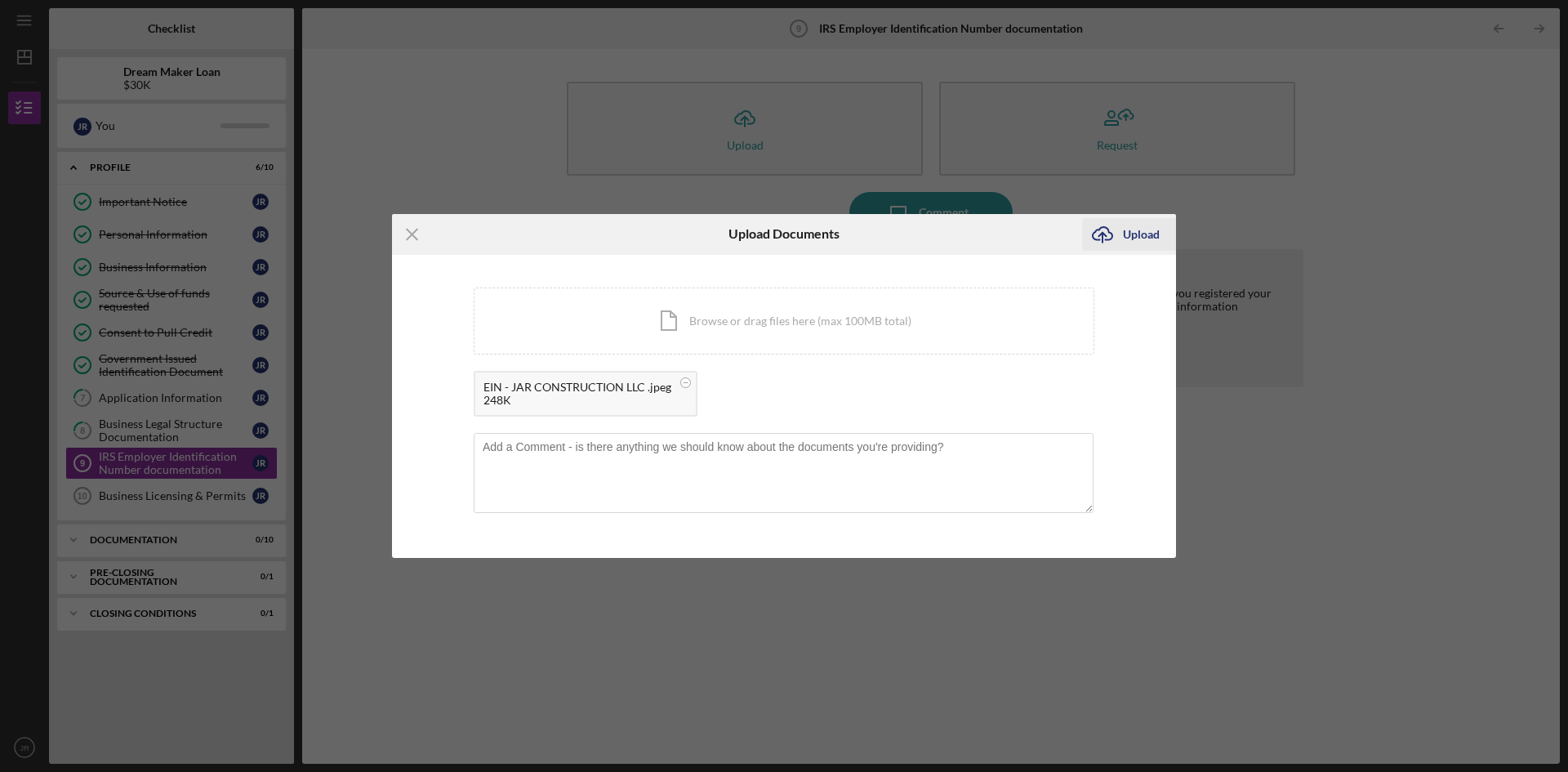
click at [1124, 234] on div "Upload" at bounding box center [1141, 235] width 37 height 33
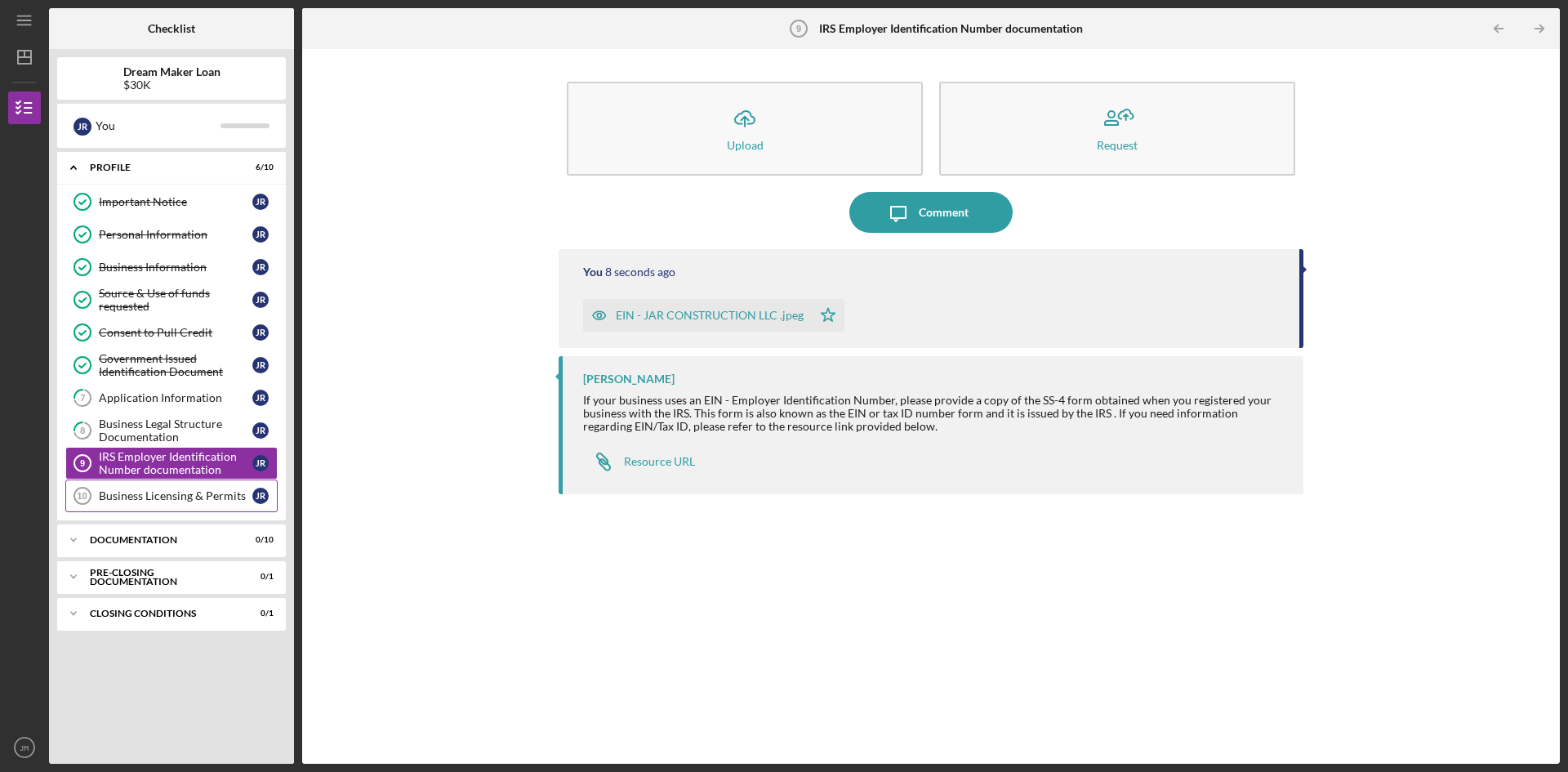
click at [162, 494] on div "Business Licensing & Permits" at bounding box center [176, 496] width 154 height 13
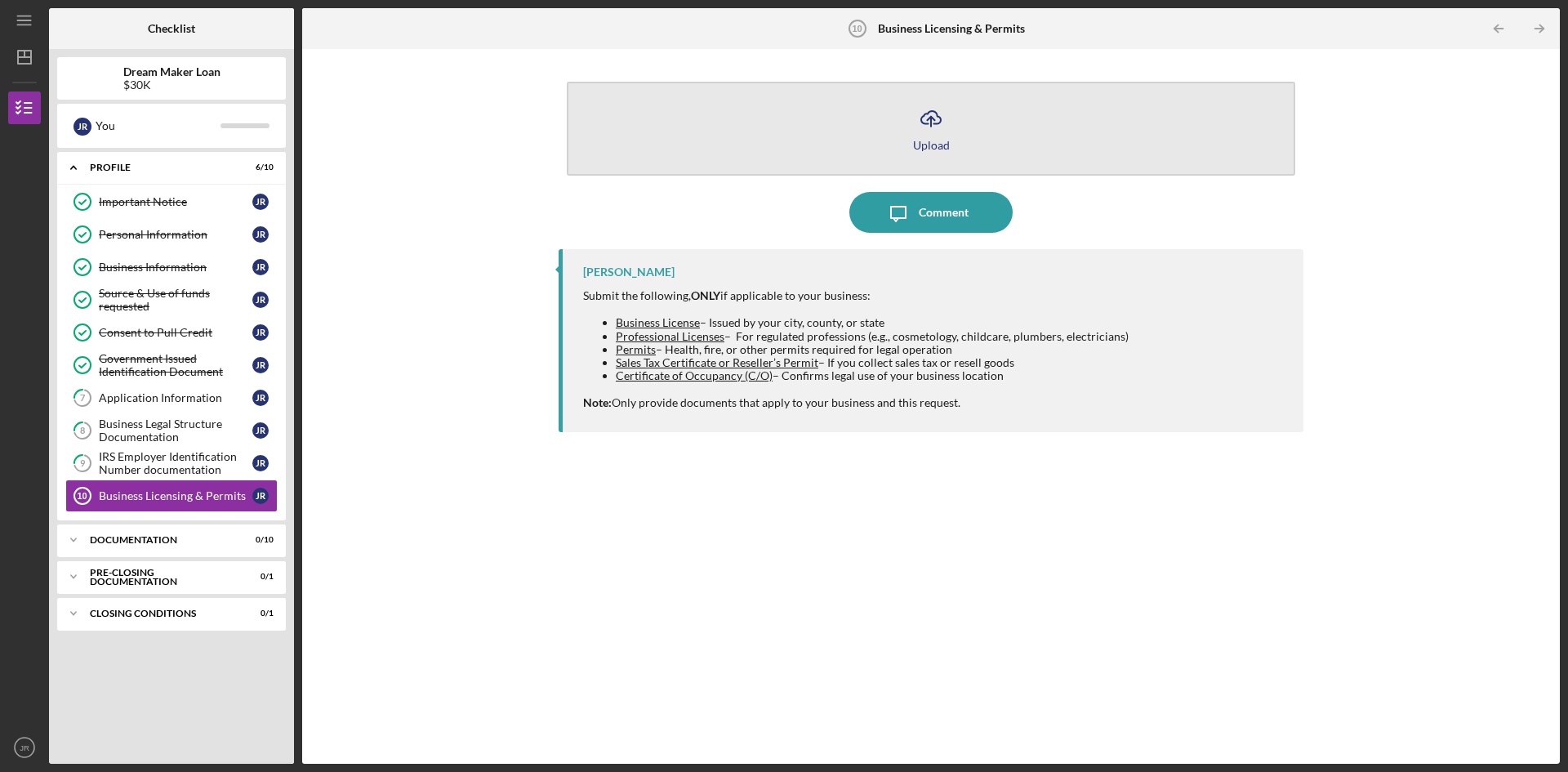
click at [928, 131] on icon "Icon/Upload" at bounding box center [931, 118] width 41 height 41
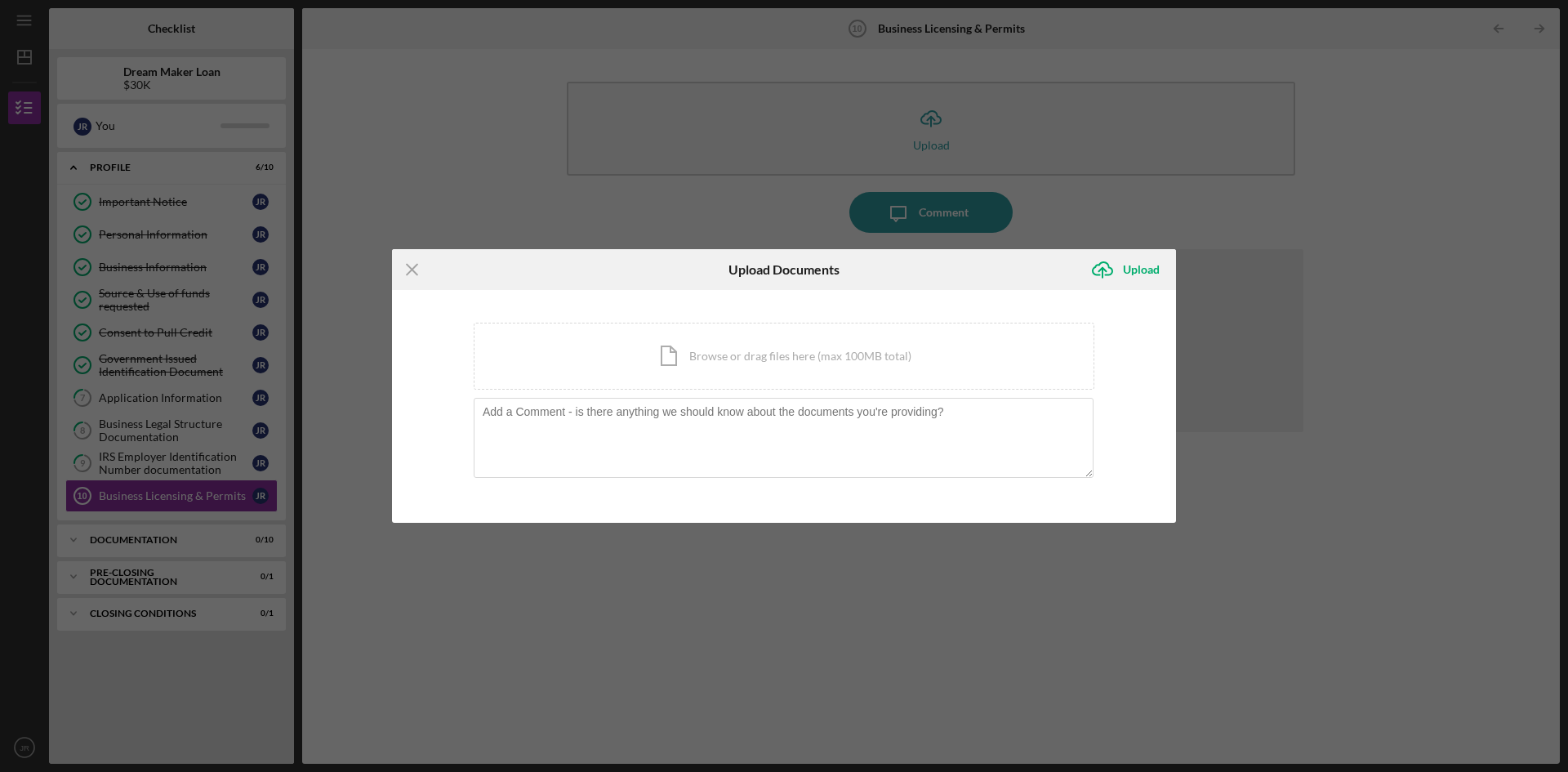
click at [528, 148] on div "Icon/Menu Close Upload Documents Icon/Upload Upload You're uploading documents …" at bounding box center [784, 386] width 1568 height 772
click at [409, 269] on icon "Icon/Menu Close" at bounding box center [412, 270] width 41 height 41
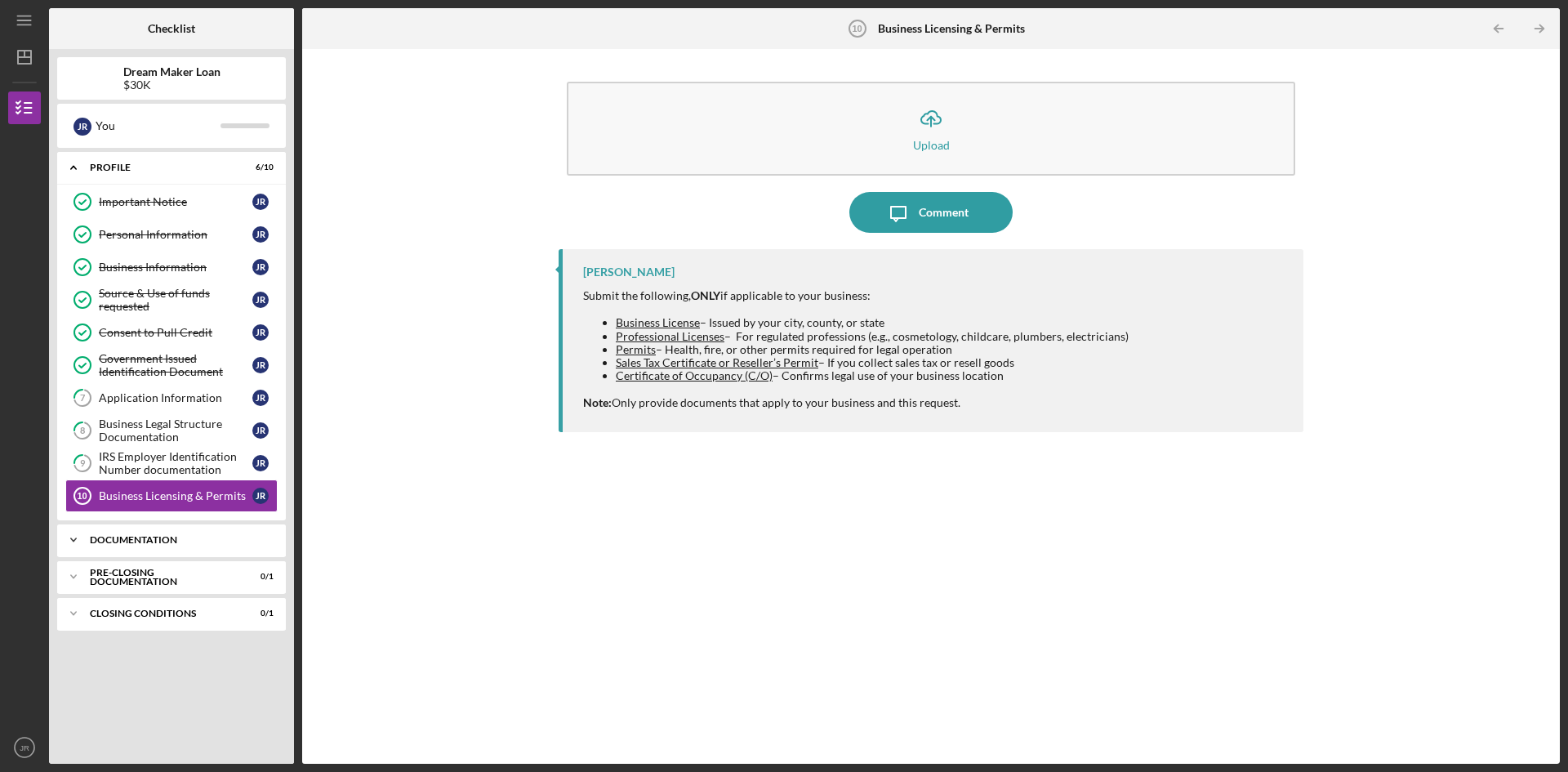
click at [70, 538] on icon "Icon/Expander" at bounding box center [73, 540] width 33 height 33
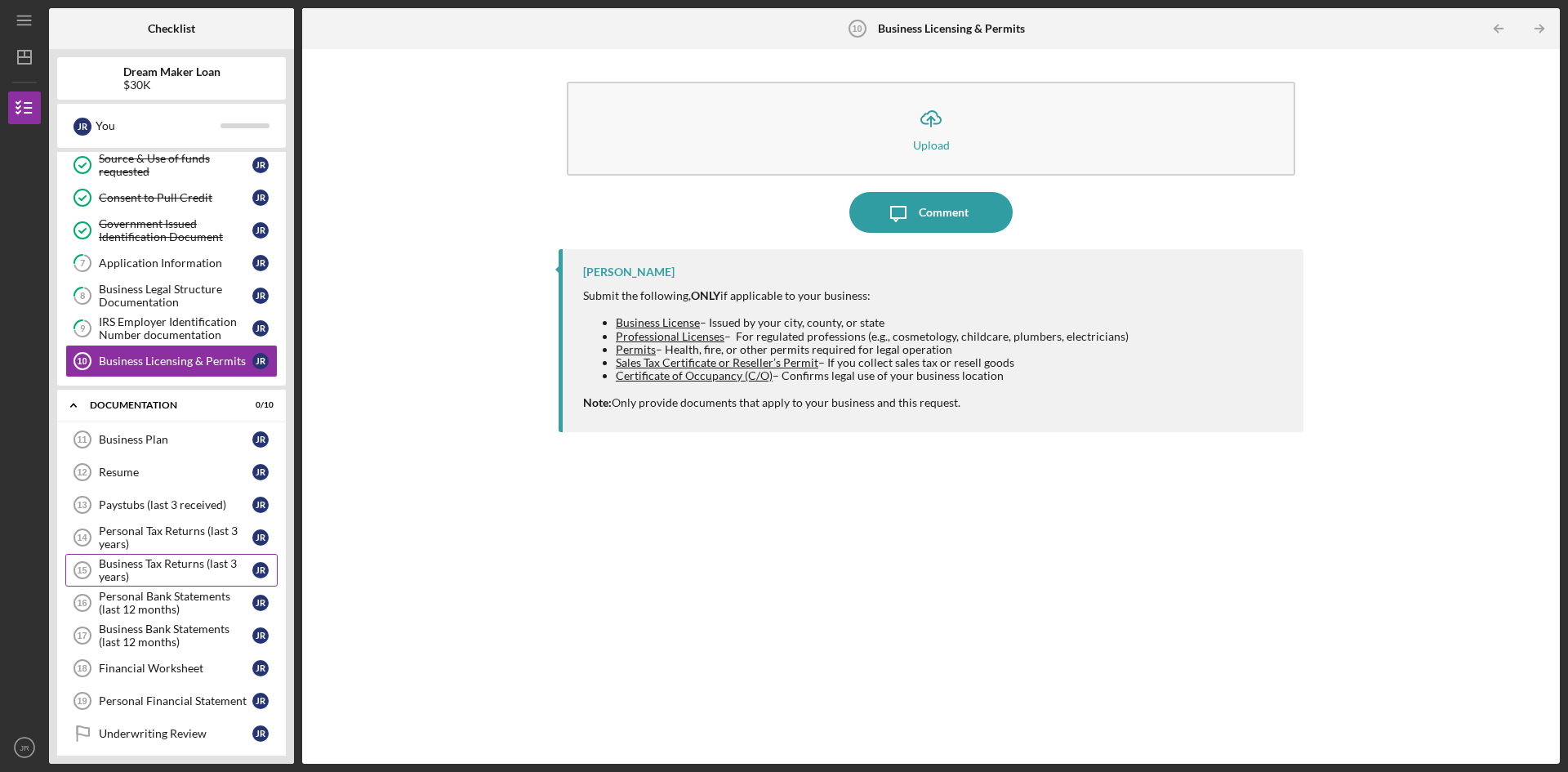
scroll to position [163, 0]
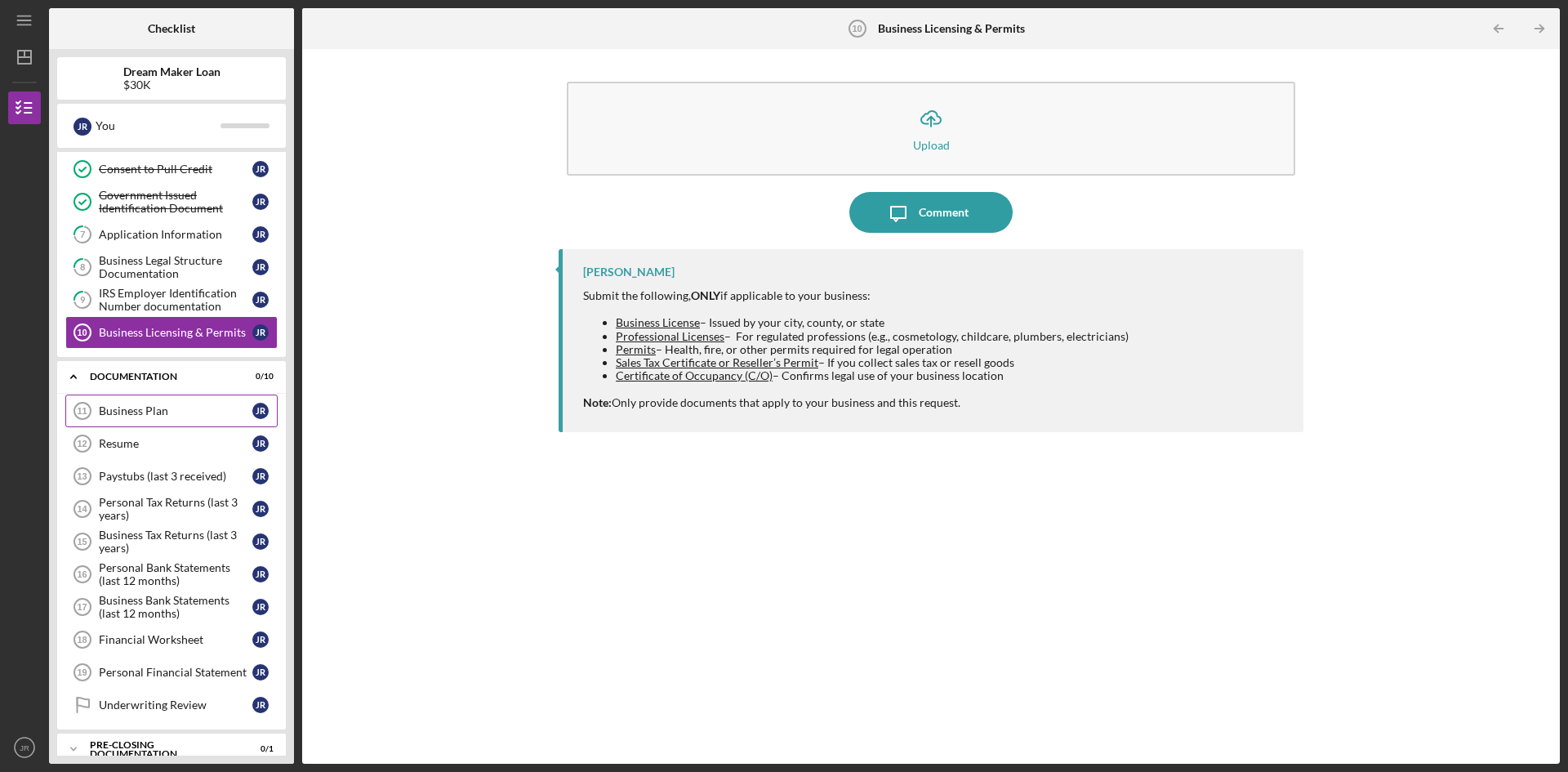
click at [148, 413] on div "Business Plan" at bounding box center [176, 411] width 154 height 13
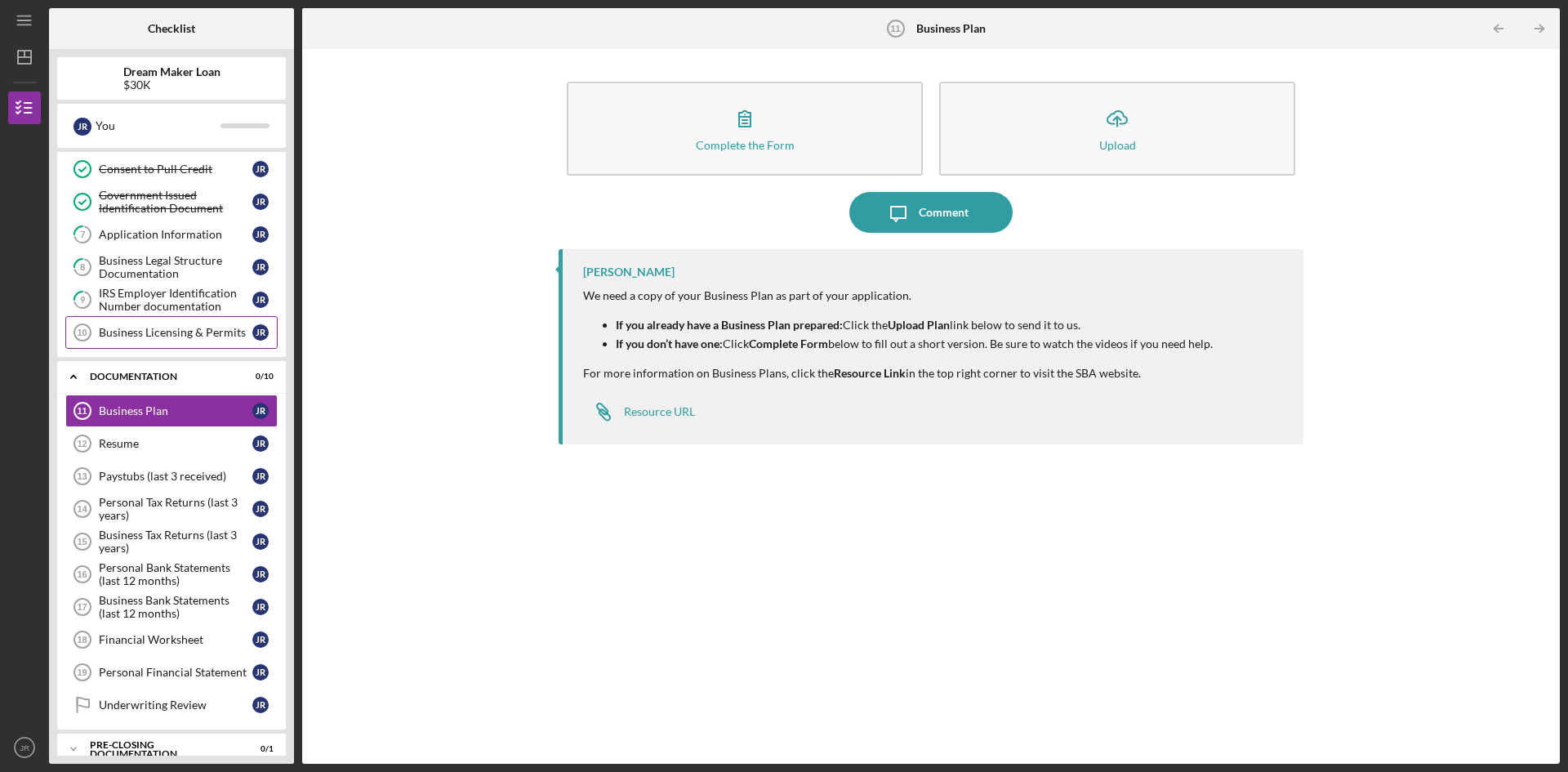
click at [199, 336] on div "Business Licensing & Permits" at bounding box center [176, 333] width 154 height 13
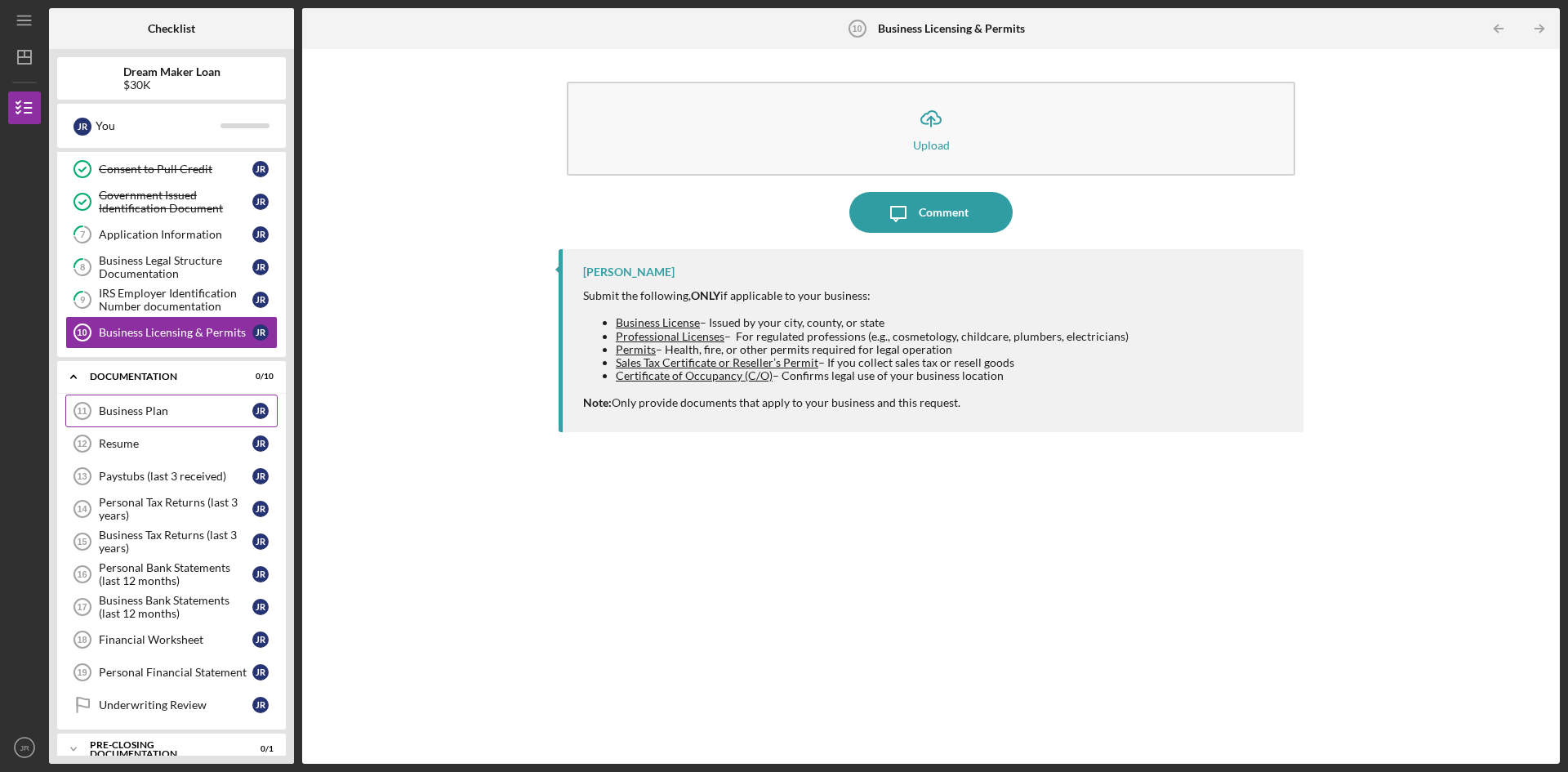
click at [144, 408] on div "Business Plan" at bounding box center [176, 411] width 154 height 13
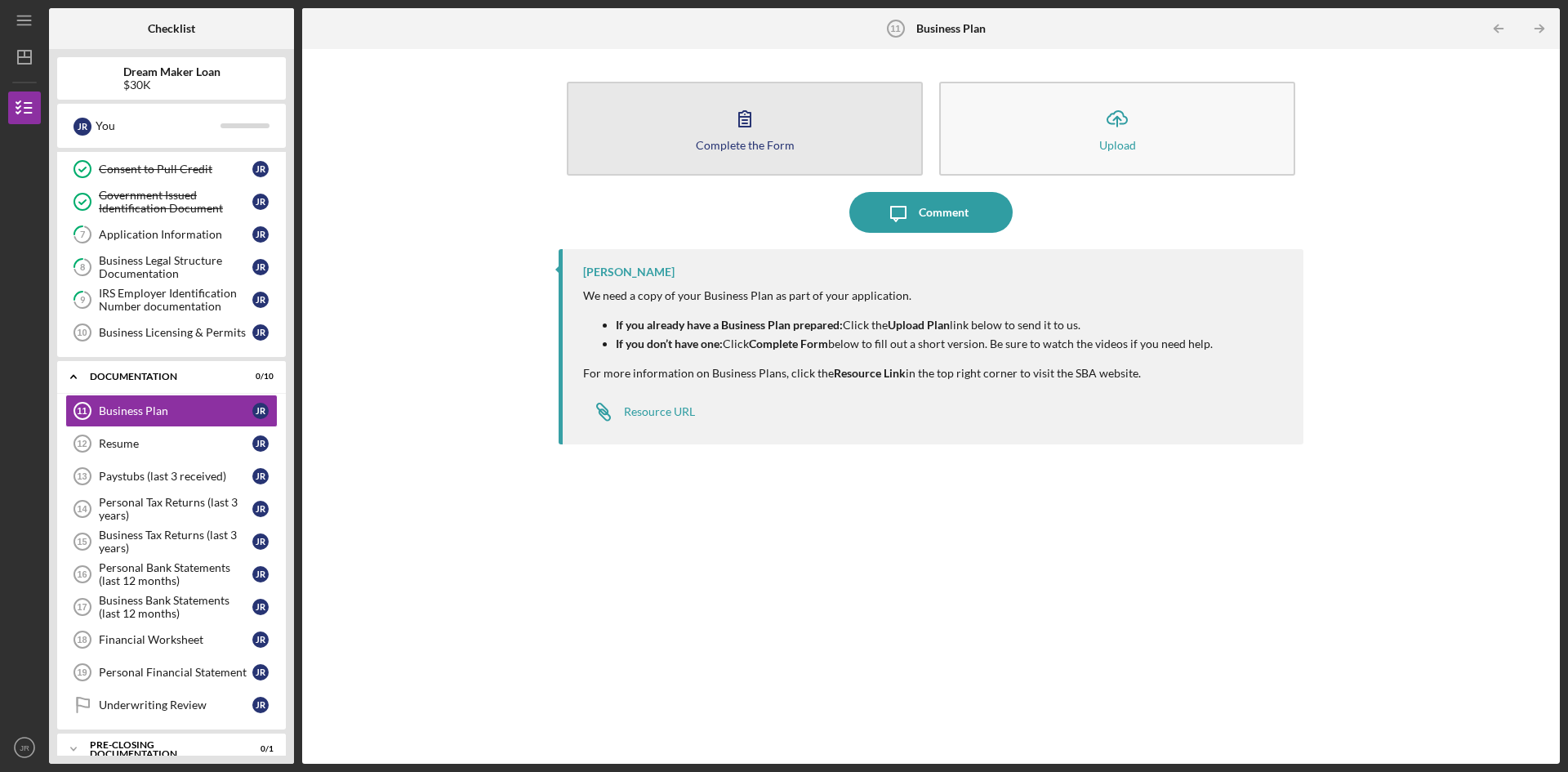
click at [769, 138] on button "Complete the Form Form" at bounding box center [744, 128] width 356 height 94
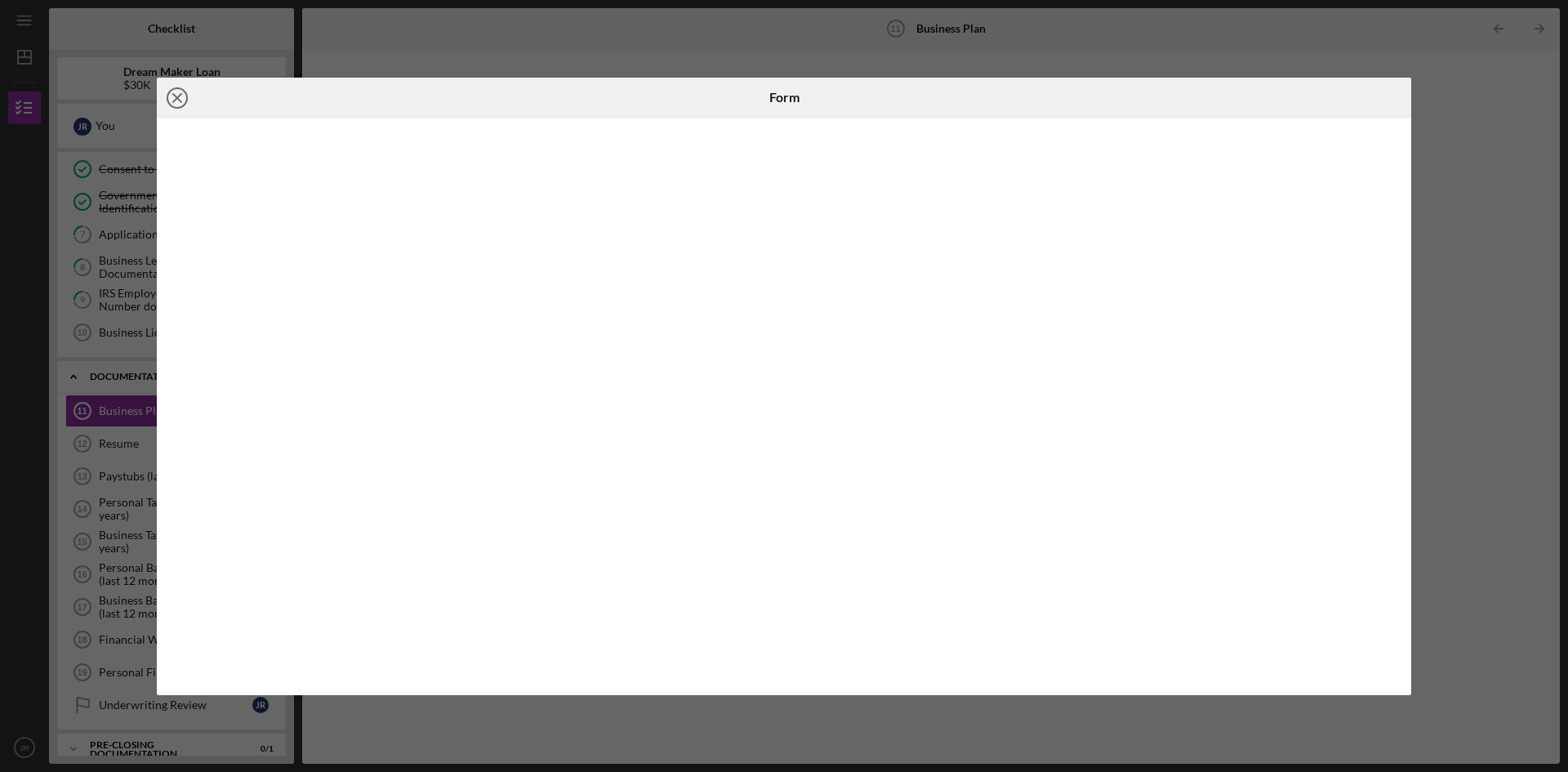
click at [178, 99] on line at bounding box center [177, 97] width 8 height 8
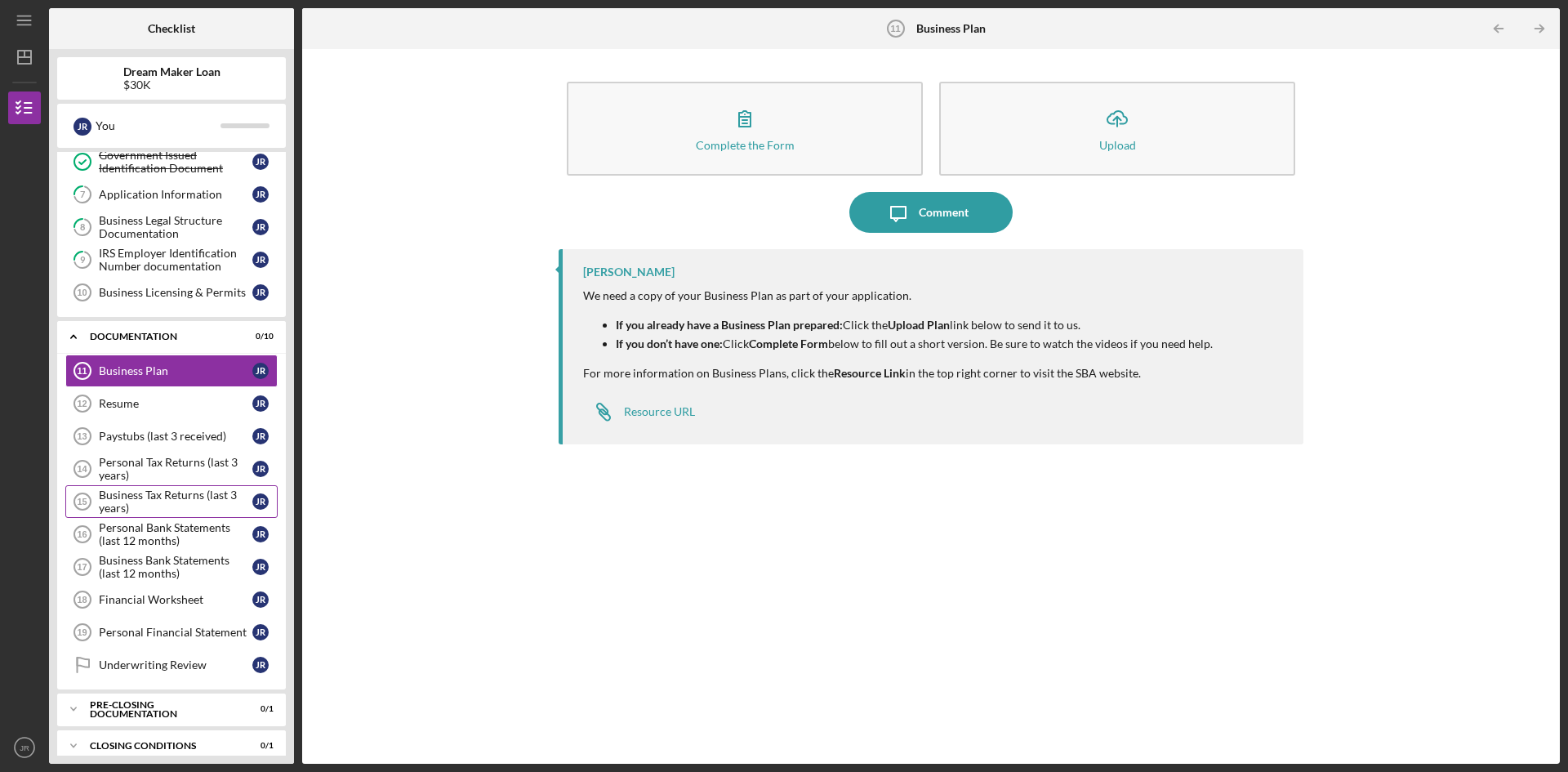
scroll to position [219, 0]
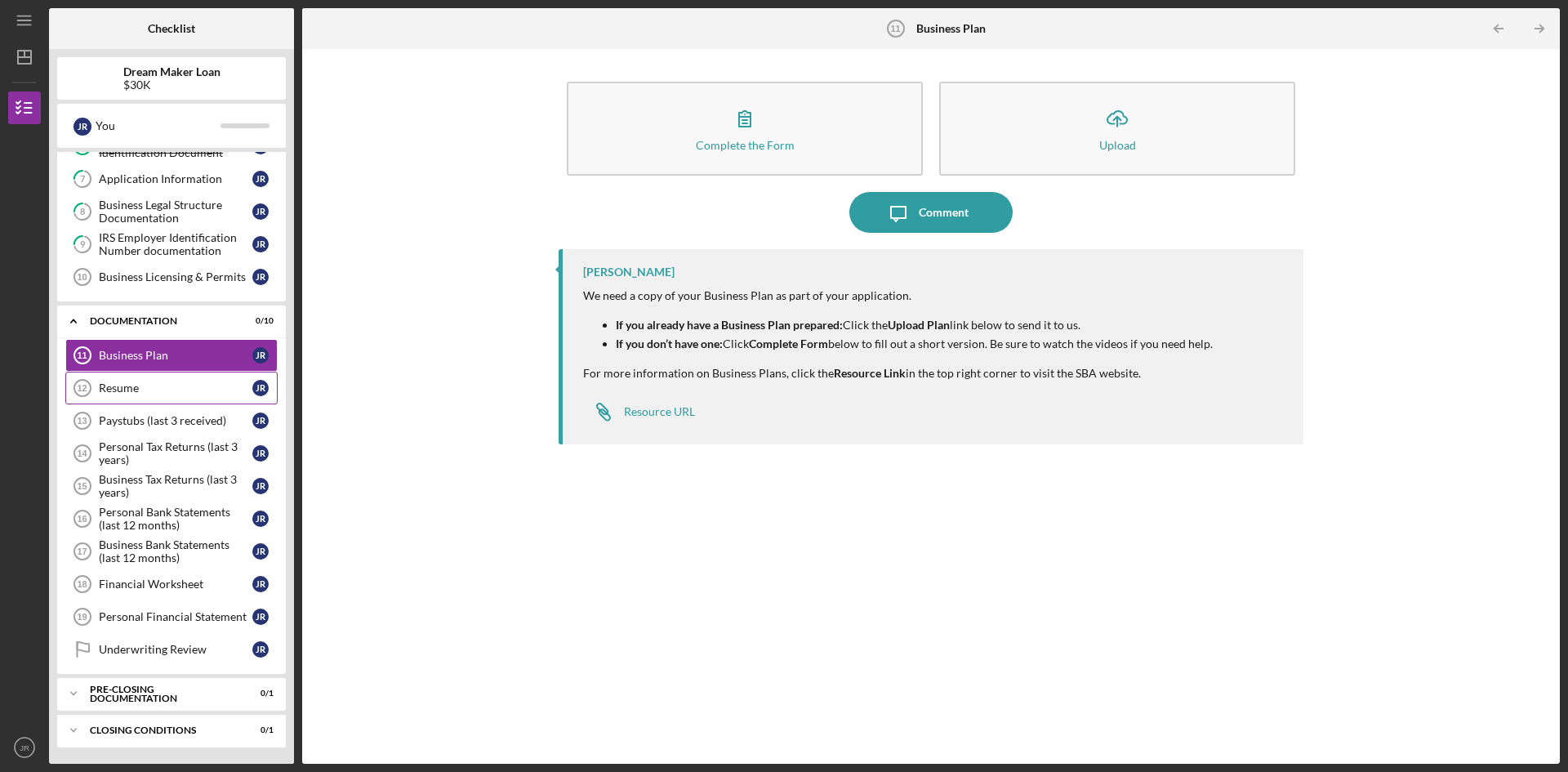
click at [135, 390] on div "Resume" at bounding box center [176, 388] width 154 height 13
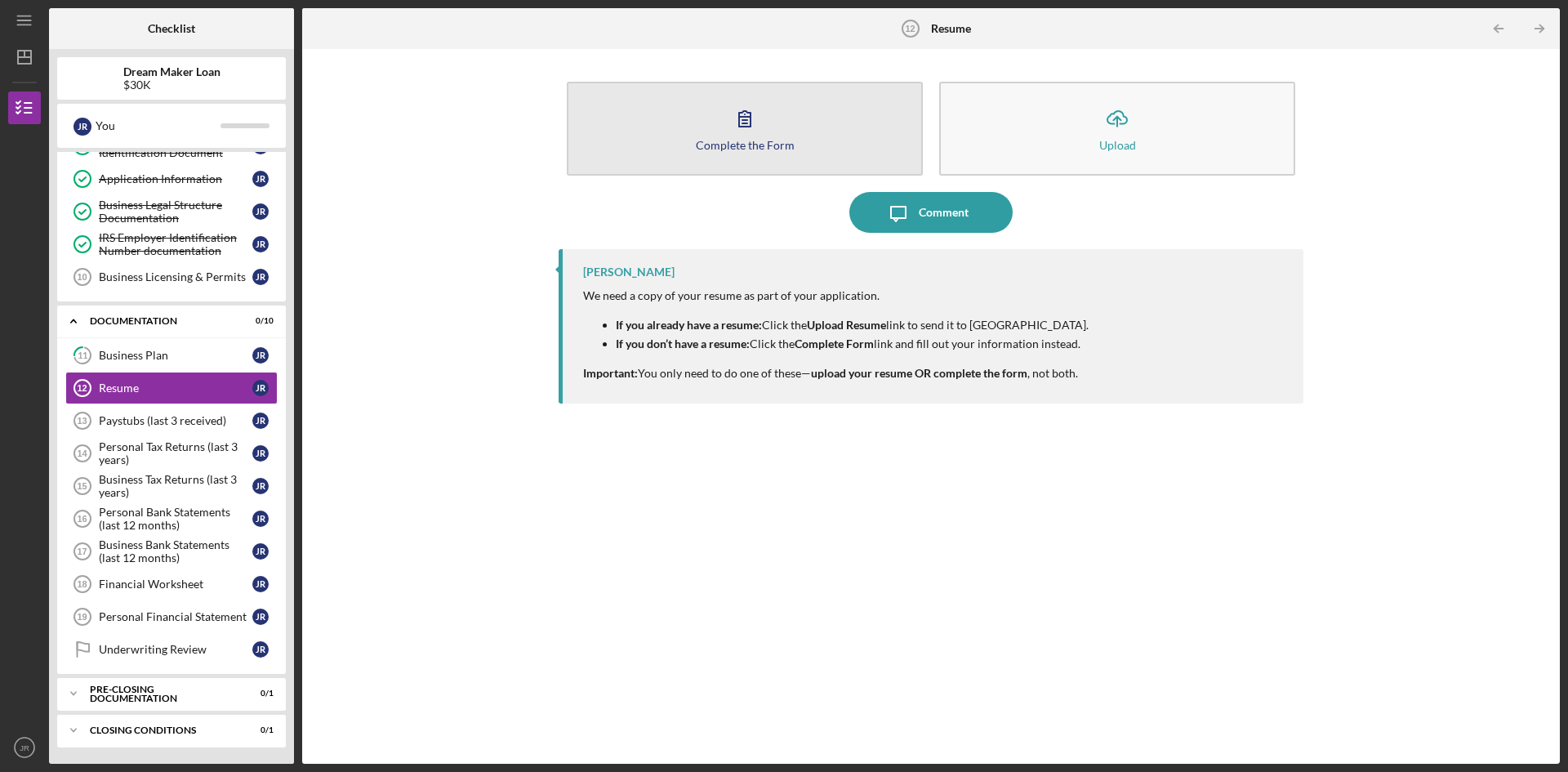
click at [727, 139] on div "Complete the Form" at bounding box center [745, 145] width 99 height 12
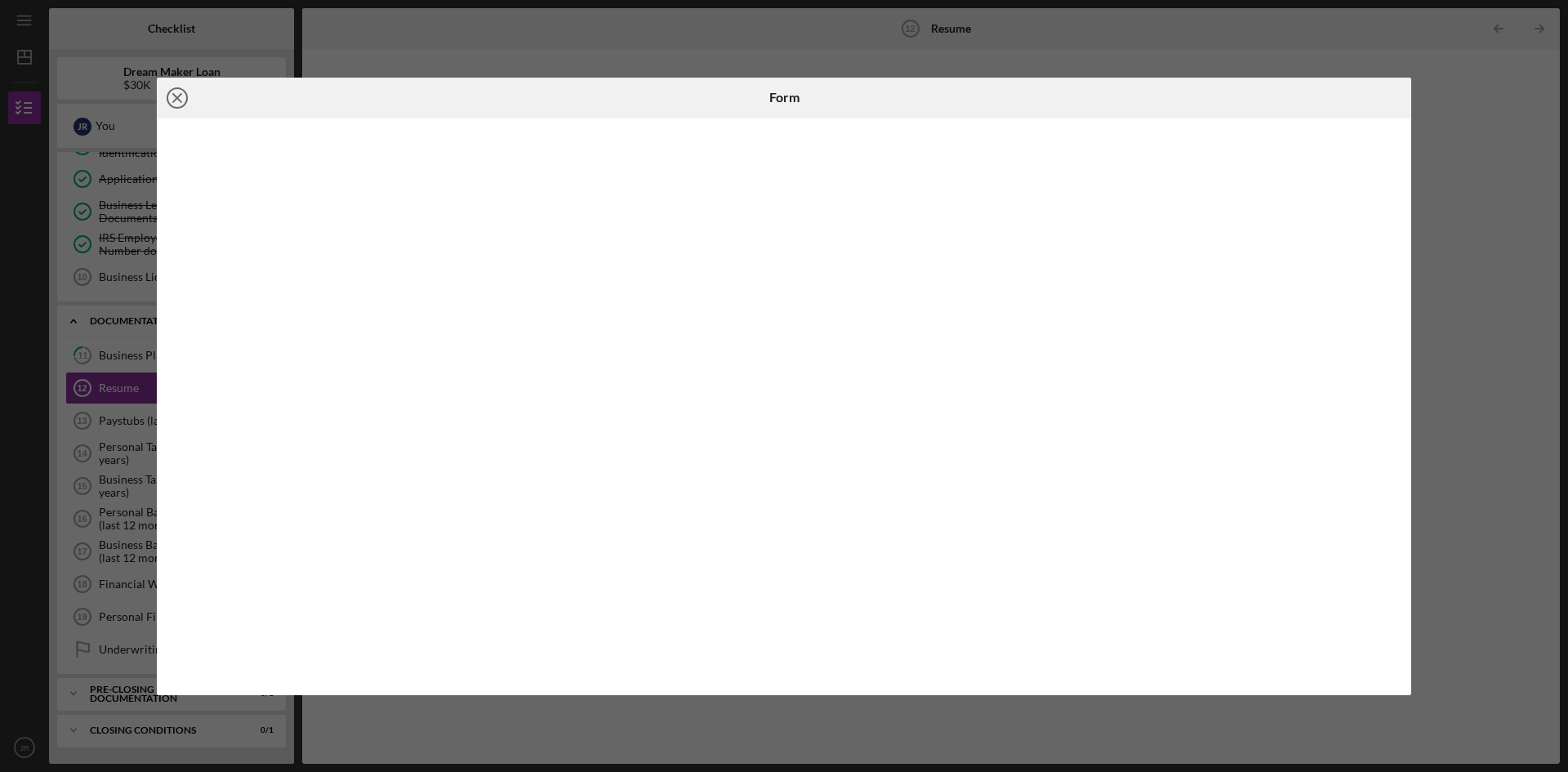
click at [180, 99] on icon "Icon/Close" at bounding box center [177, 98] width 41 height 41
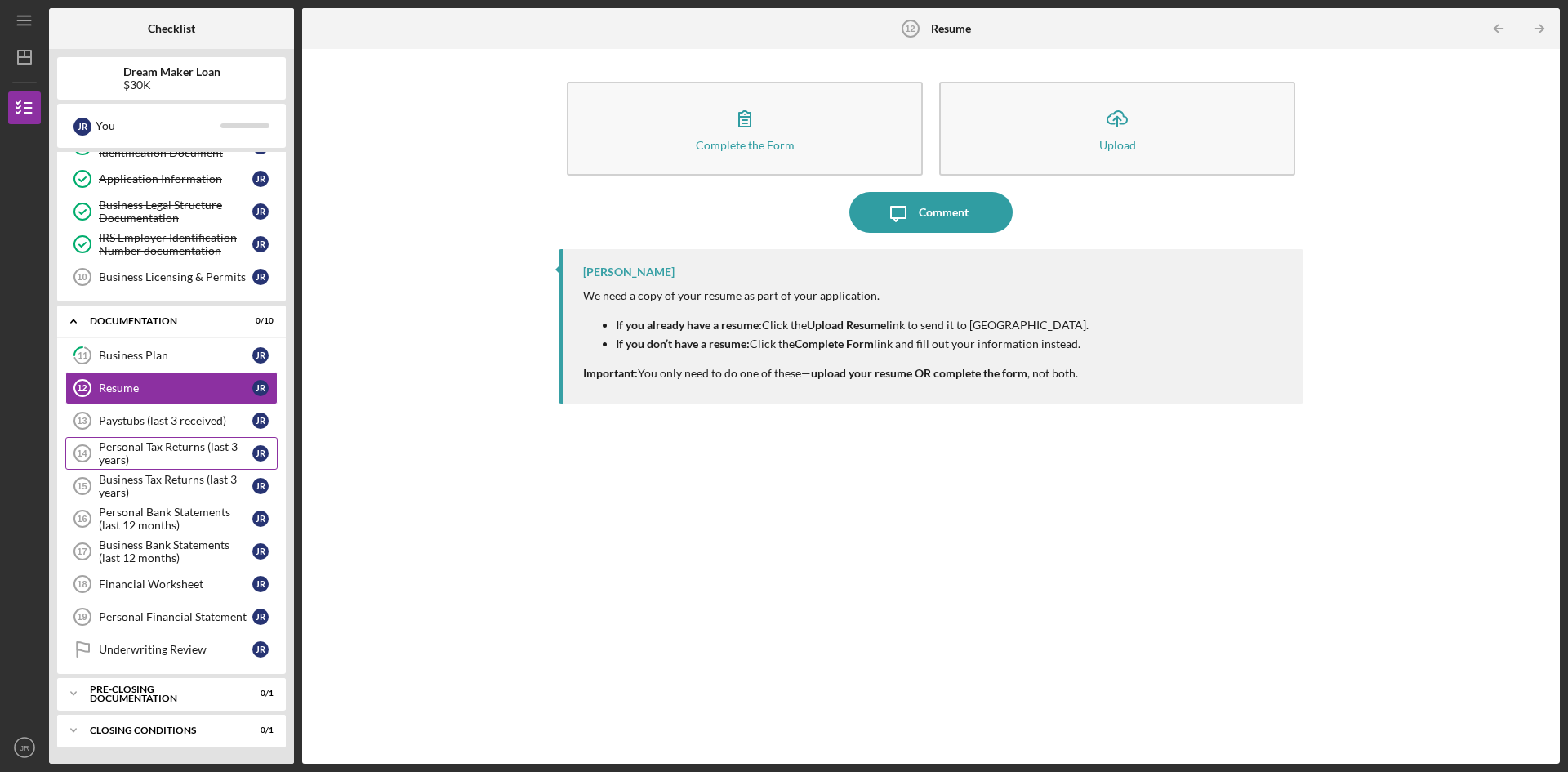
click at [189, 455] on div "Personal Tax Returns (last 3 years)" at bounding box center [176, 453] width 154 height 27
